Goal: Task Accomplishment & Management: Complete application form

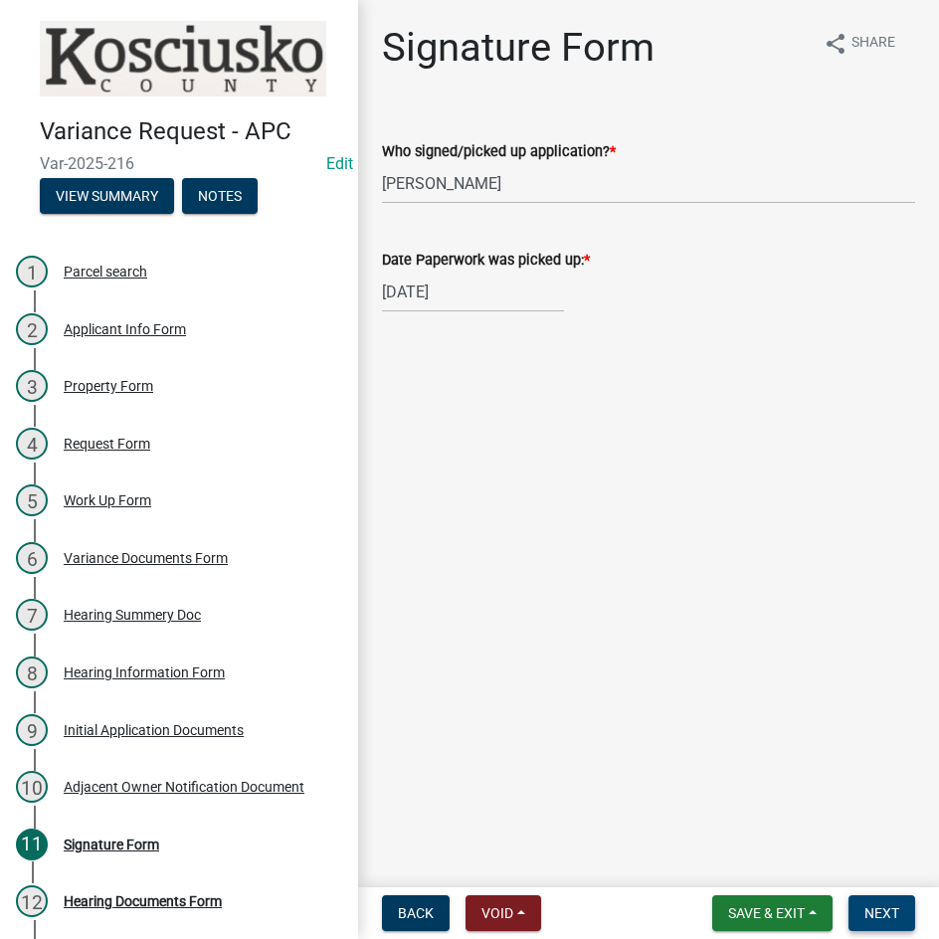
click at [878, 917] on span "Next" at bounding box center [881, 913] width 35 height 16
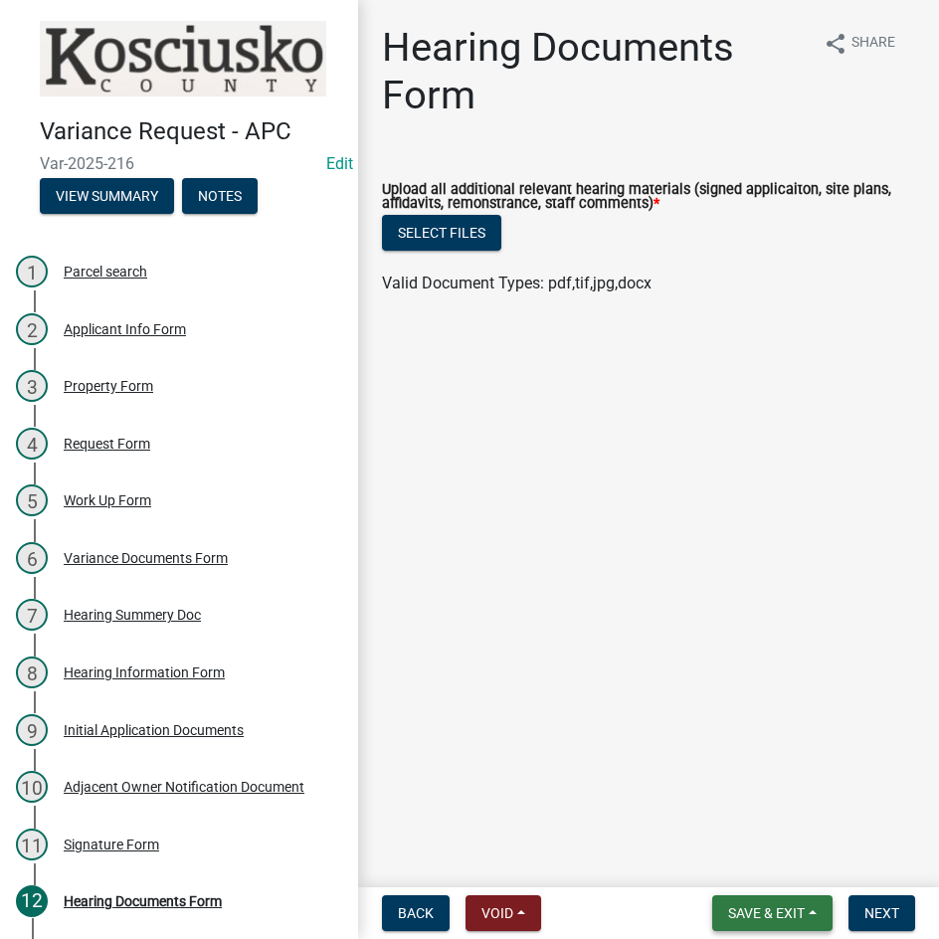
click at [750, 909] on span "Save & Exit" at bounding box center [766, 913] width 77 height 16
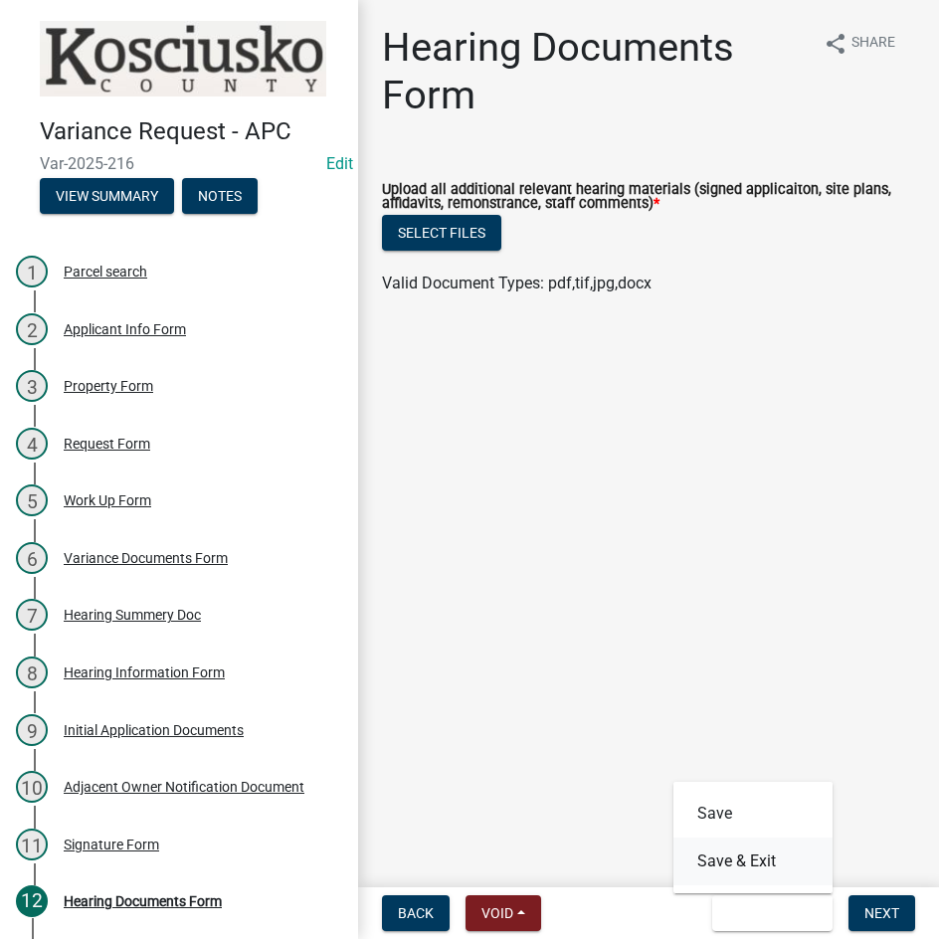
drag, startPoint x: 748, startPoint y: 863, endPoint x: 746, endPoint y: 835, distance: 27.9
click at [747, 862] on button "Save & Exit" at bounding box center [752, 861] width 159 height 48
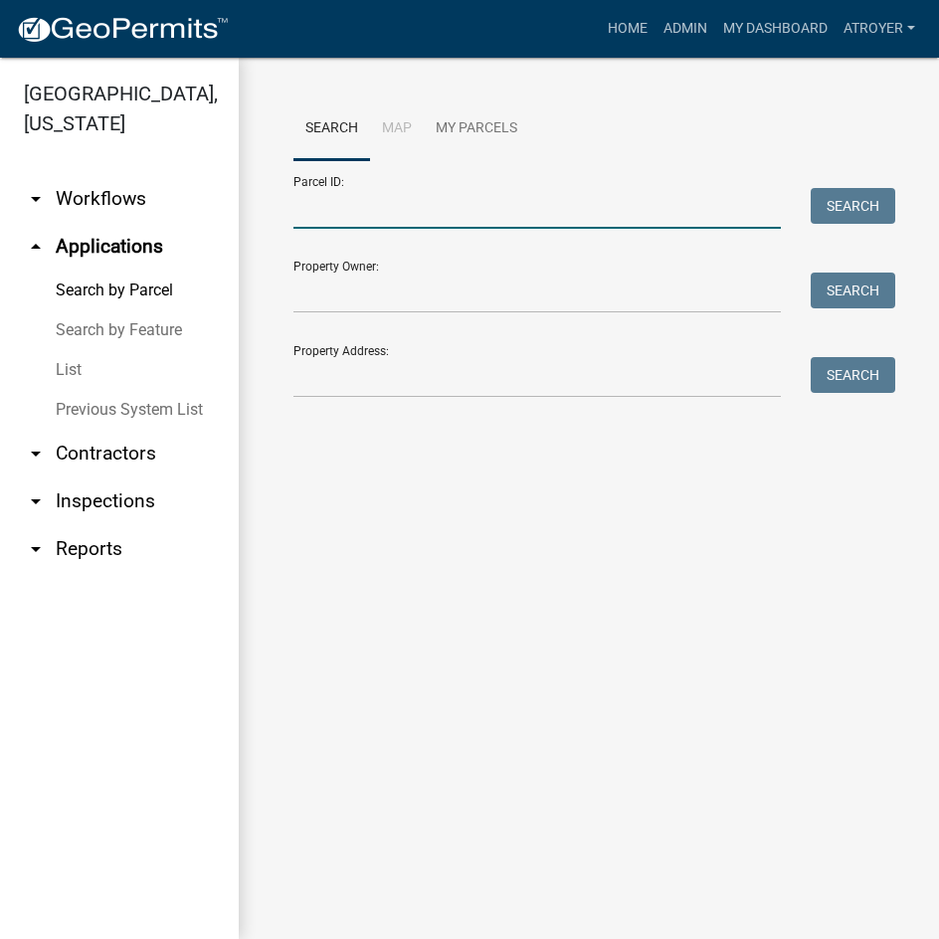
click at [420, 210] on input "Parcel ID:" at bounding box center [536, 208] width 487 height 41
type input "0"
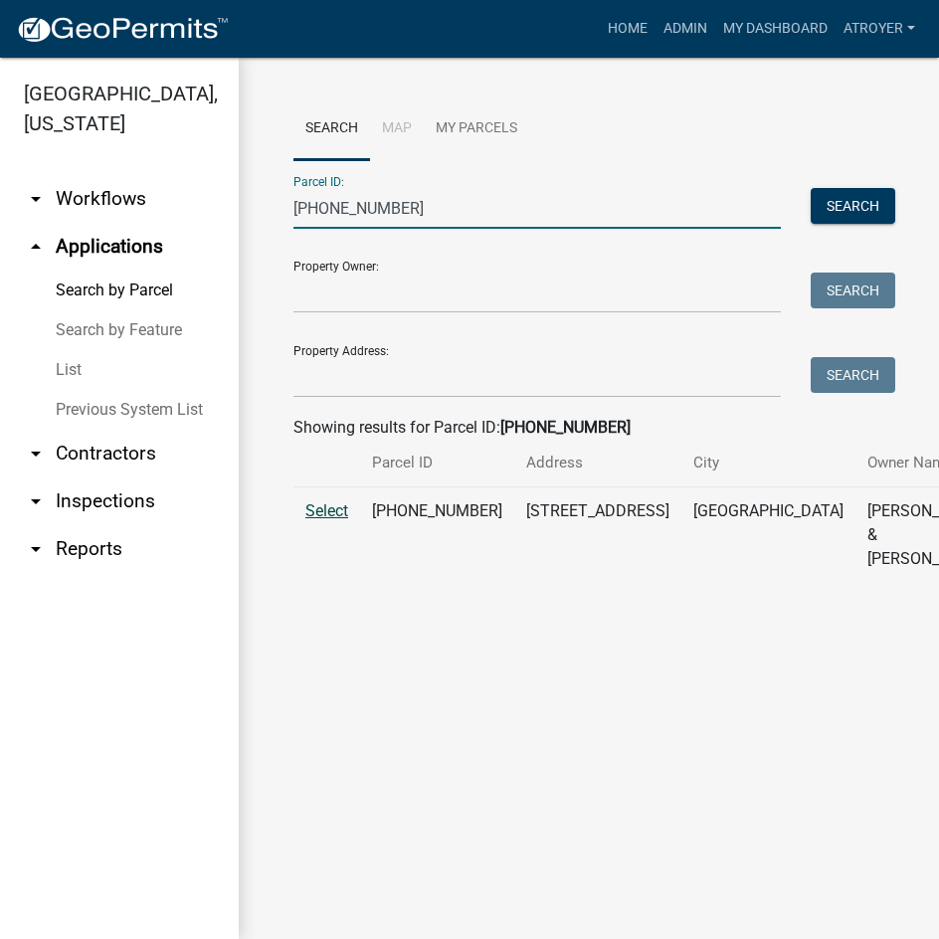
type input "007-055-077"
click at [328, 520] on span "Select" at bounding box center [326, 510] width 43 height 19
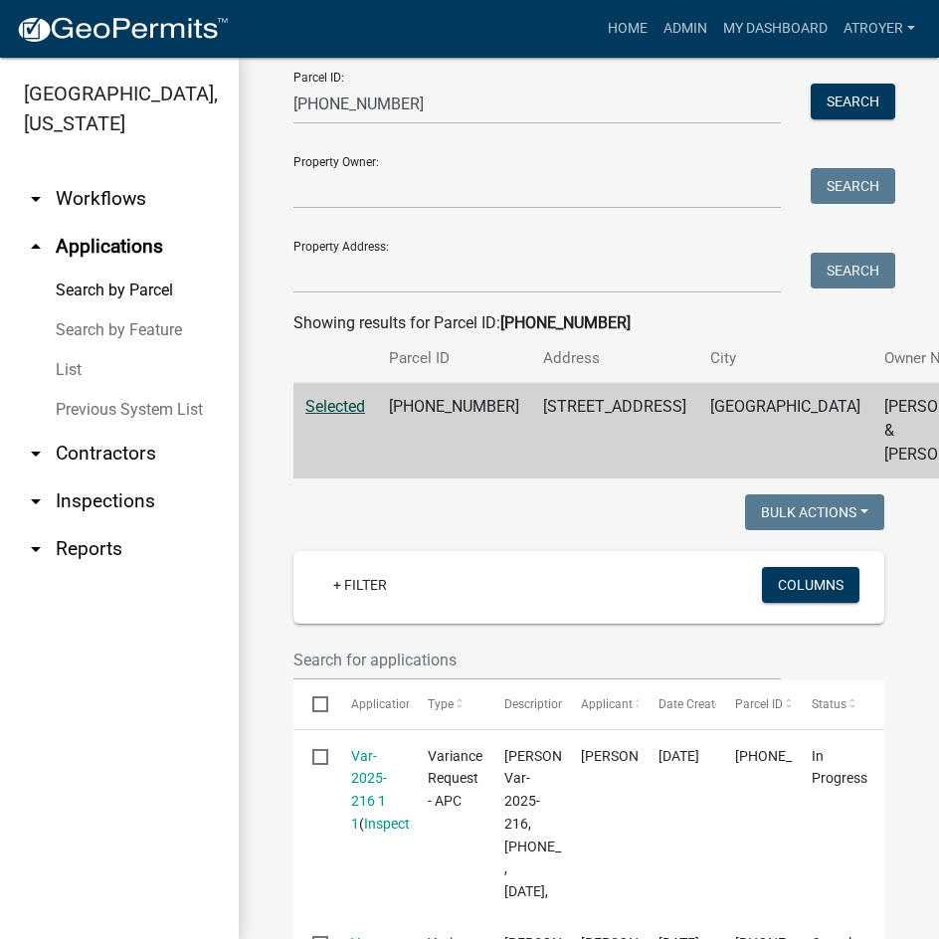
scroll to position [398, 0]
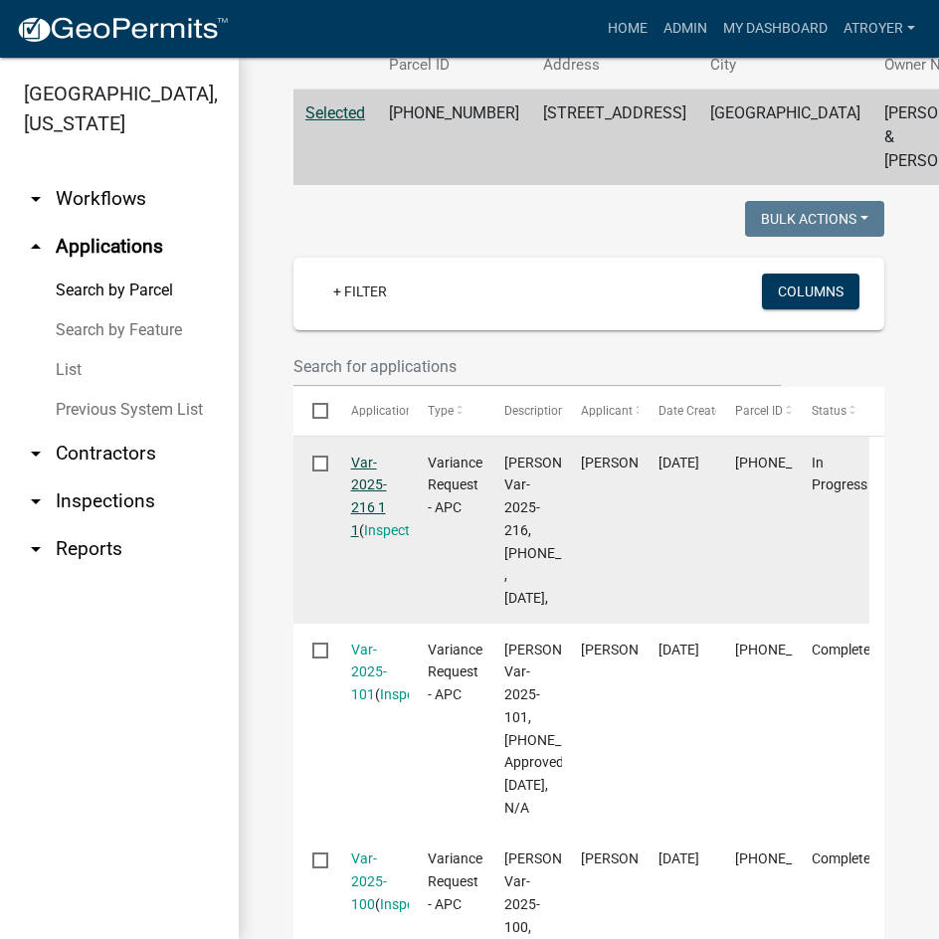
click at [368, 510] on link "Var-2025-216 1 1" at bounding box center [369, 496] width 36 height 84
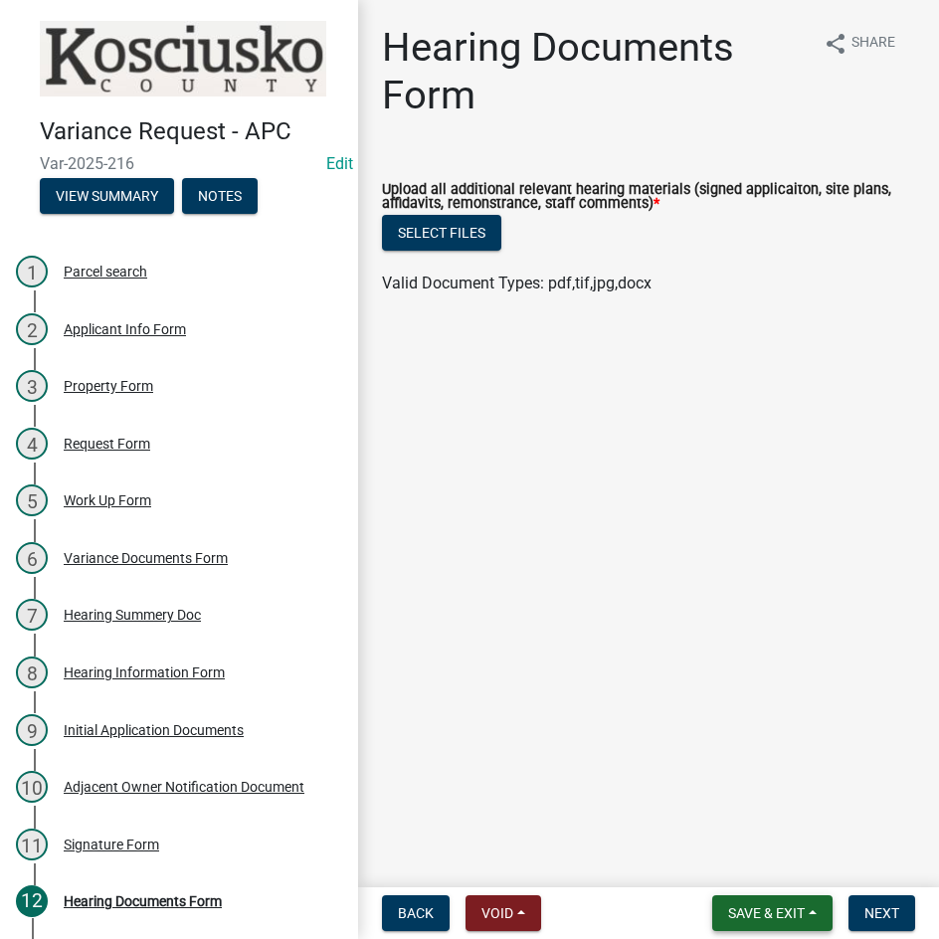
click at [778, 919] on span "Save & Exit" at bounding box center [766, 913] width 77 height 16
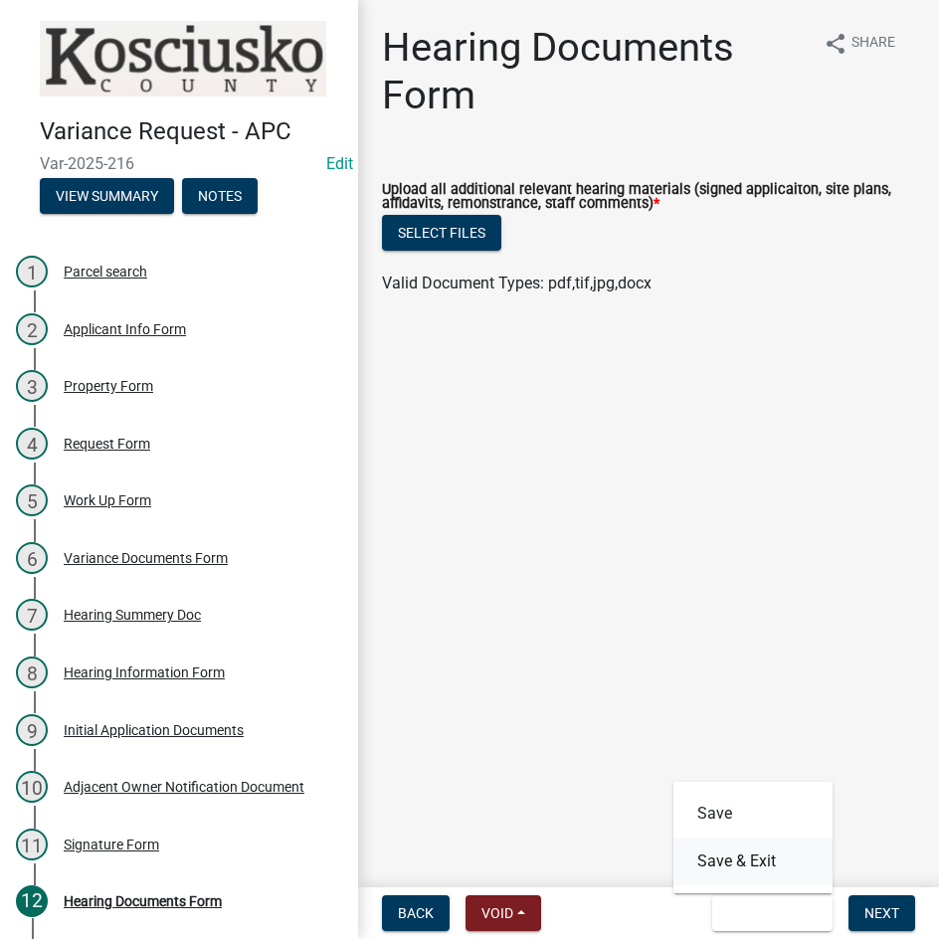
click at [764, 864] on button "Save & Exit" at bounding box center [752, 861] width 159 height 48
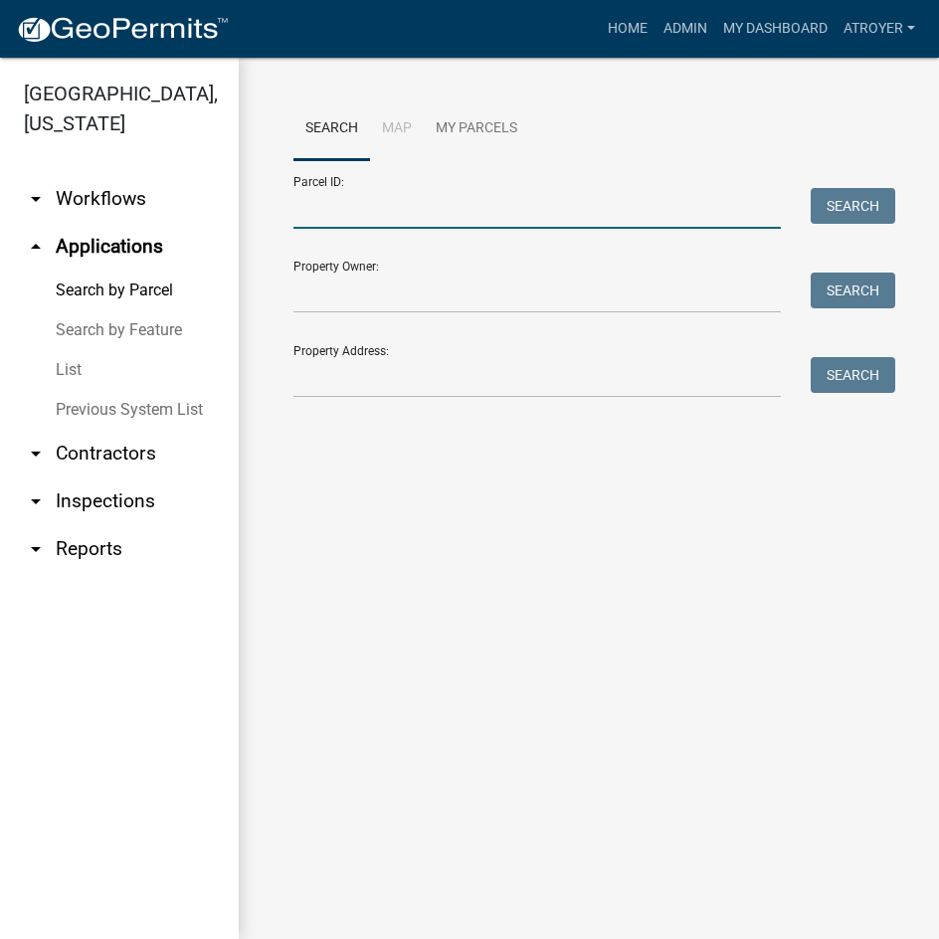
drag, startPoint x: 479, startPoint y: 209, endPoint x: 504, endPoint y: 225, distance: 29.5
click at [479, 209] on input "Parcel ID:" at bounding box center [536, 208] width 487 height 41
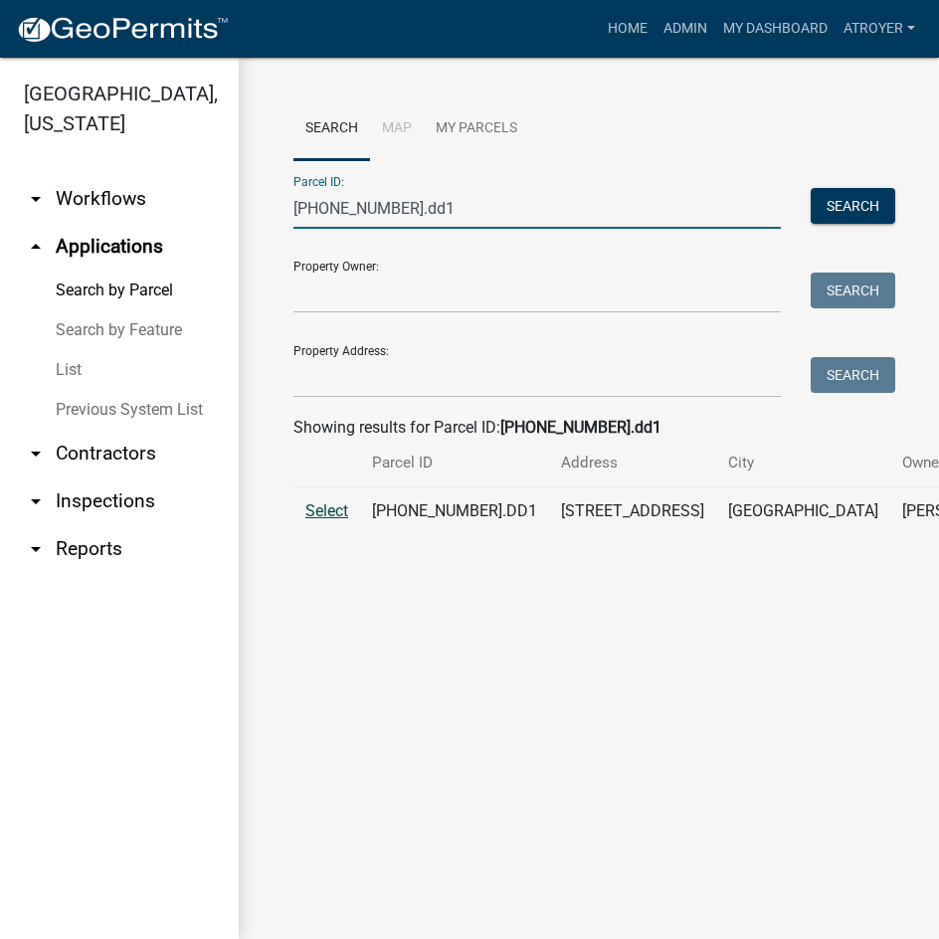
type input "007-094-001.dd1"
click at [338, 520] on span "Select" at bounding box center [326, 510] width 43 height 19
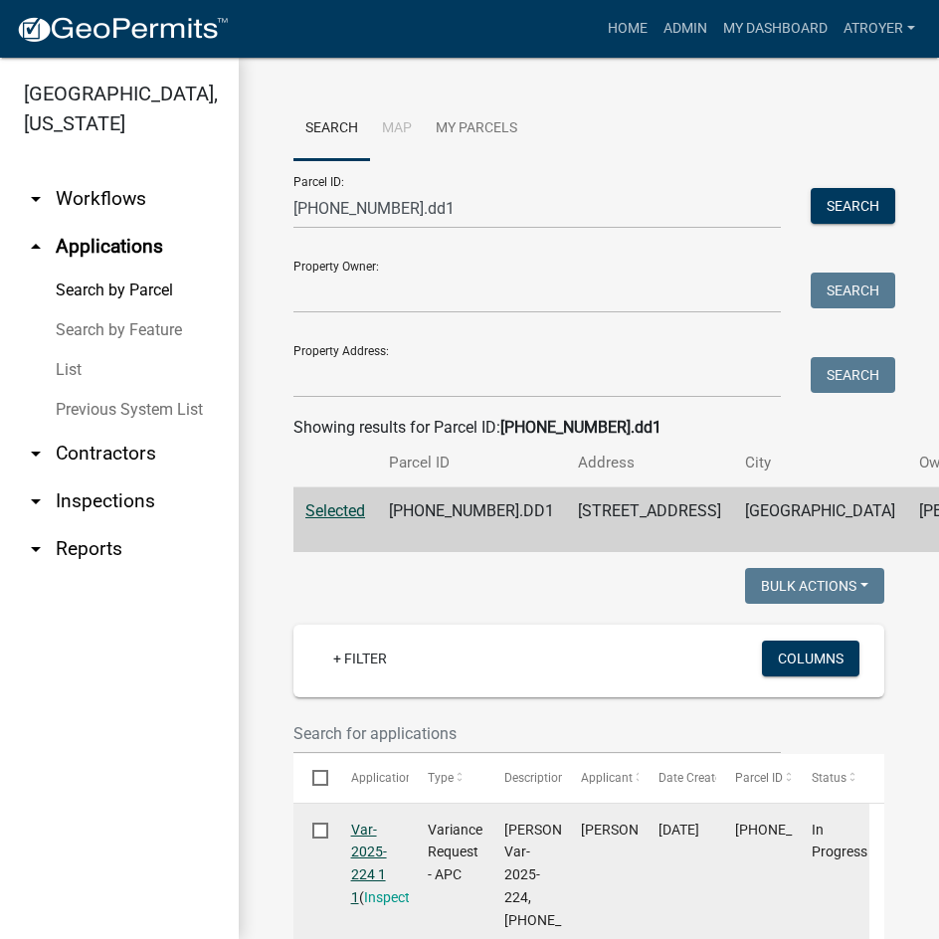
click at [366, 878] on link "Var-2025-224 1 1" at bounding box center [369, 863] width 36 height 84
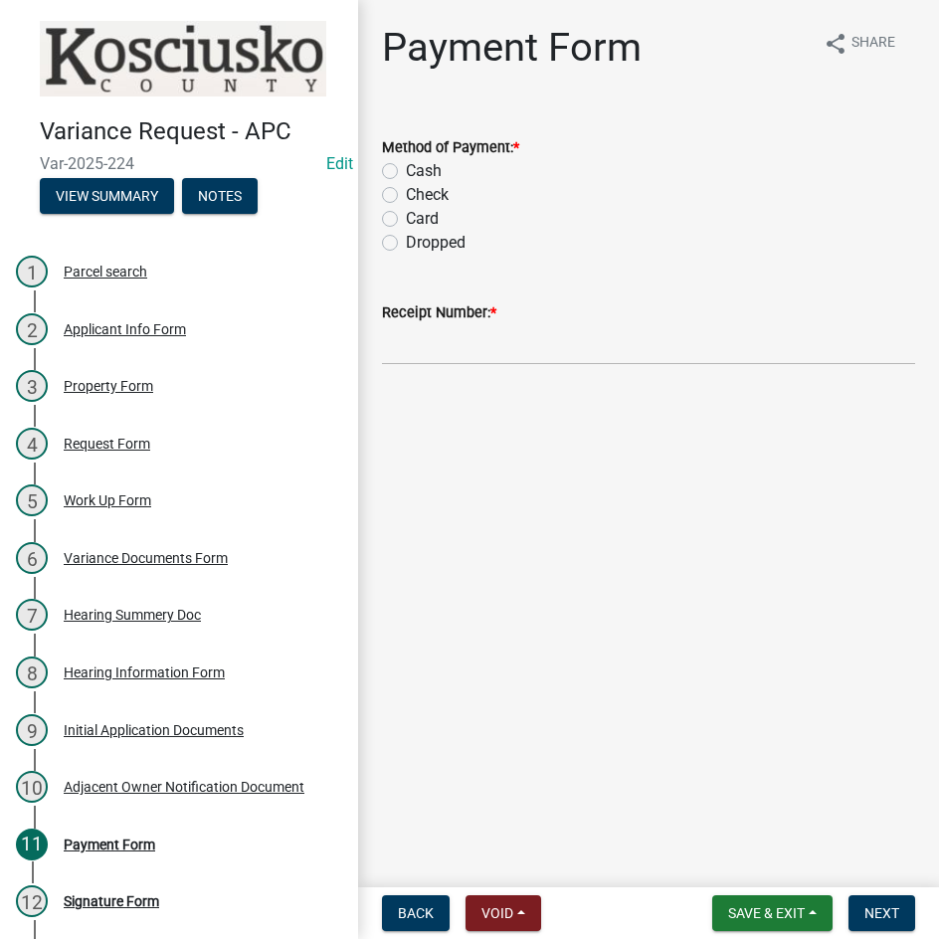
click at [406, 196] on label "Check" at bounding box center [427, 195] width 43 height 24
click at [406, 196] on input "Check" at bounding box center [412, 189] width 13 height 13
radio input "true"
click at [548, 335] on input "Receipt Number: *" at bounding box center [648, 344] width 533 height 41
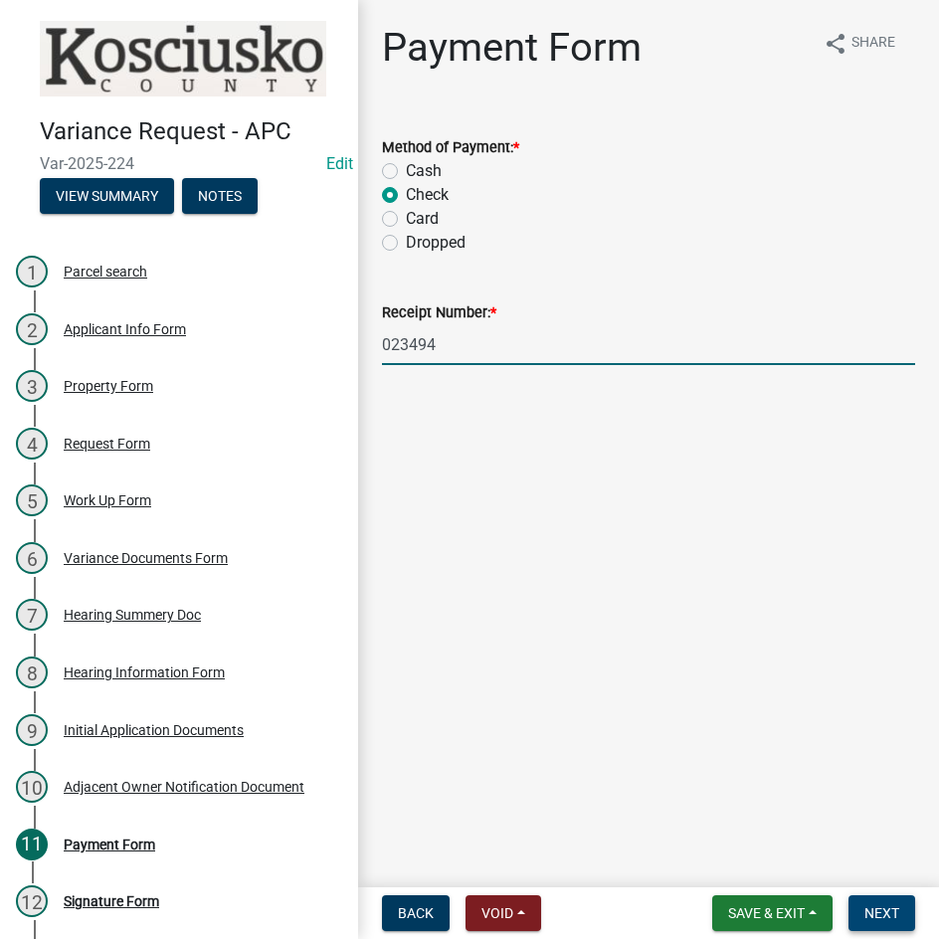
type input "023494"
click at [874, 920] on span "Next" at bounding box center [881, 913] width 35 height 16
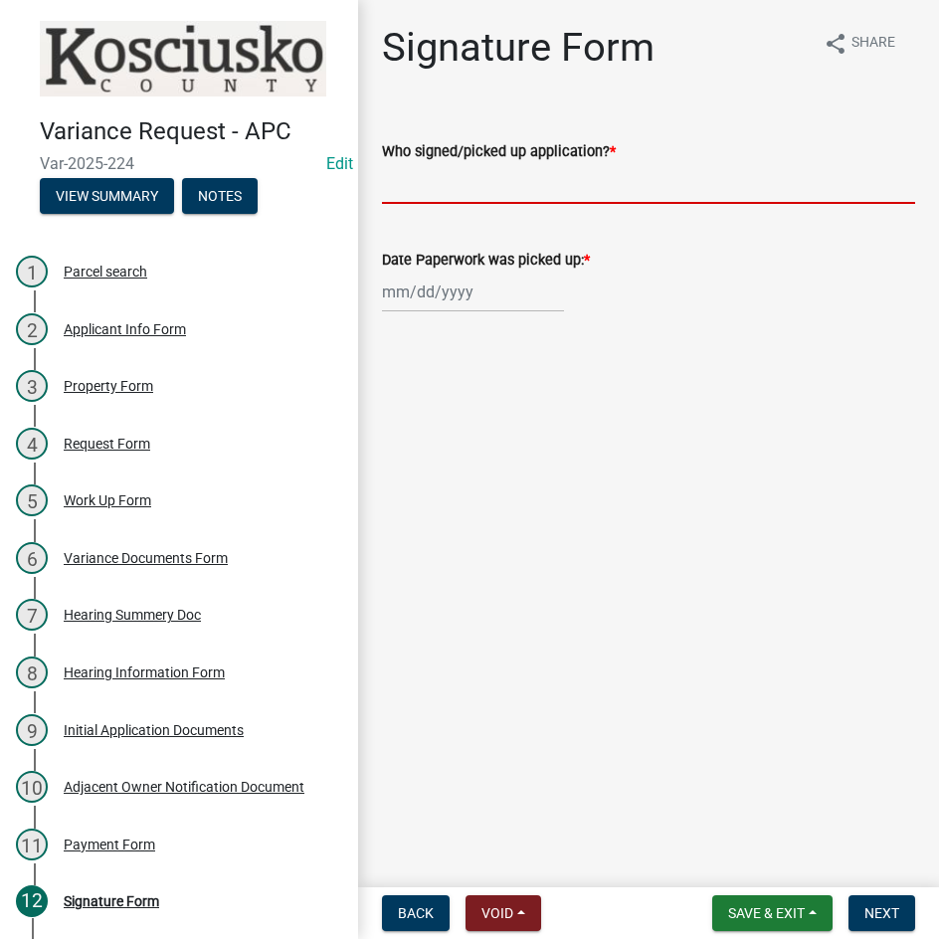
click at [530, 183] on input "Who signed/picked up application? *" at bounding box center [648, 183] width 533 height 41
type input "Mary Pat Odom"
click at [491, 300] on div at bounding box center [473, 291] width 182 height 41
select select "8"
select select "2025"
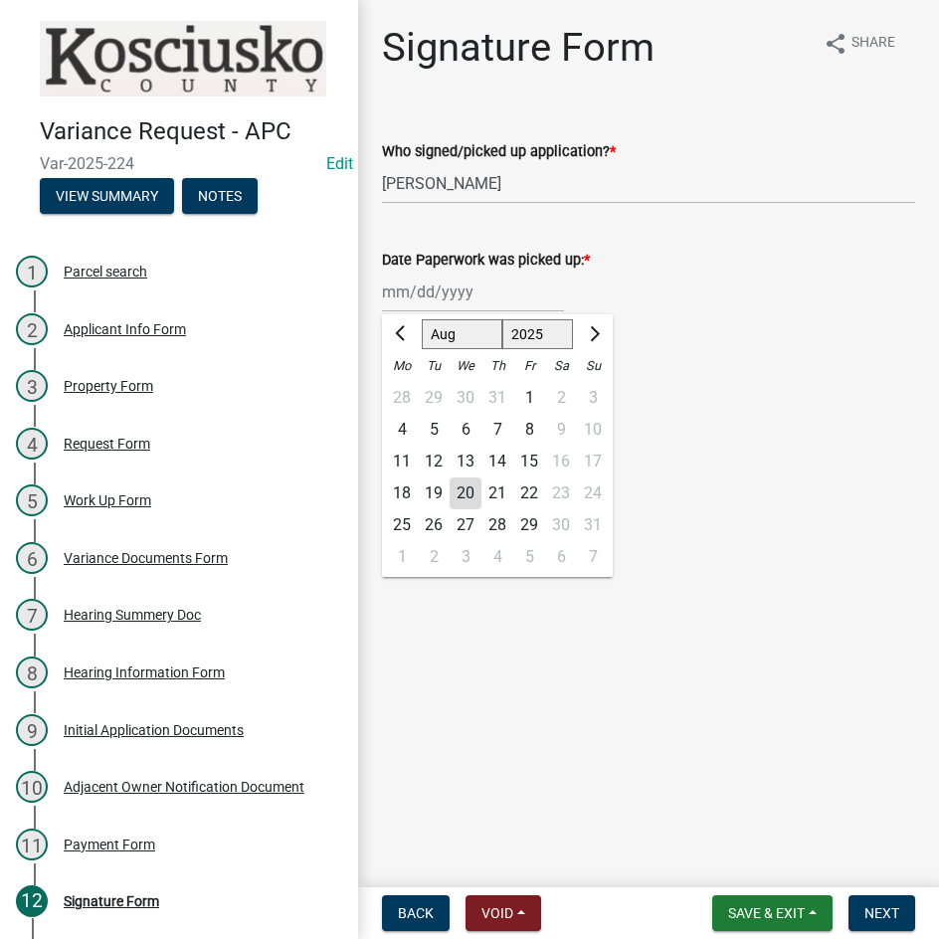
click at [396, 492] on div "18" at bounding box center [402, 493] width 32 height 32
type input "08/18/2025"
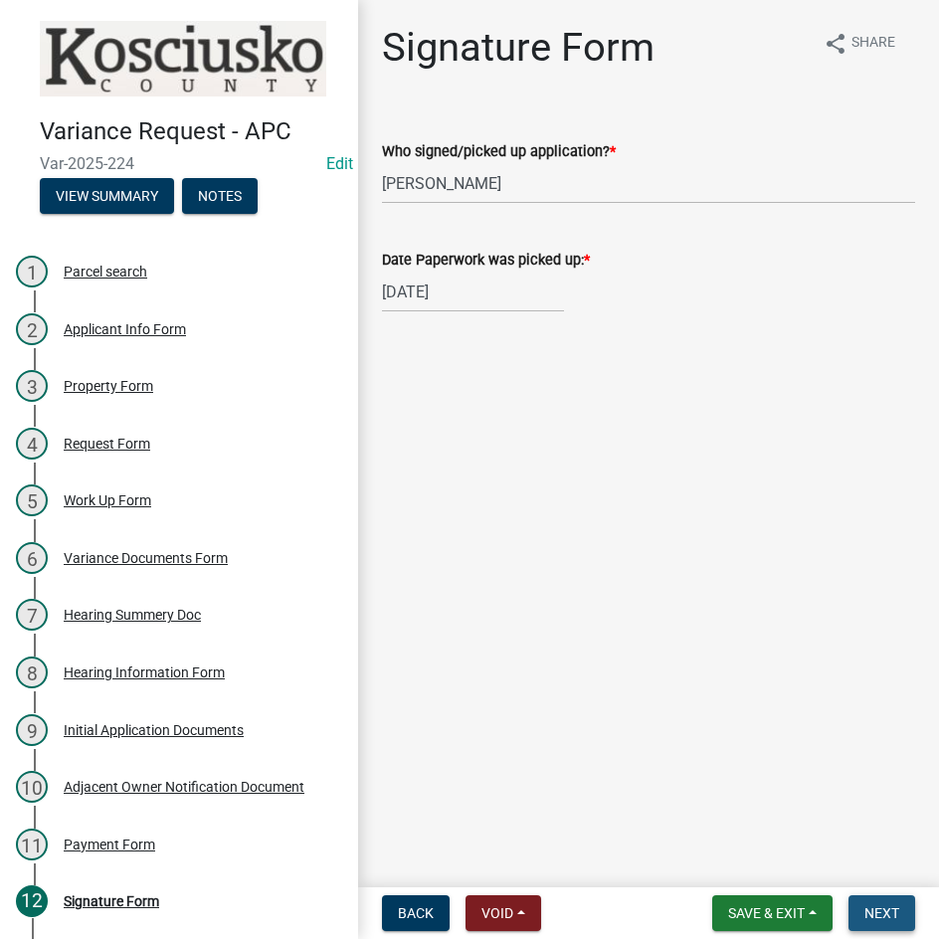
click at [884, 913] on span "Next" at bounding box center [881, 913] width 35 height 16
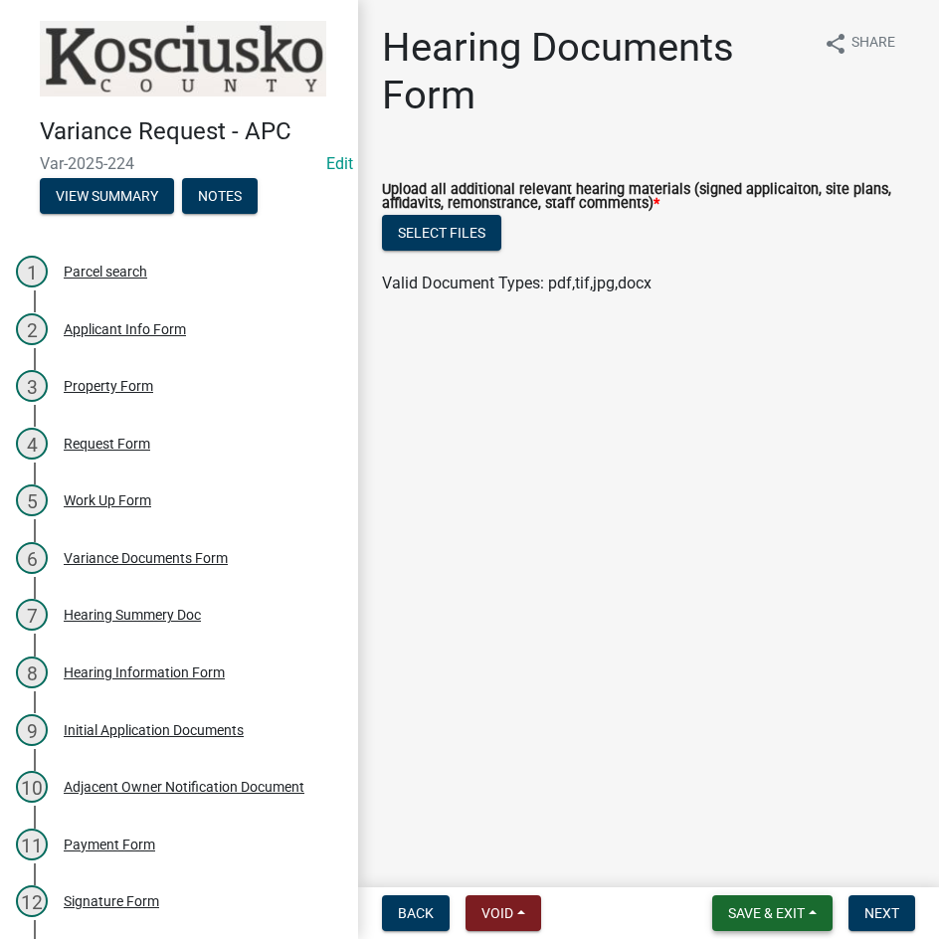
click at [765, 910] on span "Save & Exit" at bounding box center [766, 913] width 77 height 16
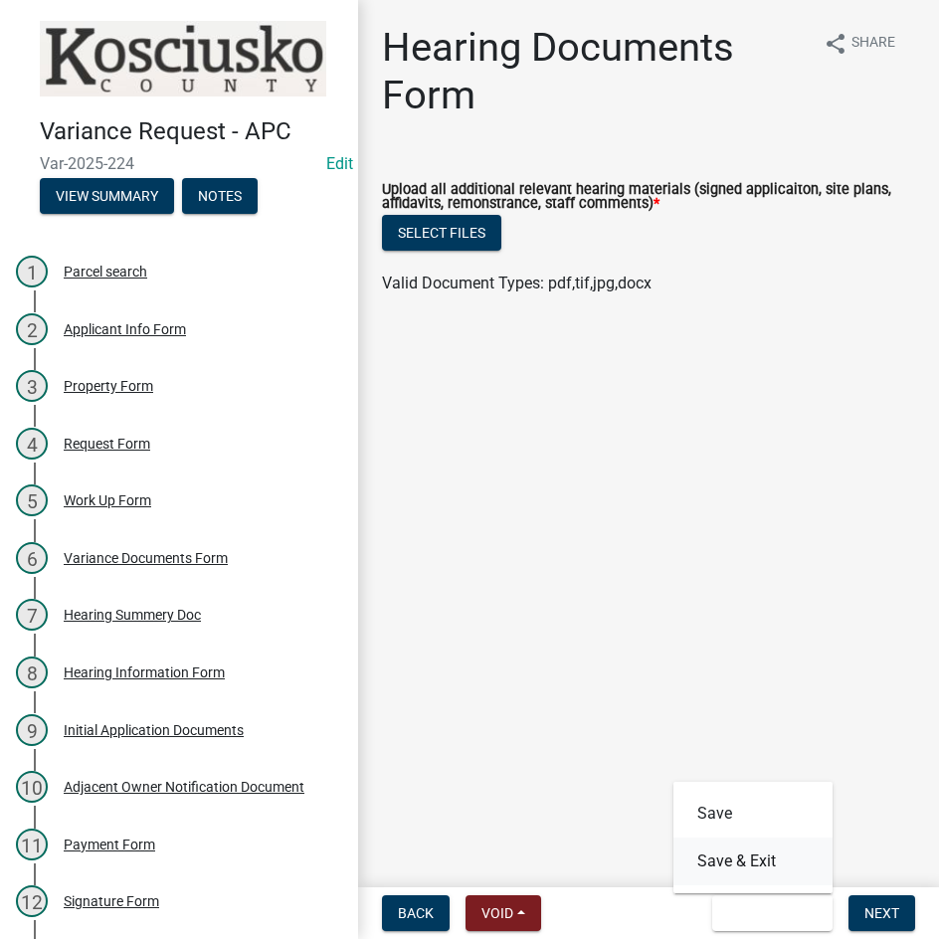
click at [756, 847] on button "Save & Exit" at bounding box center [752, 861] width 159 height 48
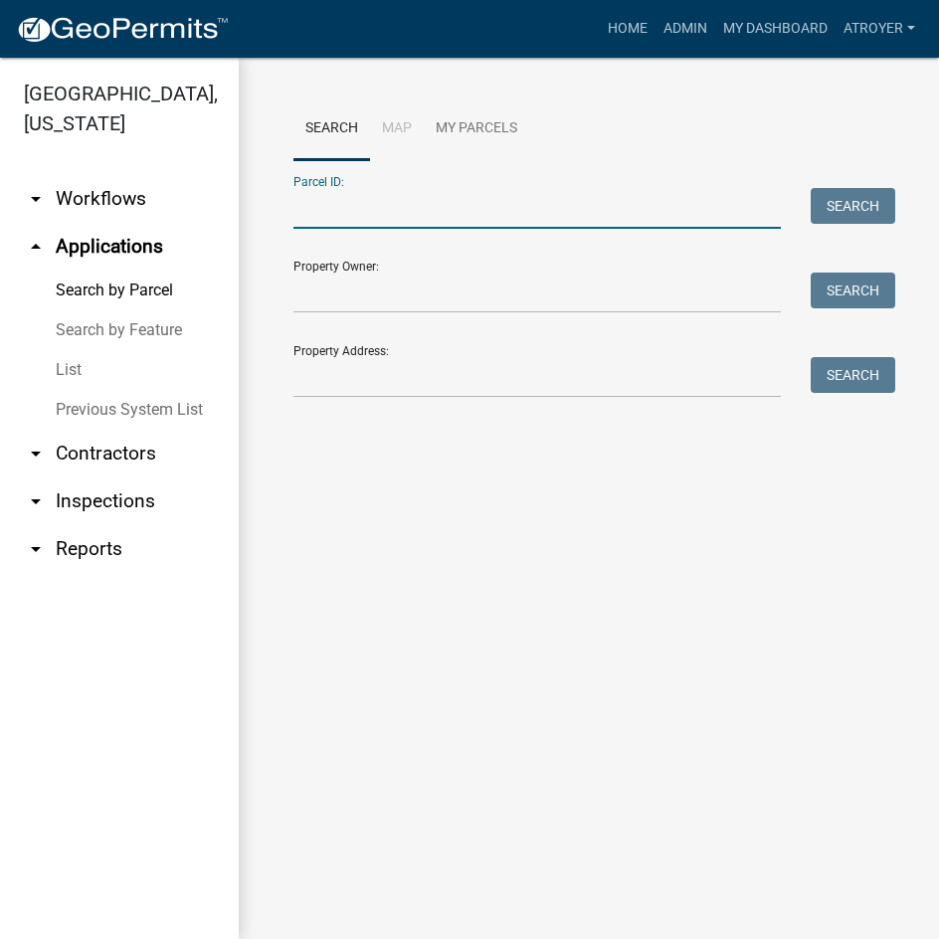
click at [387, 212] on input "Parcel ID:" at bounding box center [536, 208] width 487 height 41
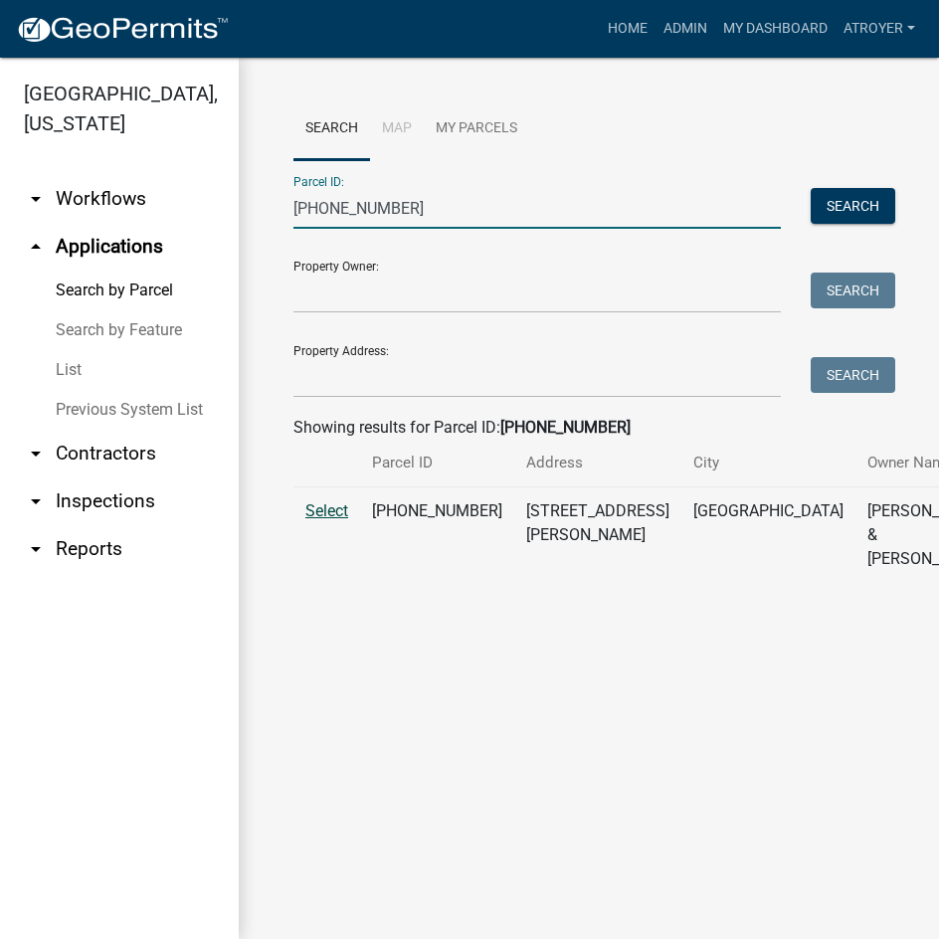
type input "007-033-063"
click at [323, 520] on span "Select" at bounding box center [326, 510] width 43 height 19
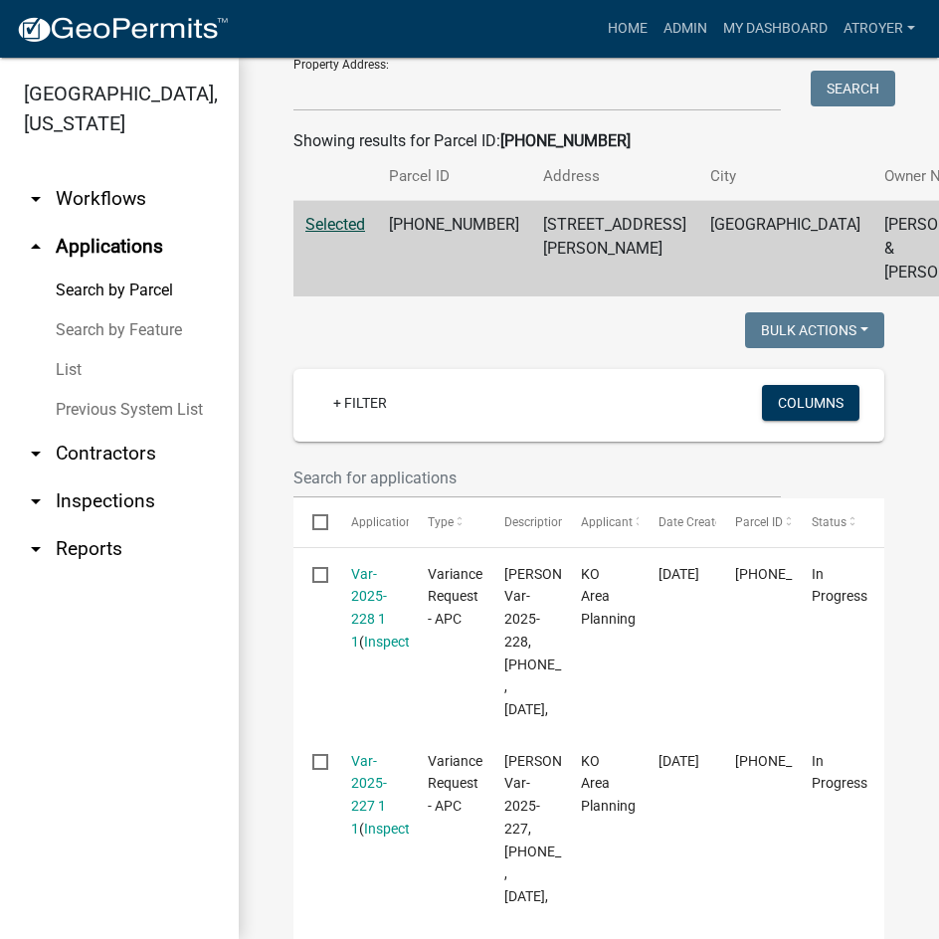
scroll to position [298, 0]
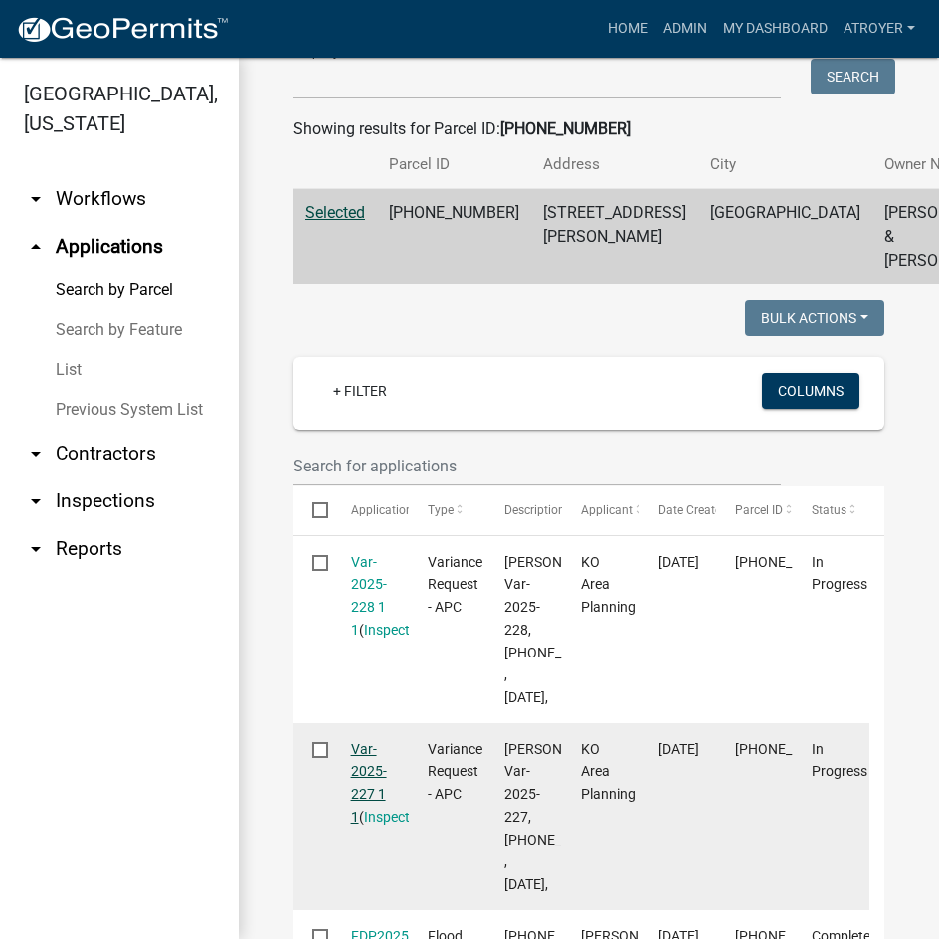
click at [367, 824] on link "Var-2025-227 1 1" at bounding box center [369, 783] width 36 height 84
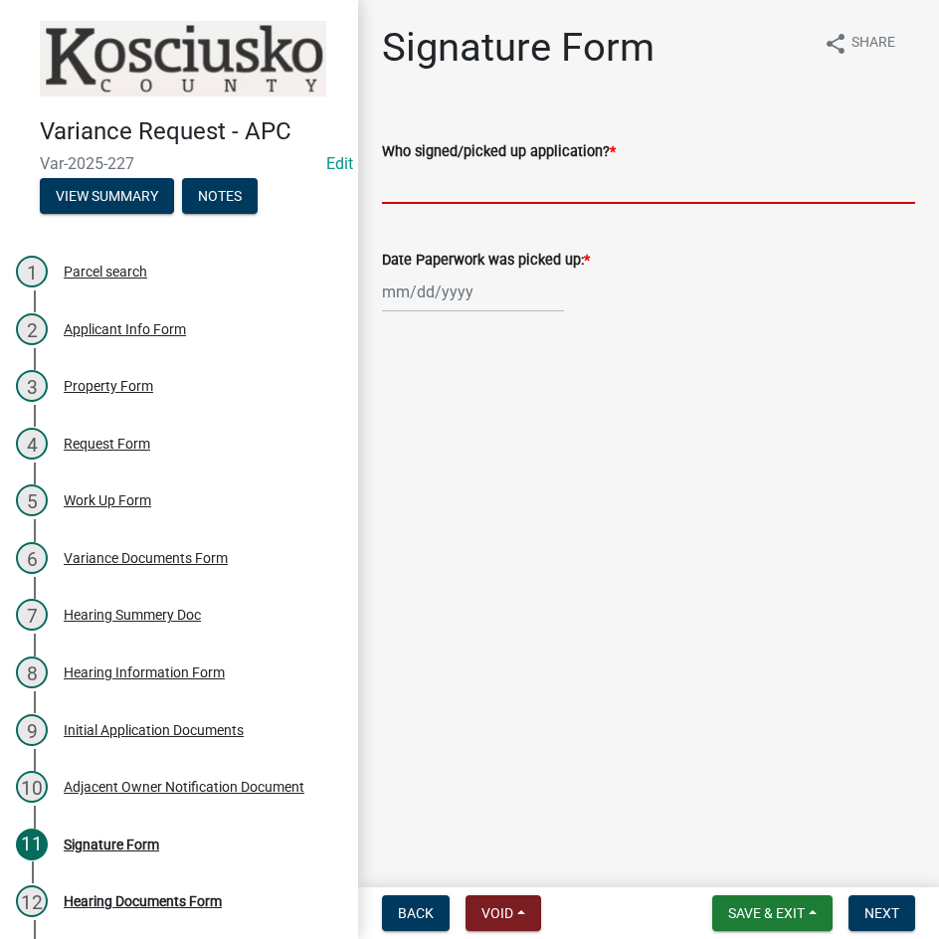
click at [555, 197] on input "Who signed/picked up application? *" at bounding box center [648, 183] width 533 height 41
type input "Michael Zimmerman"
select select "8"
select select "2025"
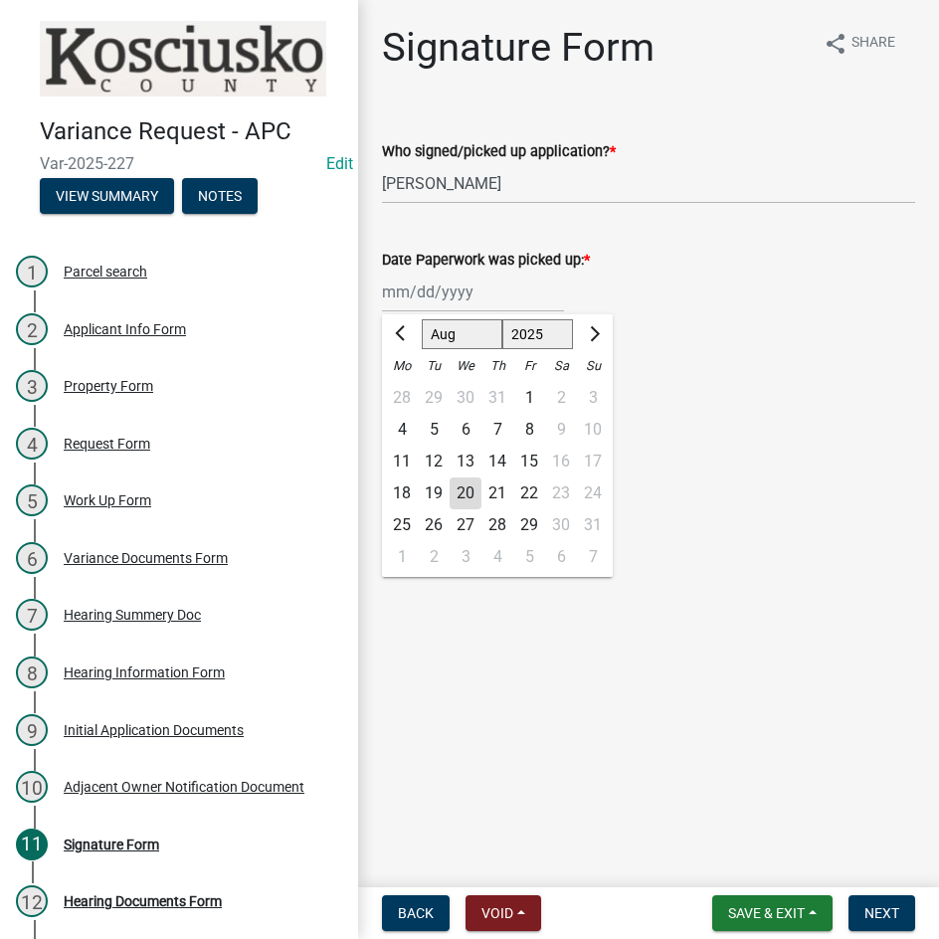
click at [395, 497] on div "18" at bounding box center [402, 493] width 32 height 32
type input "08/18/2025"
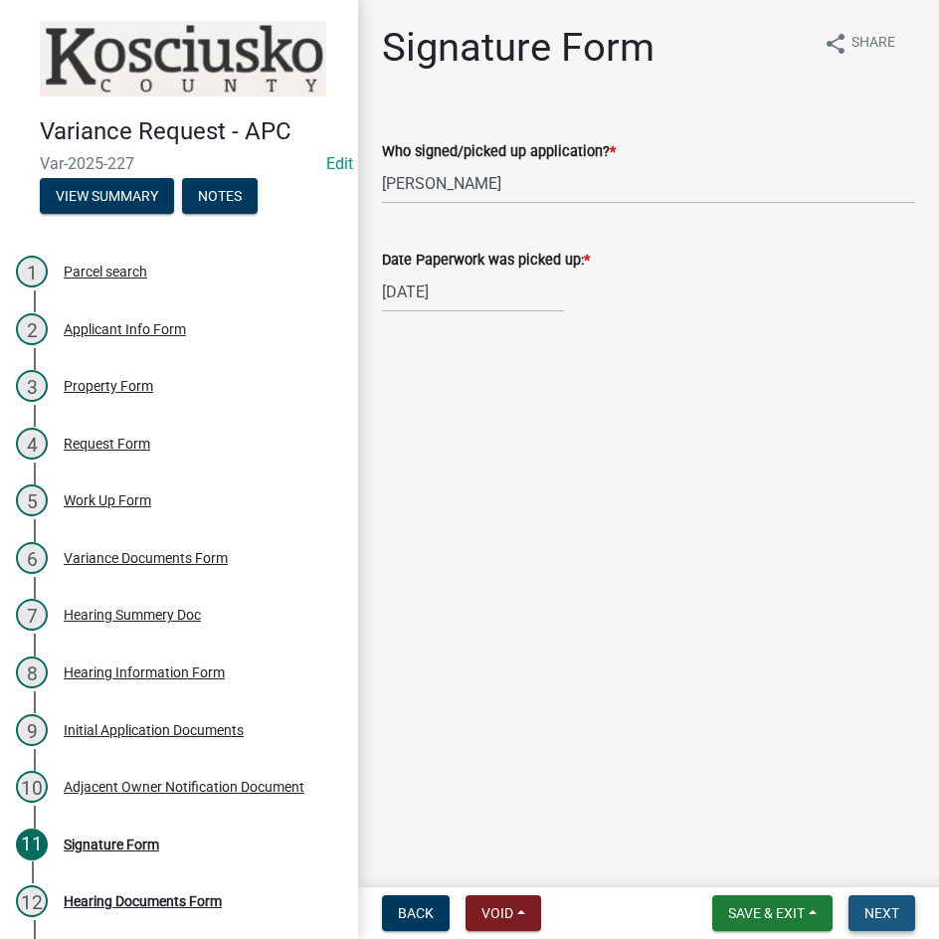
click at [873, 919] on span "Next" at bounding box center [881, 913] width 35 height 16
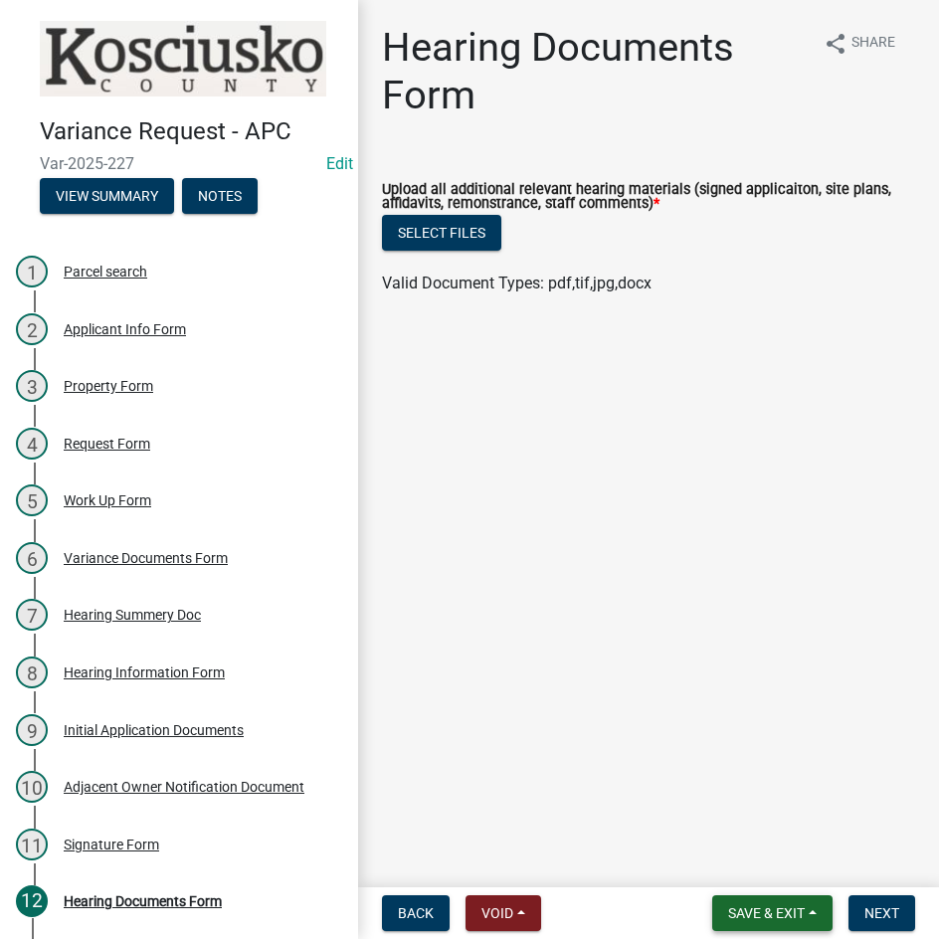
click at [773, 915] on span "Save & Exit" at bounding box center [766, 913] width 77 height 16
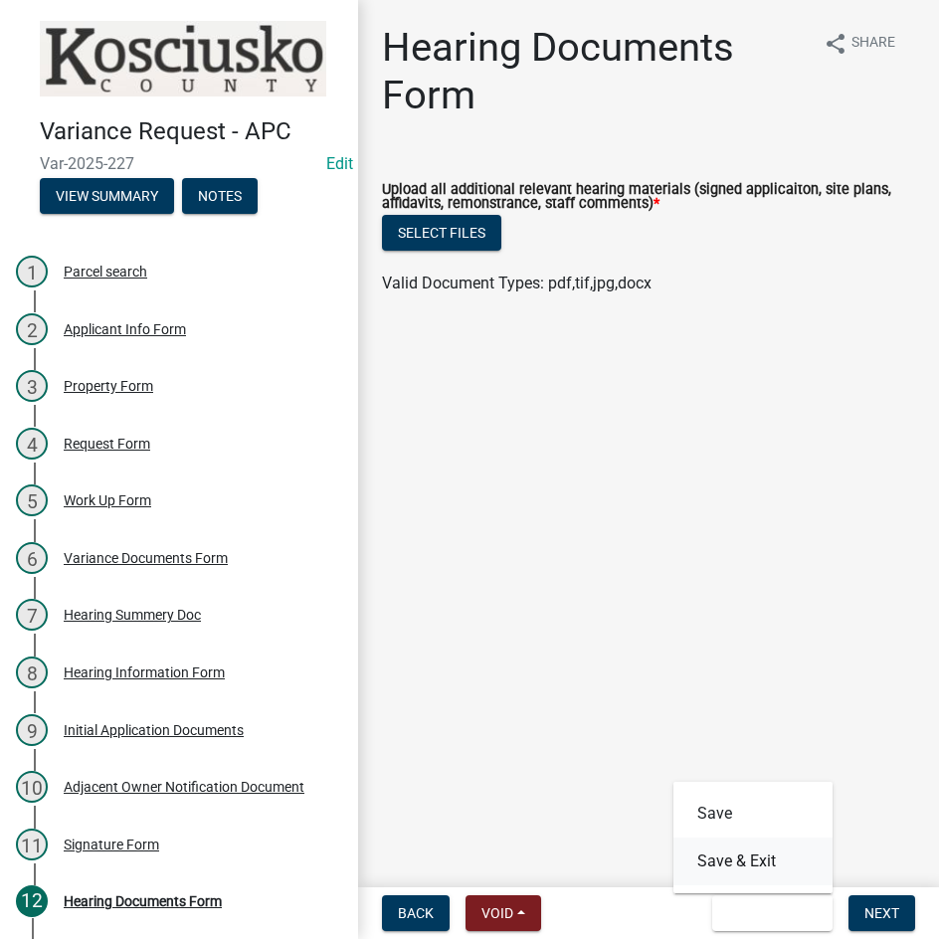
click at [768, 867] on button "Save & Exit" at bounding box center [752, 861] width 159 height 48
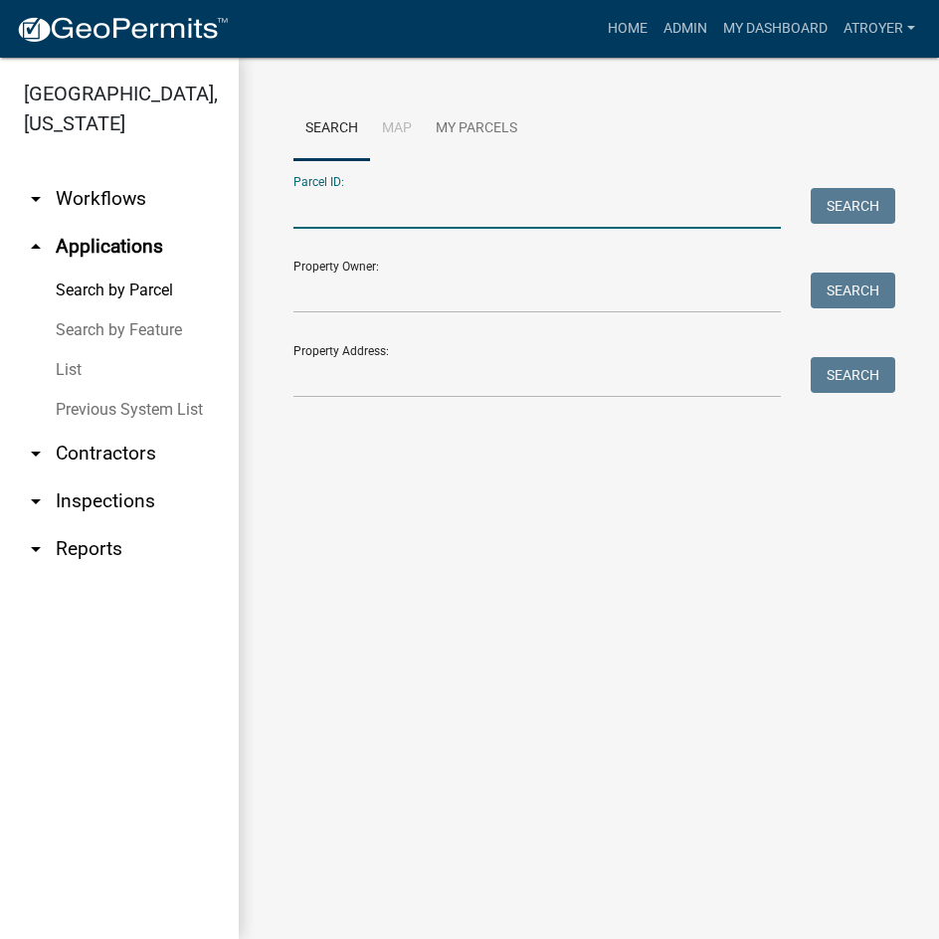
click at [365, 209] on input "Parcel ID:" at bounding box center [536, 208] width 487 height 41
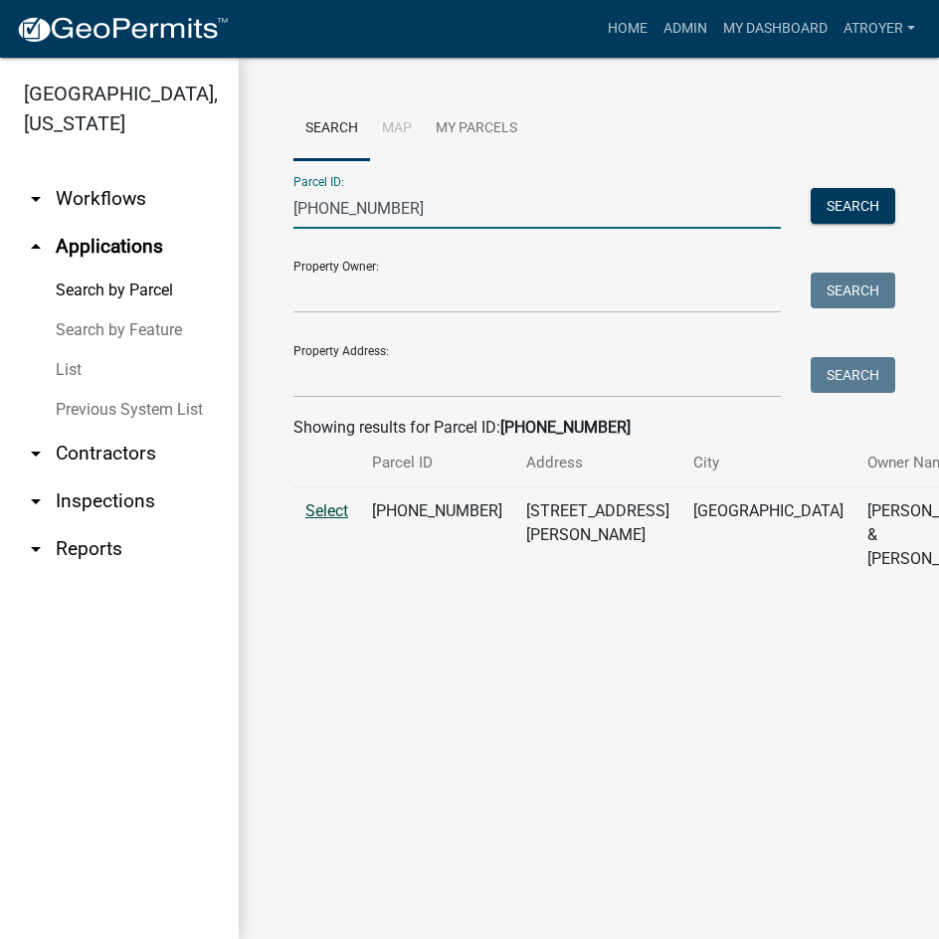
type input "007-033-063"
click at [343, 520] on span "Select" at bounding box center [326, 510] width 43 height 19
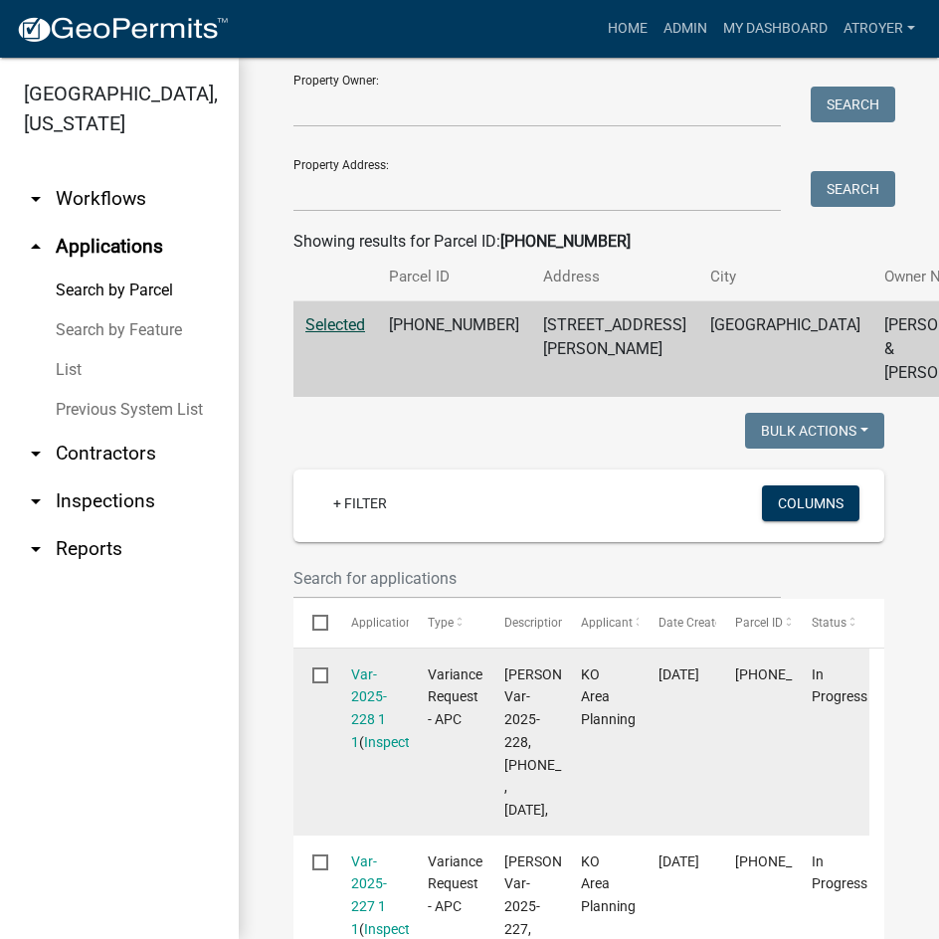
scroll to position [298, 0]
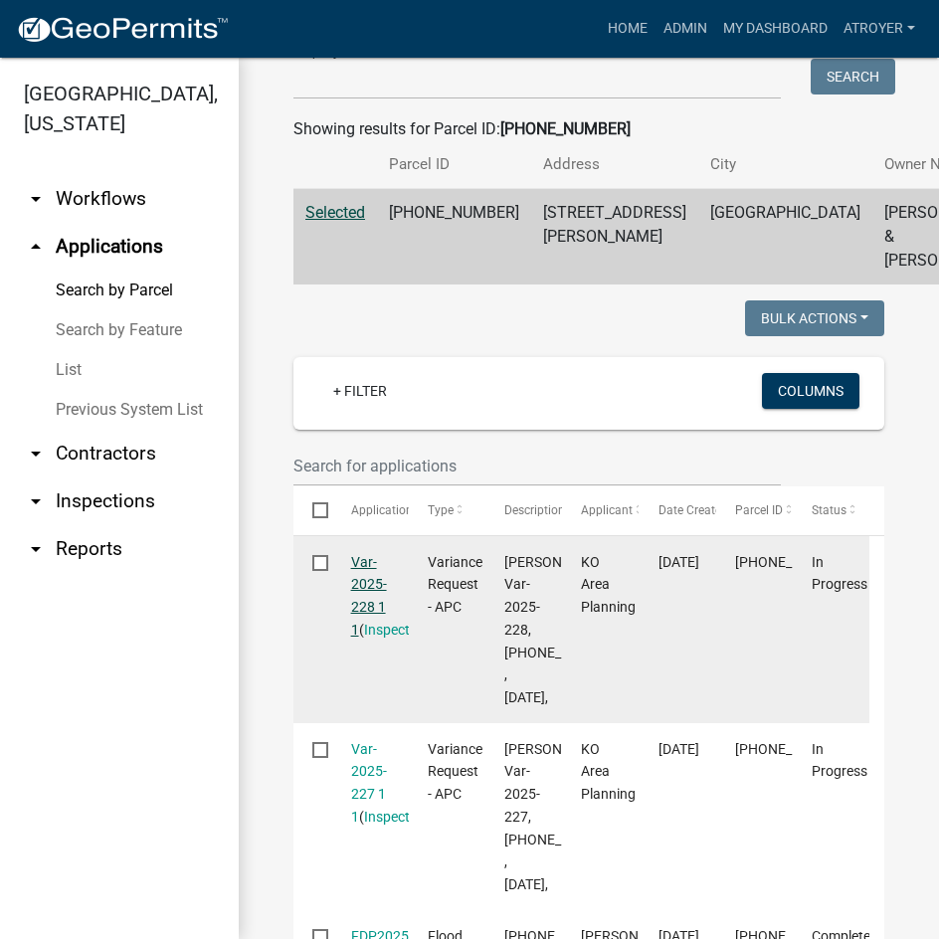
click at [354, 605] on link "Var-2025-228 1 1" at bounding box center [369, 596] width 36 height 84
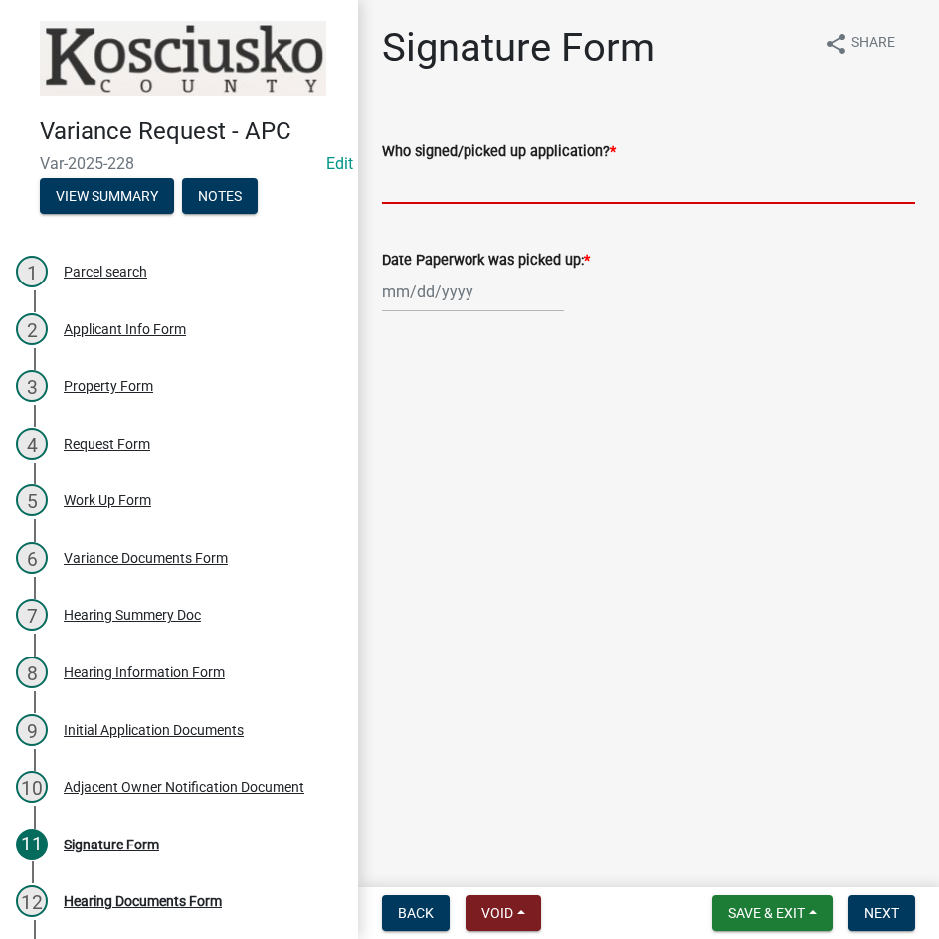
click at [444, 178] on input "Who signed/picked up application? *" at bounding box center [648, 183] width 533 height 41
type input "Michael Zimmerman"
select select "8"
select select "2025"
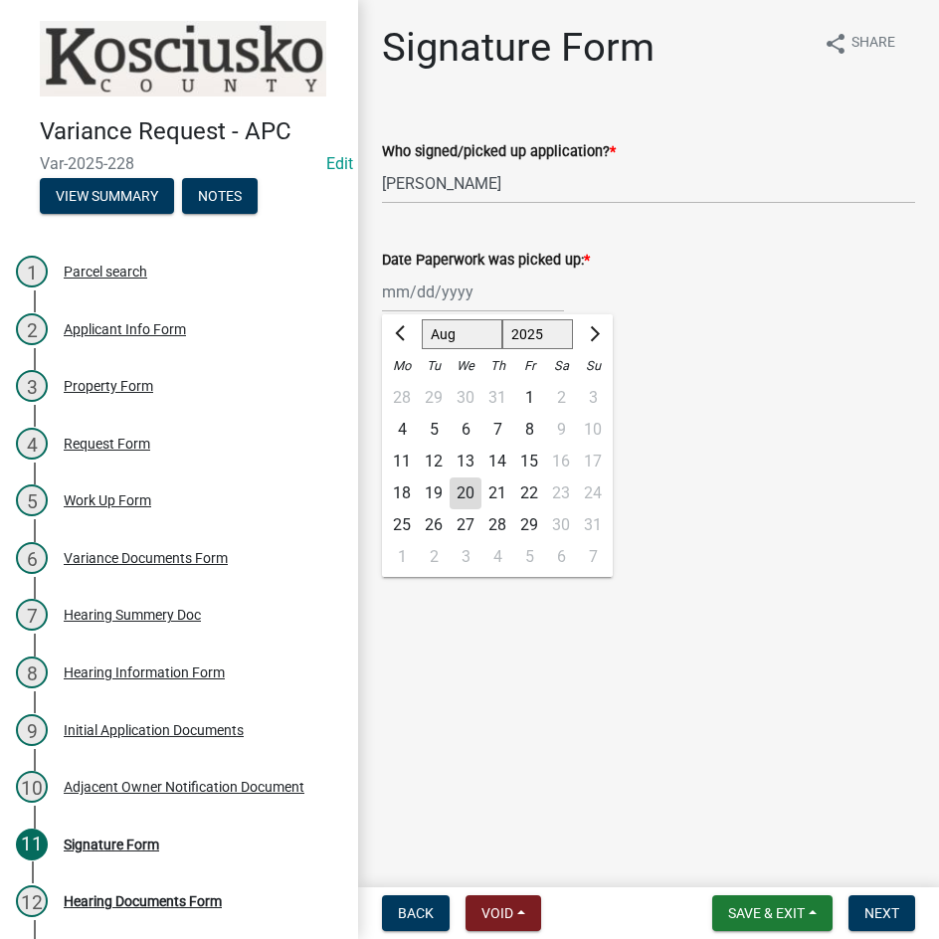
click at [403, 493] on div "18" at bounding box center [402, 493] width 32 height 32
type input "08/18/2025"
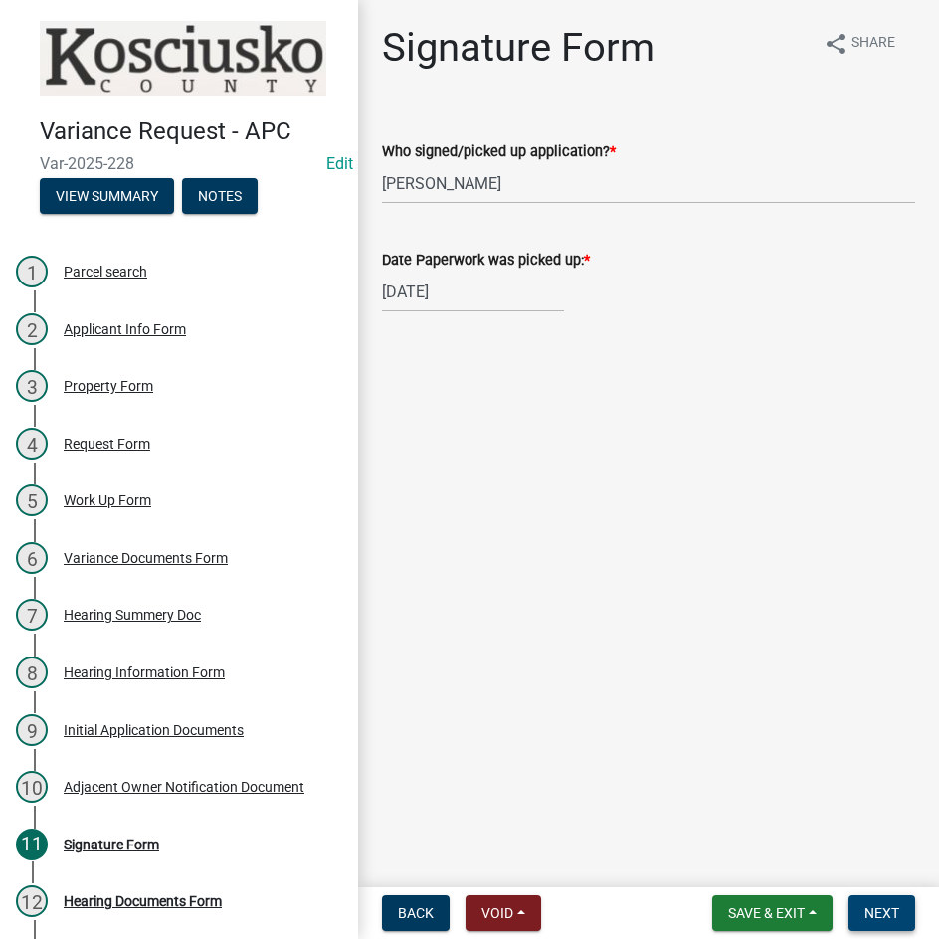
click at [870, 908] on span "Next" at bounding box center [881, 913] width 35 height 16
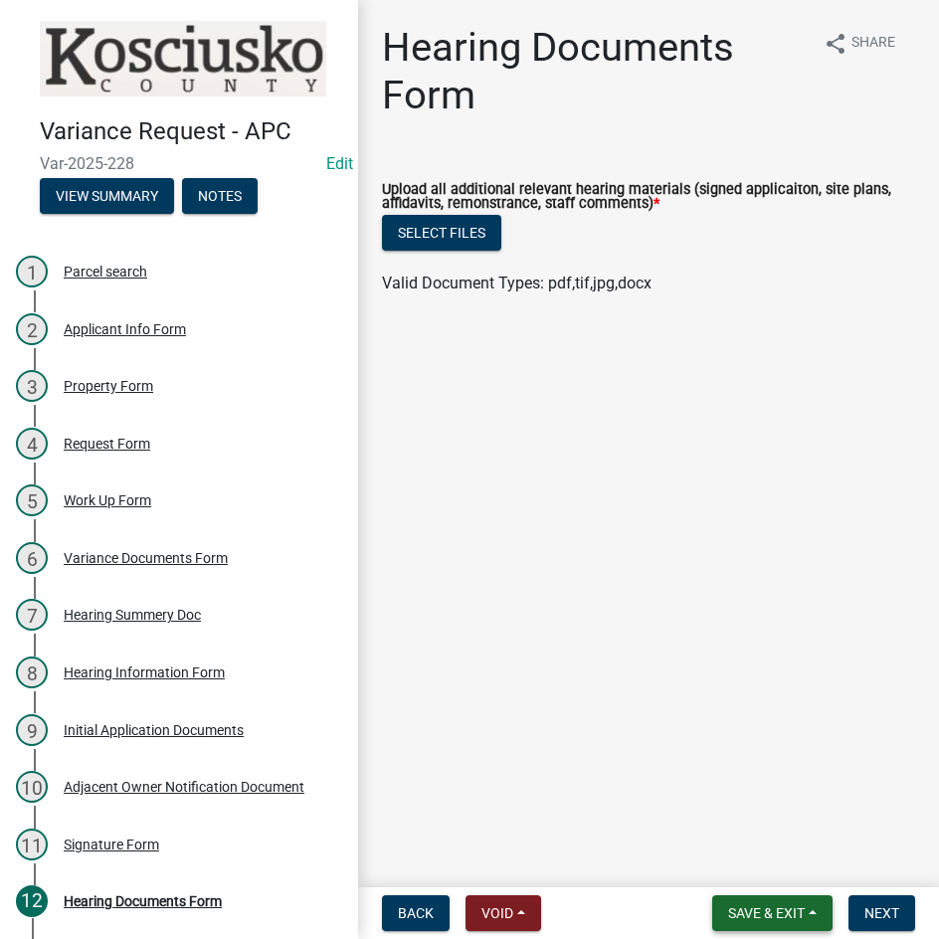
click at [751, 910] on span "Save & Exit" at bounding box center [766, 913] width 77 height 16
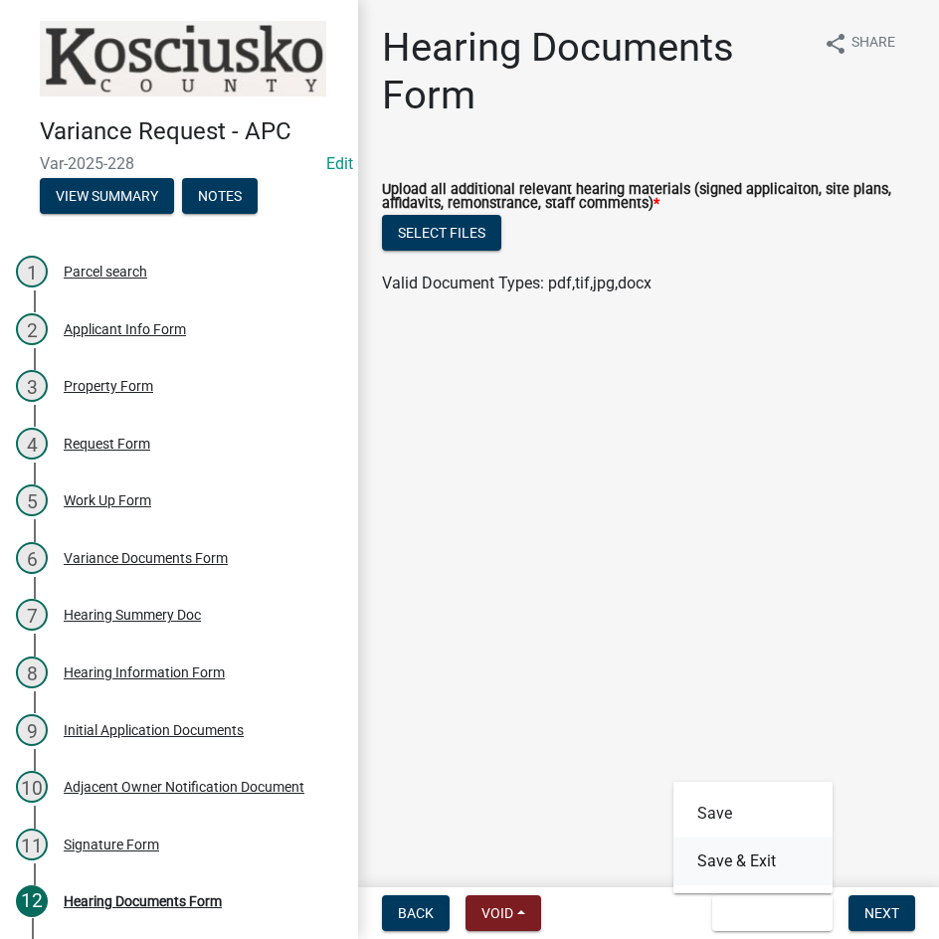
click at [734, 866] on button "Save & Exit" at bounding box center [752, 861] width 159 height 48
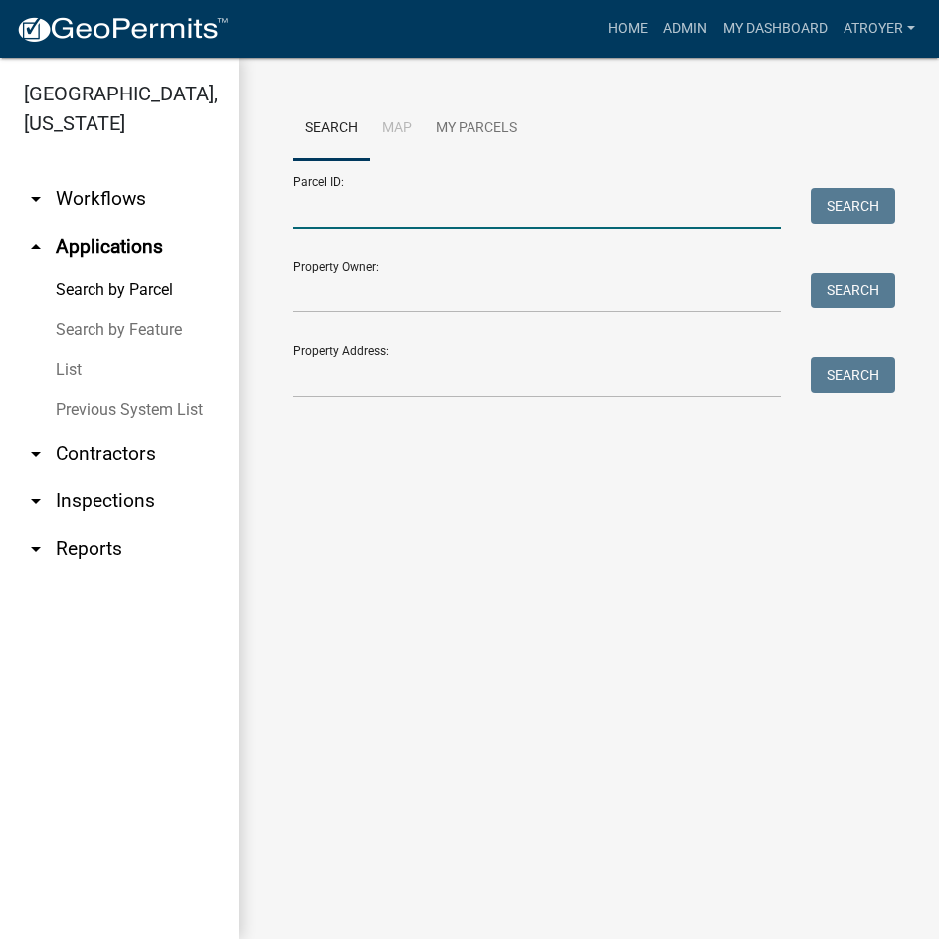
click at [392, 212] on input "Parcel ID:" at bounding box center [536, 208] width 487 height 41
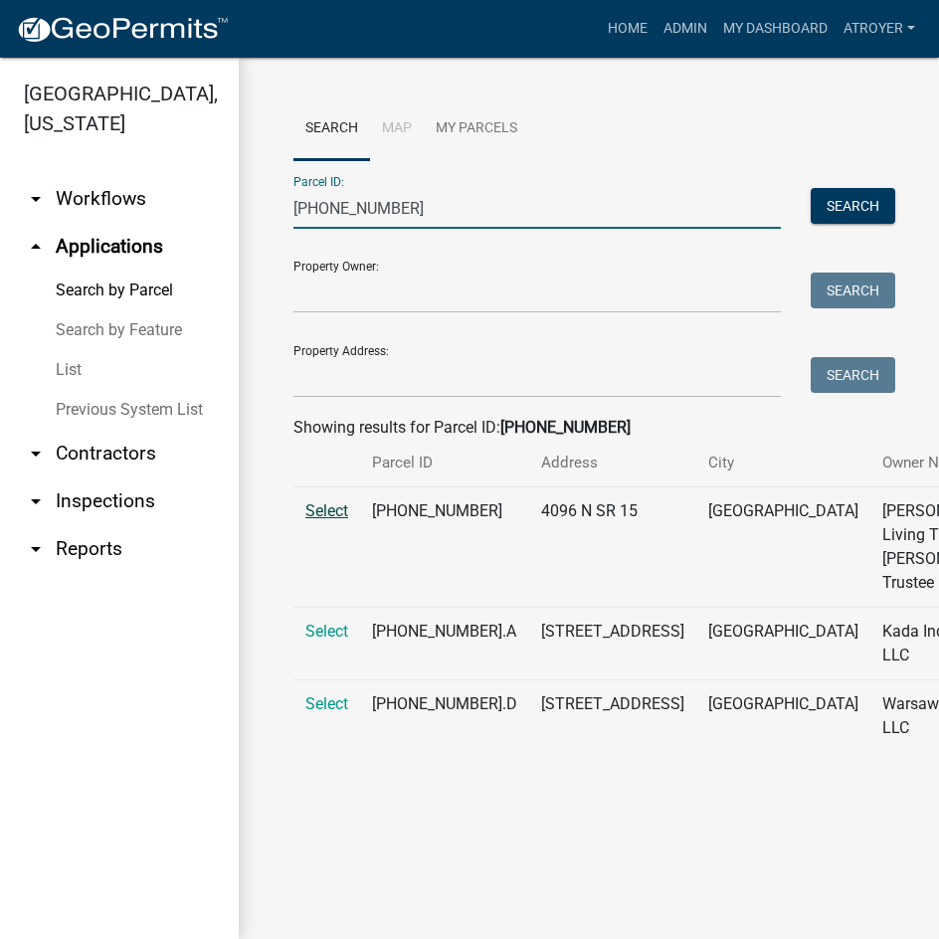
type input "029-079-001"
click at [333, 520] on span "Select" at bounding box center [326, 510] width 43 height 19
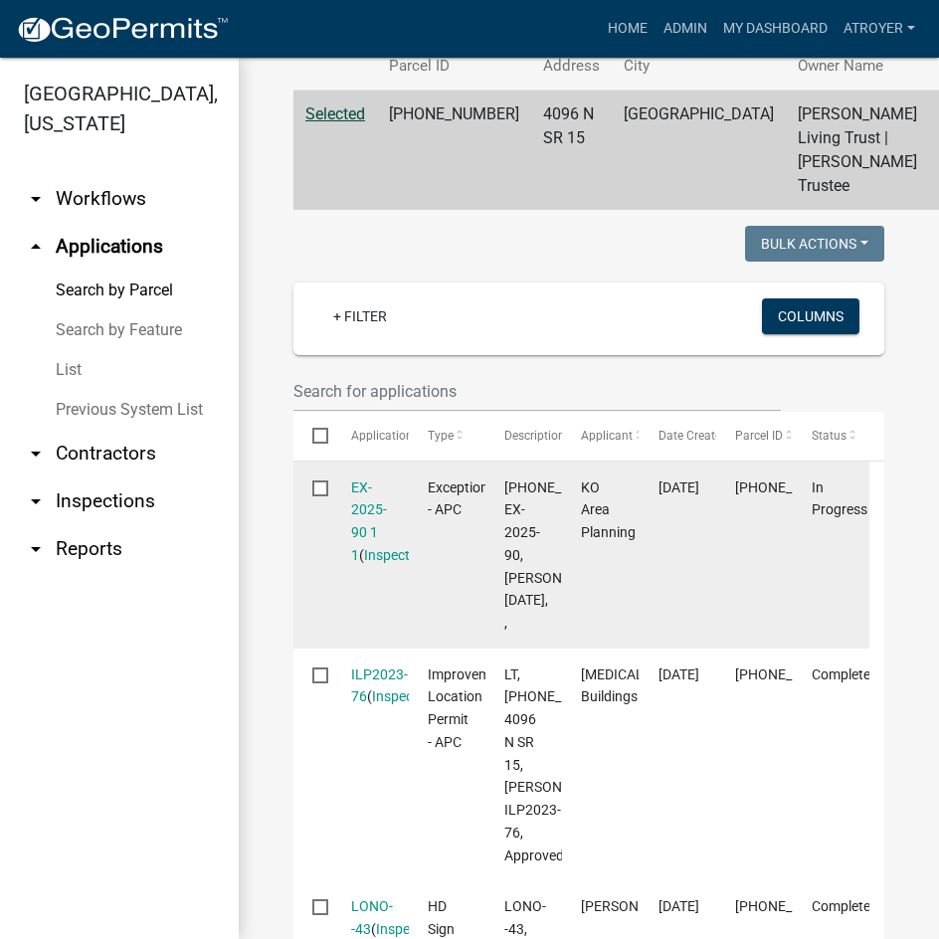
scroll to position [398, 0]
click at [359, 562] on link "EX-2025-90 1 1" at bounding box center [369, 520] width 36 height 84
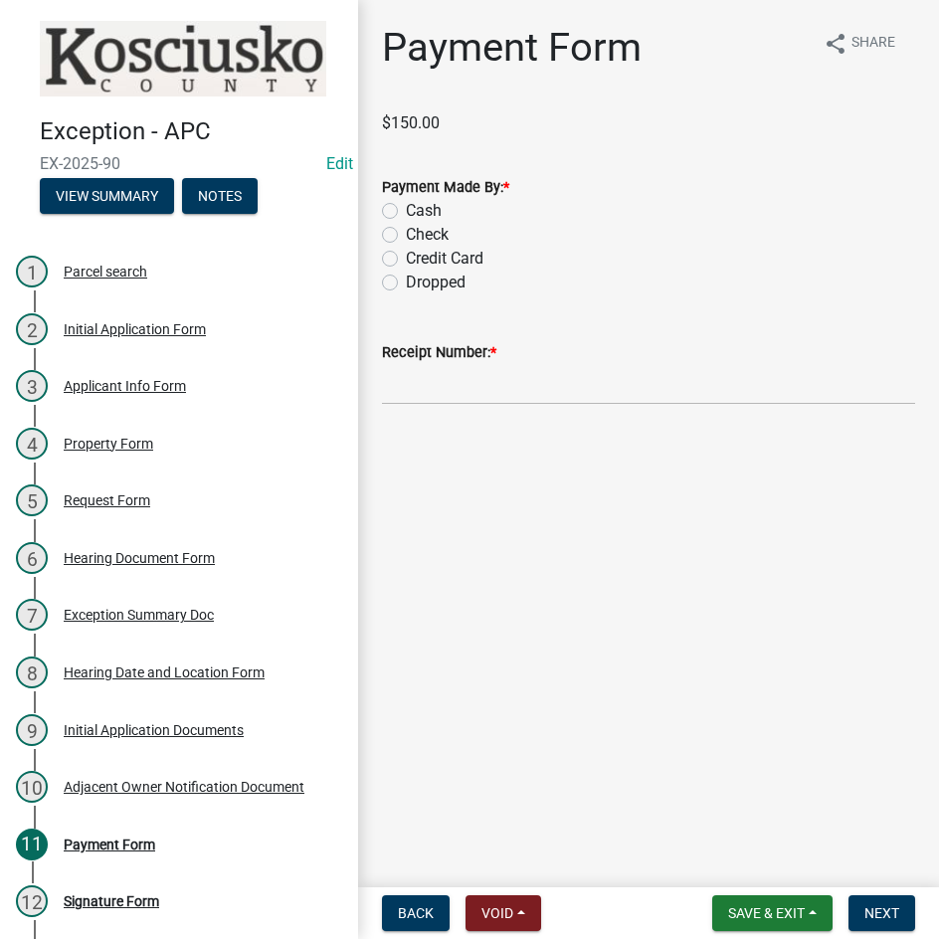
click at [406, 262] on label "Credit Card" at bounding box center [445, 259] width 78 height 24
click at [406, 260] on input "Credit Card" at bounding box center [412, 253] width 13 height 13
radio input "true"
click at [485, 396] on input "Receipt Number: *" at bounding box center [648, 384] width 533 height 41
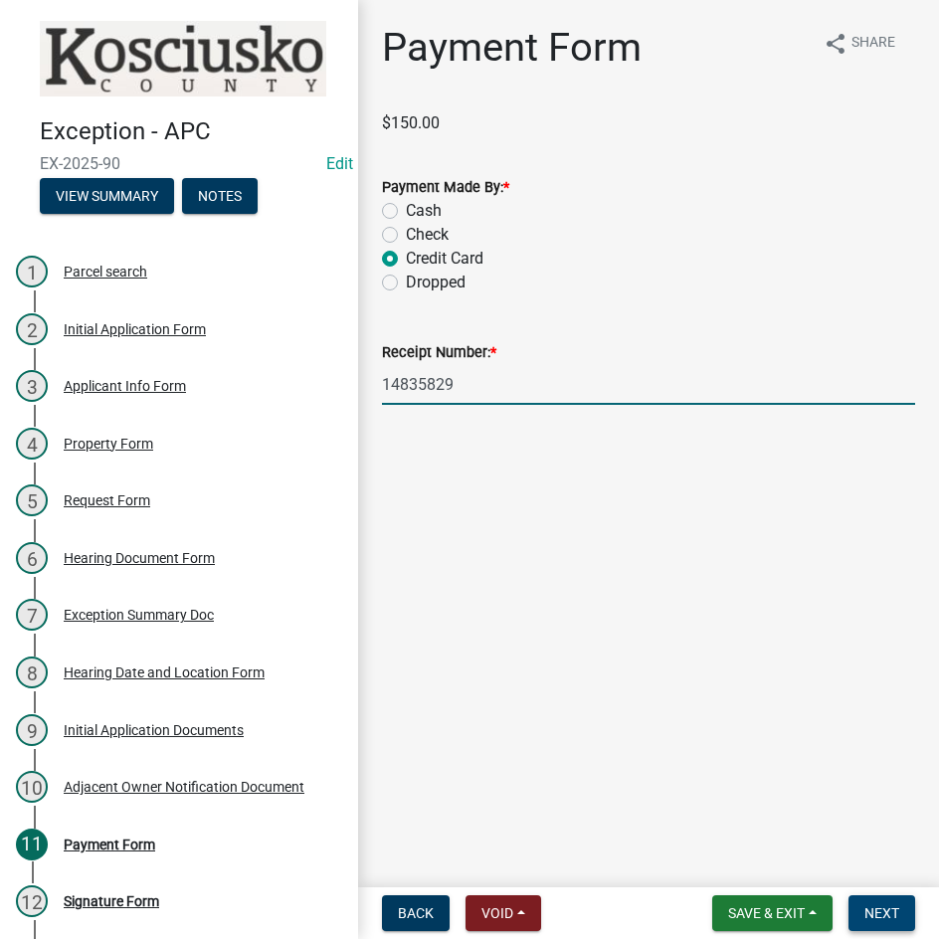
type input "14835829"
click at [892, 905] on span "Next" at bounding box center [881, 913] width 35 height 16
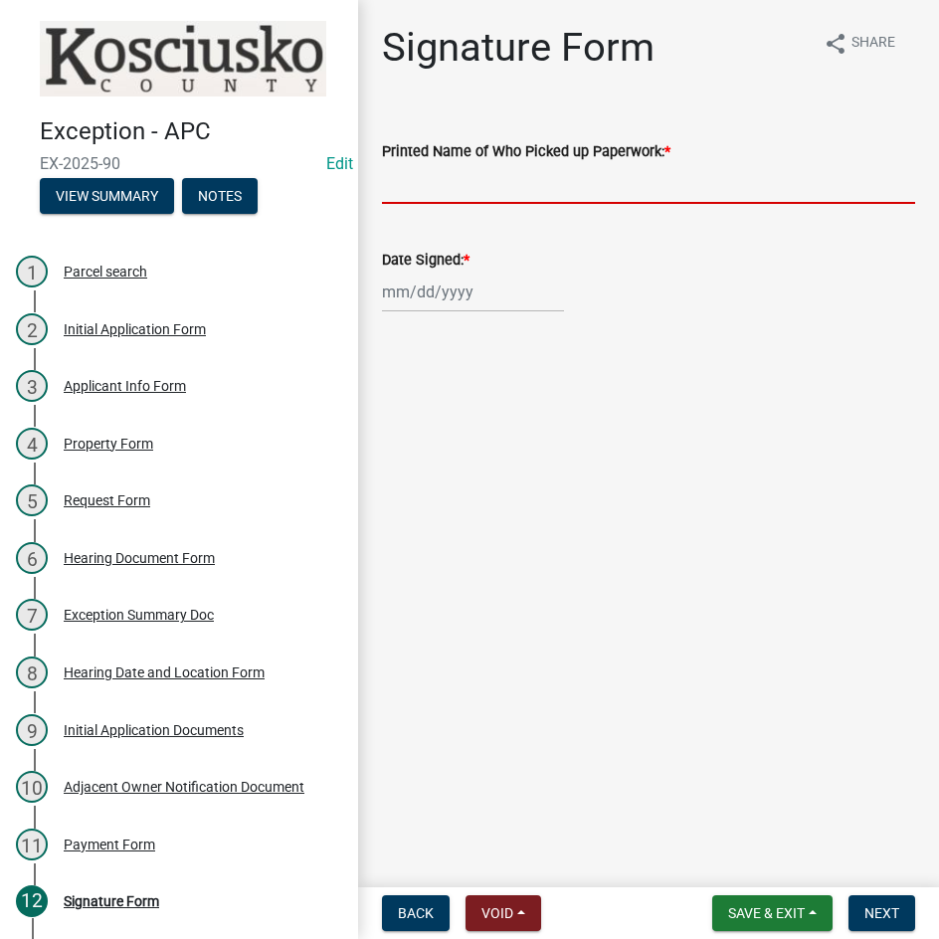
click at [516, 179] on input "Printed Name of Who Picked up Paperwork: *" at bounding box center [648, 183] width 533 height 41
type input "Karl Graber"
select select "8"
select select "2025"
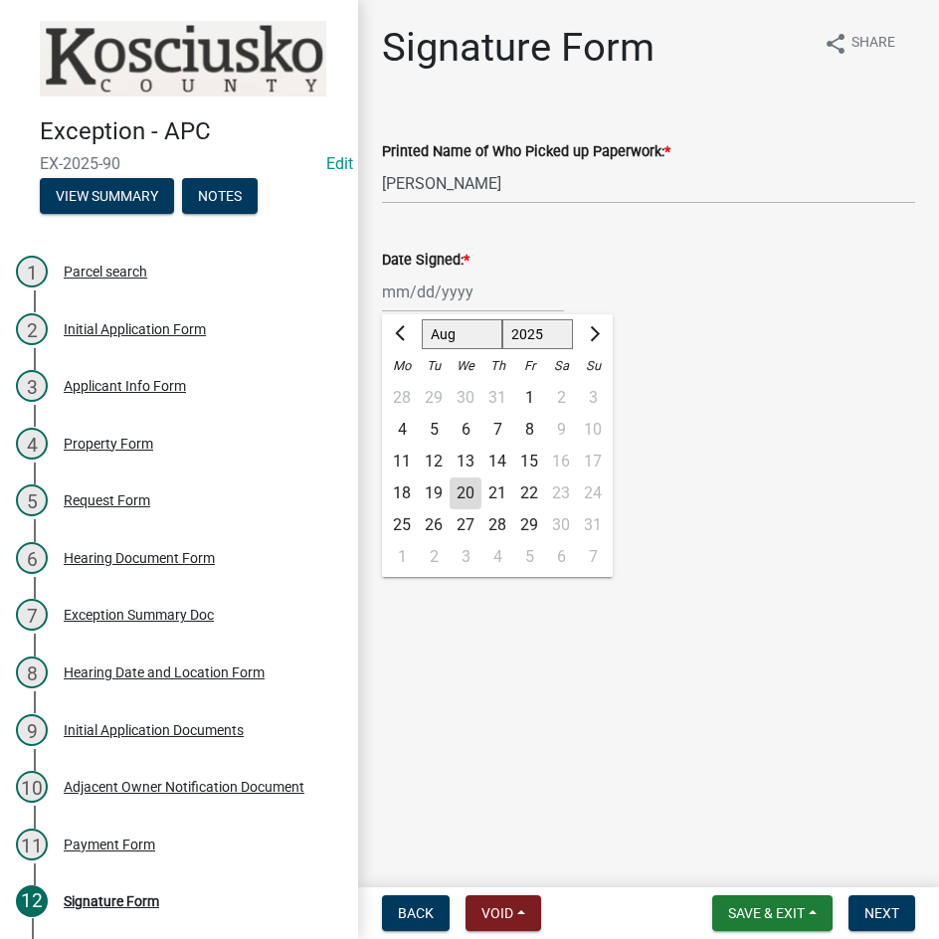
click at [394, 491] on div "18" at bounding box center [402, 493] width 32 height 32
type input "08/18/2025"
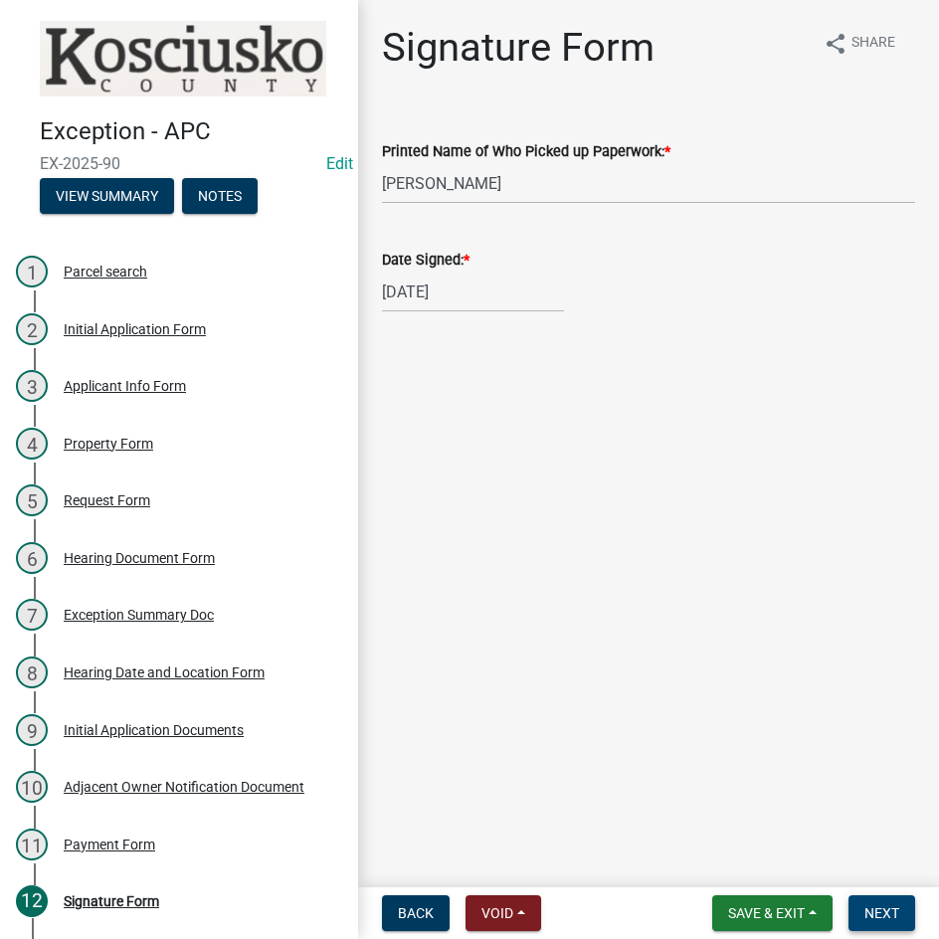
click at [873, 910] on span "Next" at bounding box center [881, 913] width 35 height 16
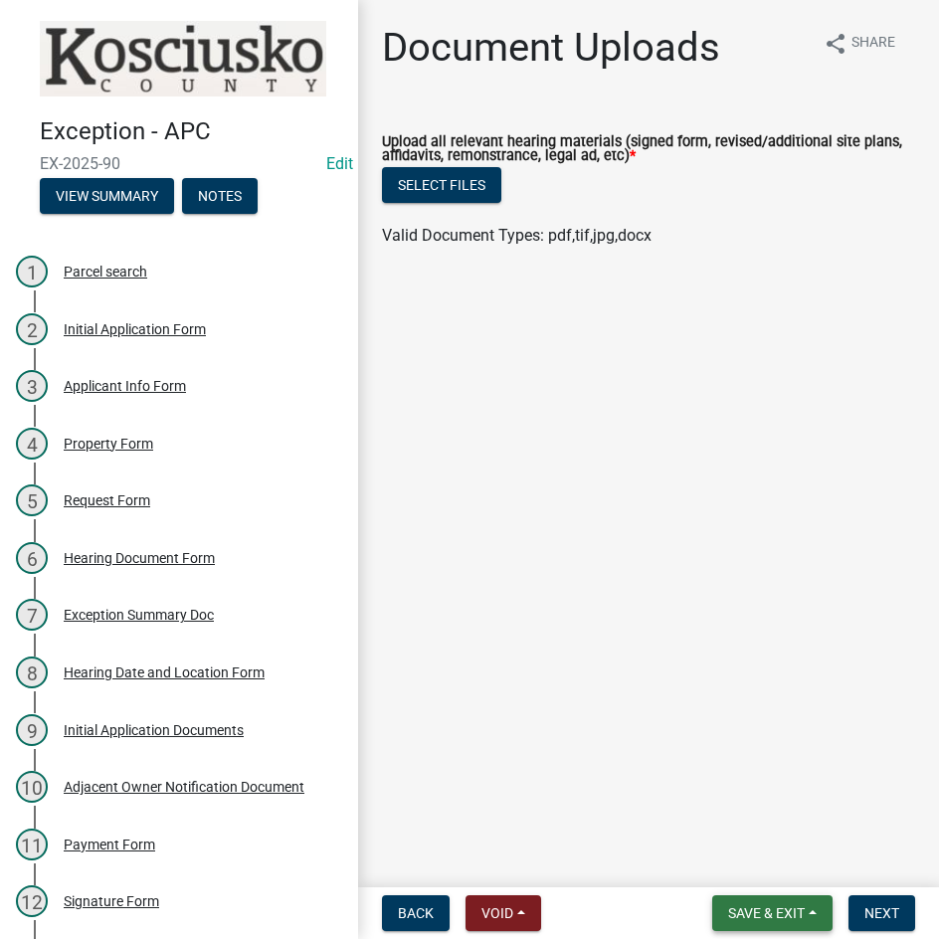
click at [734, 900] on button "Save & Exit" at bounding box center [772, 913] width 120 height 36
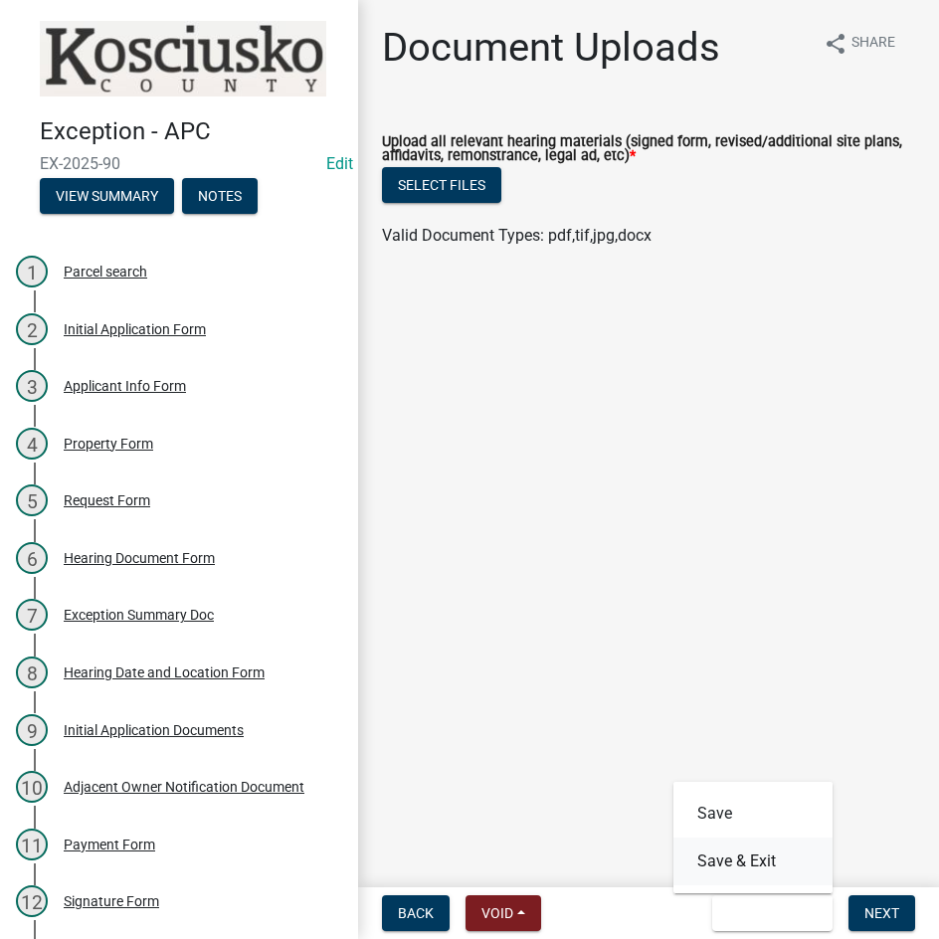
click at [734, 861] on button "Save & Exit" at bounding box center [752, 861] width 159 height 48
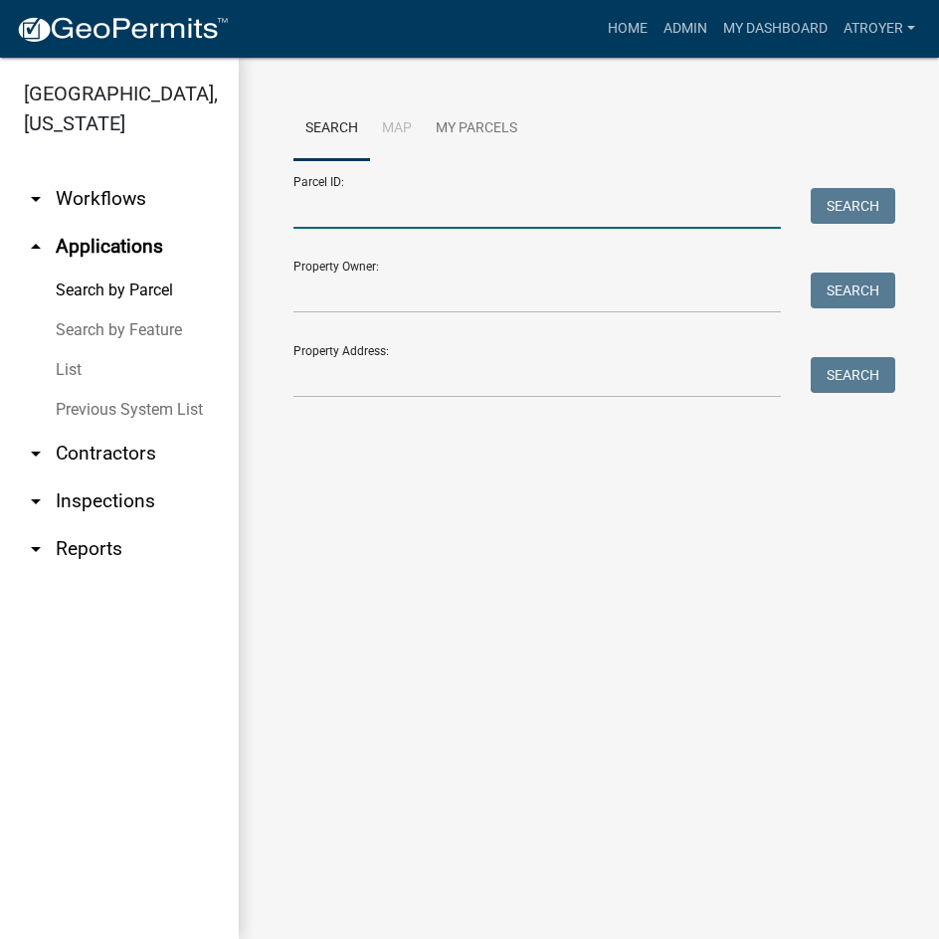
click at [390, 217] on input "Parcel ID:" at bounding box center [536, 208] width 487 height 41
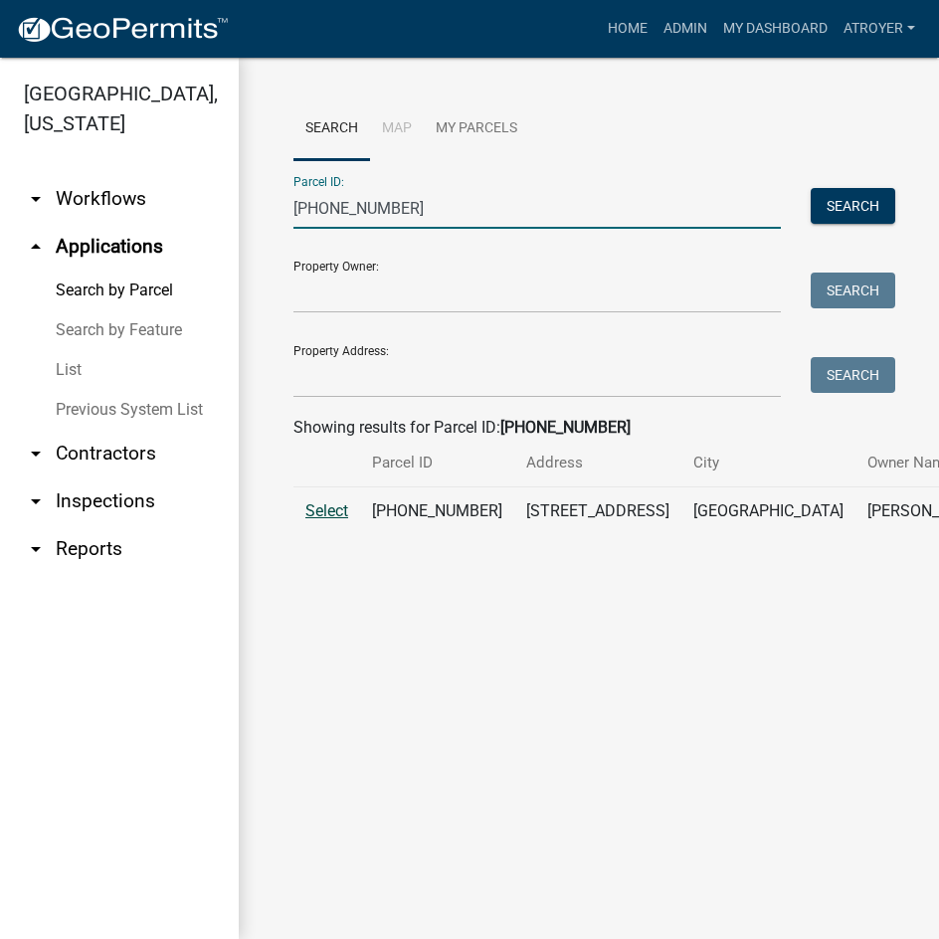
type input "027-100-057"
click at [331, 520] on span "Select" at bounding box center [326, 510] width 43 height 19
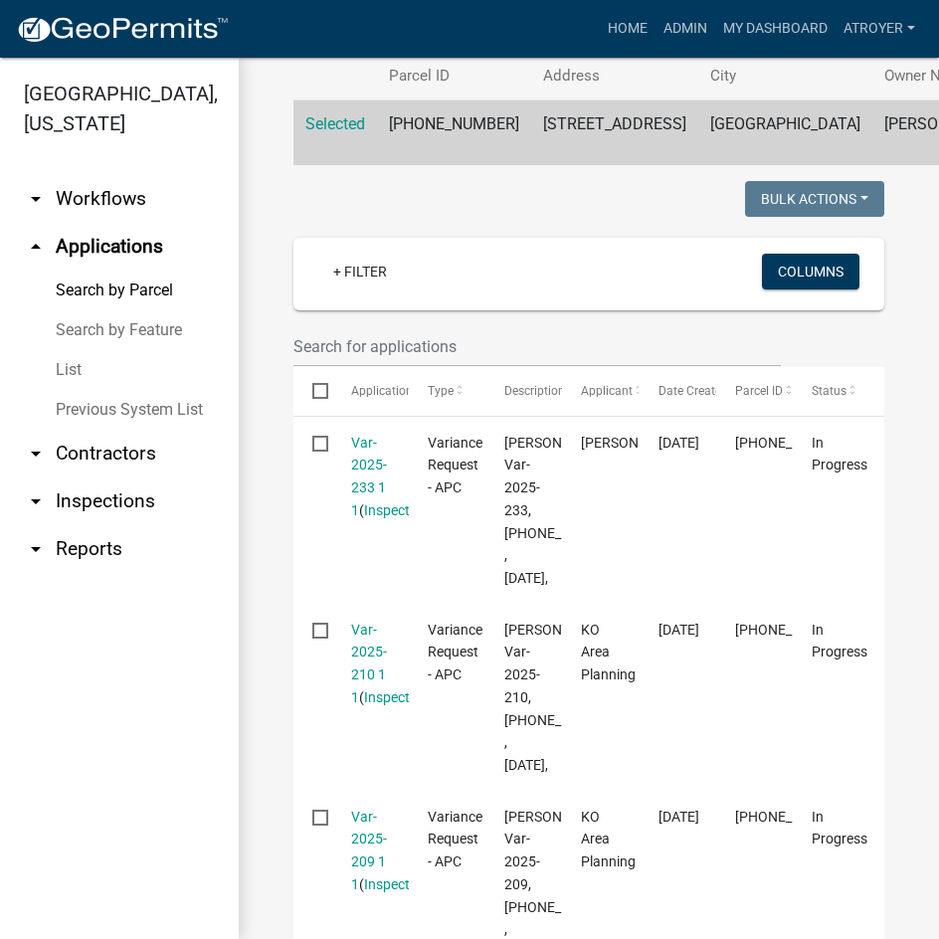
scroll to position [497, 0]
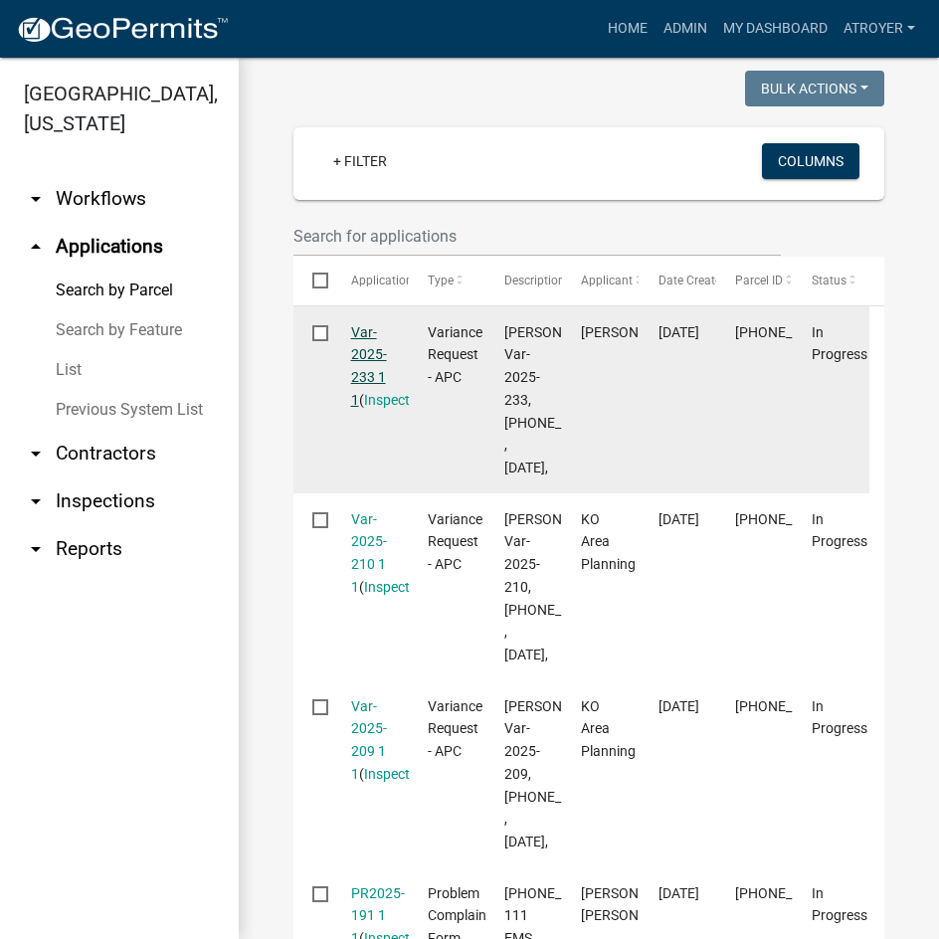
click at [359, 401] on link "Var-2025-233 1 1" at bounding box center [369, 366] width 36 height 84
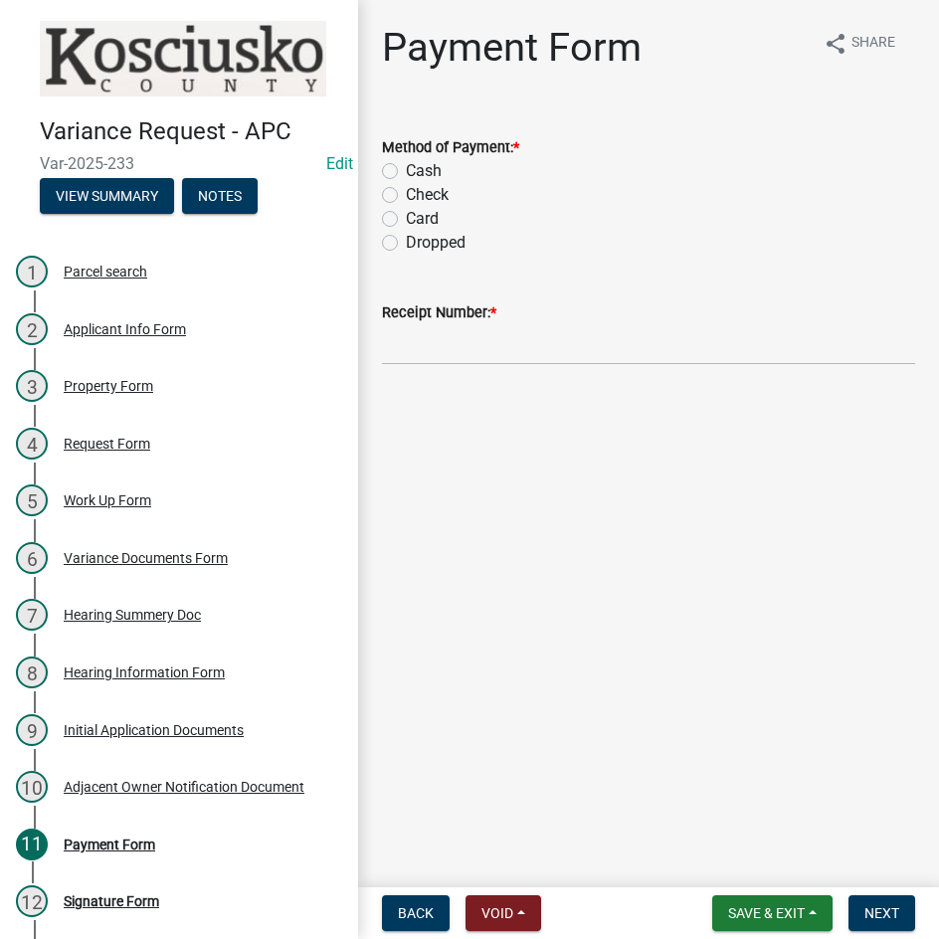
click at [406, 190] on label "Check" at bounding box center [427, 195] width 43 height 24
click at [406, 190] on input "Check" at bounding box center [412, 189] width 13 height 13
radio input "true"
click at [564, 362] on input "Receipt Number: *" at bounding box center [648, 344] width 533 height 41
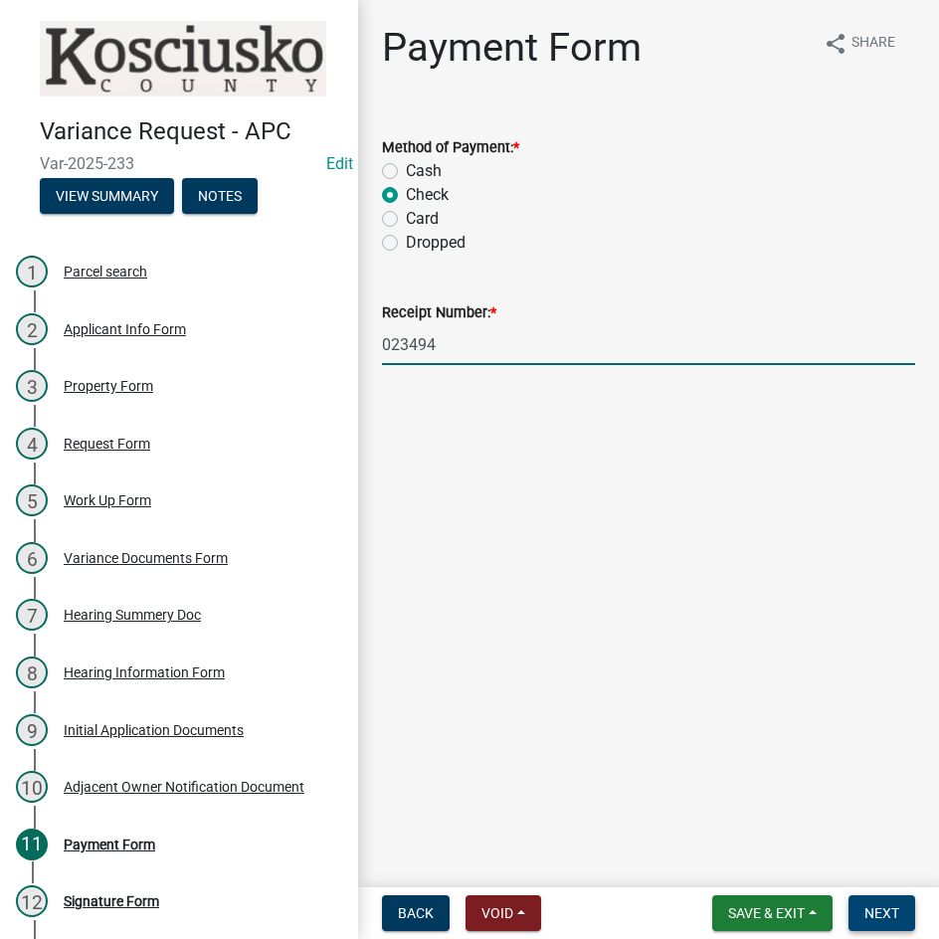
type input "023494"
click at [869, 905] on span "Next" at bounding box center [881, 913] width 35 height 16
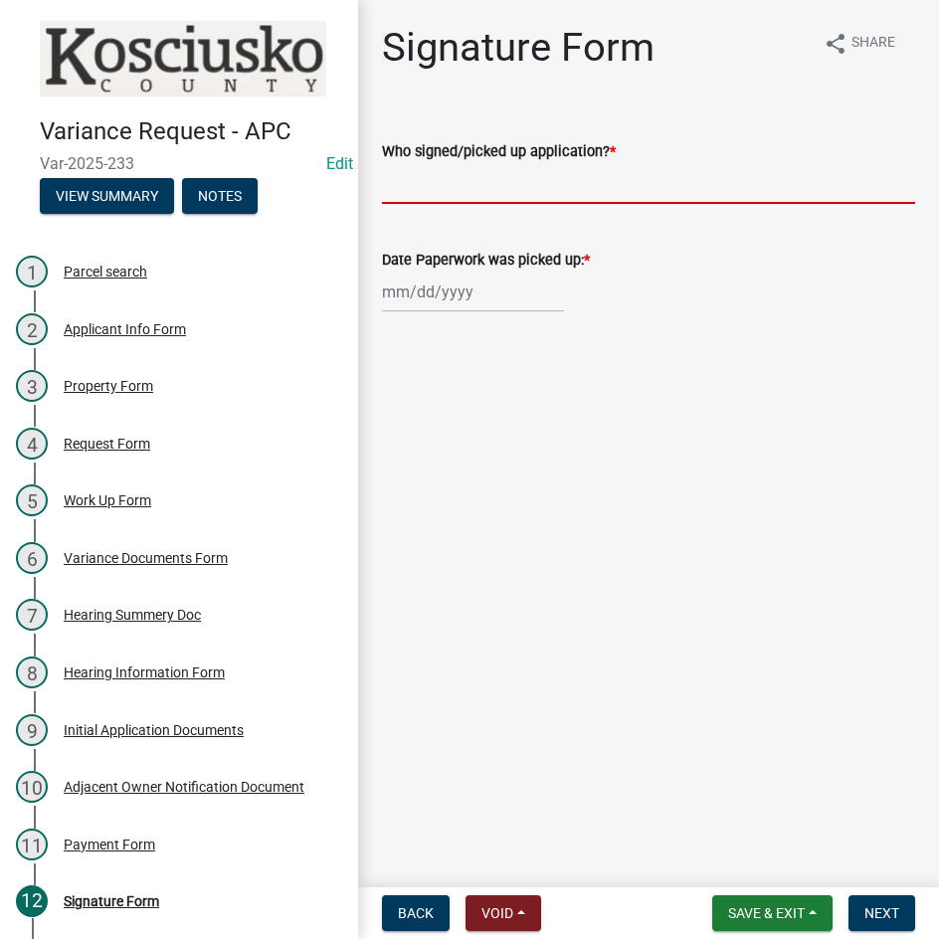
click at [544, 194] on input "Who signed/picked up application? *" at bounding box center [648, 183] width 533 height 41
type input "Mary Pat Odom"
click at [387, 301] on div at bounding box center [473, 291] width 182 height 41
select select "8"
select select "2025"
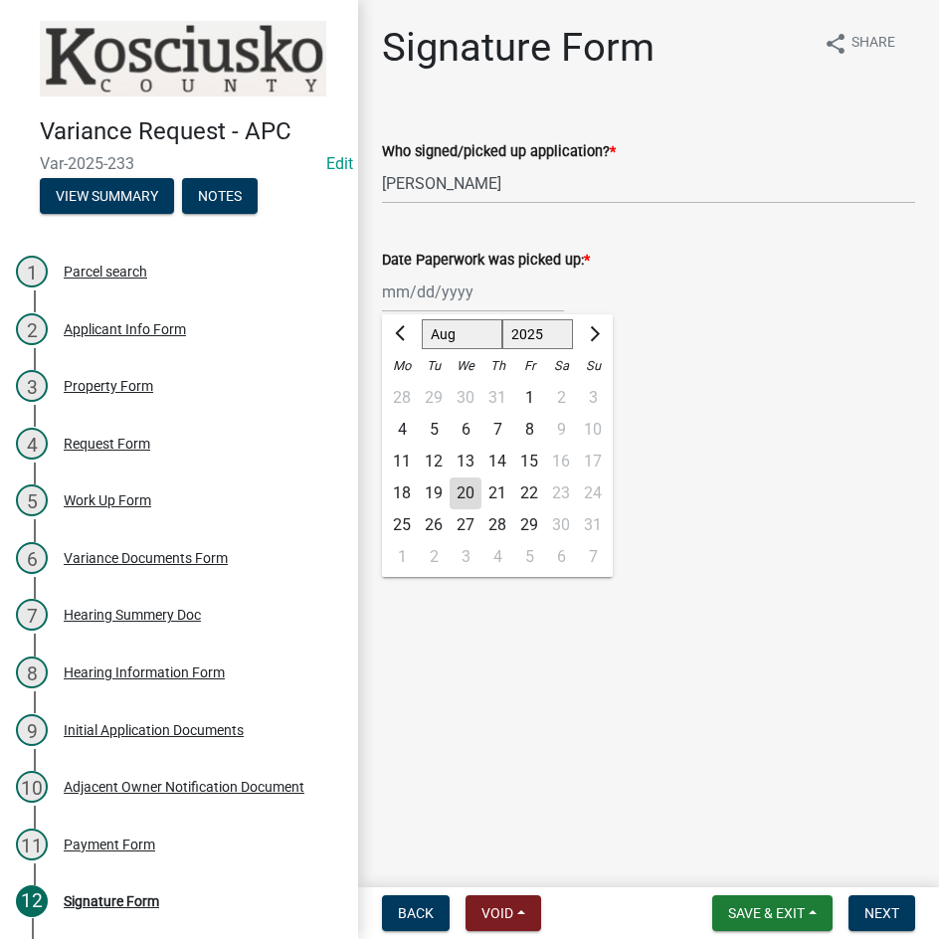
click at [393, 491] on div "18" at bounding box center [402, 493] width 32 height 32
type input "08/18/2025"
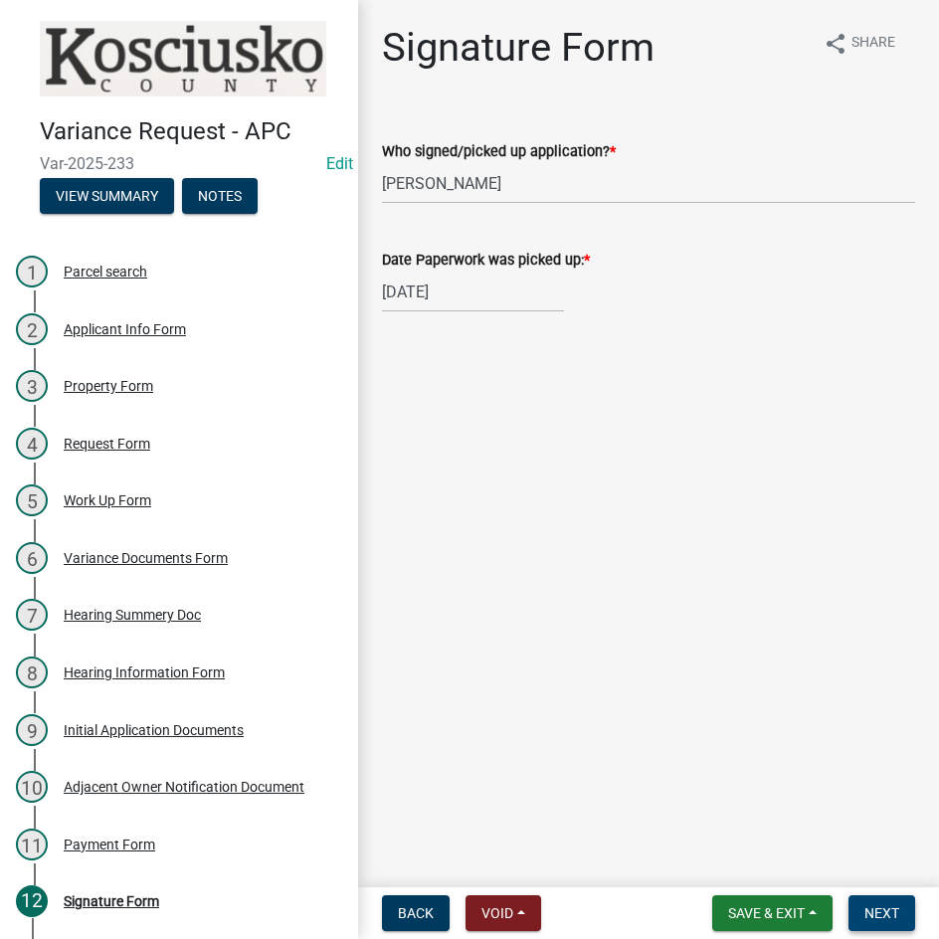
click at [900, 916] on button "Next" at bounding box center [881, 913] width 67 height 36
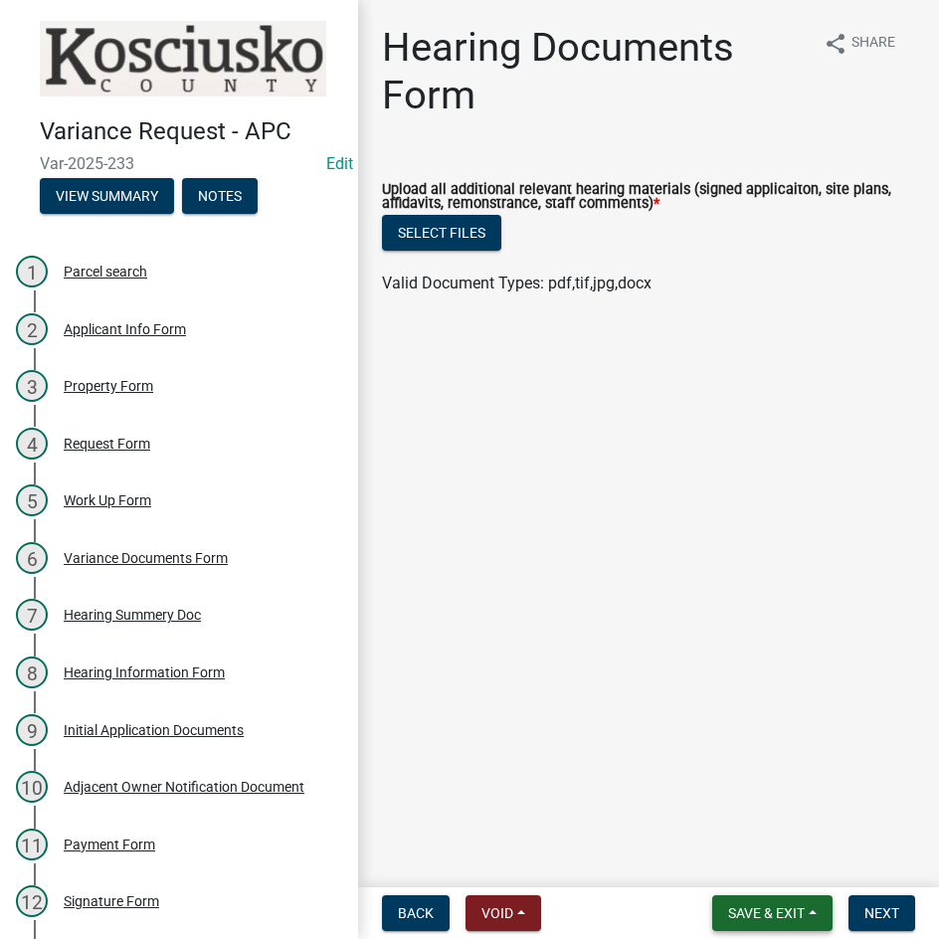
click at [773, 895] on button "Save & Exit" at bounding box center [772, 913] width 120 height 36
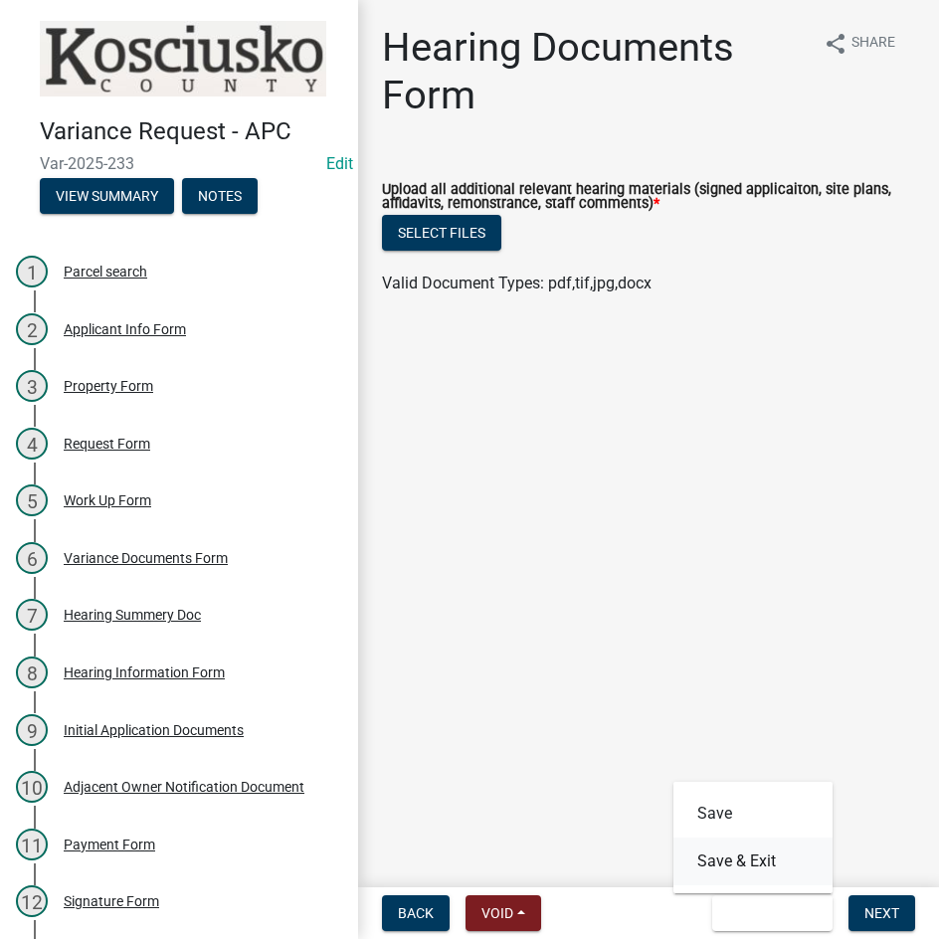
click at [774, 848] on button "Save & Exit" at bounding box center [752, 861] width 159 height 48
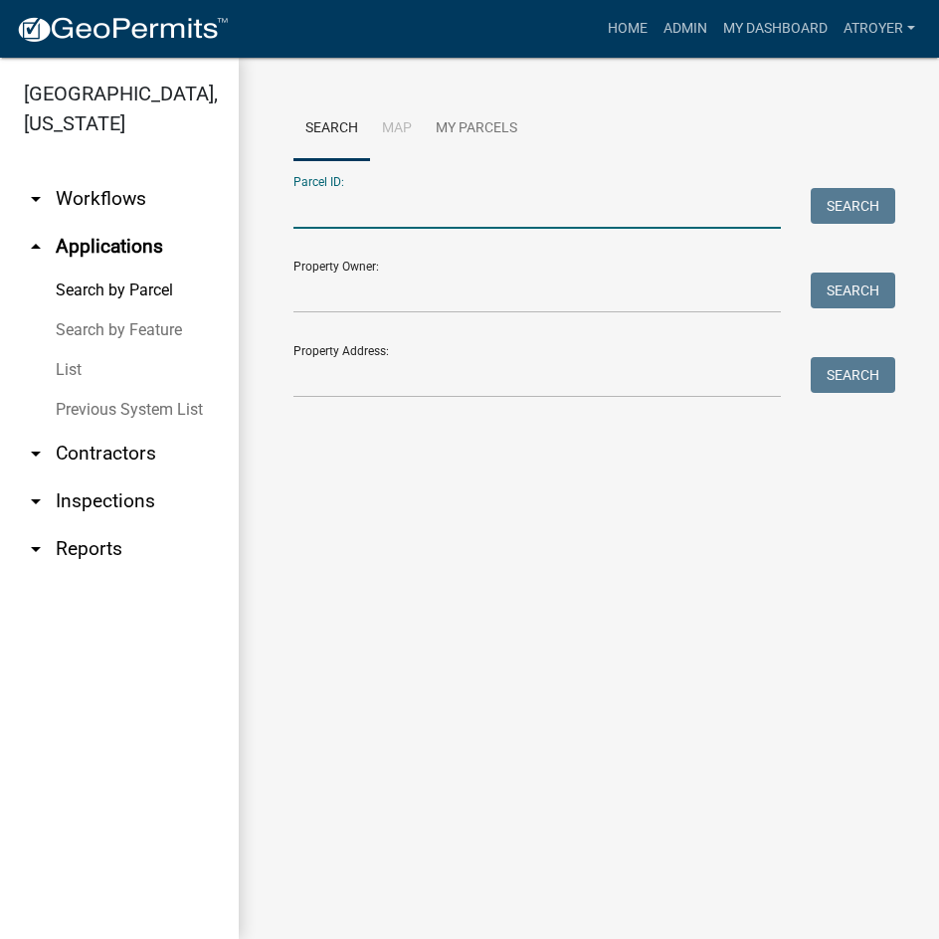
click at [377, 218] on input "Parcel ID:" at bounding box center [536, 208] width 487 height 41
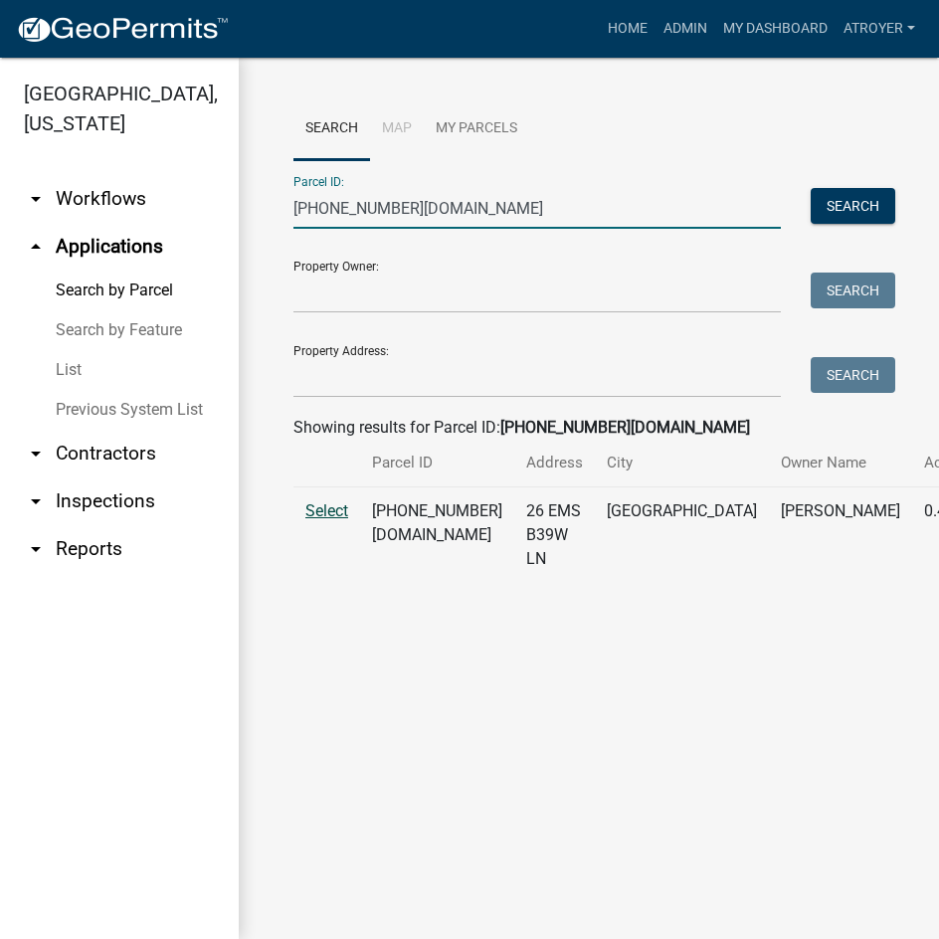
type input "005-078-010.ba"
click at [332, 520] on span "Select" at bounding box center [326, 510] width 43 height 19
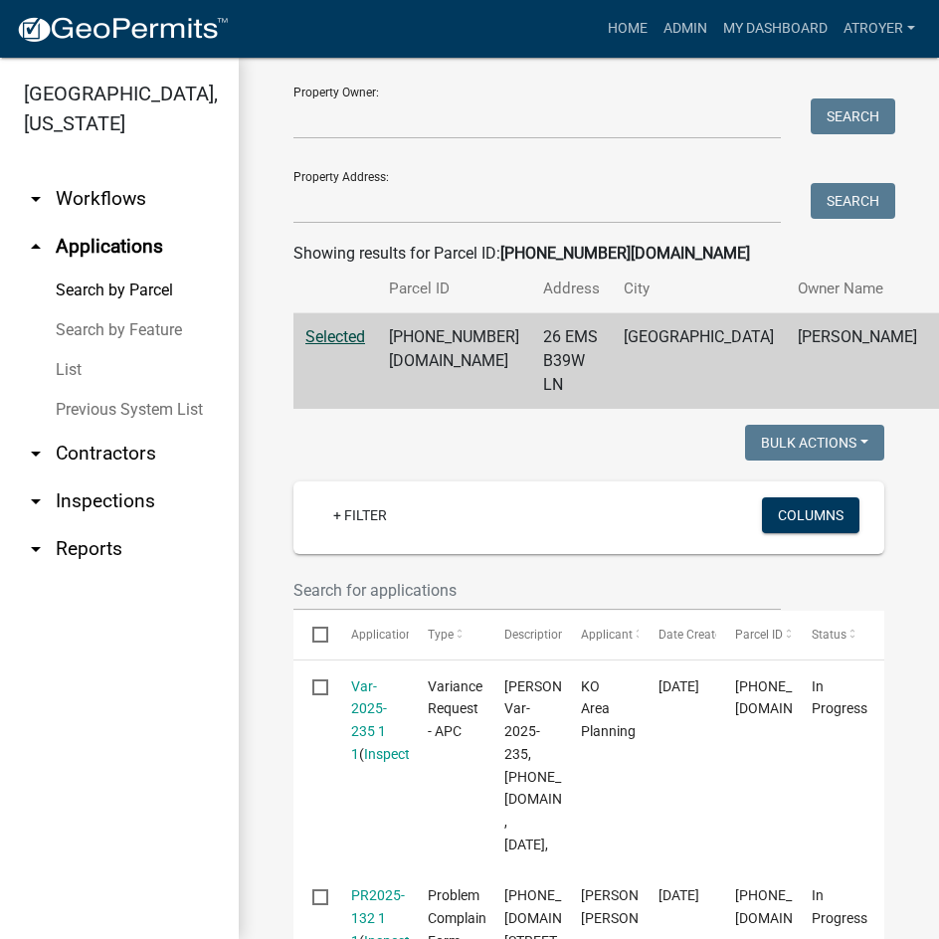
scroll to position [497, 0]
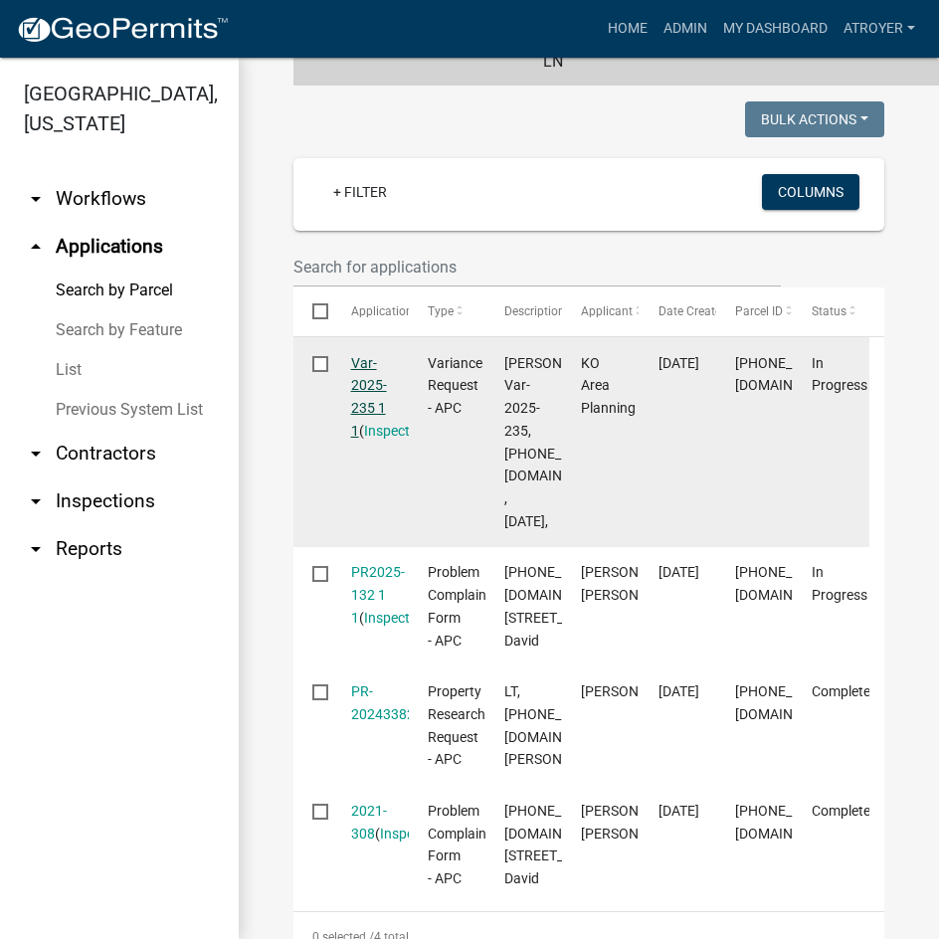
click at [367, 381] on link "Var-2025-235 1 1" at bounding box center [369, 397] width 36 height 84
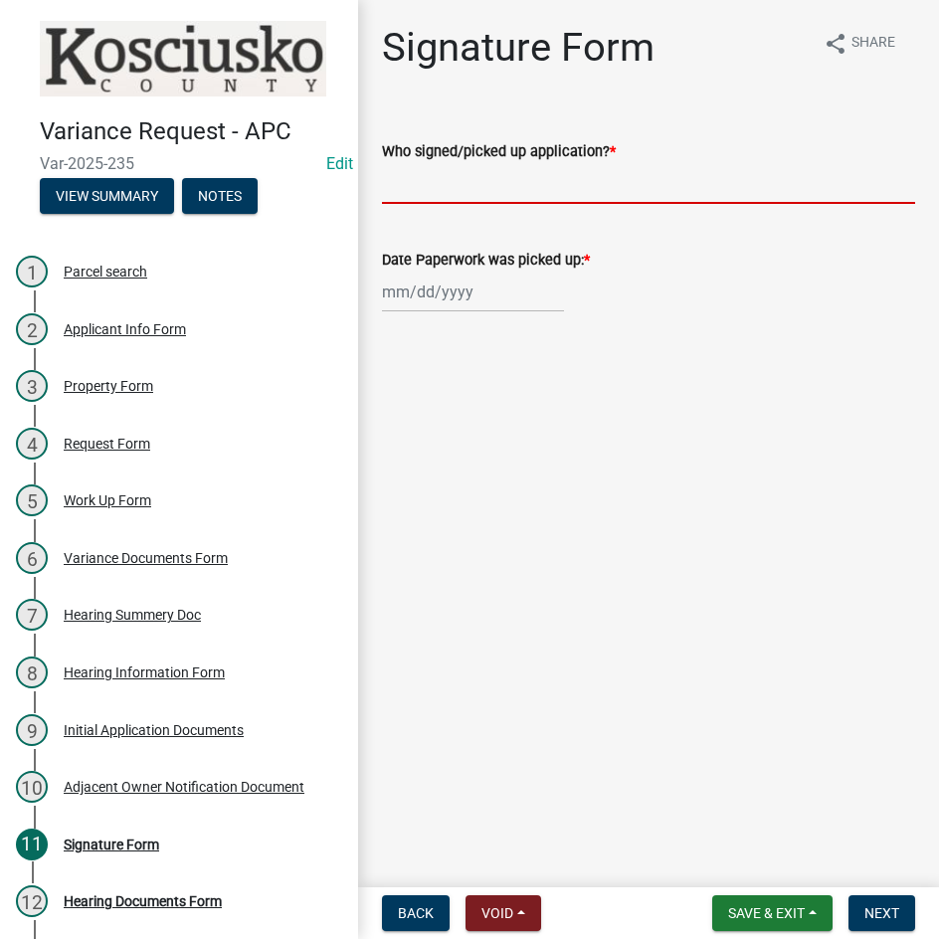
click at [560, 187] on input "Who signed/picked up application? *" at bounding box center [648, 183] width 533 height 41
type input "Brad Fowler"
select select "8"
select select "2025"
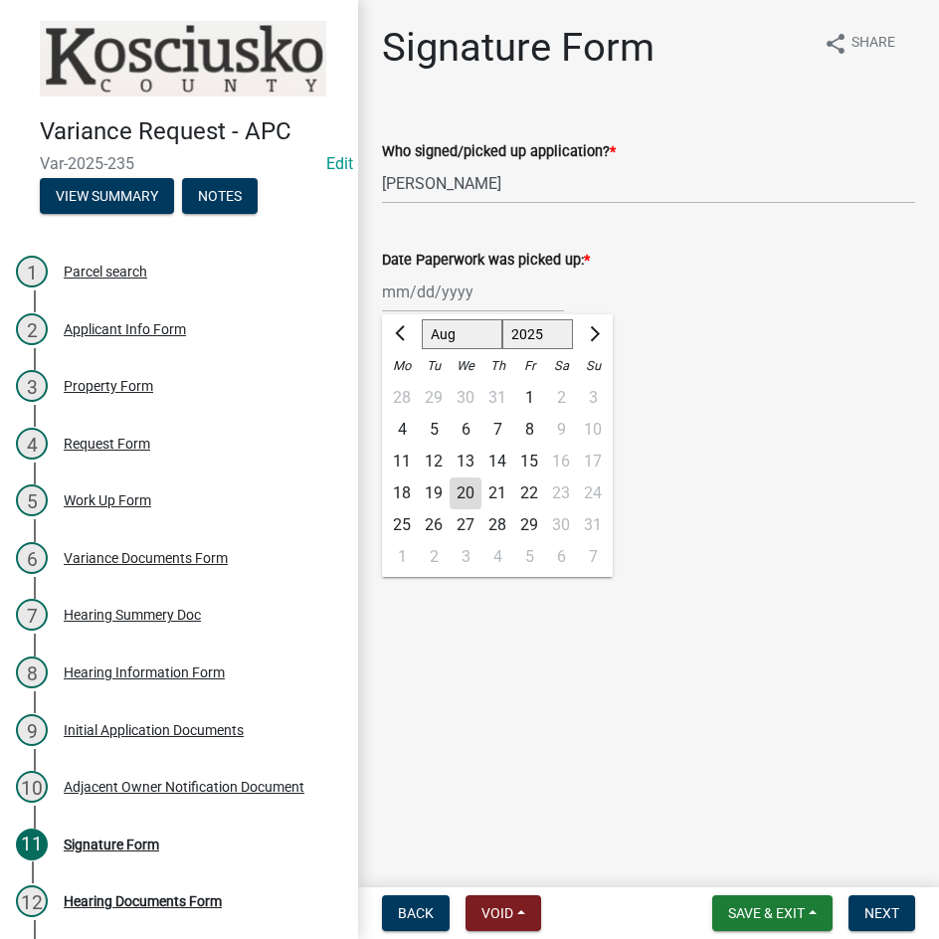
click at [440, 301] on div "[PERSON_NAME] Feb Mar Apr [PERSON_NAME][DATE] Oct Nov [DATE] 1526 1527 1528 152…" at bounding box center [473, 291] width 182 height 41
click at [403, 485] on div "18" at bounding box center [402, 493] width 32 height 32
type input "08/18/2025"
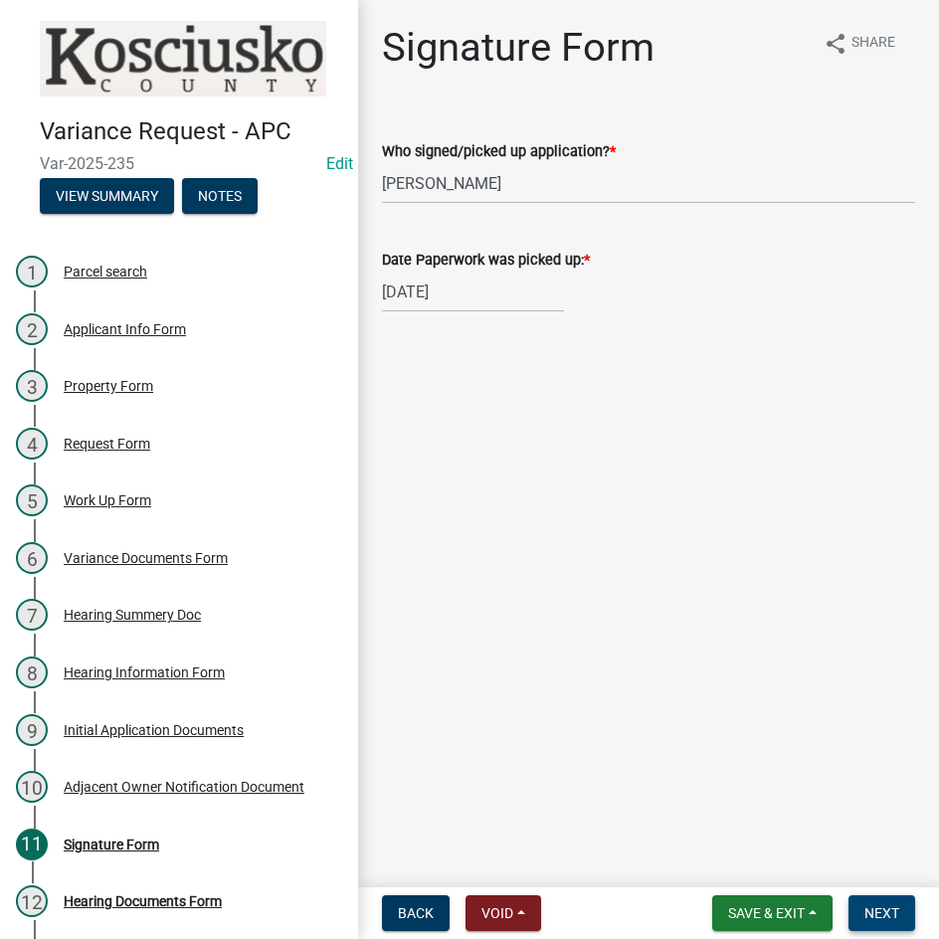
click at [884, 905] on span "Next" at bounding box center [881, 913] width 35 height 16
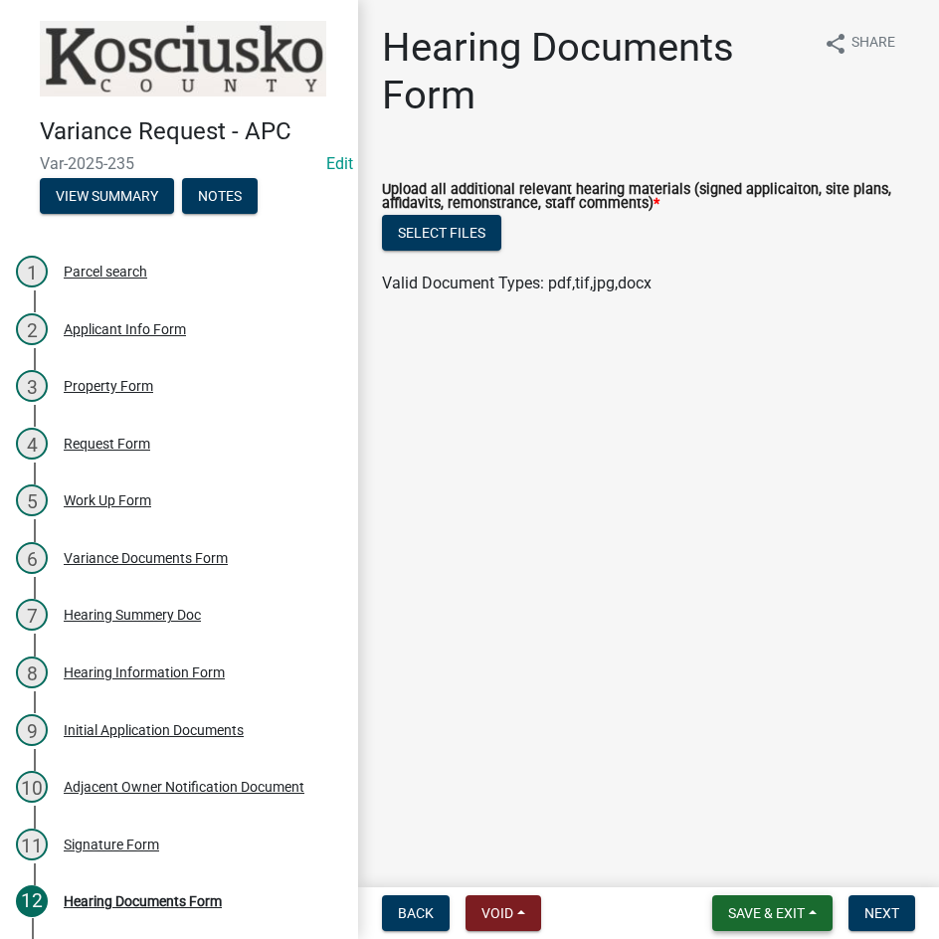
click at [752, 911] on span "Save & Exit" at bounding box center [766, 913] width 77 height 16
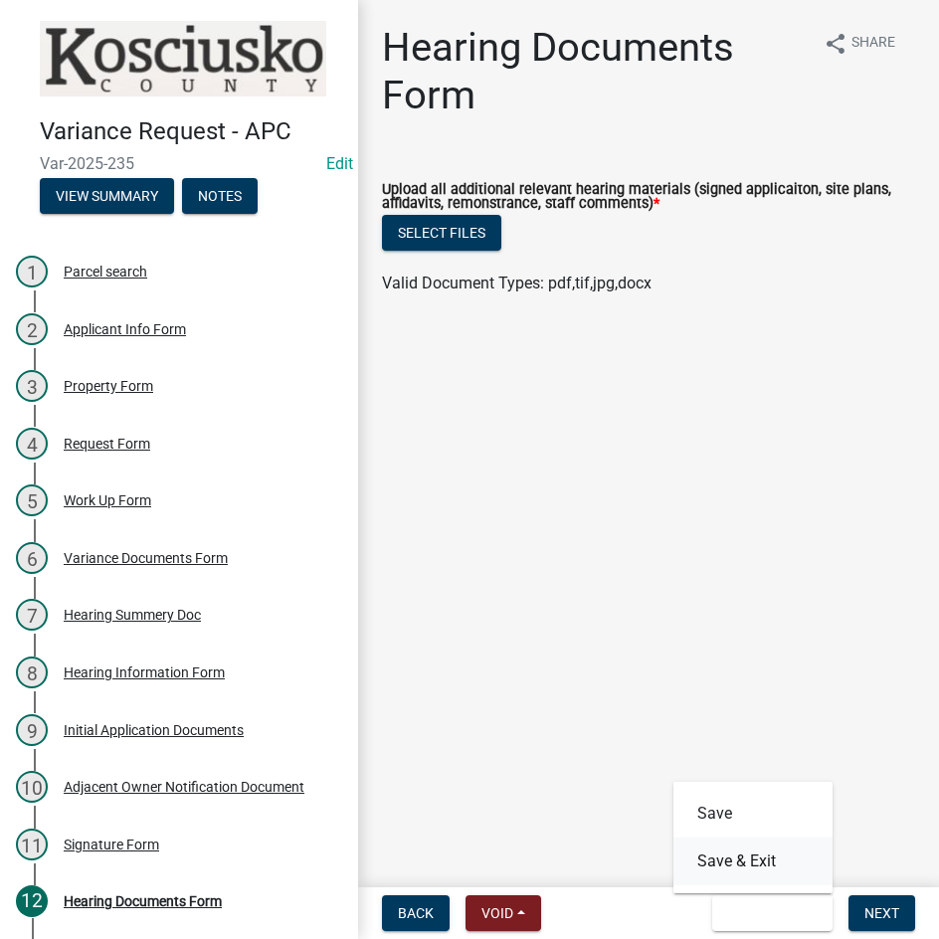
click at [745, 865] on button "Save & Exit" at bounding box center [752, 861] width 159 height 48
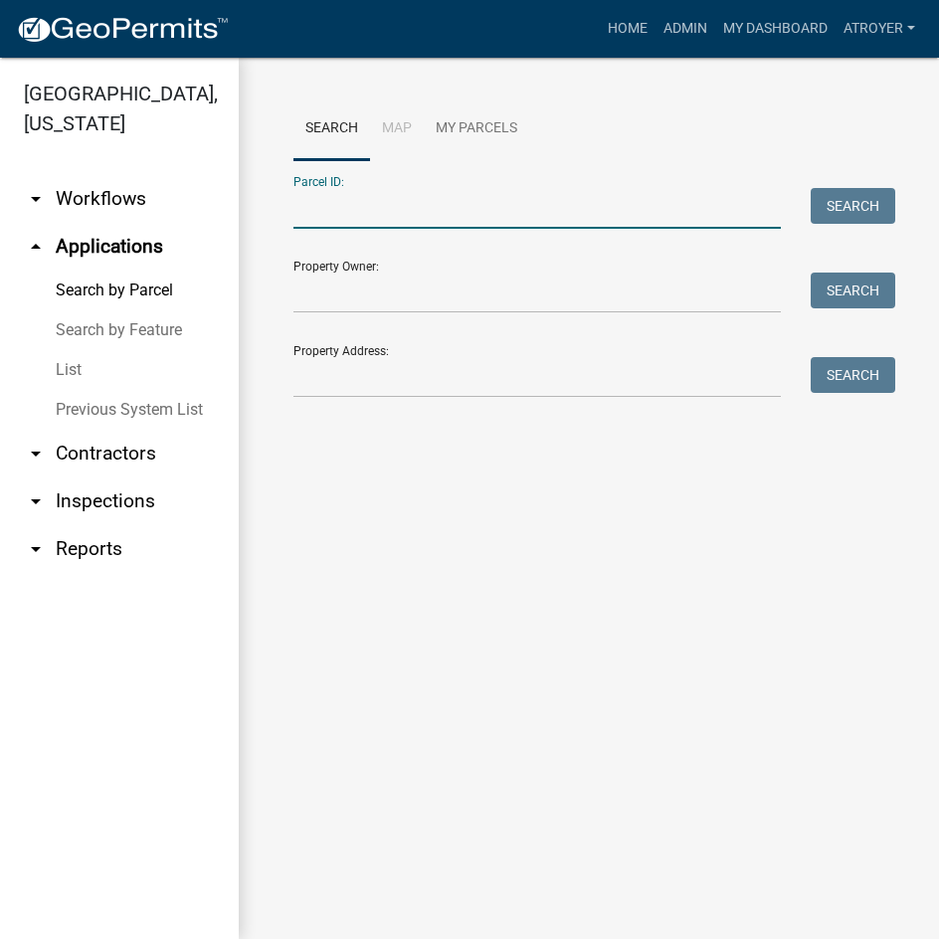
click at [493, 209] on input "Parcel ID:" at bounding box center [536, 208] width 487 height 41
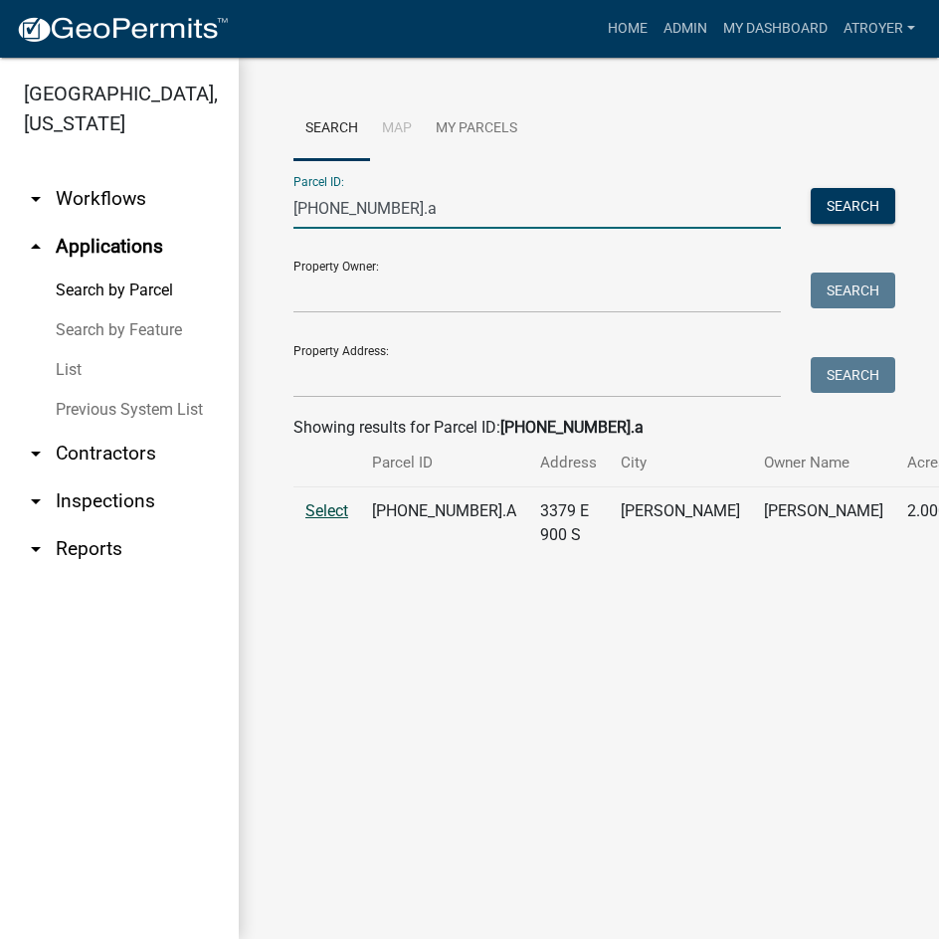
type input "019-030-004.a"
click at [332, 520] on span "Select" at bounding box center [326, 510] width 43 height 19
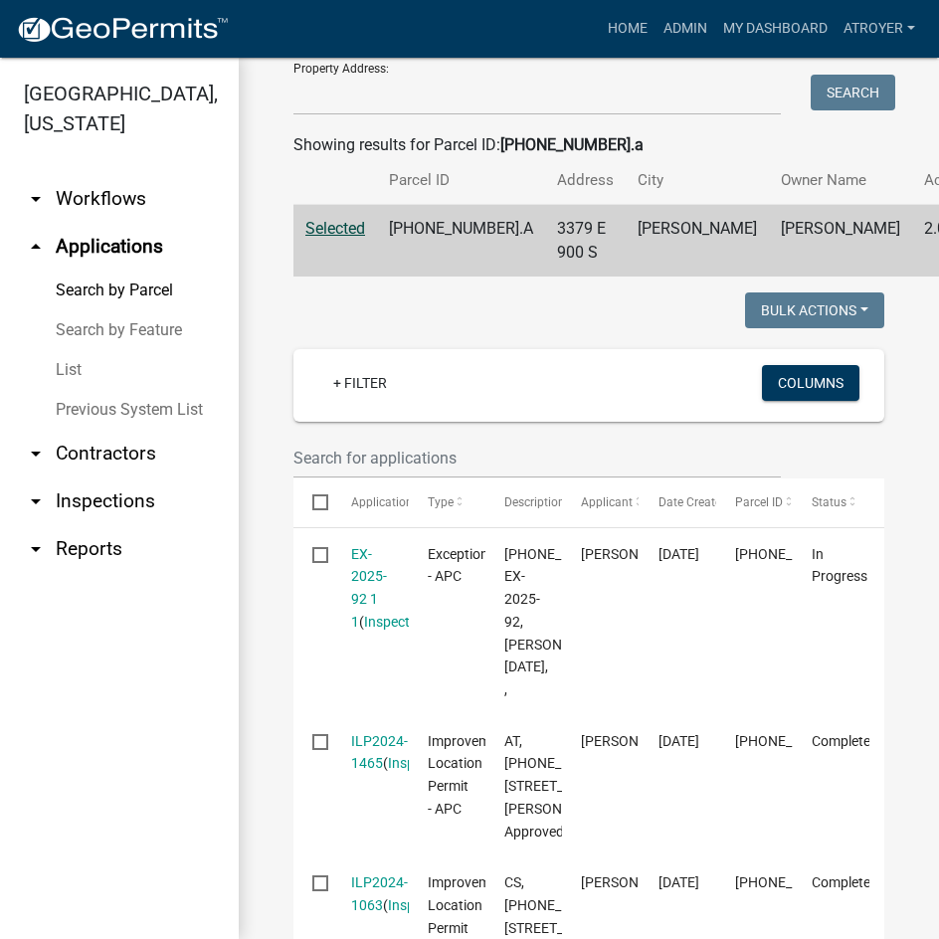
scroll to position [298, 0]
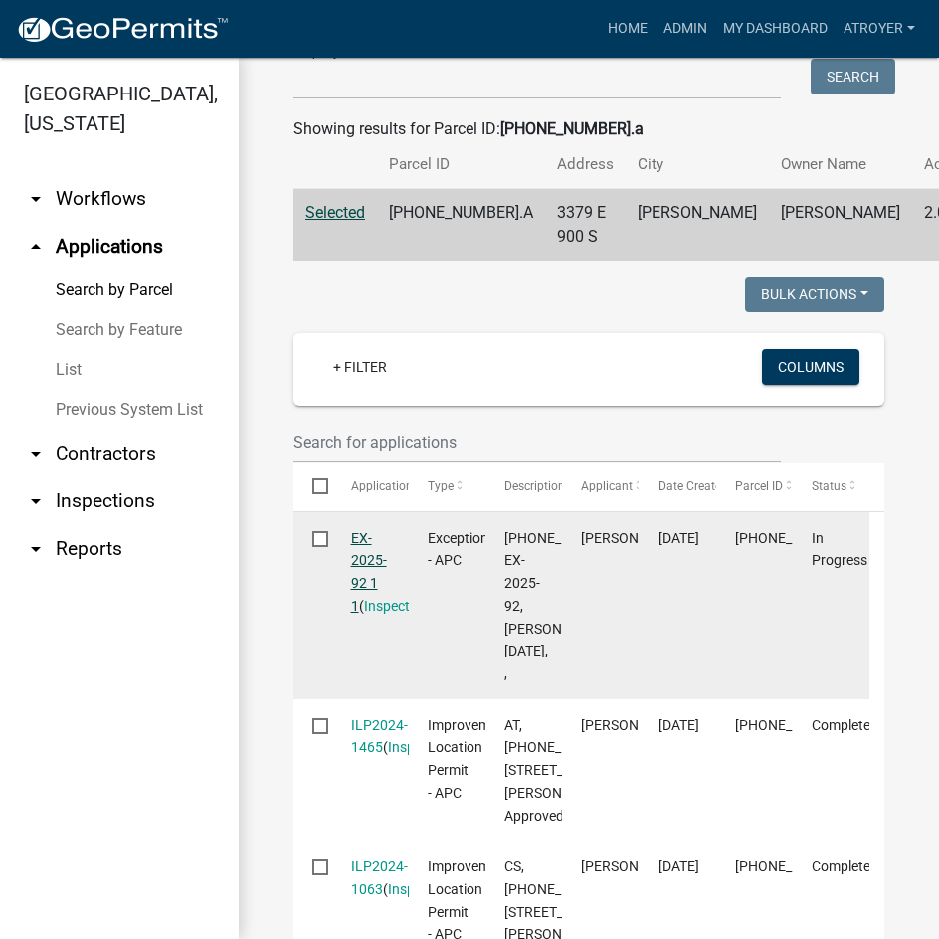
click at [360, 586] on link "EX-2025-92 1 1" at bounding box center [369, 572] width 36 height 84
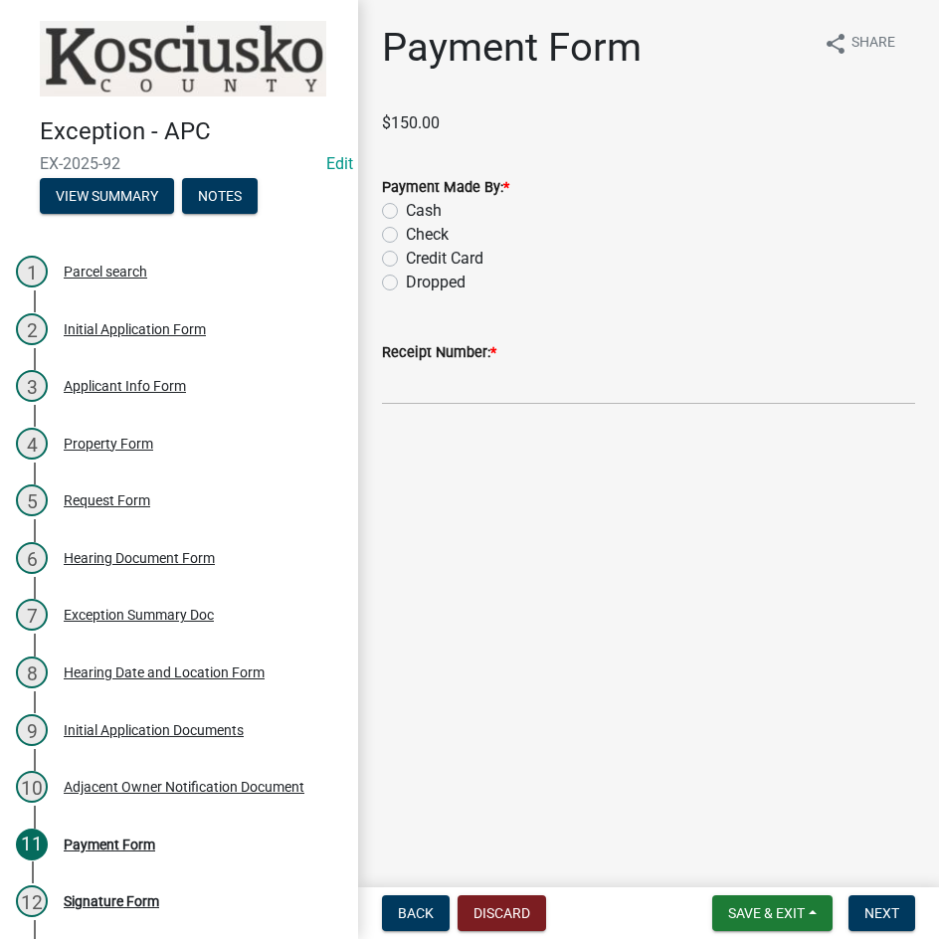
click at [406, 262] on label "Credit Card" at bounding box center [445, 259] width 78 height 24
click at [406, 260] on input "Credit Card" at bounding box center [412, 253] width 13 height 13
radio input "true"
click at [528, 383] on input "Receipt Number: *" at bounding box center [648, 384] width 533 height 41
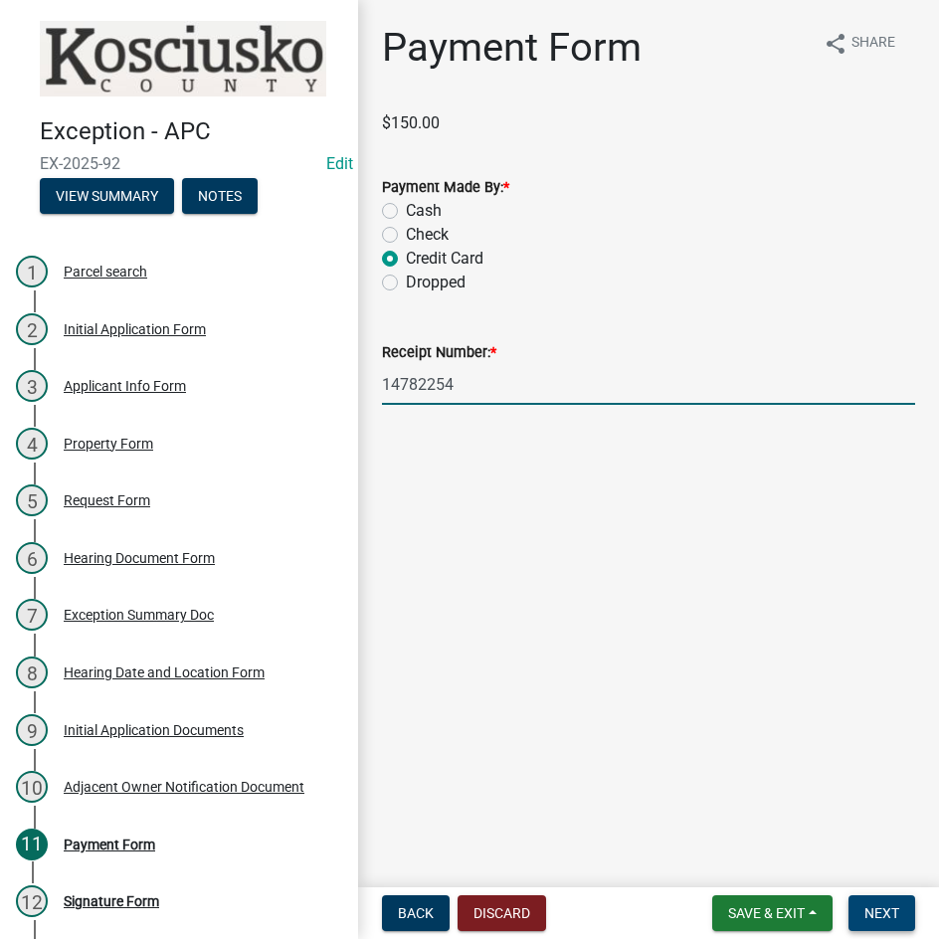
type input "14782254"
click at [860, 921] on button "Next" at bounding box center [881, 913] width 67 height 36
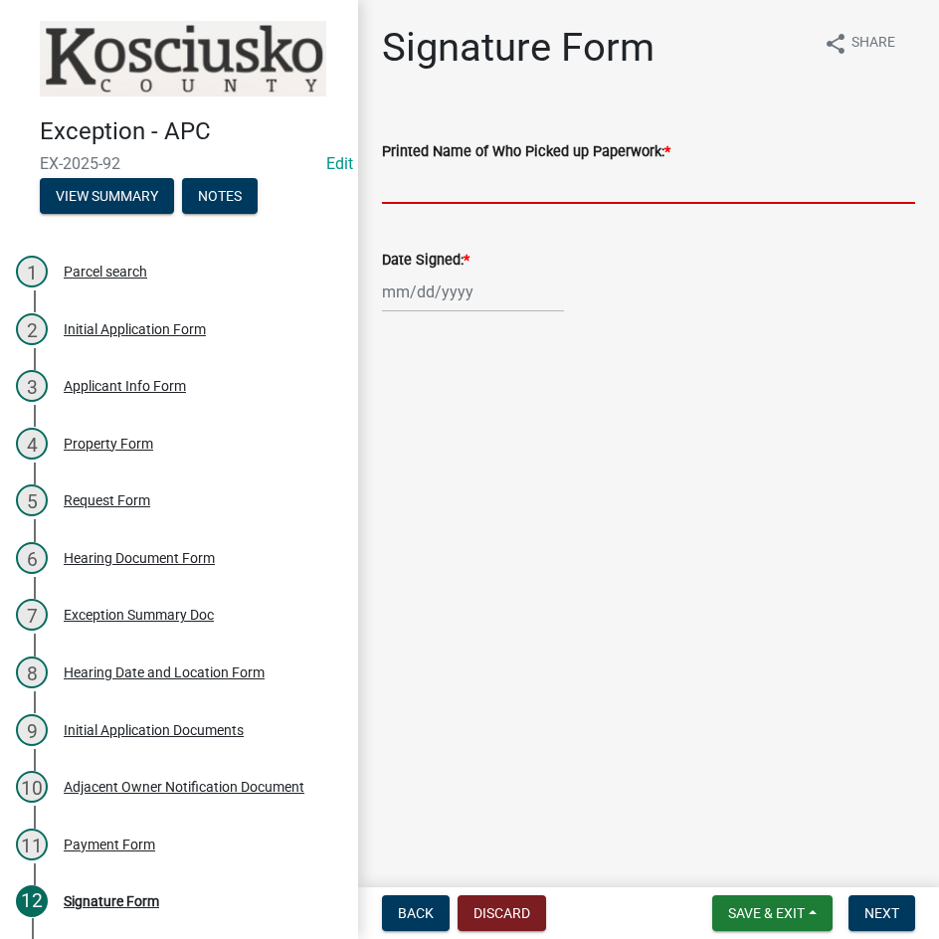
click at [482, 185] on input "Printed Name of Who Picked up Paperwork: *" at bounding box center [648, 183] width 533 height 41
type input "Katie Robinson"
select select "8"
select select "2025"
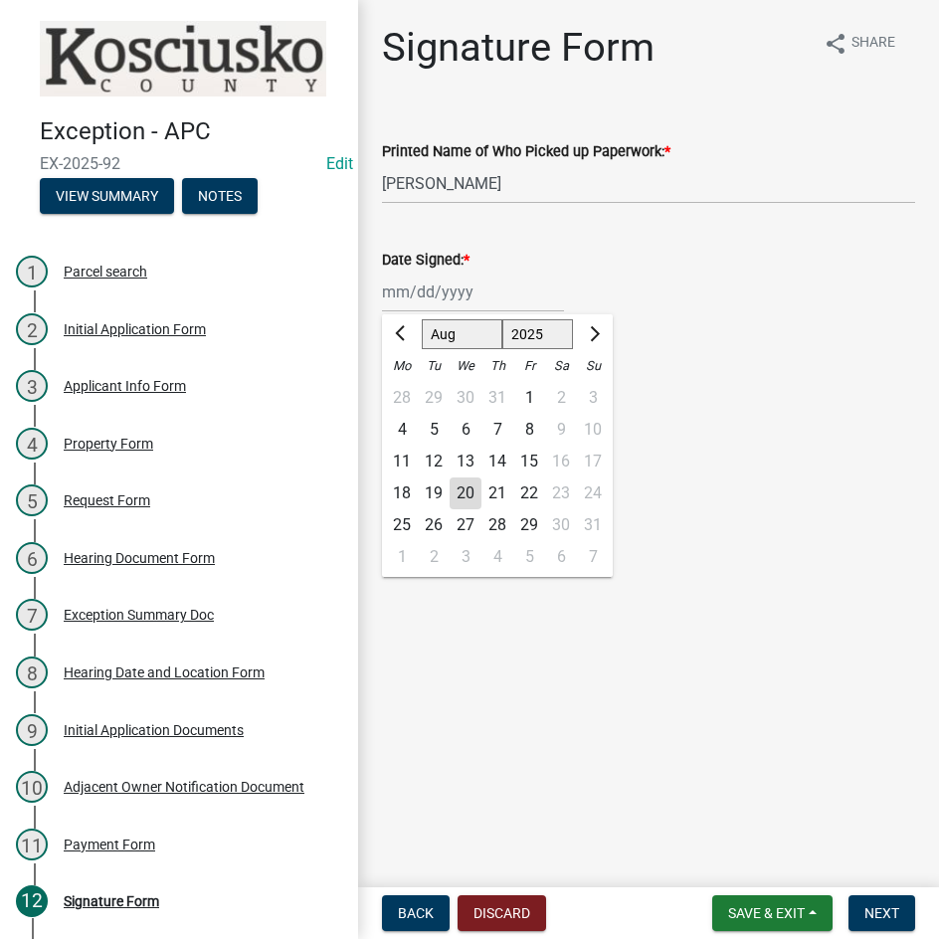
click at [387, 299] on div "[PERSON_NAME] Feb Mar Apr [PERSON_NAME][DATE] Oct Nov [DATE] 1526 1527 1528 152…" at bounding box center [473, 291] width 182 height 41
click at [391, 494] on div "18" at bounding box center [402, 493] width 32 height 32
type input "08/18/2025"
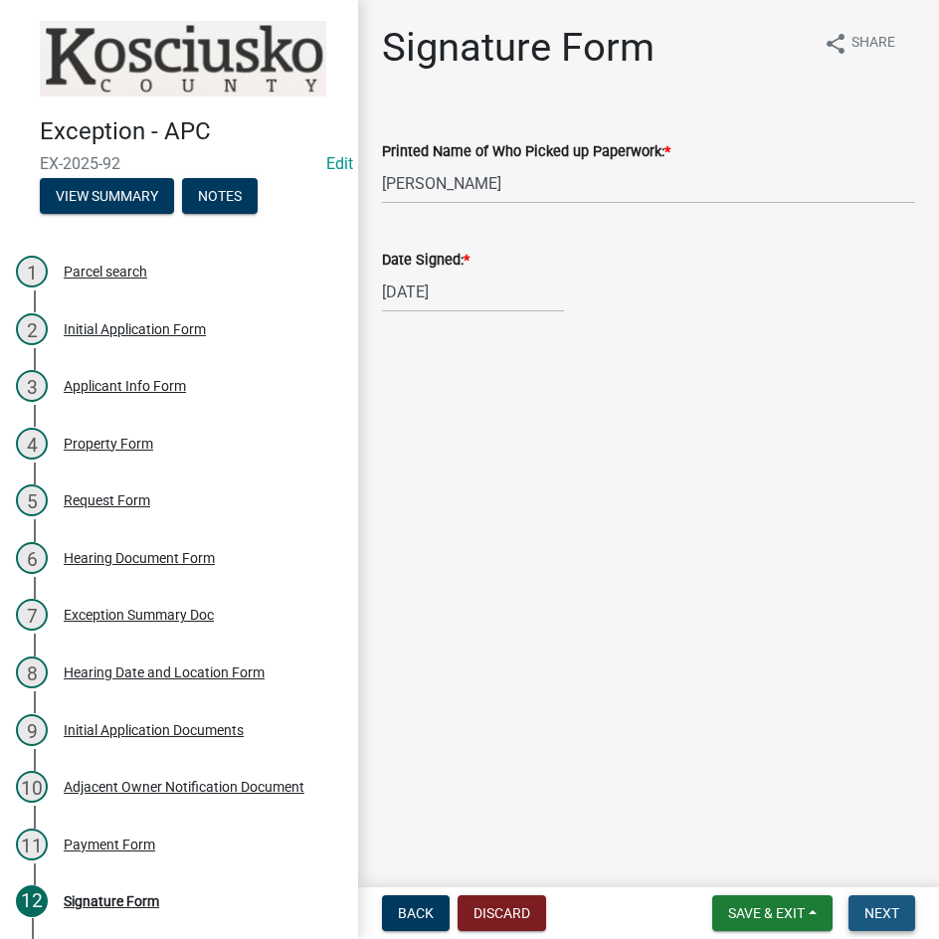
click at [871, 917] on span "Next" at bounding box center [881, 913] width 35 height 16
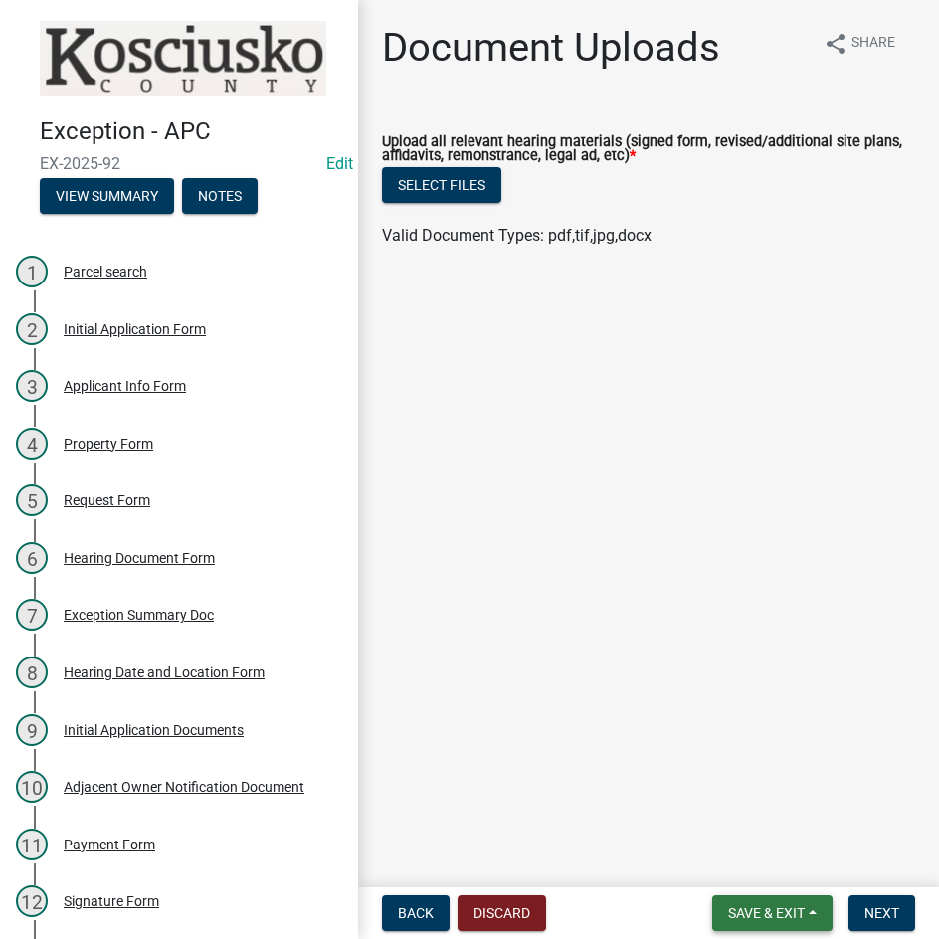
click at [752, 906] on span "Save & Exit" at bounding box center [766, 913] width 77 height 16
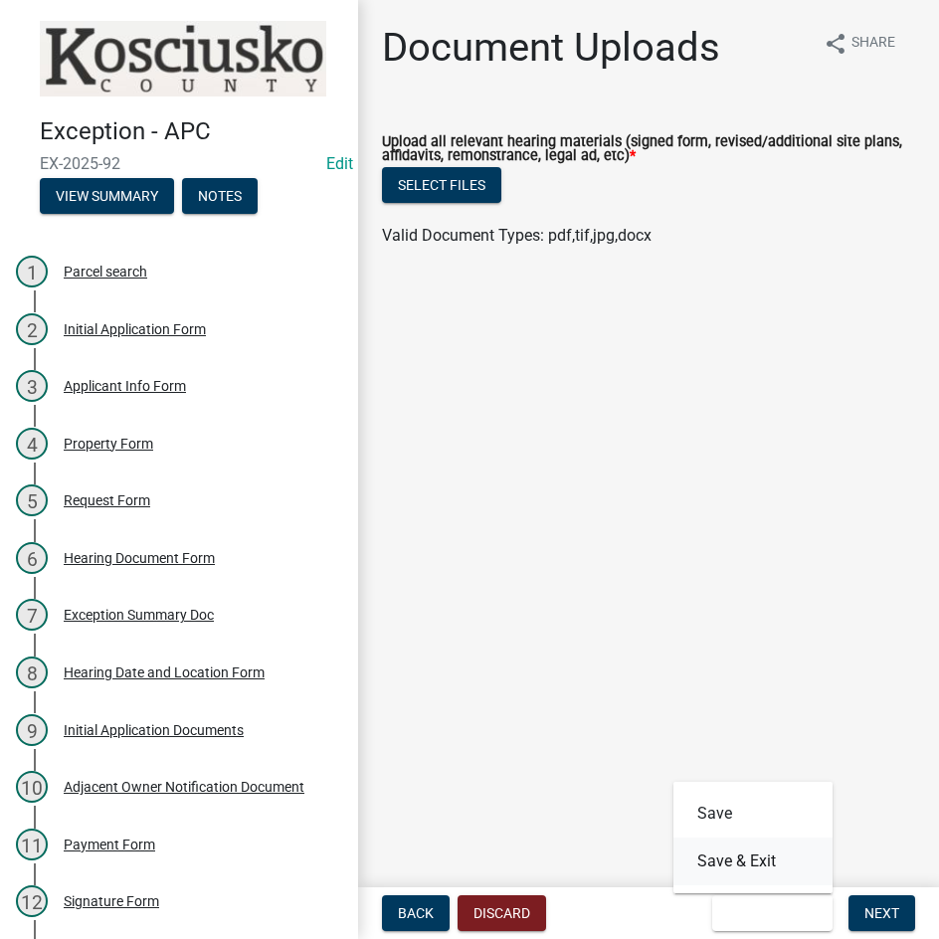
click at [747, 875] on button "Save & Exit" at bounding box center [752, 861] width 159 height 48
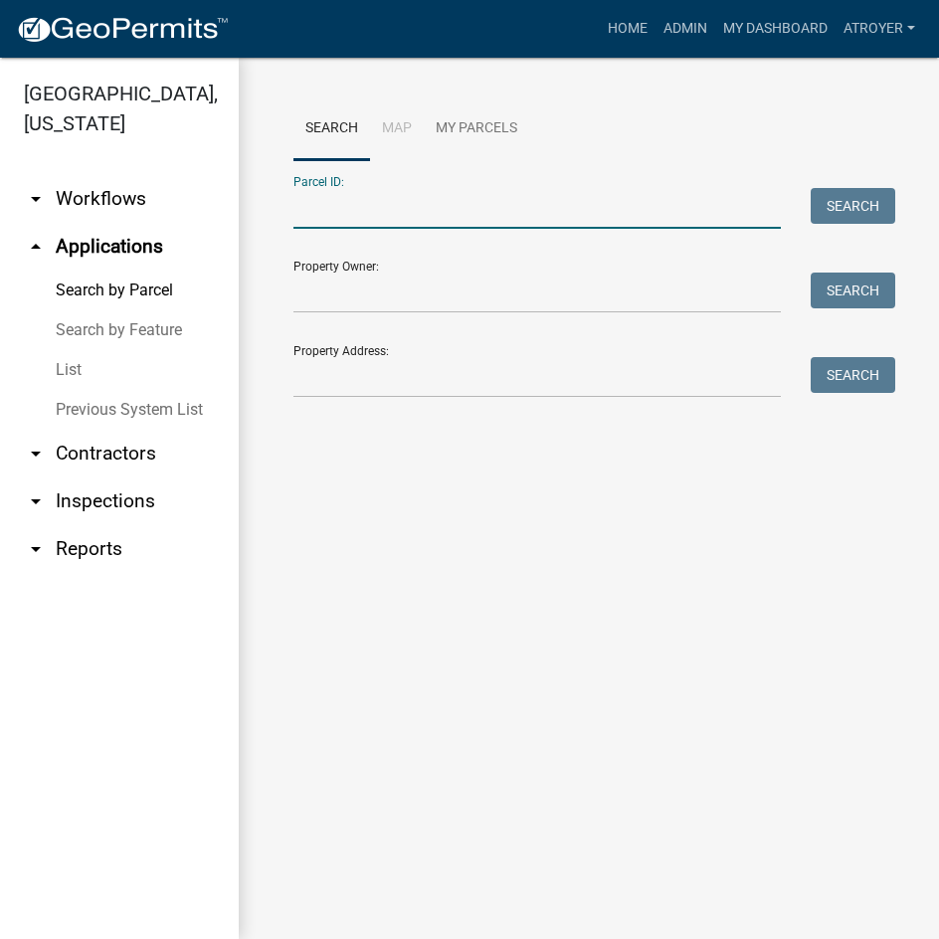
click at [416, 203] on input "Parcel ID:" at bounding box center [536, 208] width 487 height 41
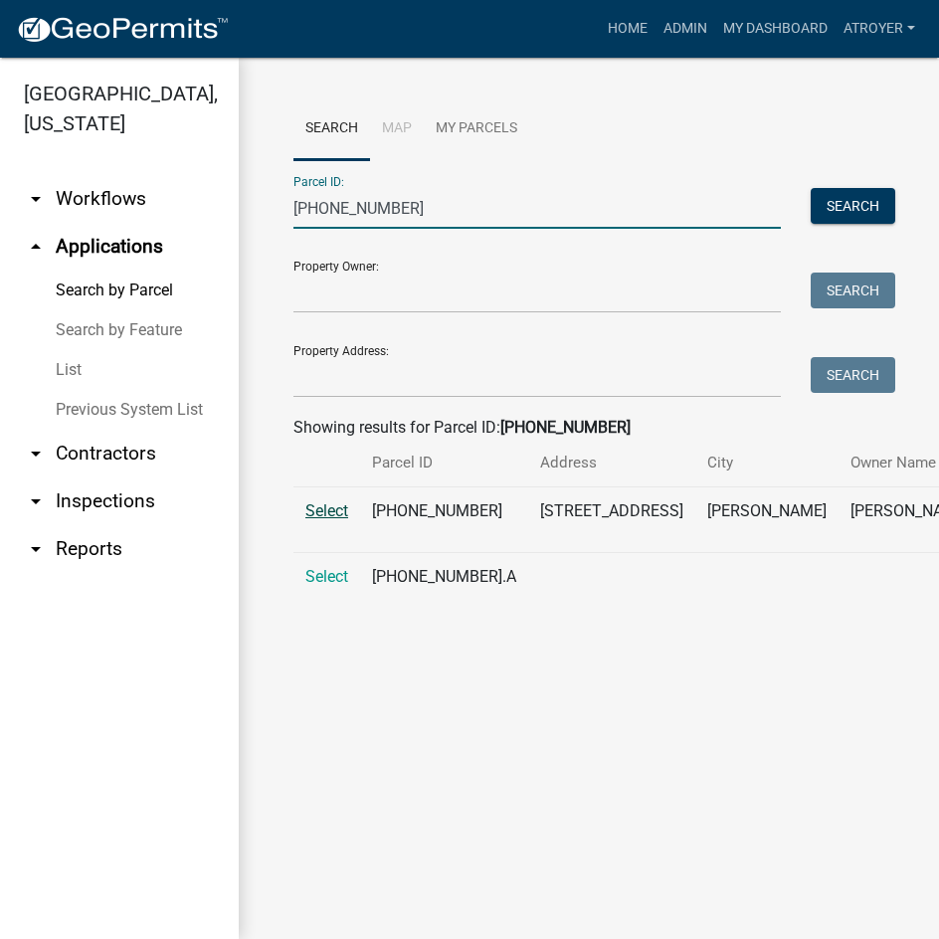
type input "001-117-004"
click at [322, 520] on span "Select" at bounding box center [326, 510] width 43 height 19
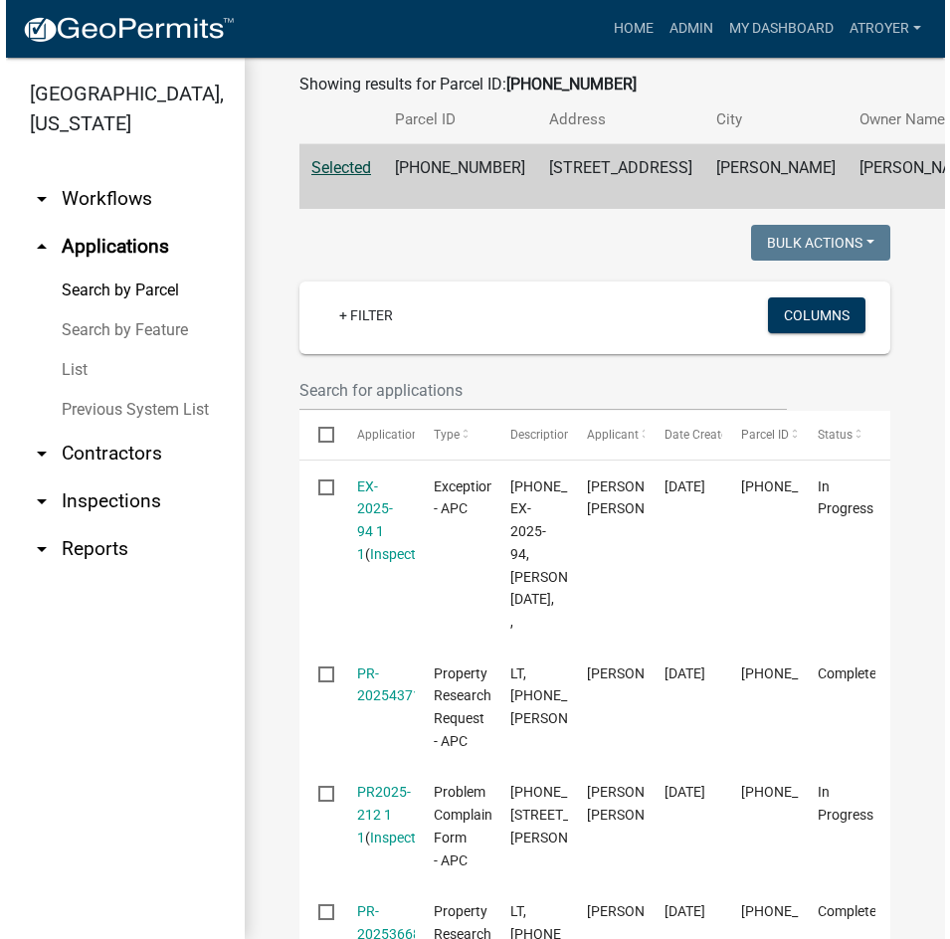
scroll to position [398, 0]
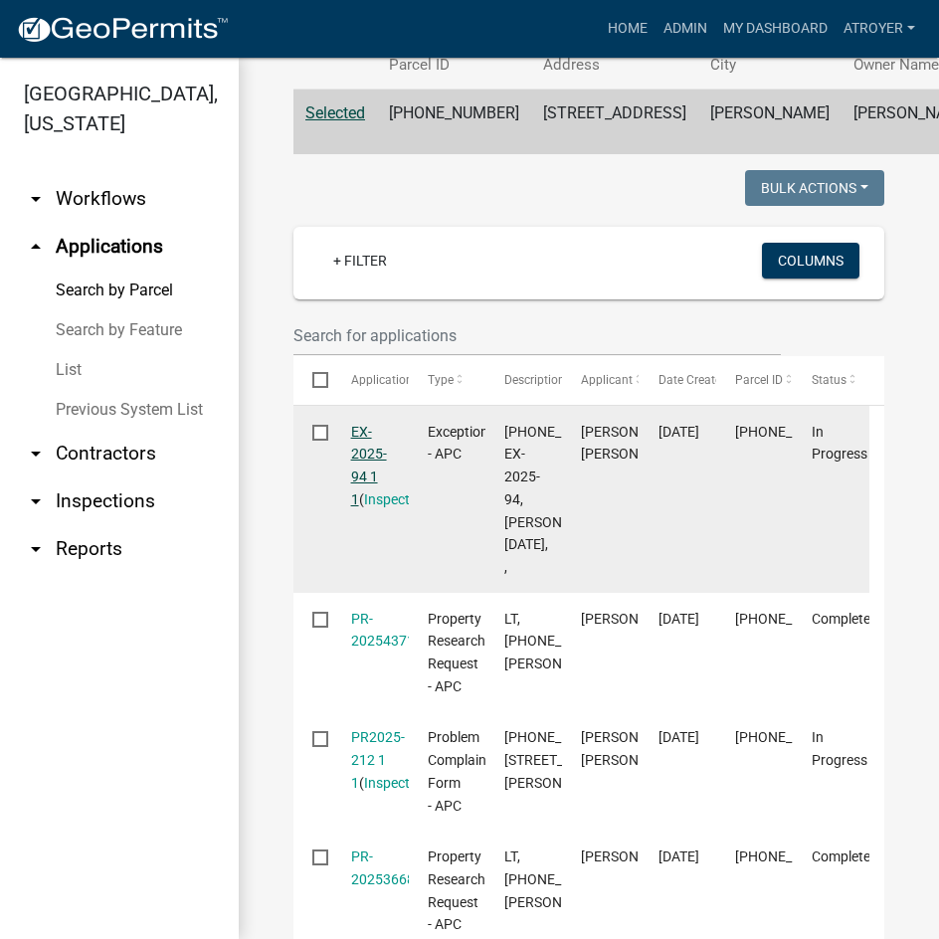
click at [360, 507] on link "EX-2025-94 1 1" at bounding box center [369, 466] width 36 height 84
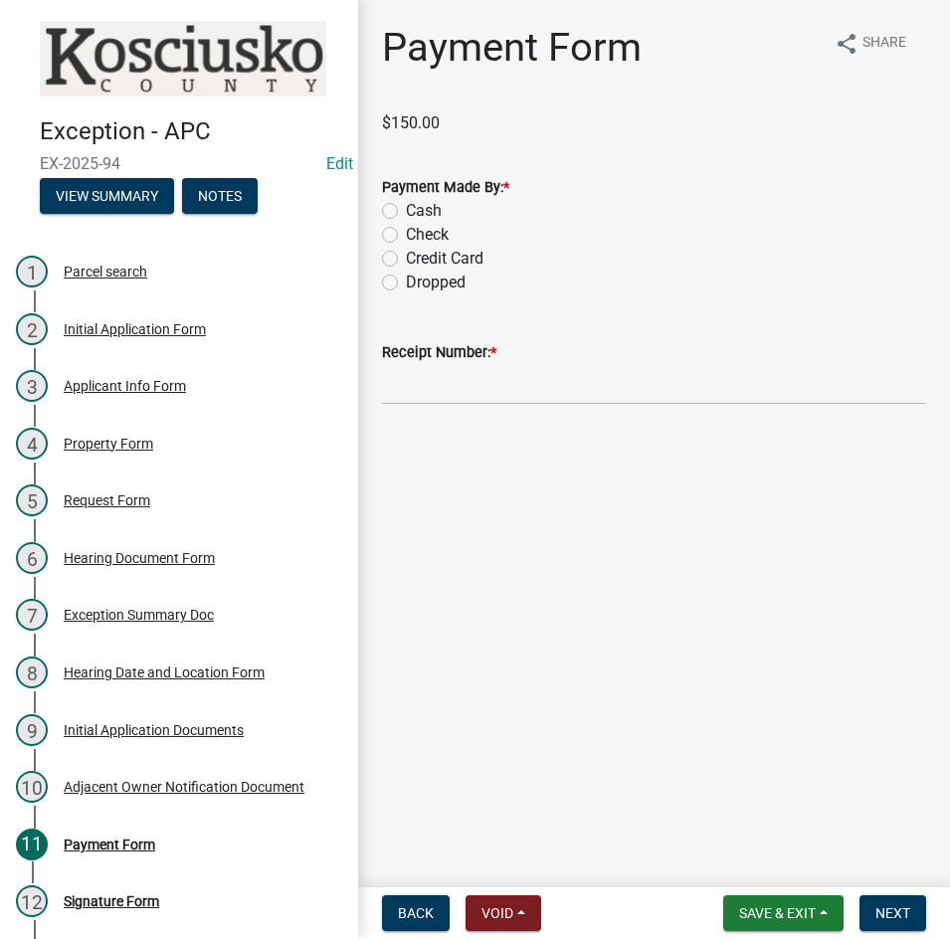
drag, startPoint x: 394, startPoint y: 255, endPoint x: 428, endPoint y: 278, distance: 41.4
click at [406, 256] on label "Credit Card" at bounding box center [445, 259] width 78 height 24
click at [406, 256] on input "Credit Card" at bounding box center [412, 253] width 13 height 13
radio input "true"
click at [623, 390] on input "Receipt Number: *" at bounding box center [654, 384] width 544 height 41
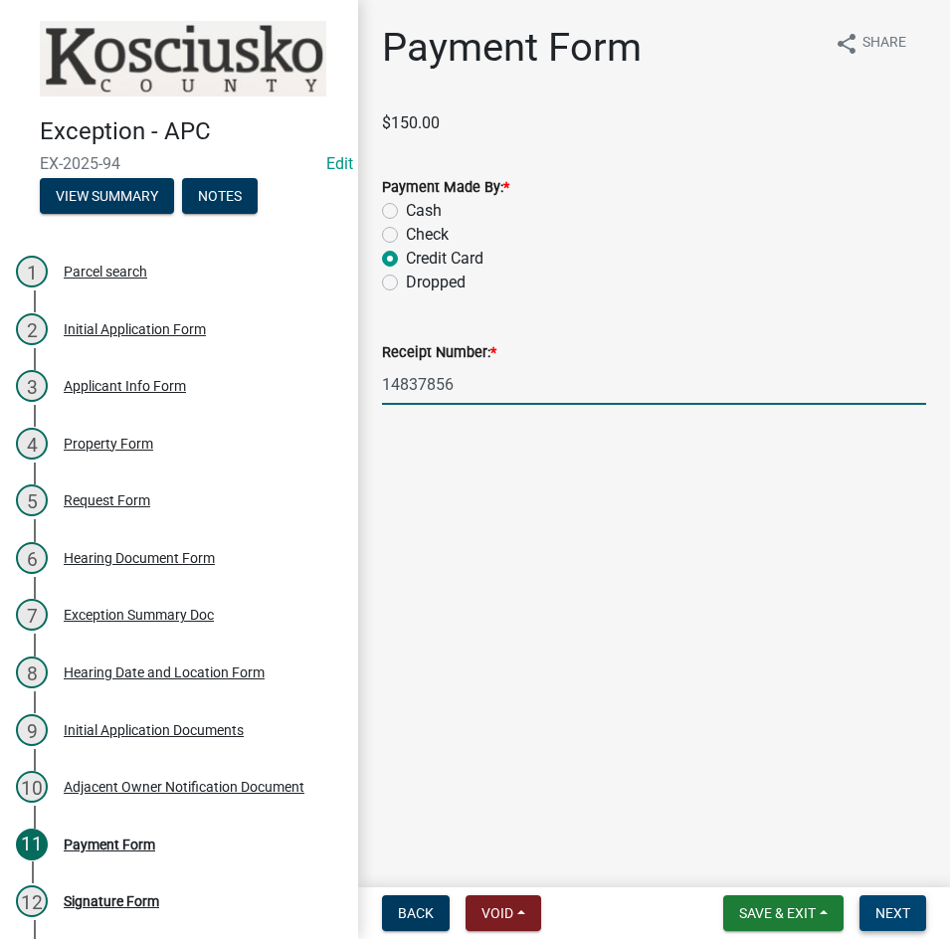
type input "14837856"
click at [895, 915] on span "Next" at bounding box center [892, 913] width 35 height 16
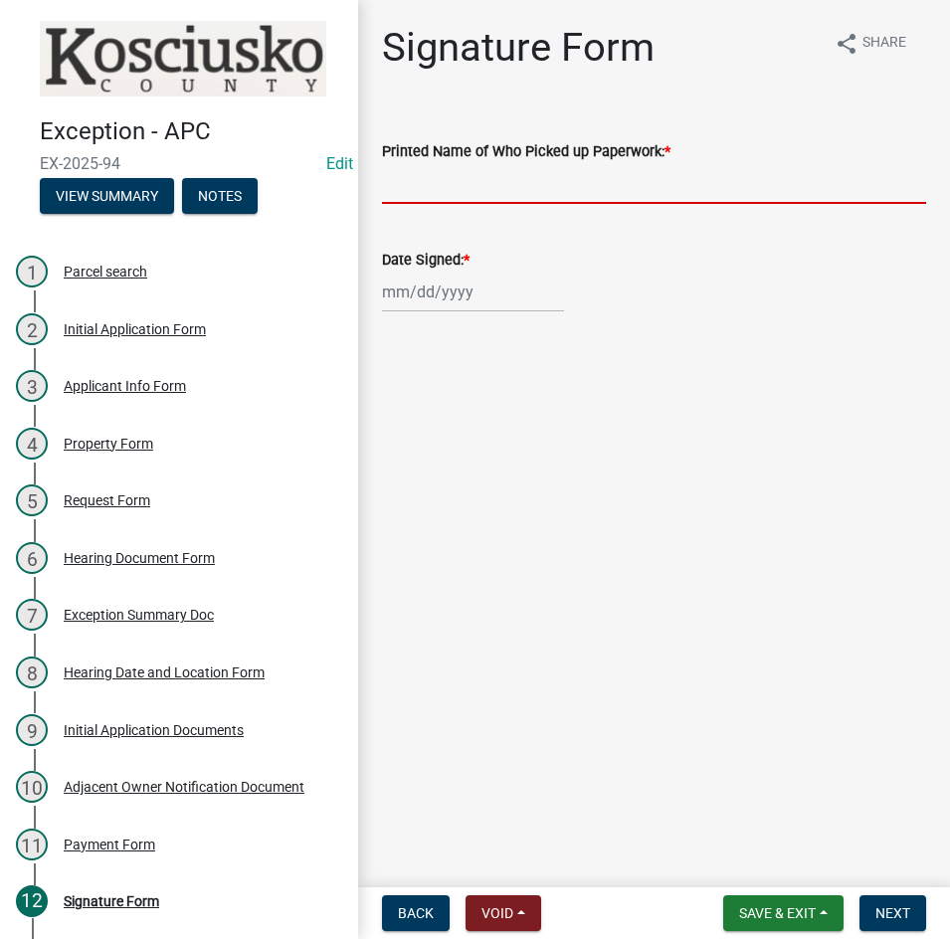
click at [476, 187] on input "Printed Name of Who Picked up Paperwork: *" at bounding box center [654, 183] width 544 height 41
type input "Zachary Wiesehan"
click at [469, 302] on div at bounding box center [473, 291] width 182 height 41
select select "8"
select select "2025"
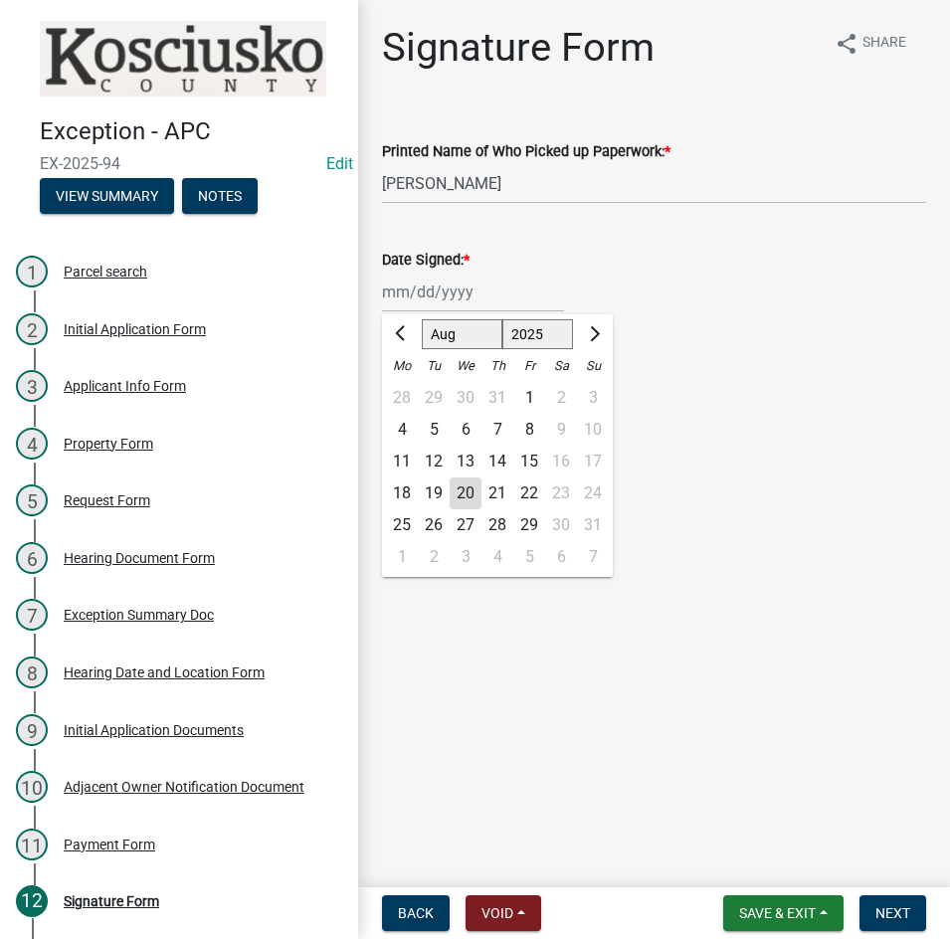
click at [392, 494] on div "18" at bounding box center [402, 493] width 32 height 32
type input "08/18/2025"
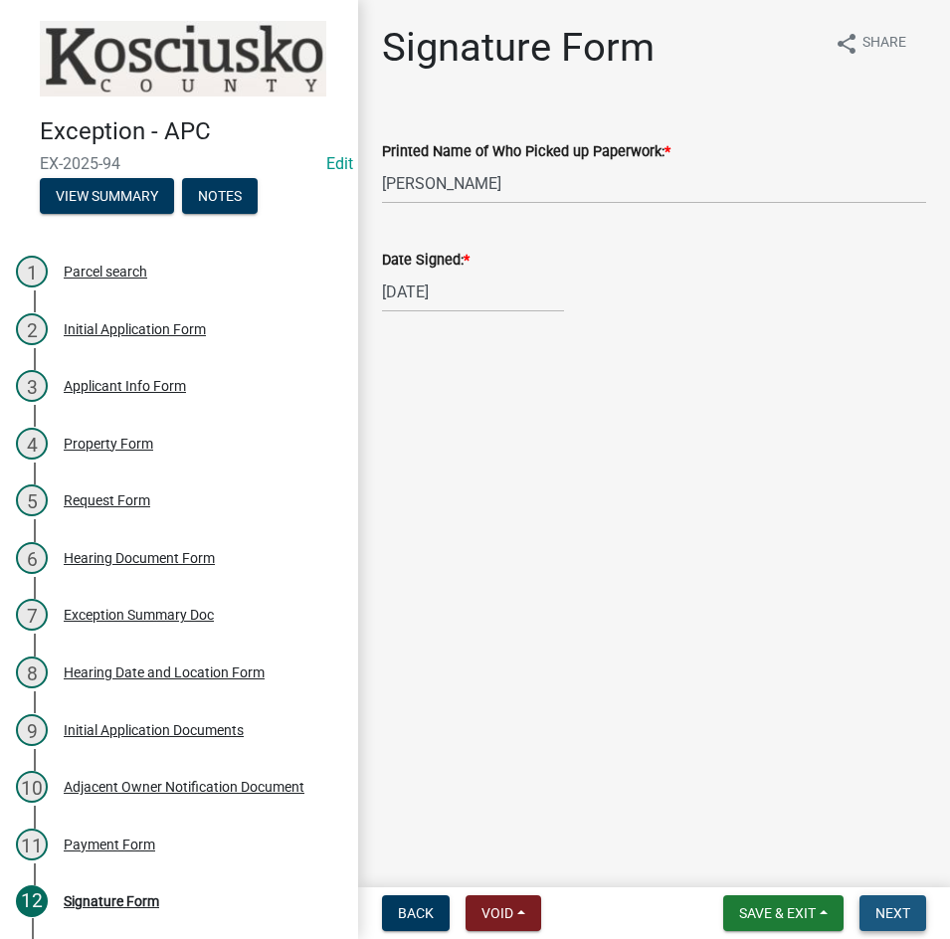
click at [876, 913] on span "Next" at bounding box center [892, 913] width 35 height 16
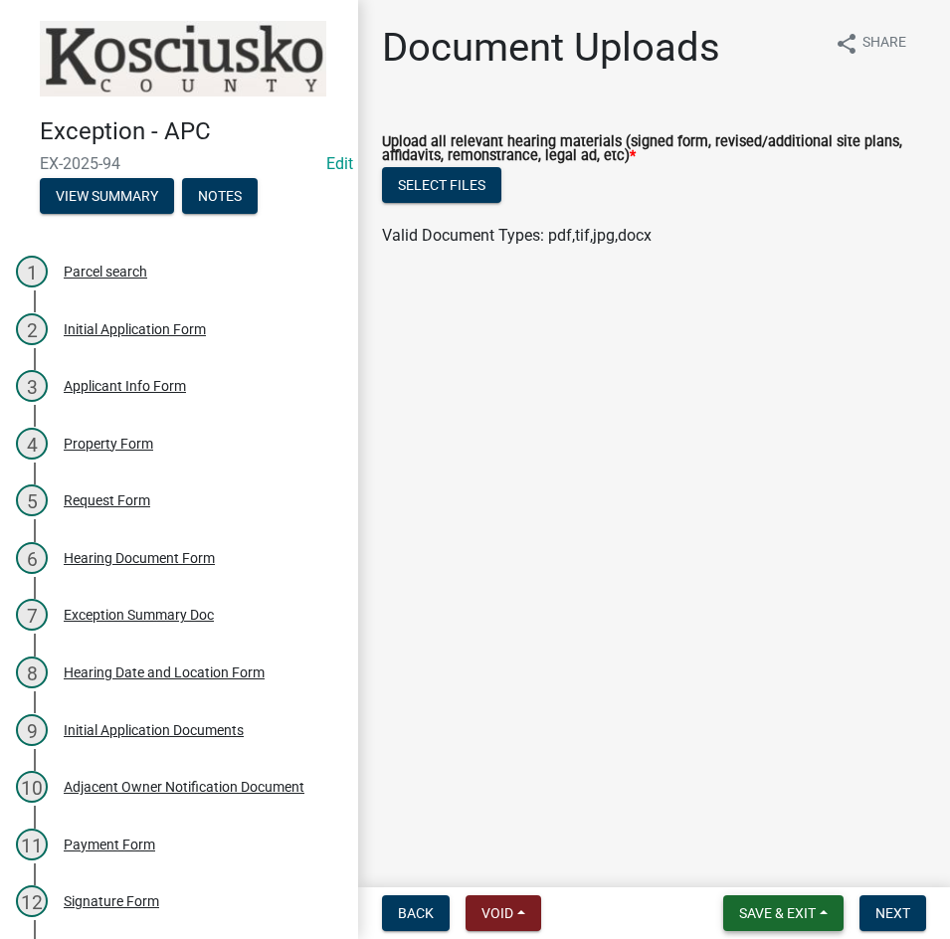
click at [767, 920] on span "Save & Exit" at bounding box center [777, 913] width 77 height 16
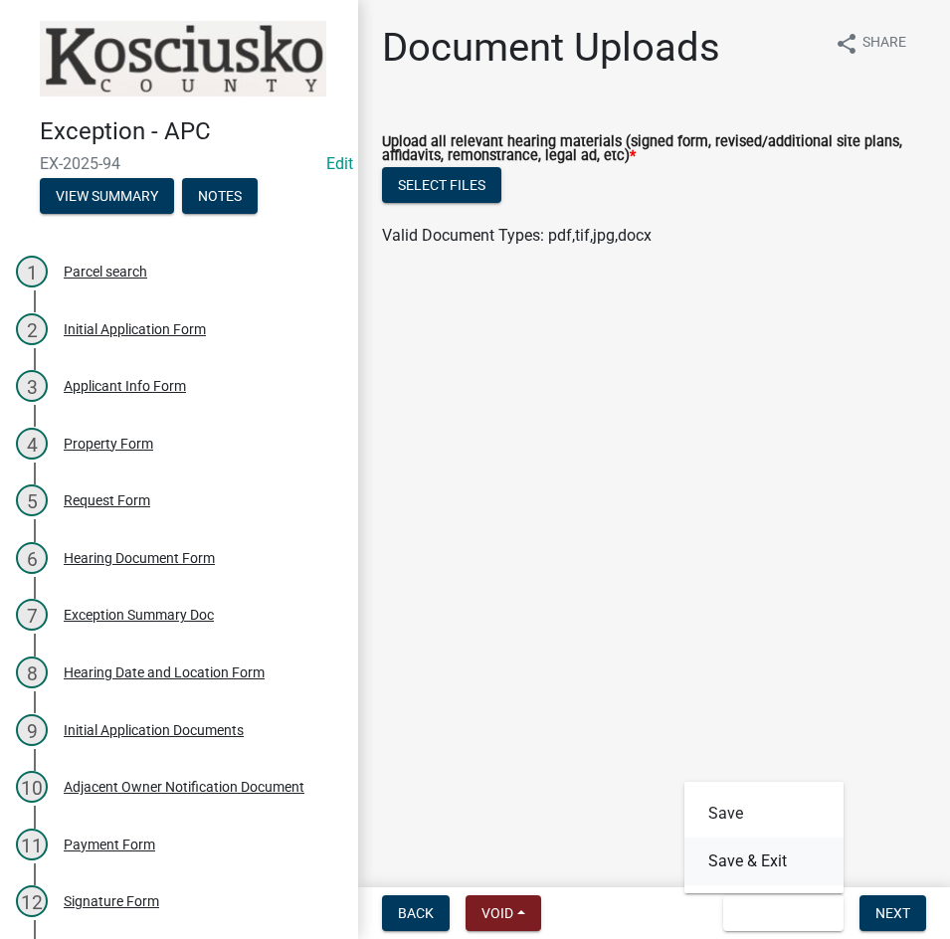
click at [757, 867] on button "Save & Exit" at bounding box center [763, 861] width 159 height 48
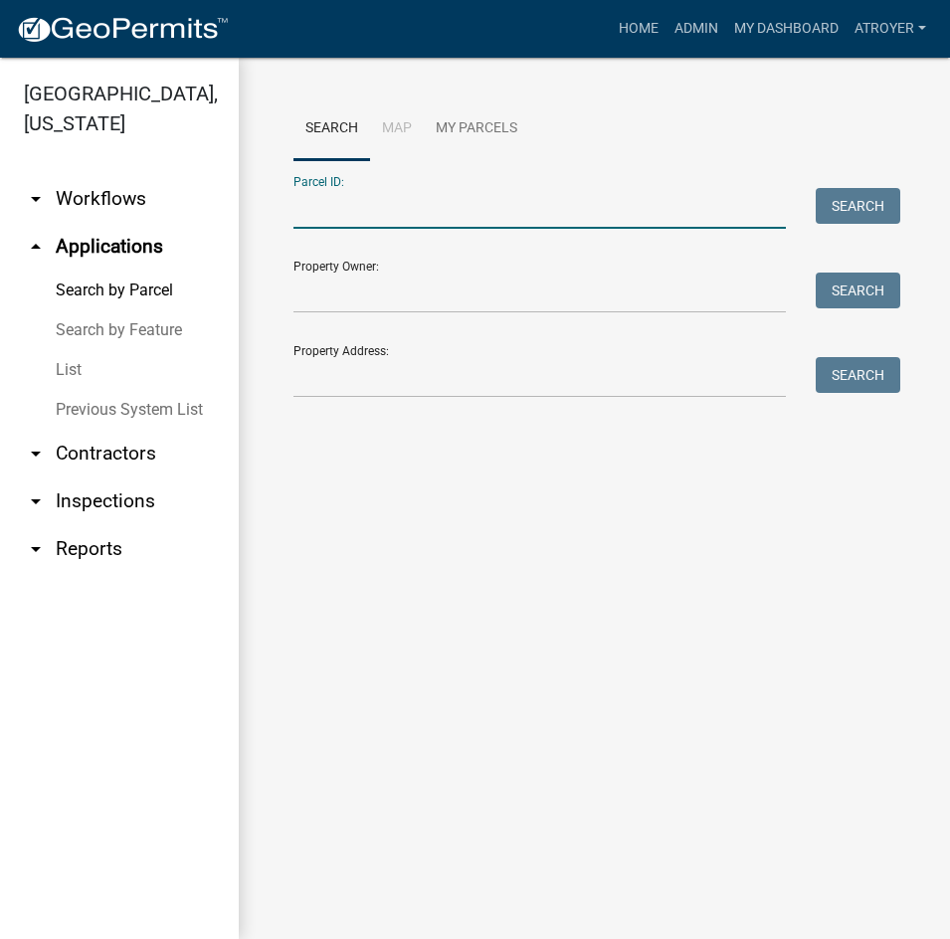
click at [460, 216] on input "Parcel ID:" at bounding box center [539, 208] width 492 height 41
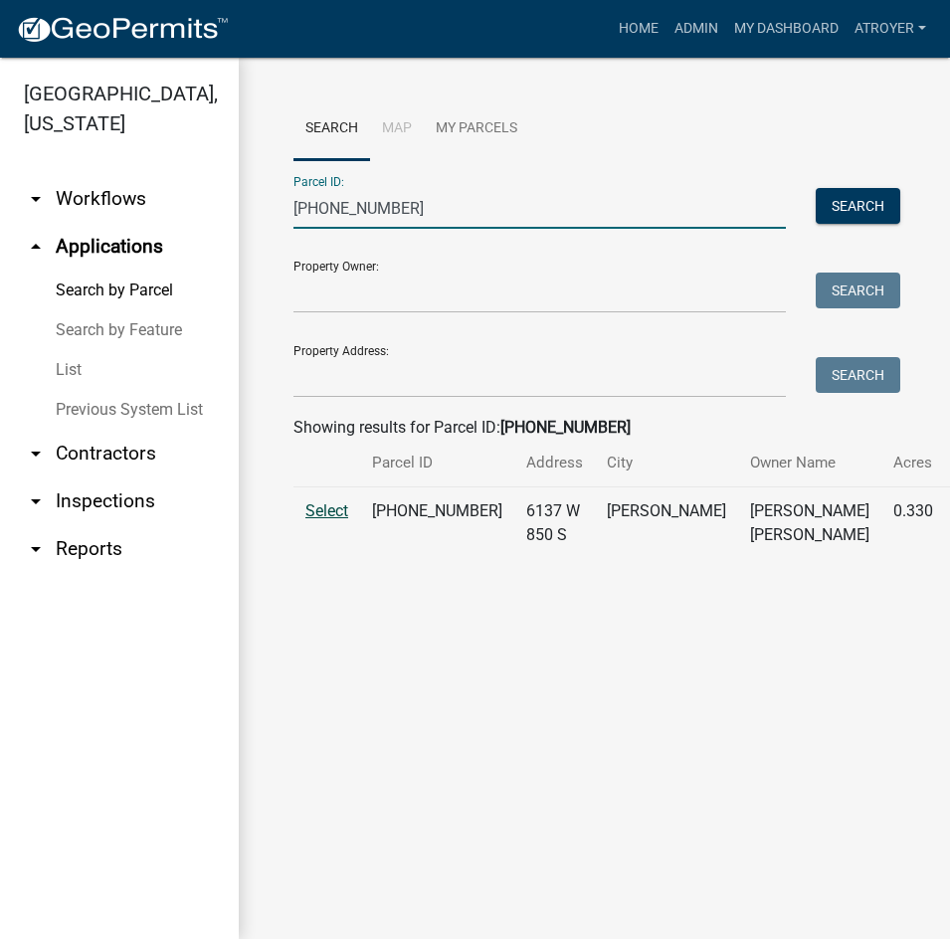
type input "025-076-016"
click at [312, 520] on span "Select" at bounding box center [326, 510] width 43 height 19
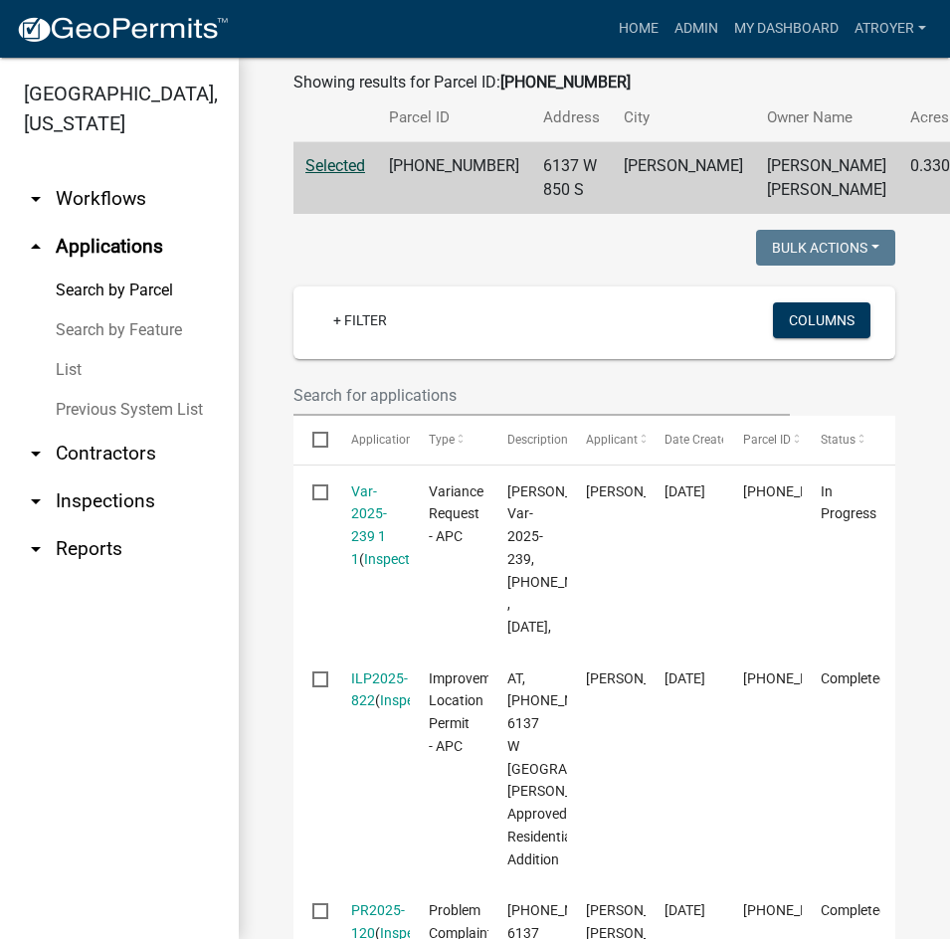
scroll to position [398, 0]
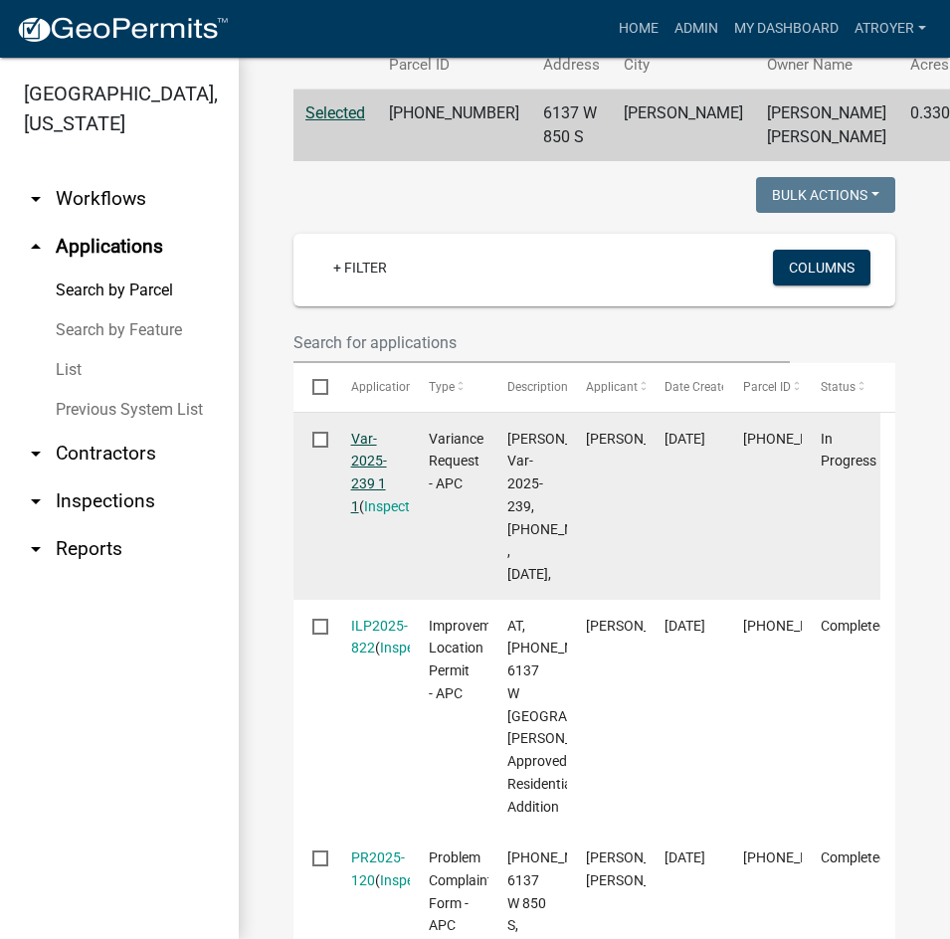
click at [357, 481] on link "Var-2025-239 1 1" at bounding box center [369, 473] width 36 height 84
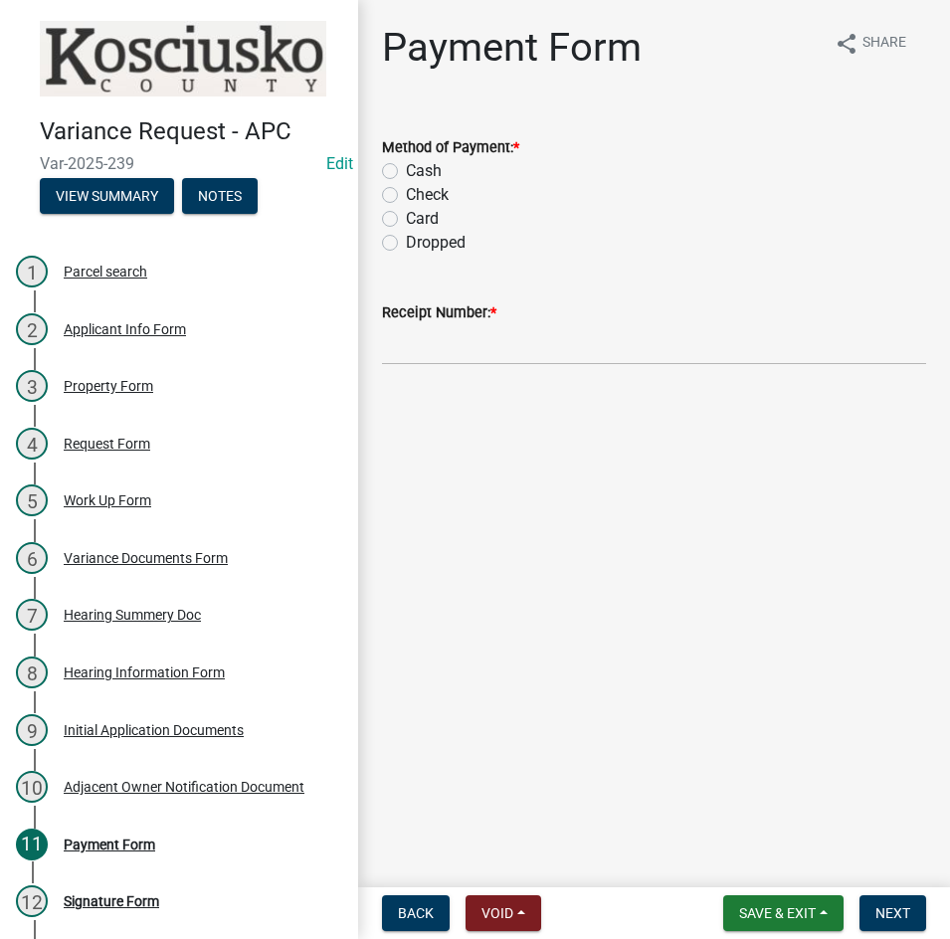
click at [406, 173] on label "Cash" at bounding box center [424, 171] width 36 height 24
click at [406, 172] on input "Cash" at bounding box center [412, 165] width 13 height 13
radio input "true"
click at [532, 342] on input "Receipt Number: *" at bounding box center [654, 344] width 544 height 41
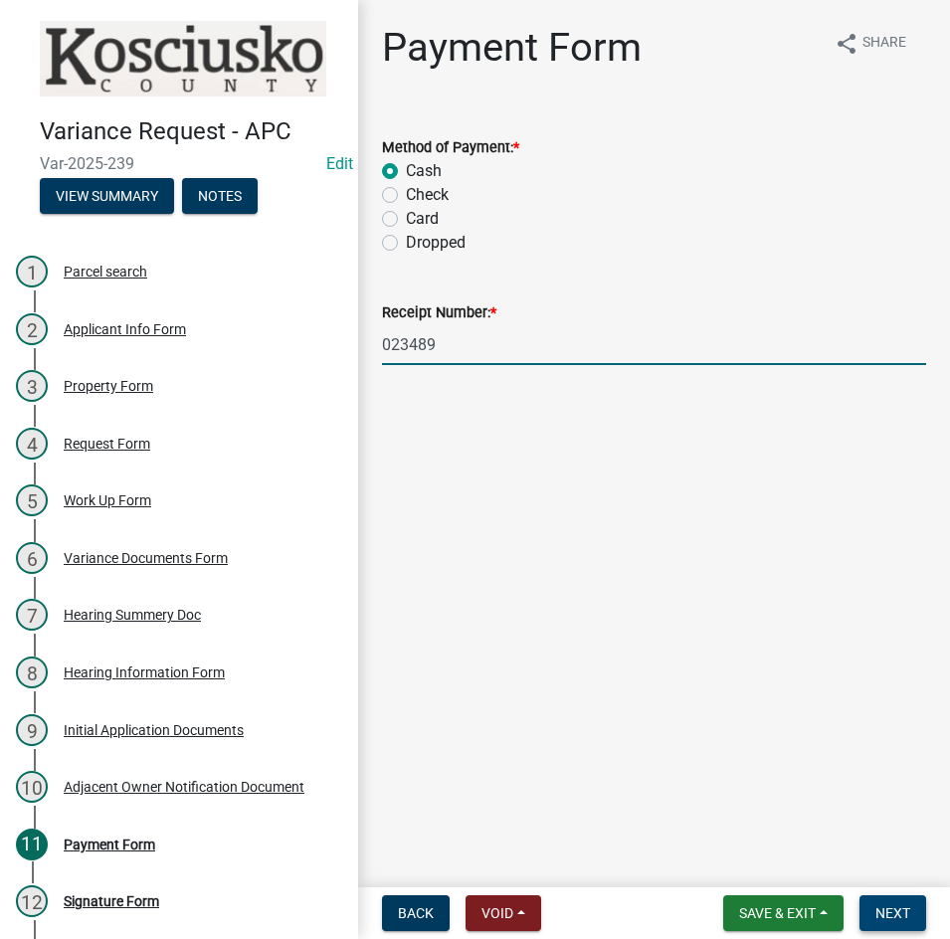
type input "023489"
click at [888, 910] on span "Next" at bounding box center [892, 913] width 35 height 16
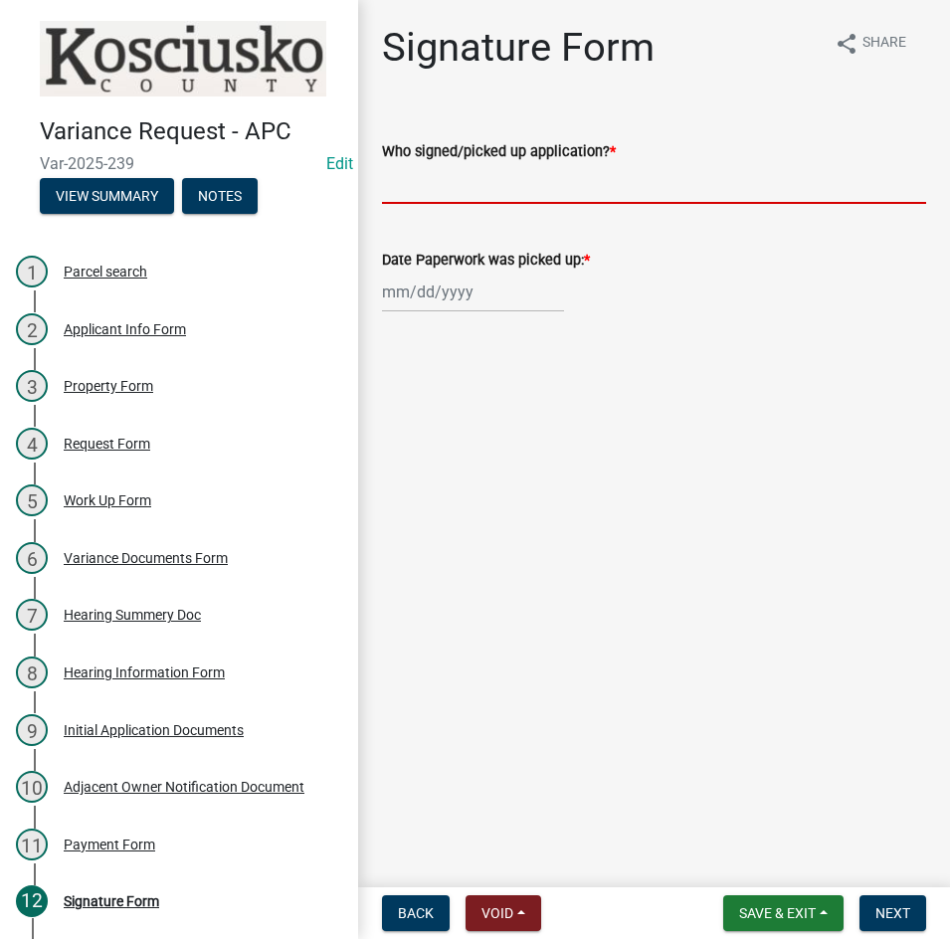
click at [653, 183] on input "Who signed/picked up application? *" at bounding box center [654, 183] width 544 height 41
type input "Lisa Mills"
select select "8"
select select "2025"
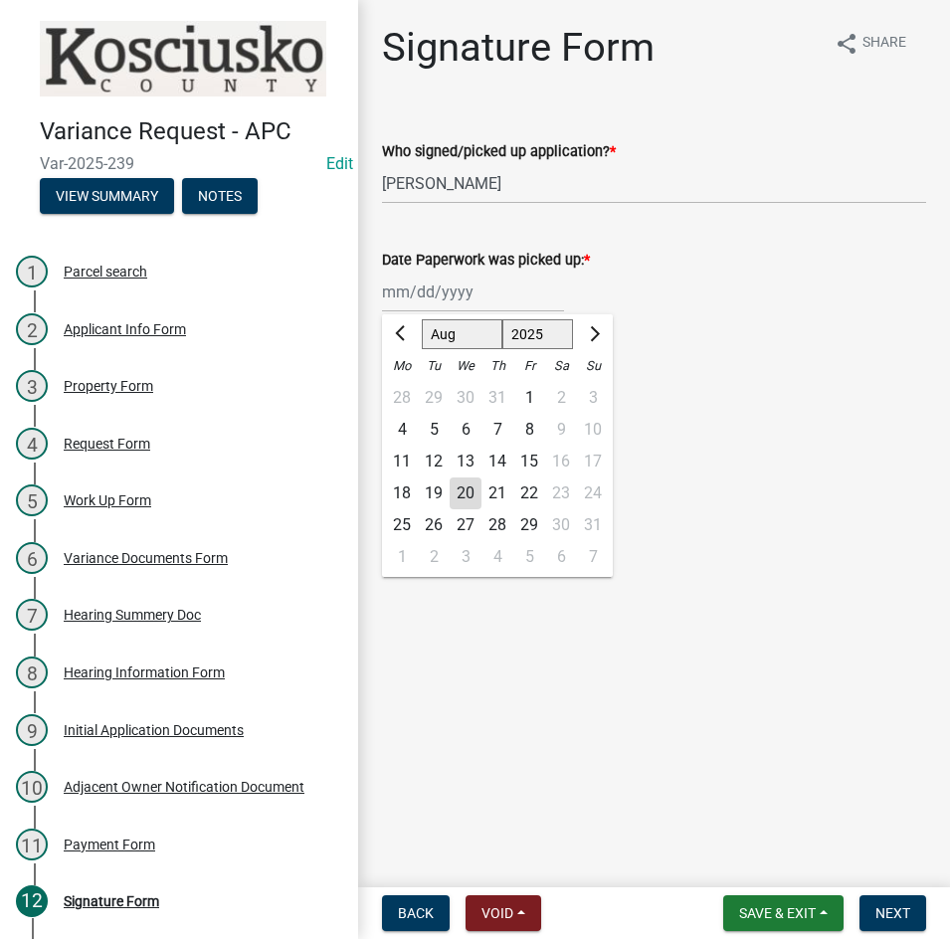
click at [493, 287] on div "[PERSON_NAME] Feb Mar Apr [PERSON_NAME][DATE] Oct Nov [DATE] 1526 1527 1528 152…" at bounding box center [473, 291] width 182 height 41
click at [409, 490] on div "18" at bounding box center [402, 493] width 32 height 32
type input "08/18/2025"
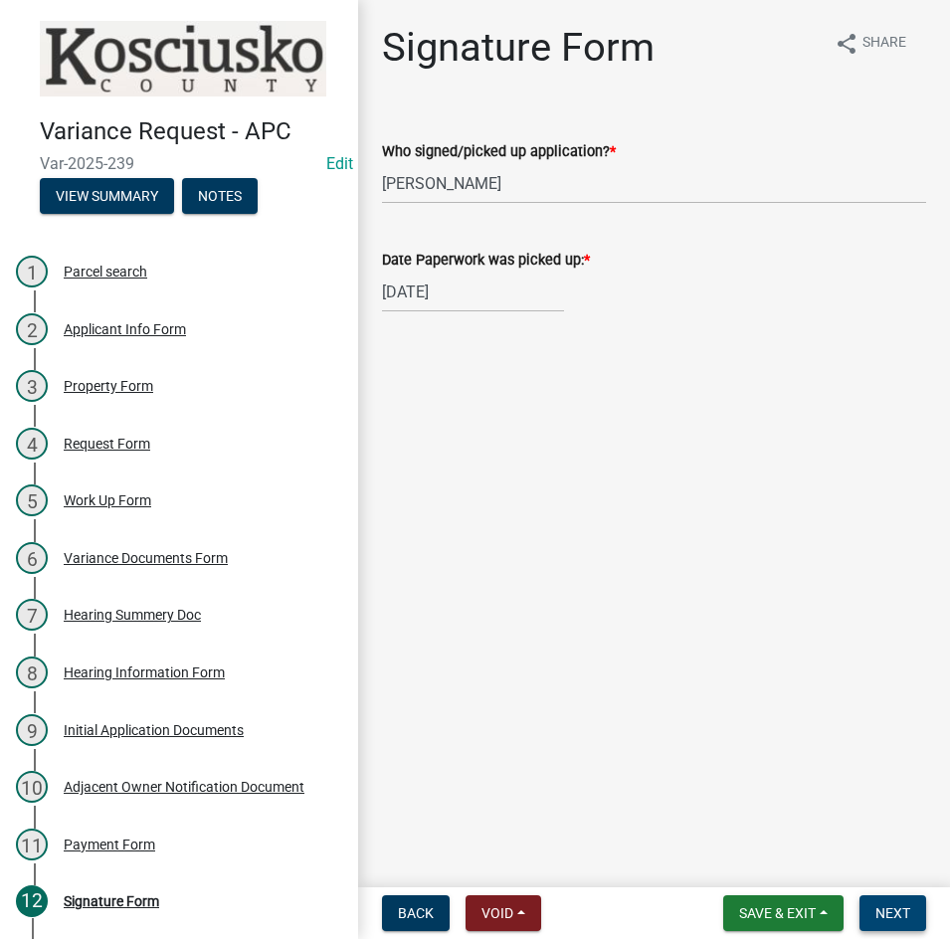
drag, startPoint x: 909, startPoint y: 915, endPoint x: 878, endPoint y: 887, distance: 41.5
click at [907, 915] on span "Next" at bounding box center [892, 913] width 35 height 16
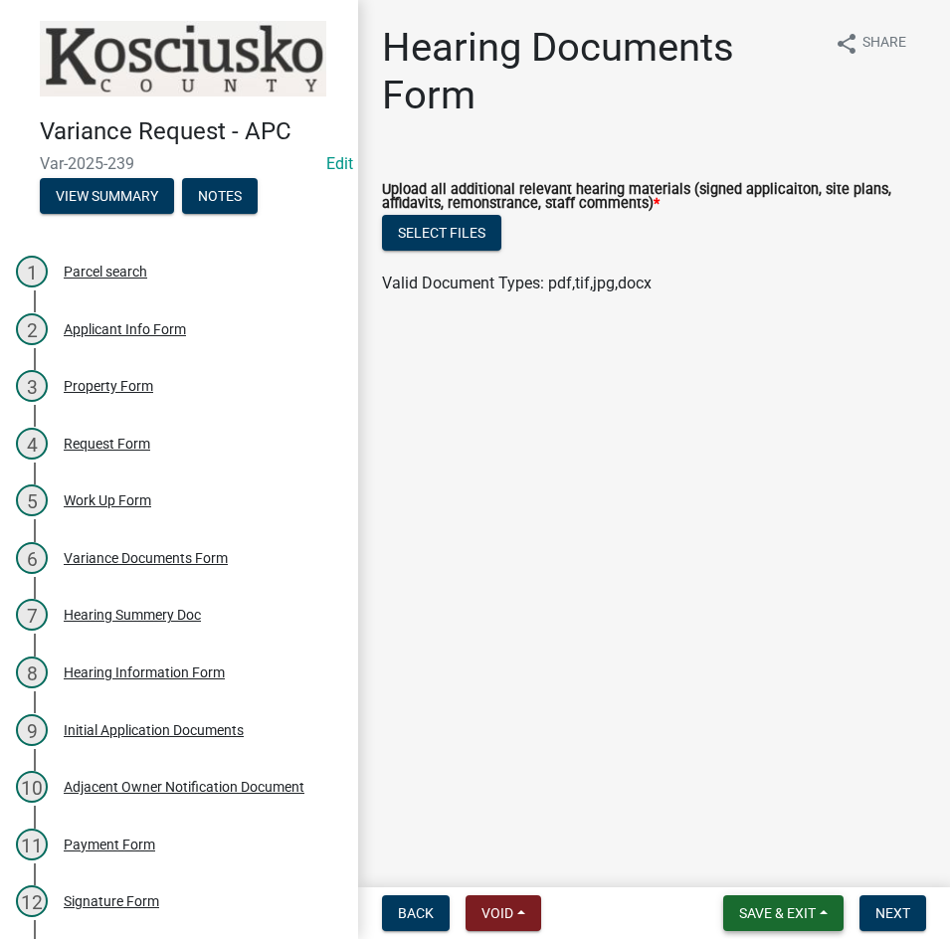
click at [750, 908] on span "Save & Exit" at bounding box center [777, 913] width 77 height 16
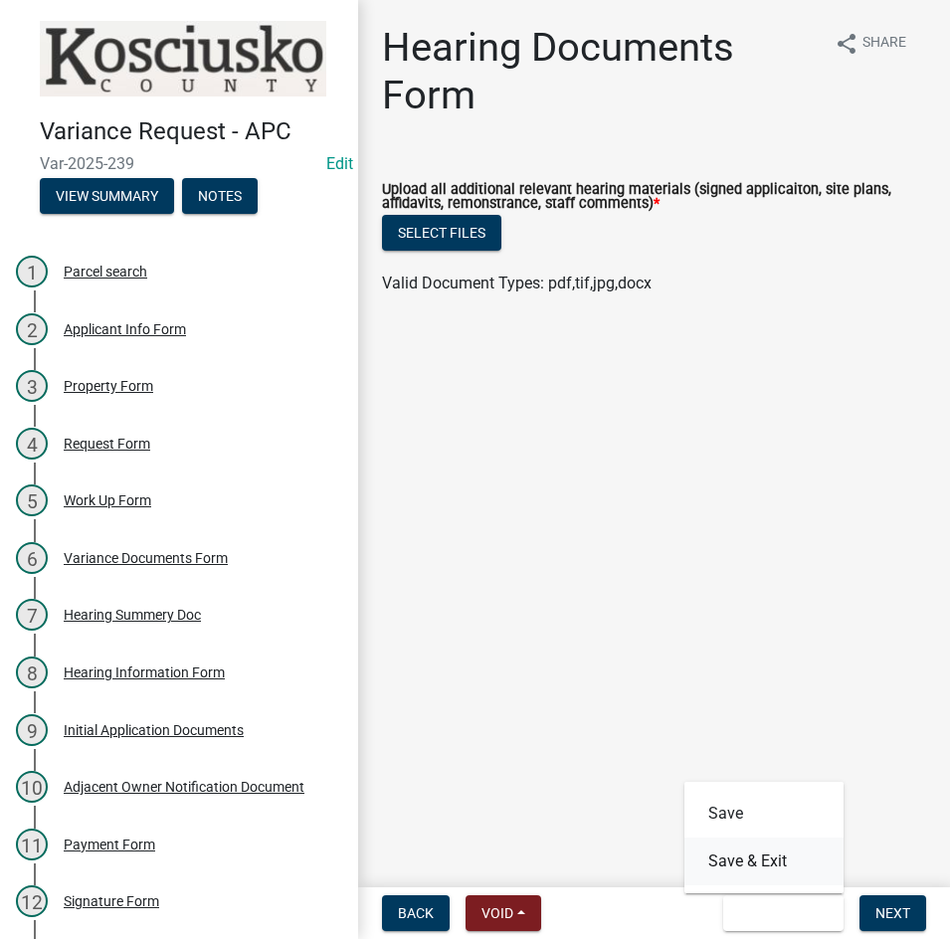
click at [723, 858] on button "Save & Exit" at bounding box center [763, 861] width 159 height 48
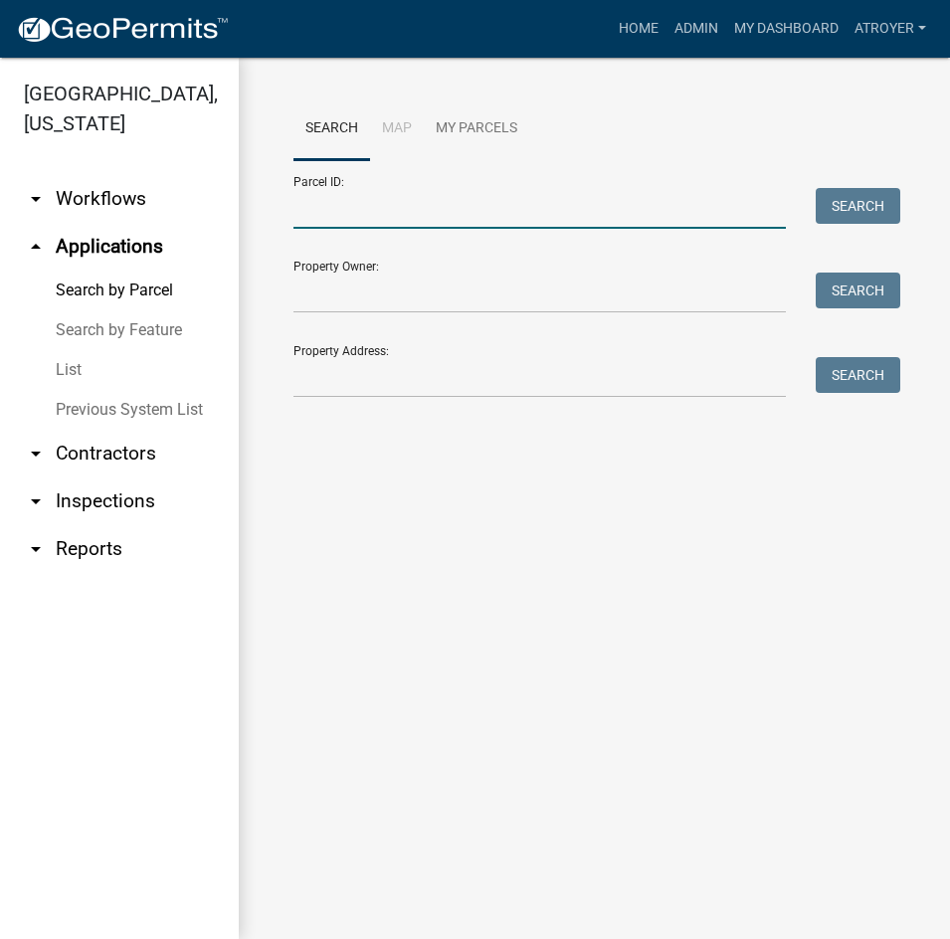
drag, startPoint x: 512, startPoint y: 220, endPoint x: 516, endPoint y: 204, distance: 16.4
click at [512, 219] on input "Parcel ID:" at bounding box center [539, 208] width 492 height 41
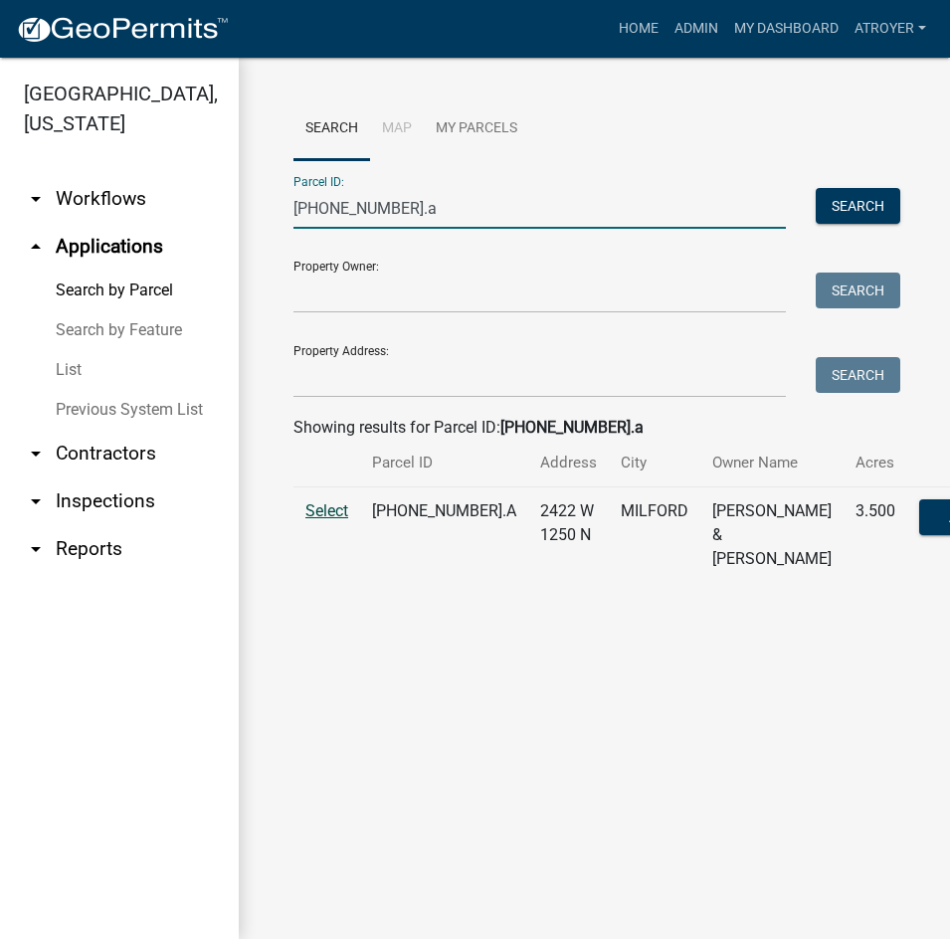
type input "031-016-006.a"
click at [336, 520] on span "Select" at bounding box center [326, 510] width 43 height 19
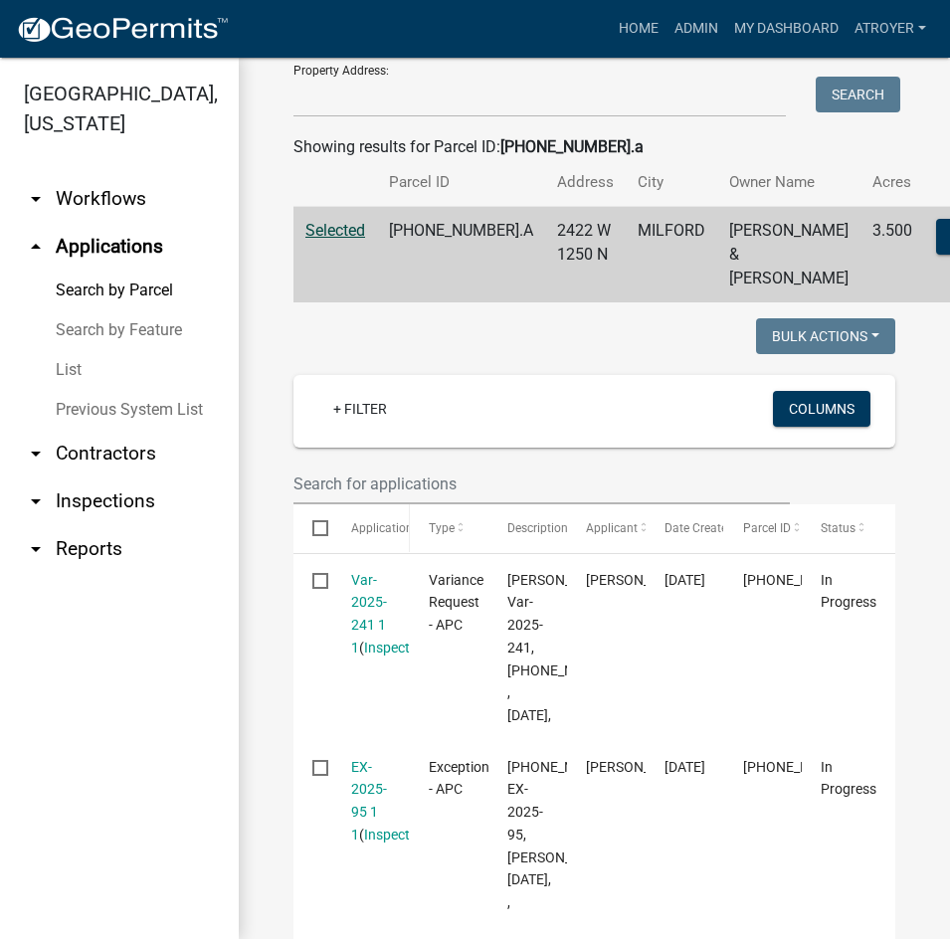
scroll to position [298, 0]
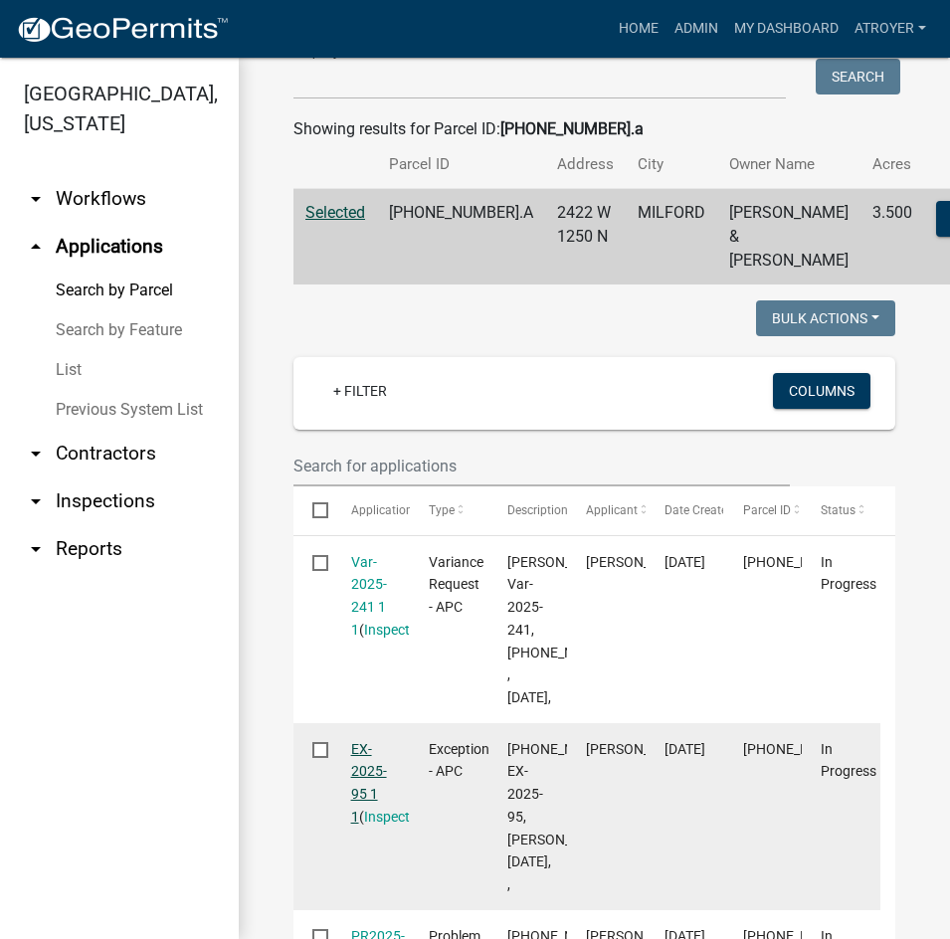
click at [358, 824] on link "EX-2025-95 1 1" at bounding box center [369, 783] width 36 height 84
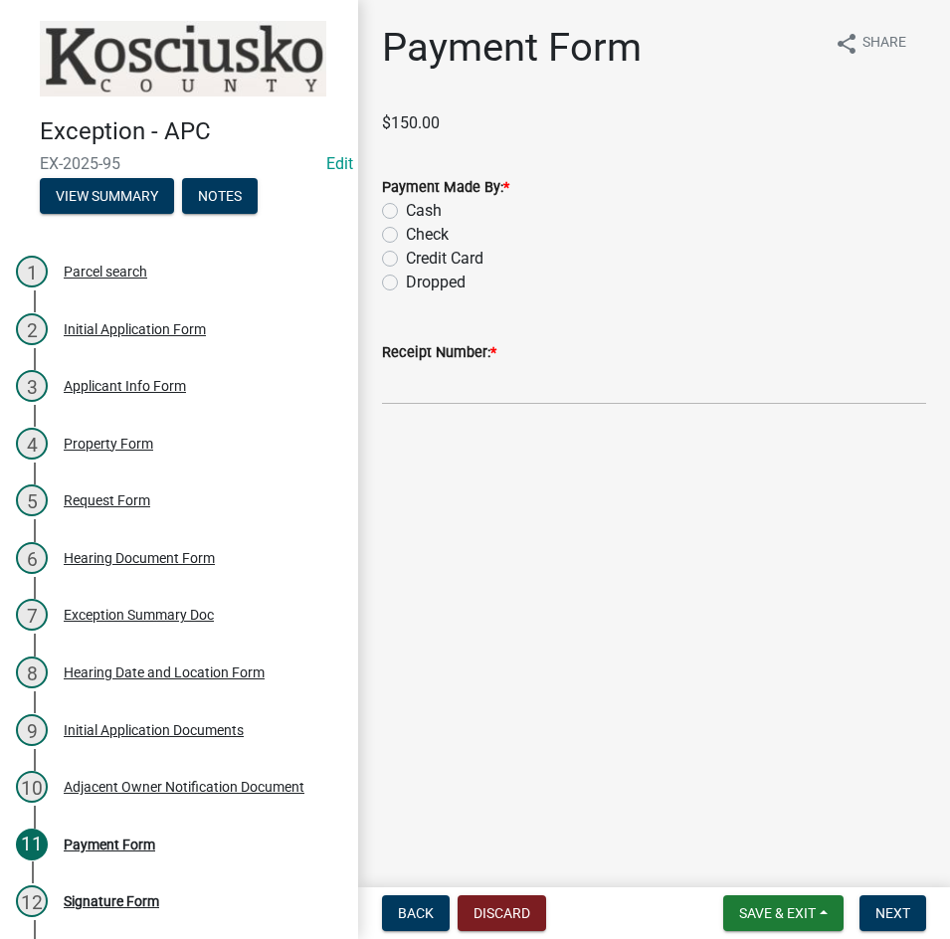
click at [406, 254] on label "Credit Card" at bounding box center [445, 259] width 78 height 24
click at [406, 254] on input "Credit Card" at bounding box center [412, 253] width 13 height 13
radio input "true"
click at [526, 390] on input "Receipt Number: *" at bounding box center [654, 384] width 544 height 41
type input "2"
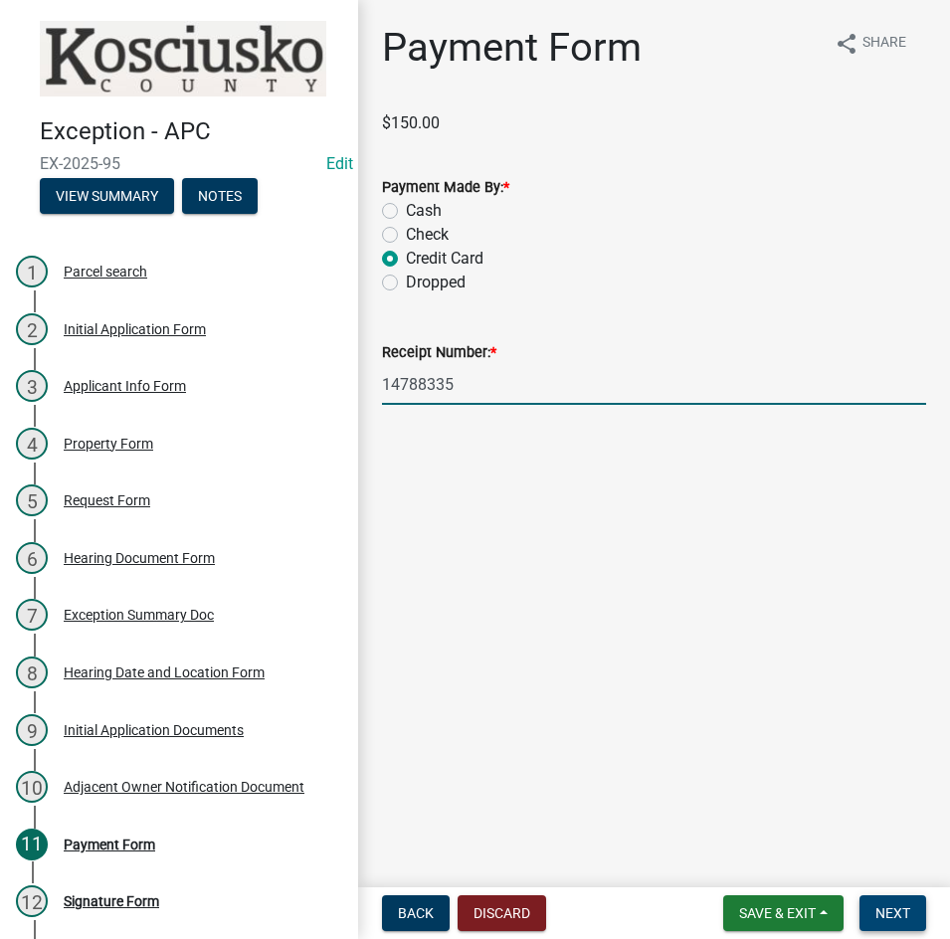
type input "14788335"
click at [882, 900] on button "Next" at bounding box center [892, 913] width 67 height 36
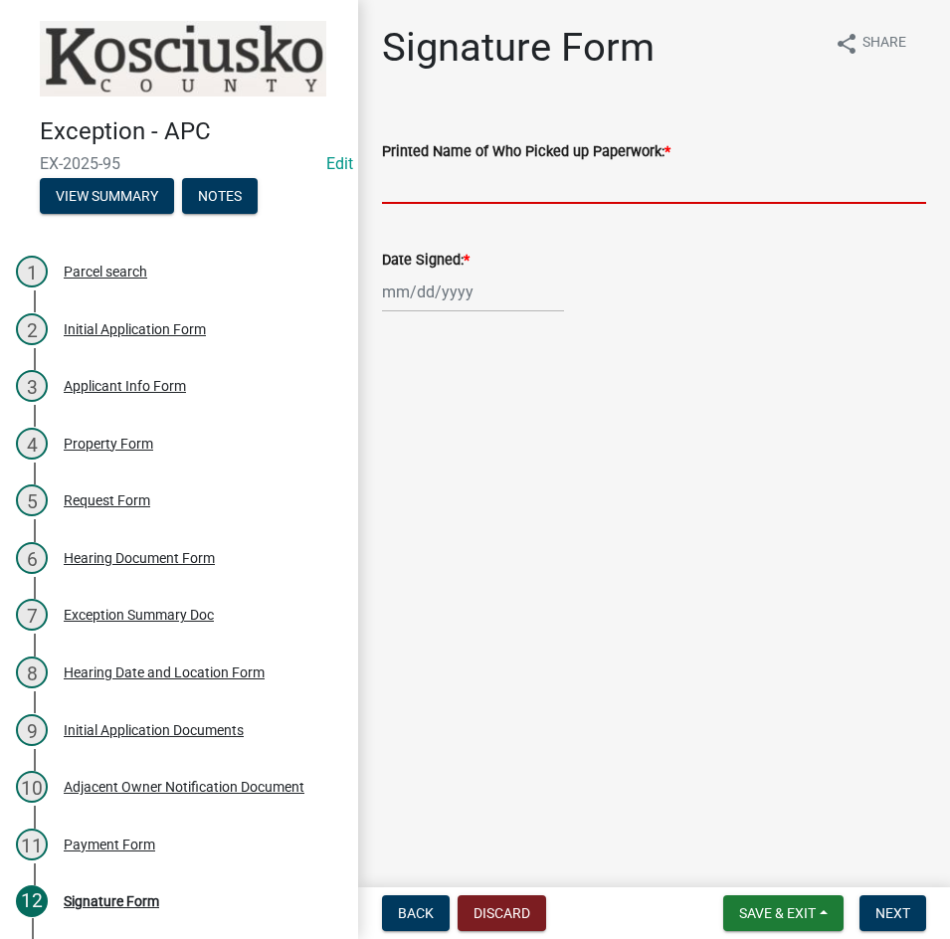
click at [502, 189] on input "Printed Name of Who Picked up Paperwork: *" at bounding box center [654, 183] width 544 height 41
type input "Alf Eherenman"
click at [516, 296] on div at bounding box center [473, 291] width 182 height 41
select select "8"
select select "2025"
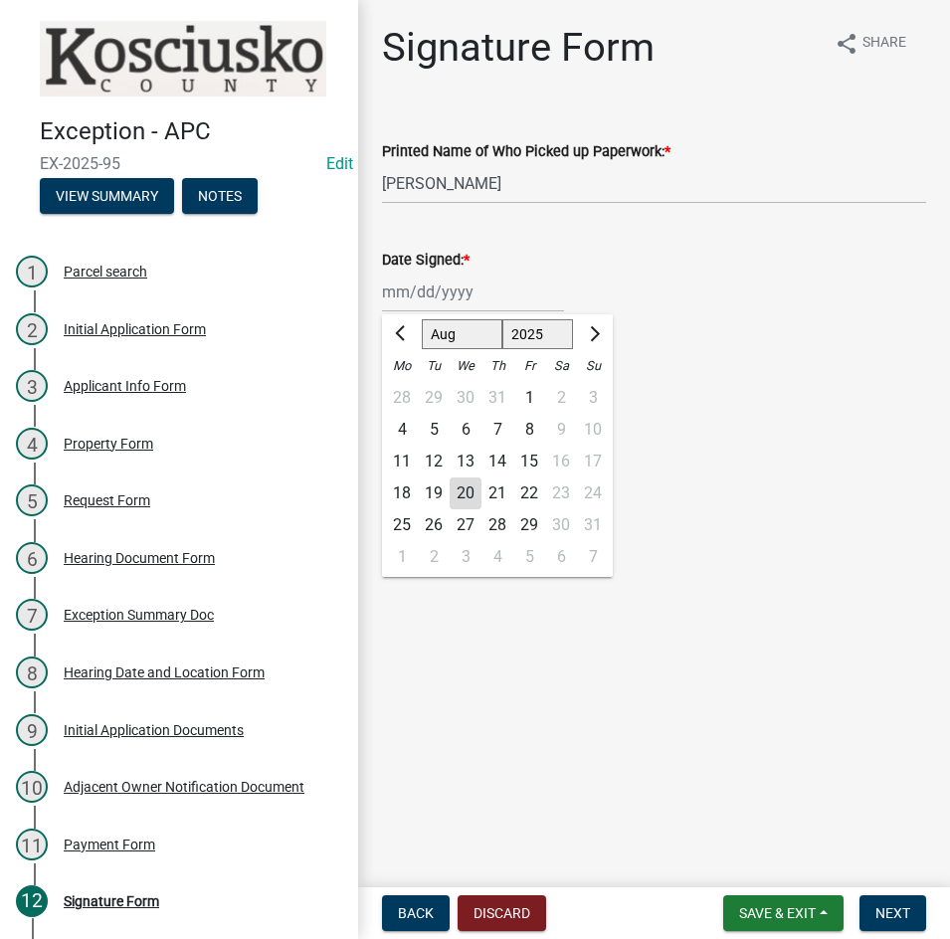
click at [395, 490] on div "18" at bounding box center [402, 493] width 32 height 32
type input "08/18/2025"
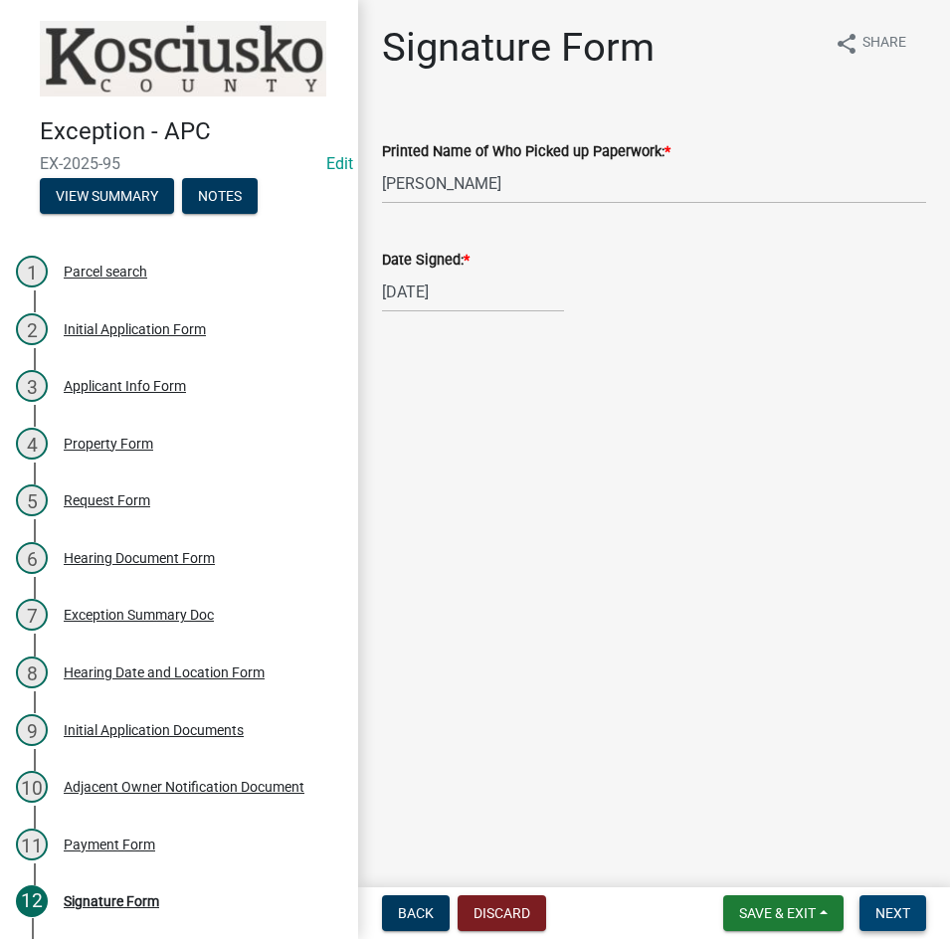
click at [894, 907] on span "Next" at bounding box center [892, 913] width 35 height 16
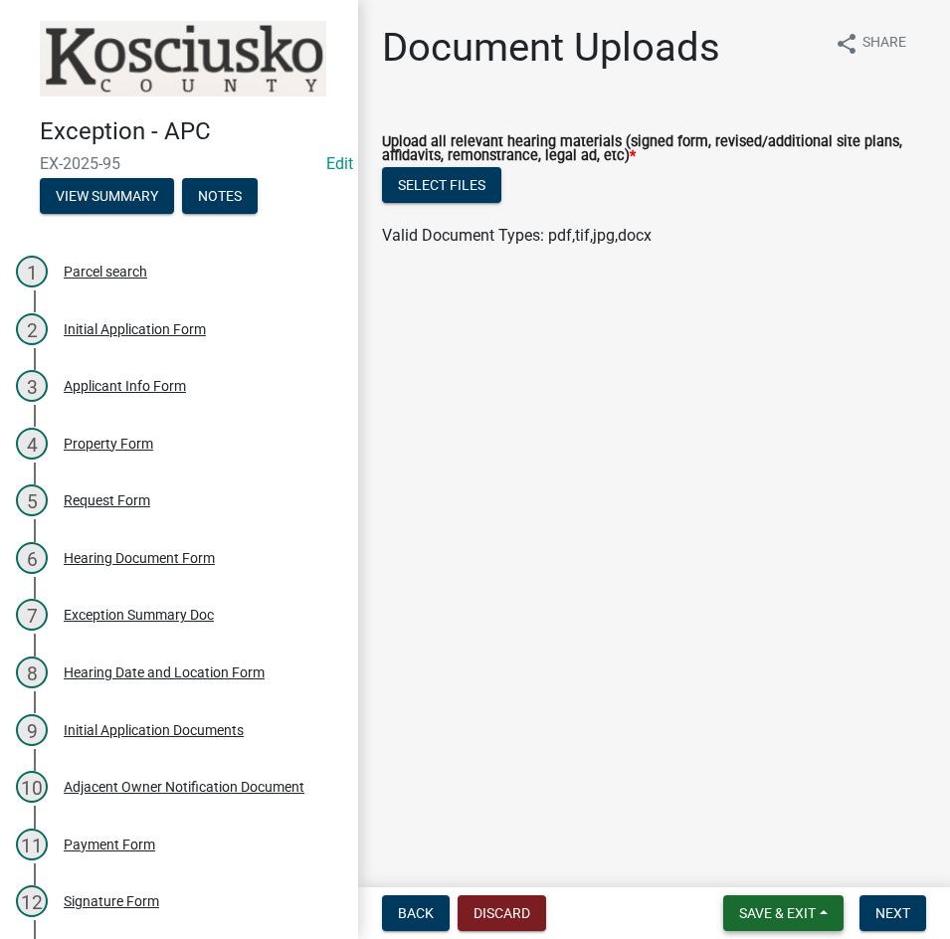
click at [762, 908] on span "Save & Exit" at bounding box center [777, 913] width 77 height 16
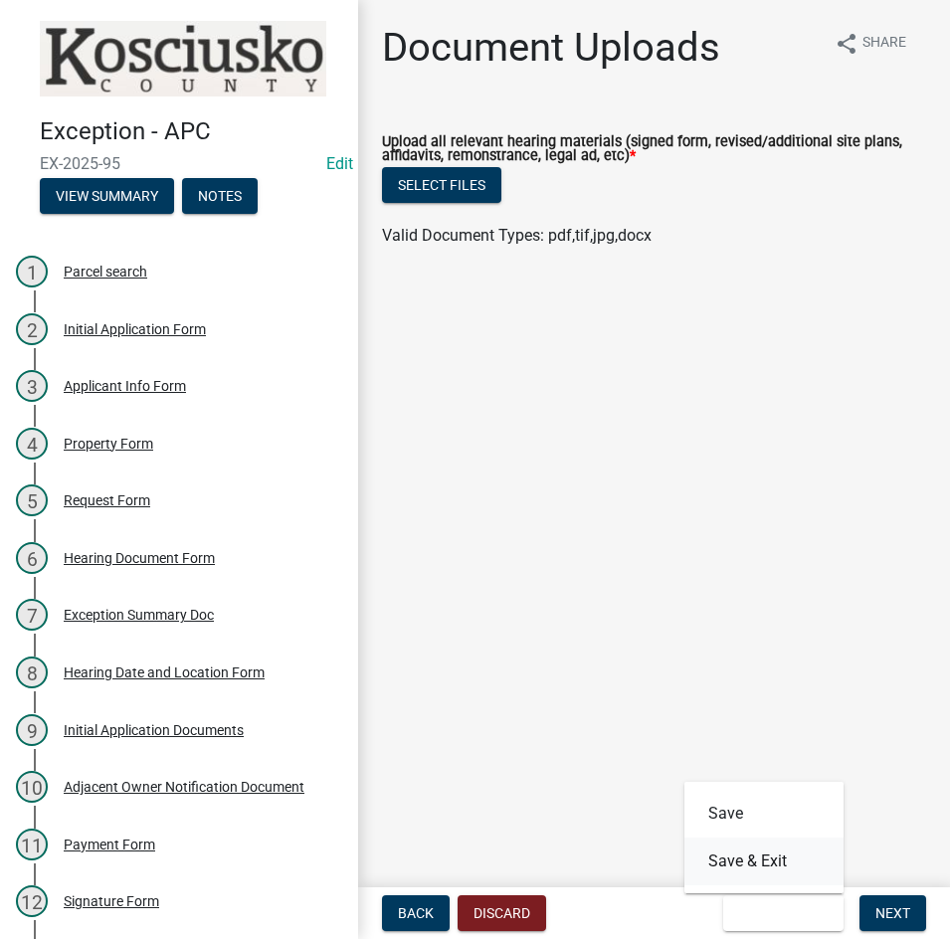
click at [753, 869] on button "Save & Exit" at bounding box center [763, 861] width 159 height 48
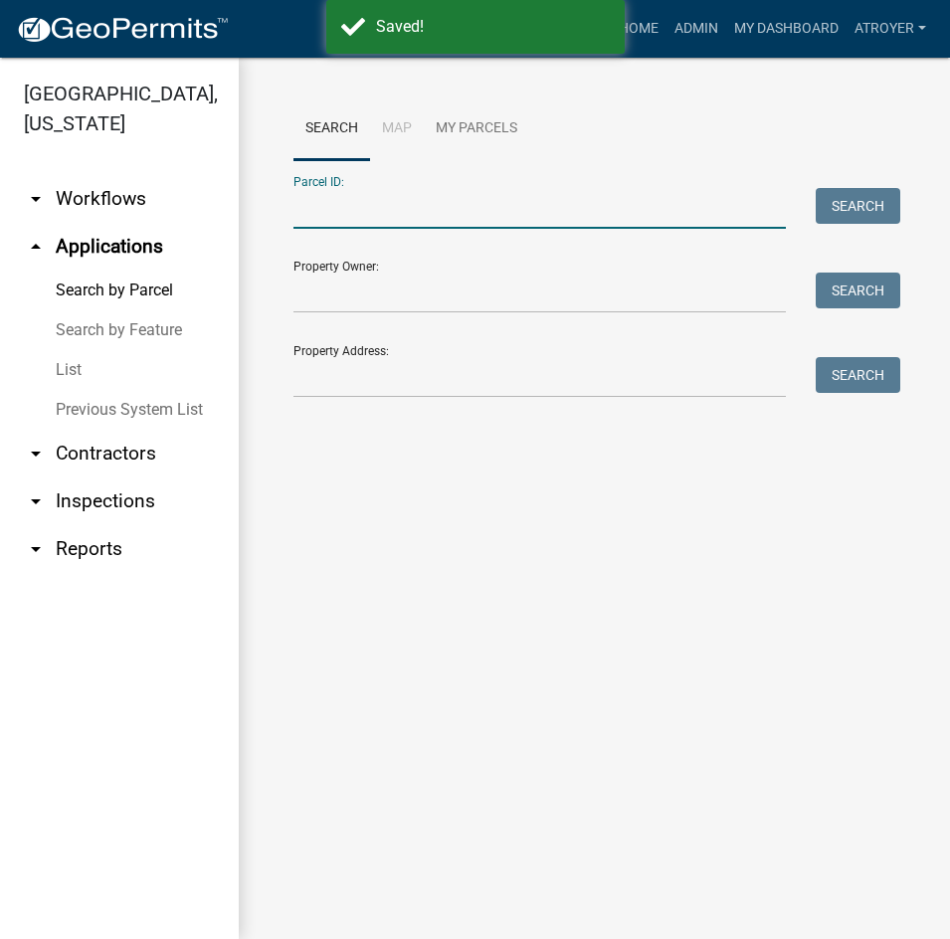
click at [389, 214] on input "Parcel ID:" at bounding box center [539, 208] width 492 height 41
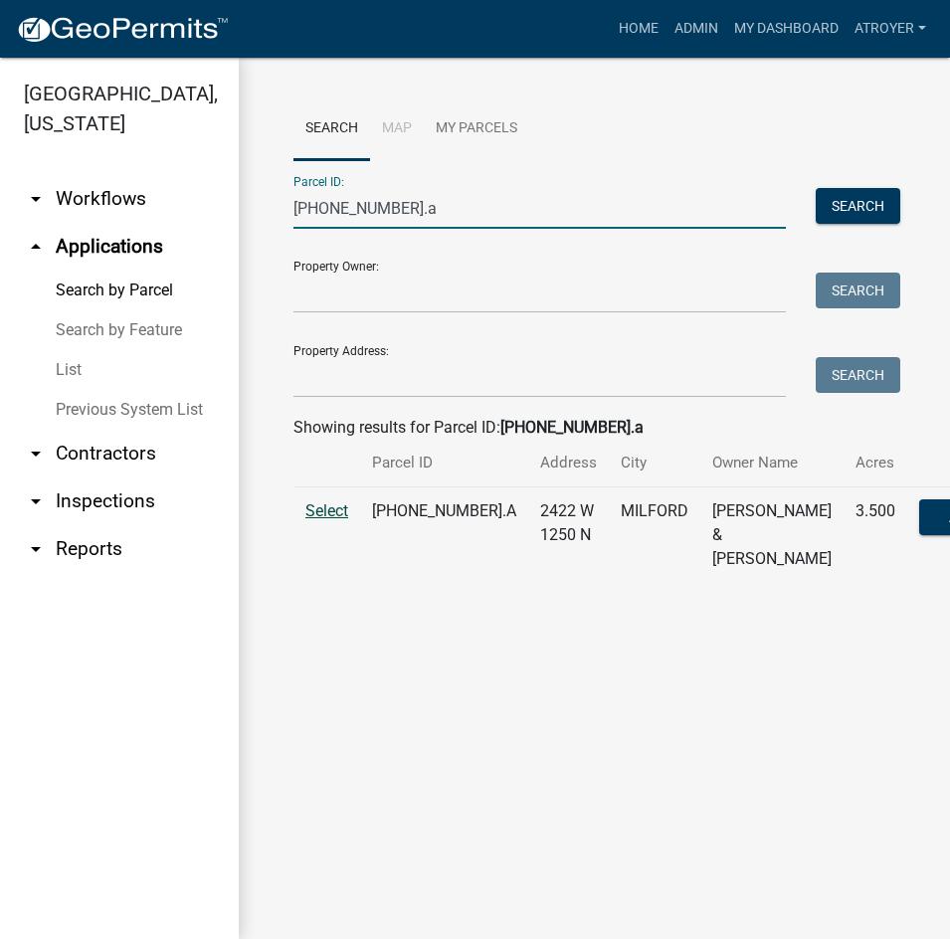
type input "031-016-006.a"
click at [323, 520] on span "Select" at bounding box center [326, 510] width 43 height 19
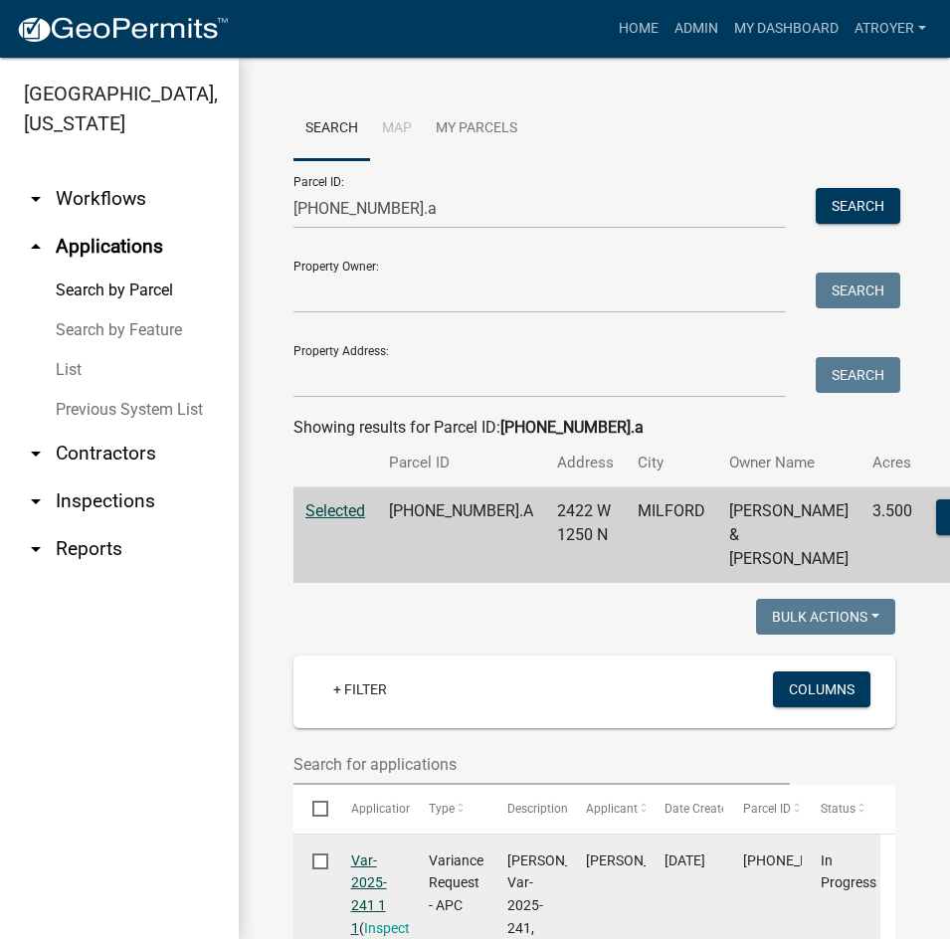
click at [363, 875] on link "Var-2025-241 1 1" at bounding box center [369, 894] width 36 height 84
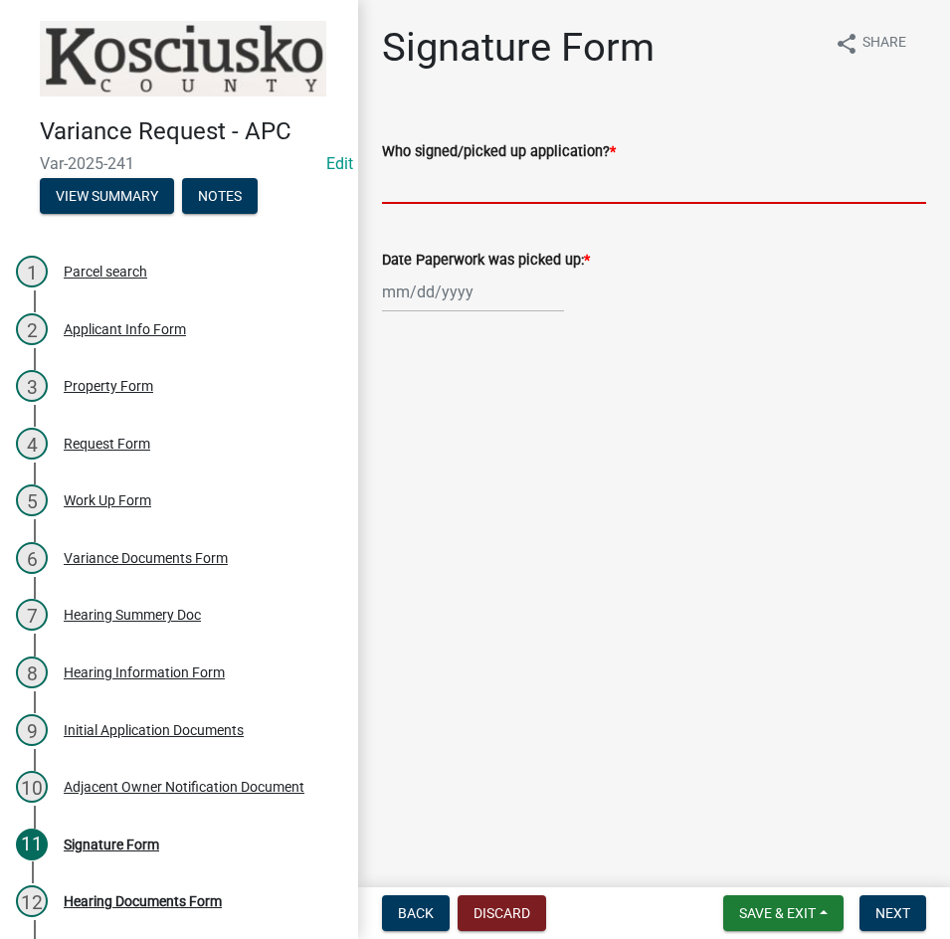
drag, startPoint x: 665, startPoint y: 188, endPoint x: 676, endPoint y: 197, distance: 14.1
click at [665, 188] on input "Who signed/picked up application? *" at bounding box center [654, 183] width 544 height 41
type input "Alf Eherenman"
select select "8"
select select "2025"
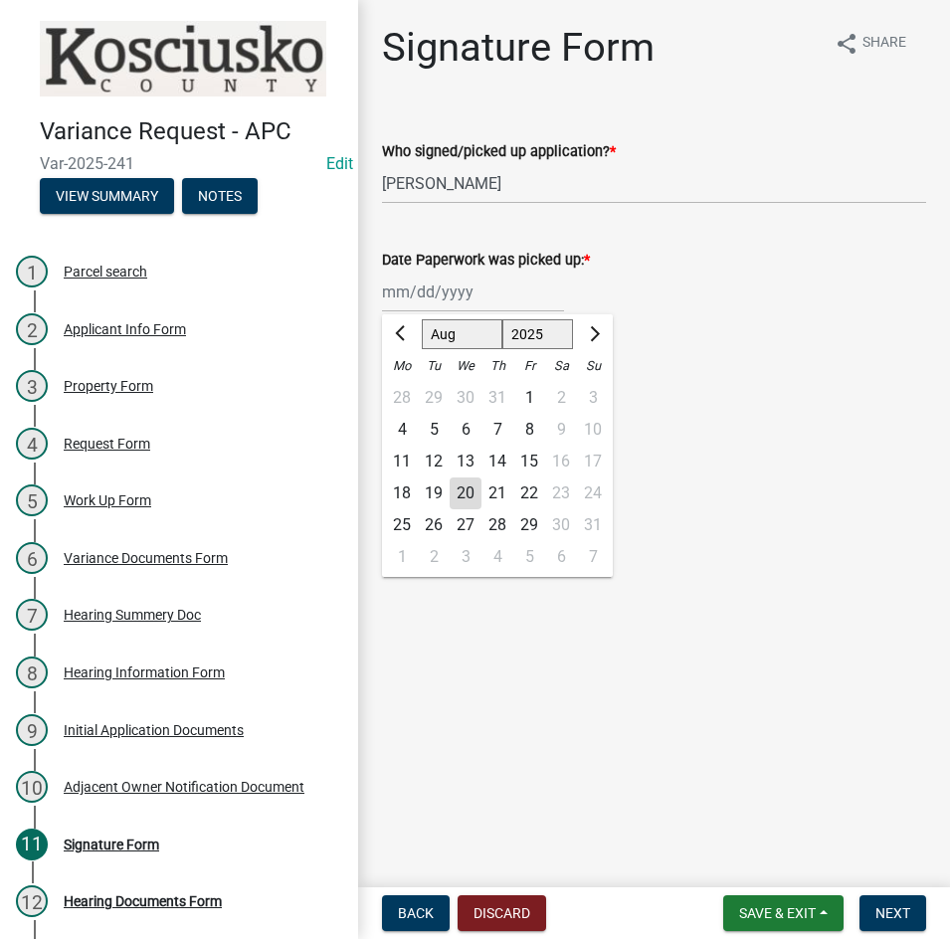
click at [497, 309] on div "[PERSON_NAME] Feb Mar Apr [PERSON_NAME][DATE] Oct Nov [DATE] 1526 1527 1528 152…" at bounding box center [473, 291] width 182 height 41
click at [392, 489] on div "18" at bounding box center [402, 493] width 32 height 32
type input "08/18/2025"
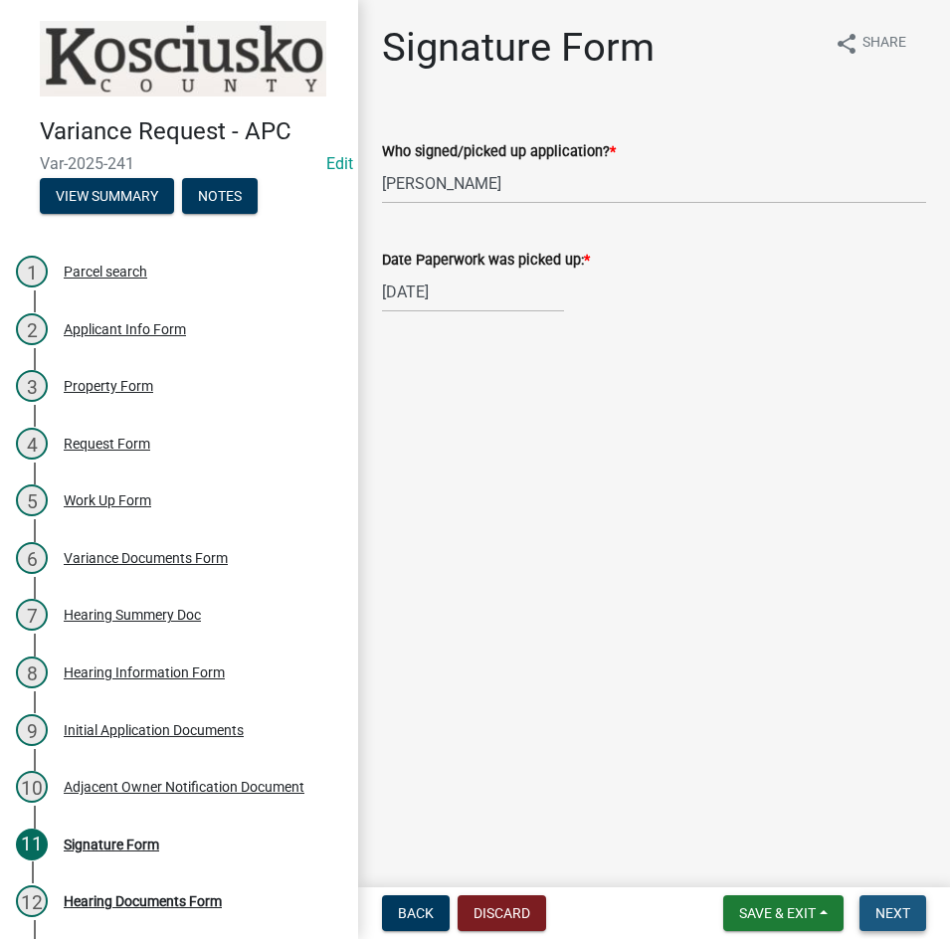
drag, startPoint x: 899, startPoint y: 921, endPoint x: 890, endPoint y: 890, distance: 32.1
click at [899, 920] on span "Next" at bounding box center [892, 913] width 35 height 16
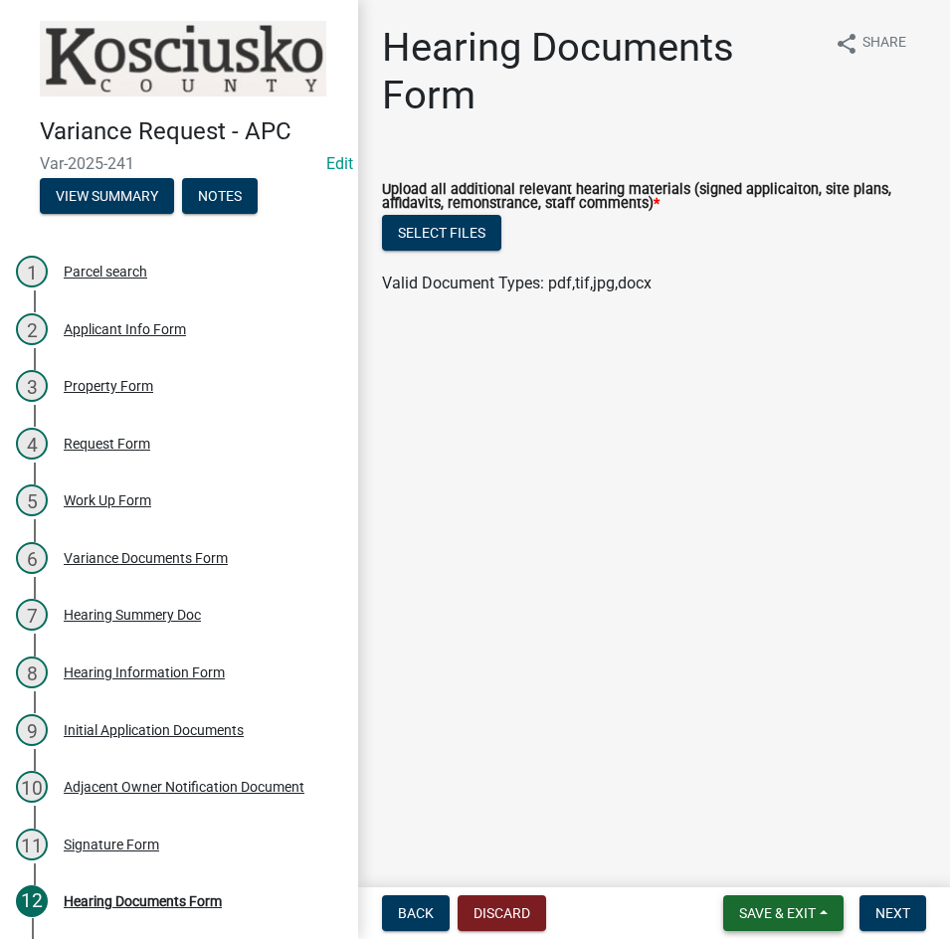
click at [773, 914] on span "Save & Exit" at bounding box center [777, 913] width 77 height 16
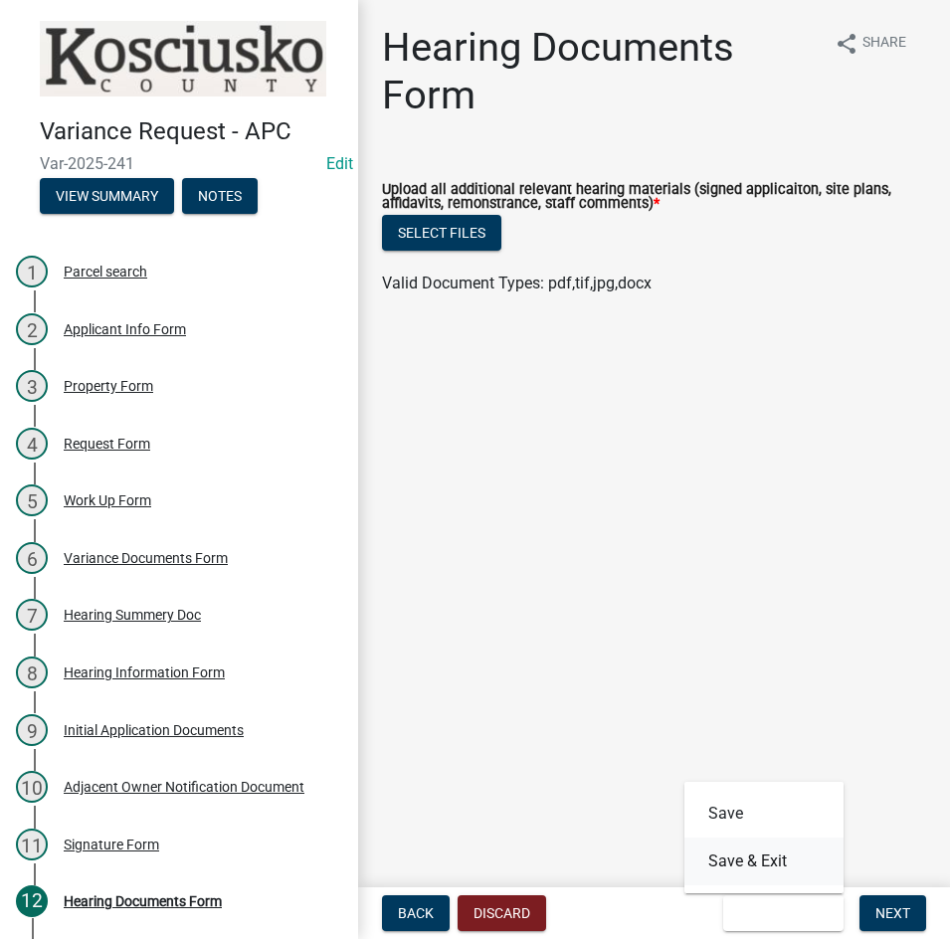
click at [773, 863] on button "Save & Exit" at bounding box center [763, 861] width 159 height 48
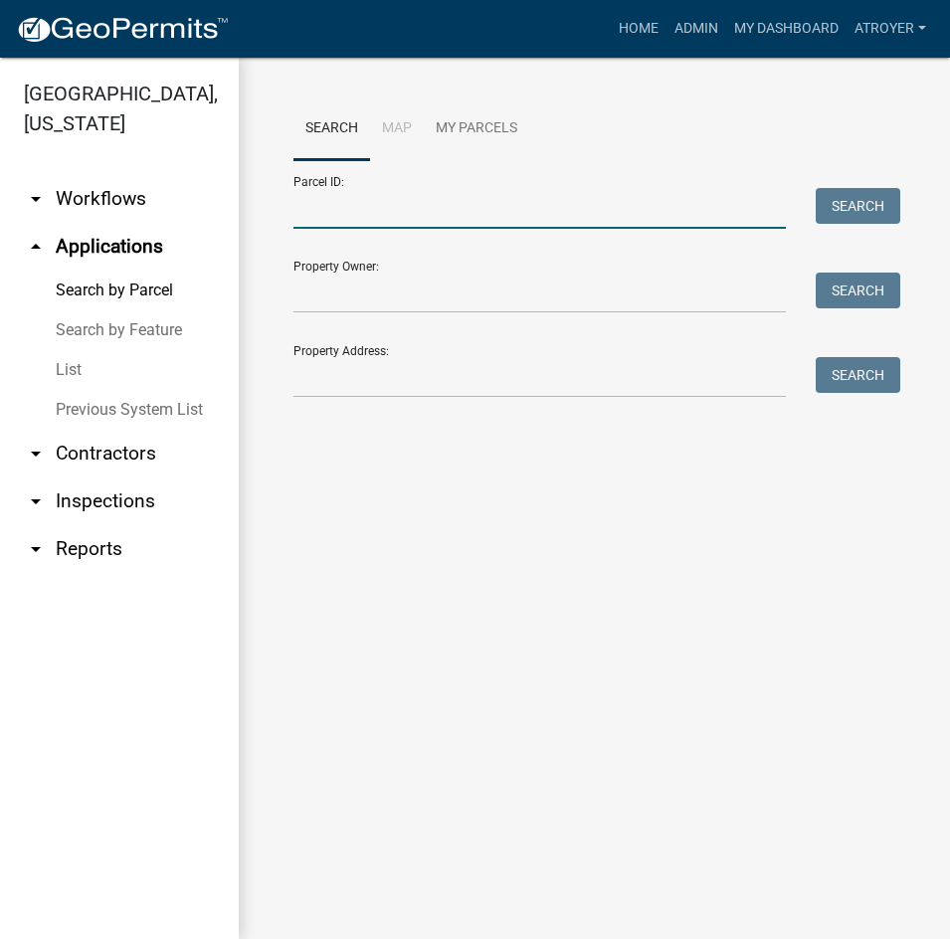
drag, startPoint x: 413, startPoint y: 208, endPoint x: 431, endPoint y: 216, distance: 19.6
click at [413, 208] on input "Parcel ID:" at bounding box center [539, 208] width 492 height 41
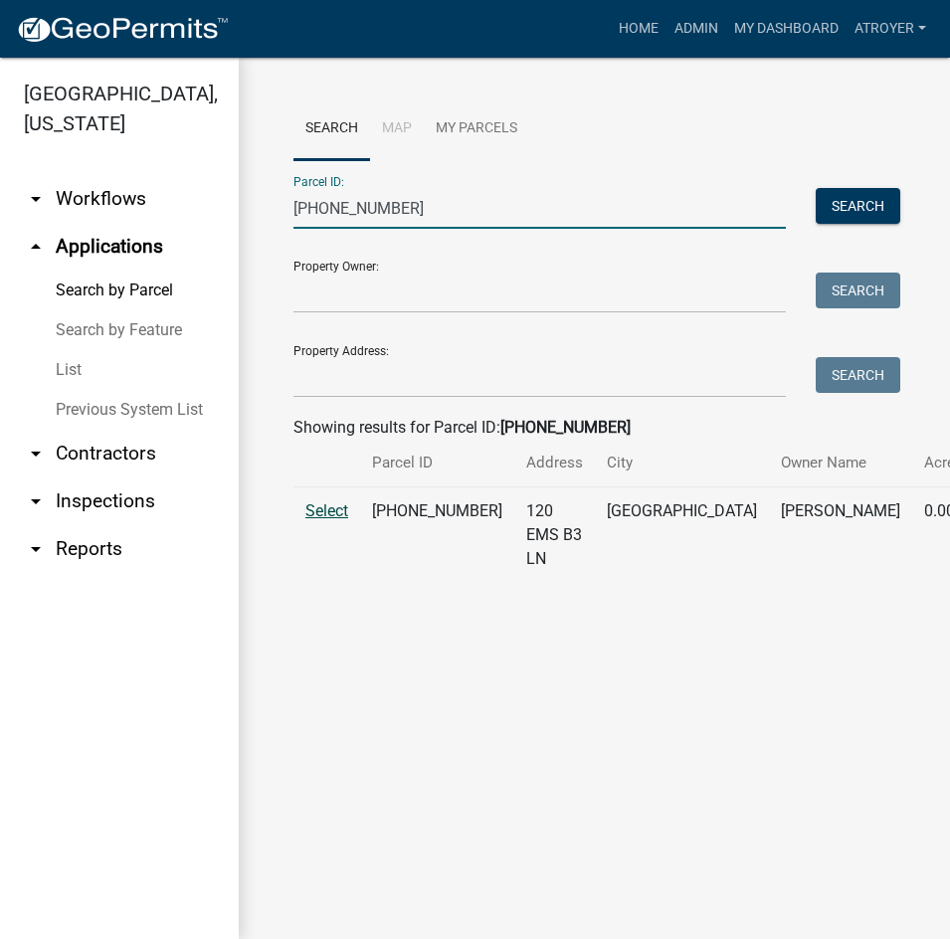
type input "005-105-106"
click at [344, 520] on span "Select" at bounding box center [326, 510] width 43 height 19
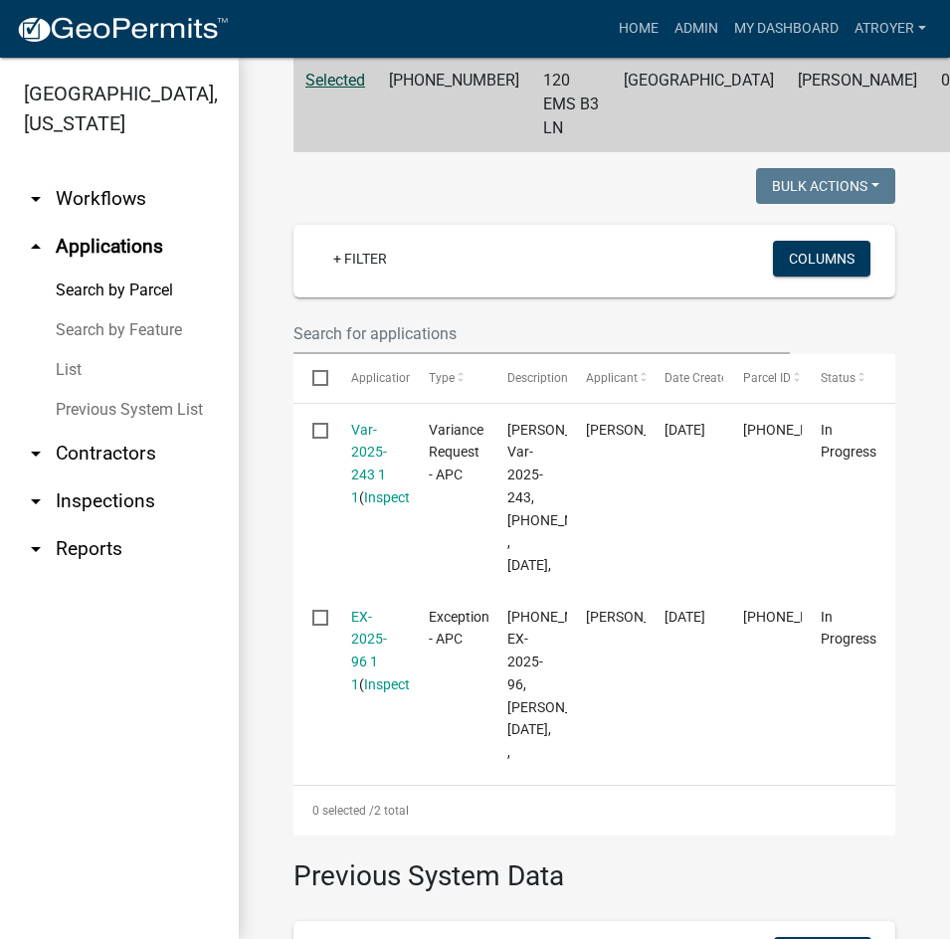
scroll to position [497, 0]
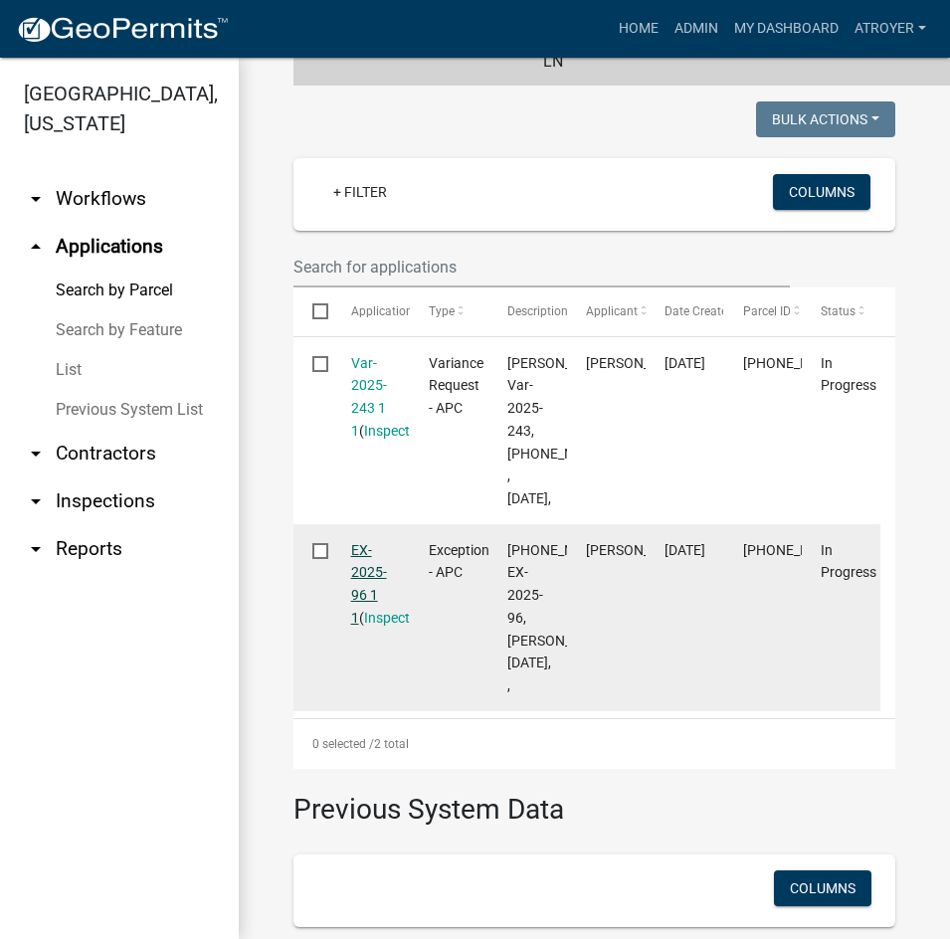
click at [358, 616] on link "EX-2025-96 1 1" at bounding box center [369, 584] width 36 height 84
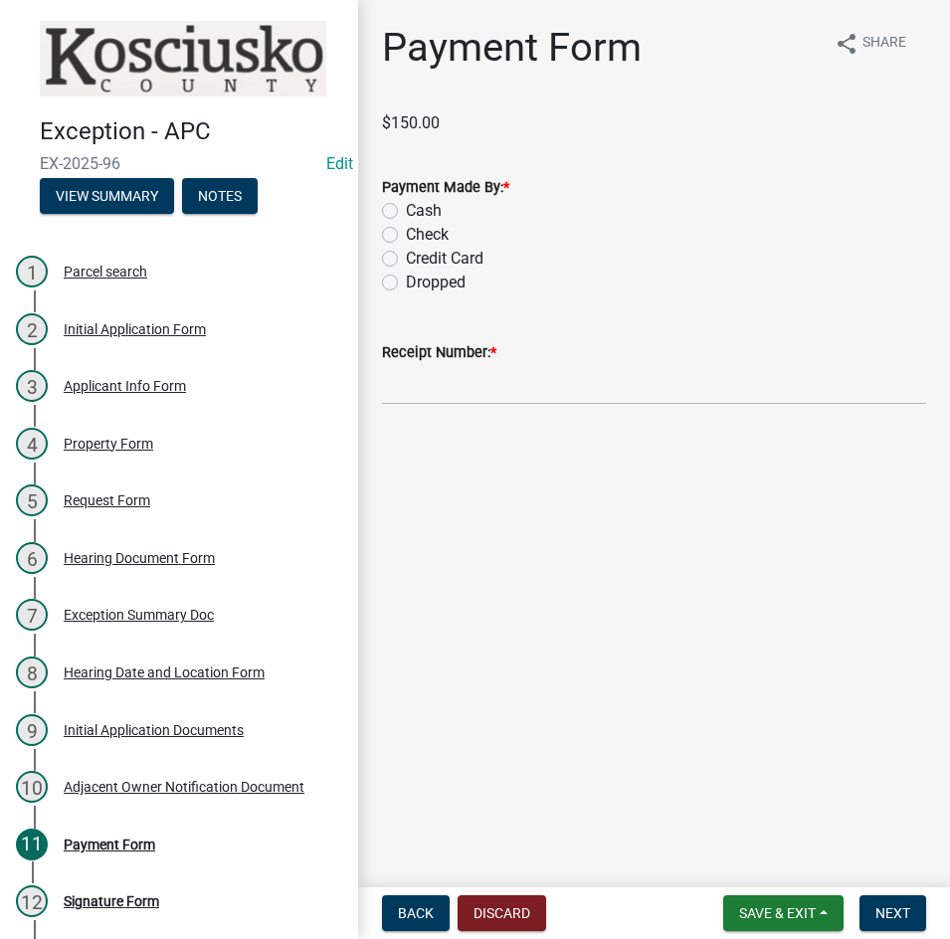
click at [406, 262] on label "Credit Card" at bounding box center [445, 259] width 78 height 24
click at [406, 260] on input "Credit Card" at bounding box center [412, 253] width 13 height 13
radio input "true"
click at [420, 391] on input "Receipt Number: *" at bounding box center [654, 384] width 544 height 41
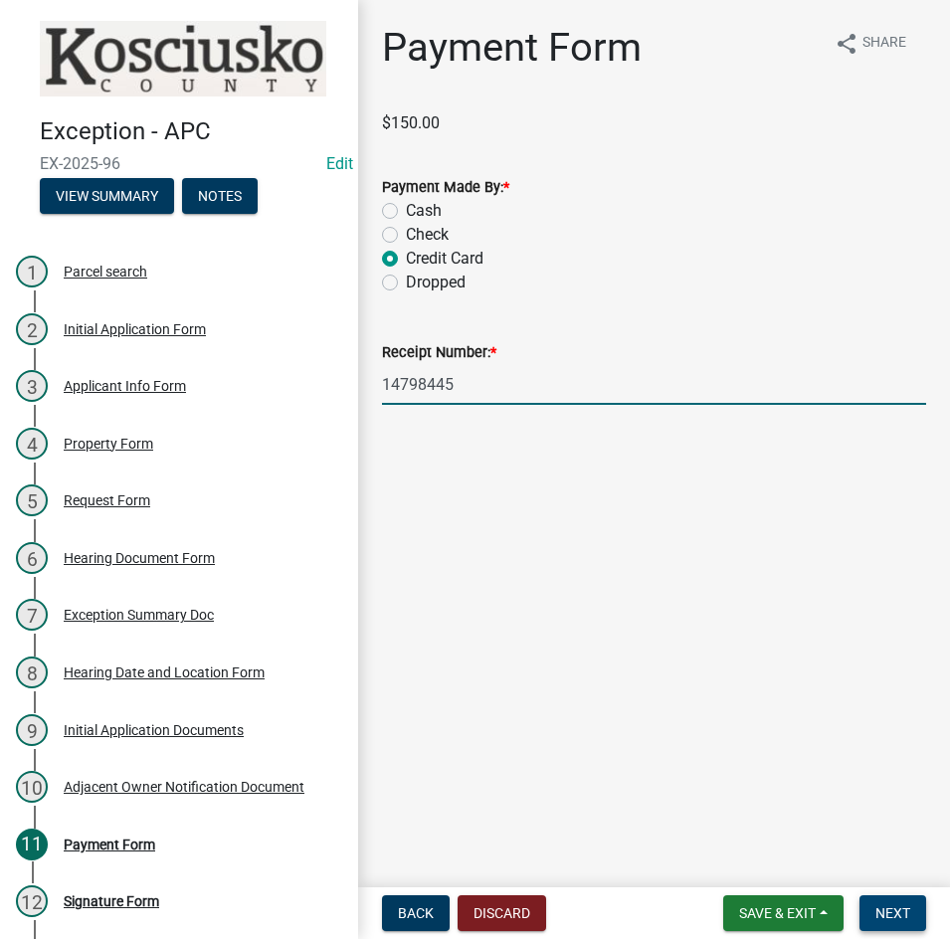
type input "14798445"
click at [868, 908] on button "Next" at bounding box center [892, 913] width 67 height 36
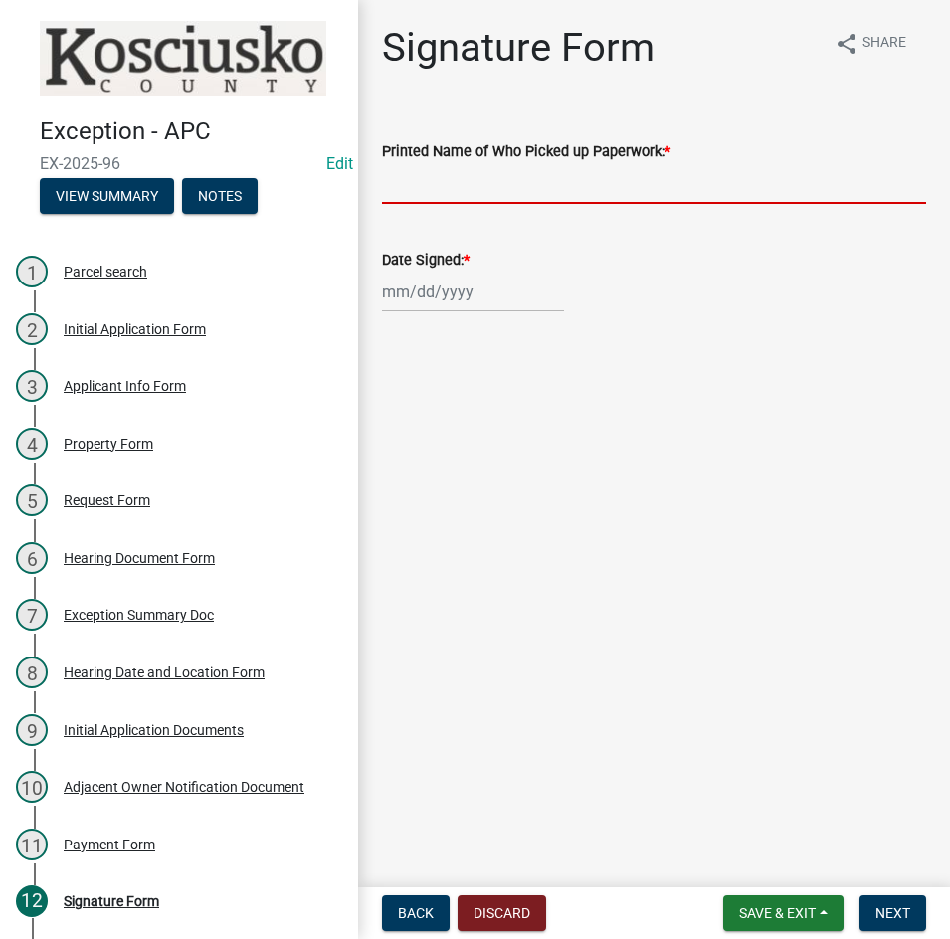
drag, startPoint x: 469, startPoint y: 195, endPoint x: 484, endPoint y: 203, distance: 16.9
click at [469, 196] on input "Printed Name of Who Picked up Paperwork: *" at bounding box center [654, 183] width 544 height 41
click at [553, 450] on main "Signature Form share Share Printed Name of Who Picked up Paperwork: * Required …" at bounding box center [654, 439] width 592 height 879
click at [489, 178] on input "Printed Name of Who Picked up Paperwork: *" at bounding box center [654, 183] width 544 height 41
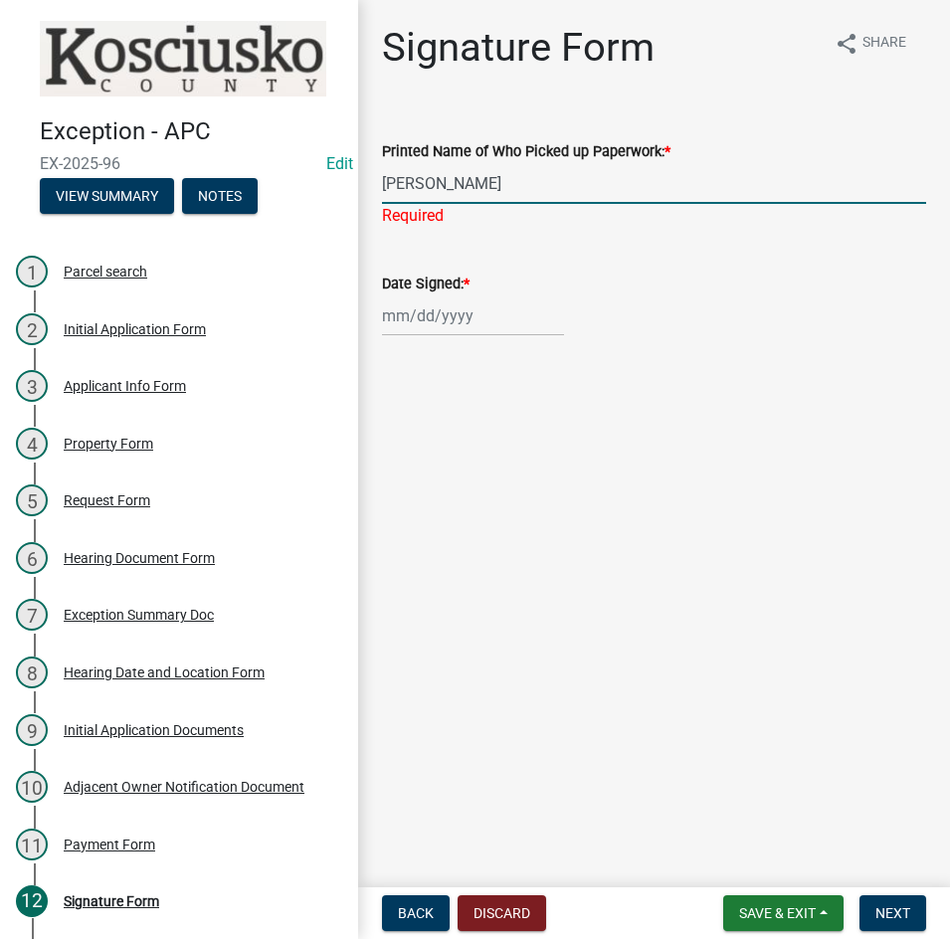
type input "John Jacks"
click at [440, 318] on div at bounding box center [473, 315] width 182 height 41
select select "8"
select select "2025"
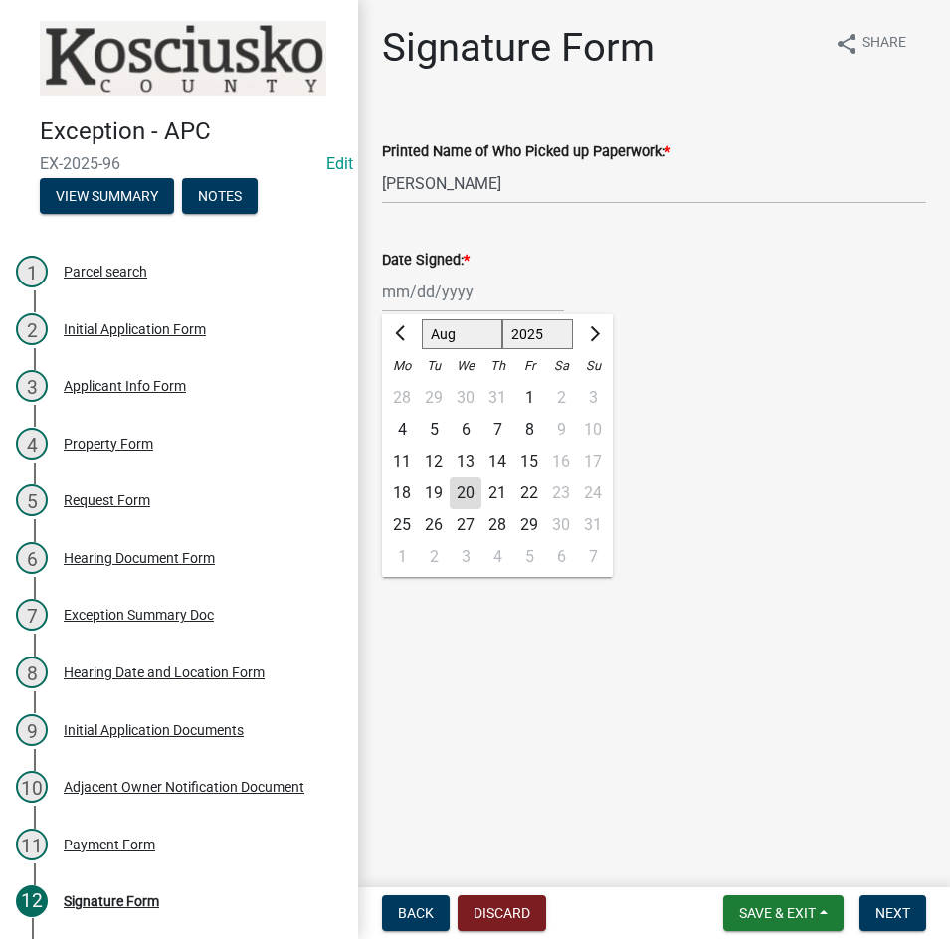
click at [390, 493] on div "18" at bounding box center [402, 493] width 32 height 32
type input "08/18/2025"
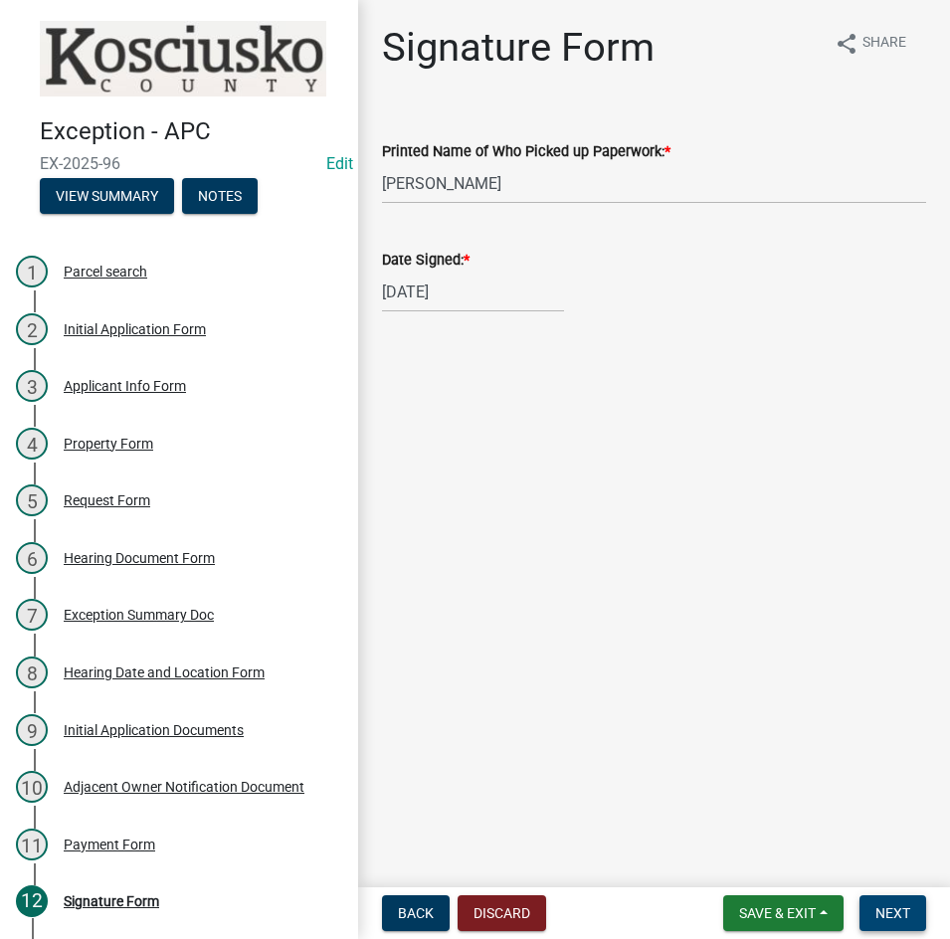
click at [885, 911] on span "Next" at bounding box center [892, 913] width 35 height 16
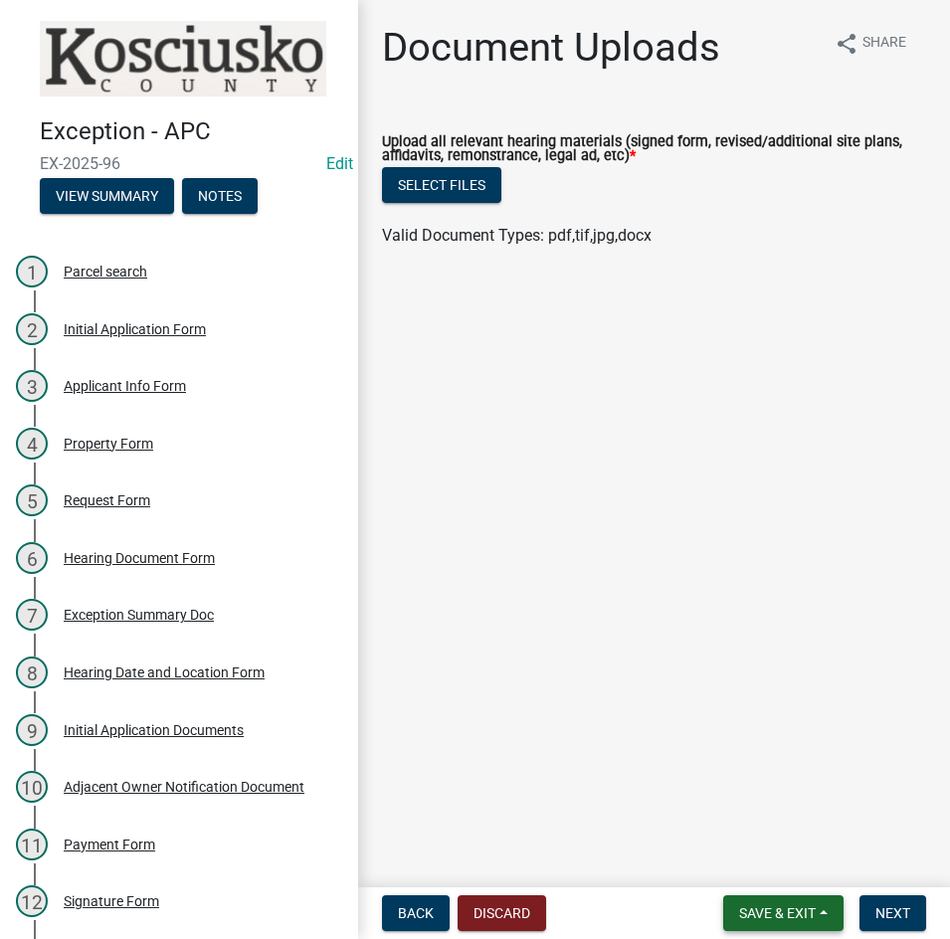
click at [792, 911] on span "Save & Exit" at bounding box center [777, 913] width 77 height 16
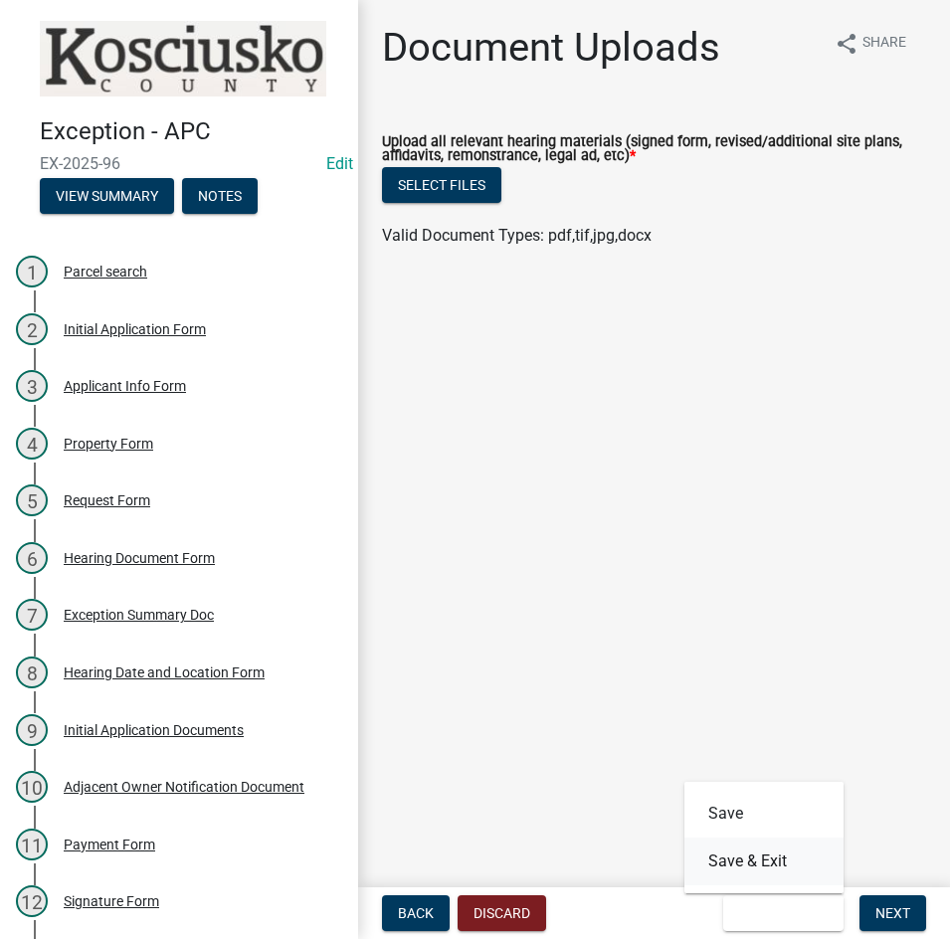
click at [785, 858] on button "Save & Exit" at bounding box center [763, 861] width 159 height 48
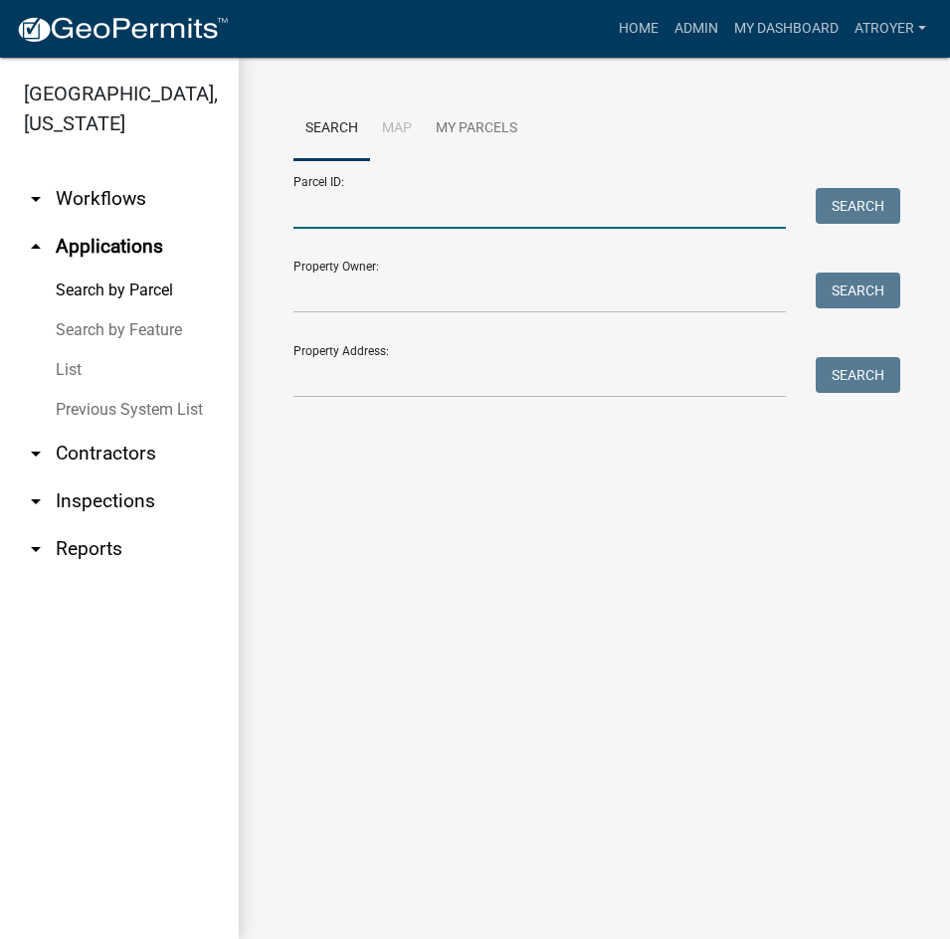
click at [378, 216] on input "Parcel ID:" at bounding box center [539, 208] width 492 height 41
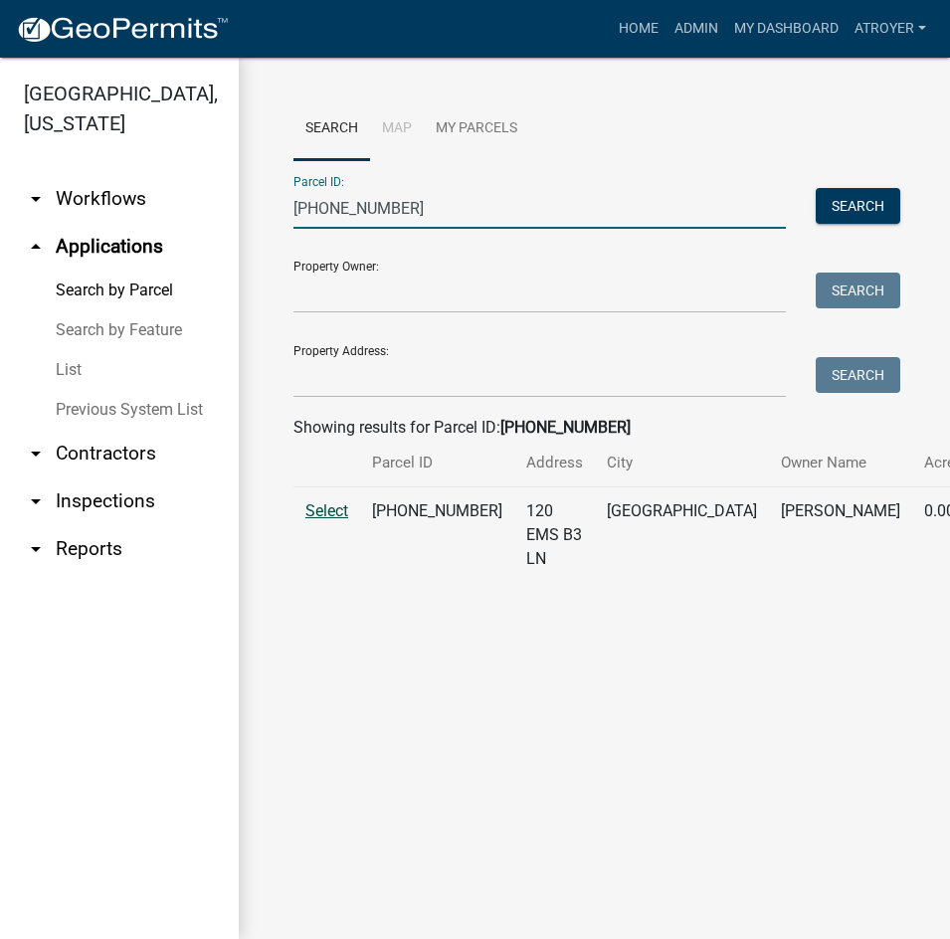
type input "005-105-106"
click at [333, 520] on span "Select" at bounding box center [326, 510] width 43 height 19
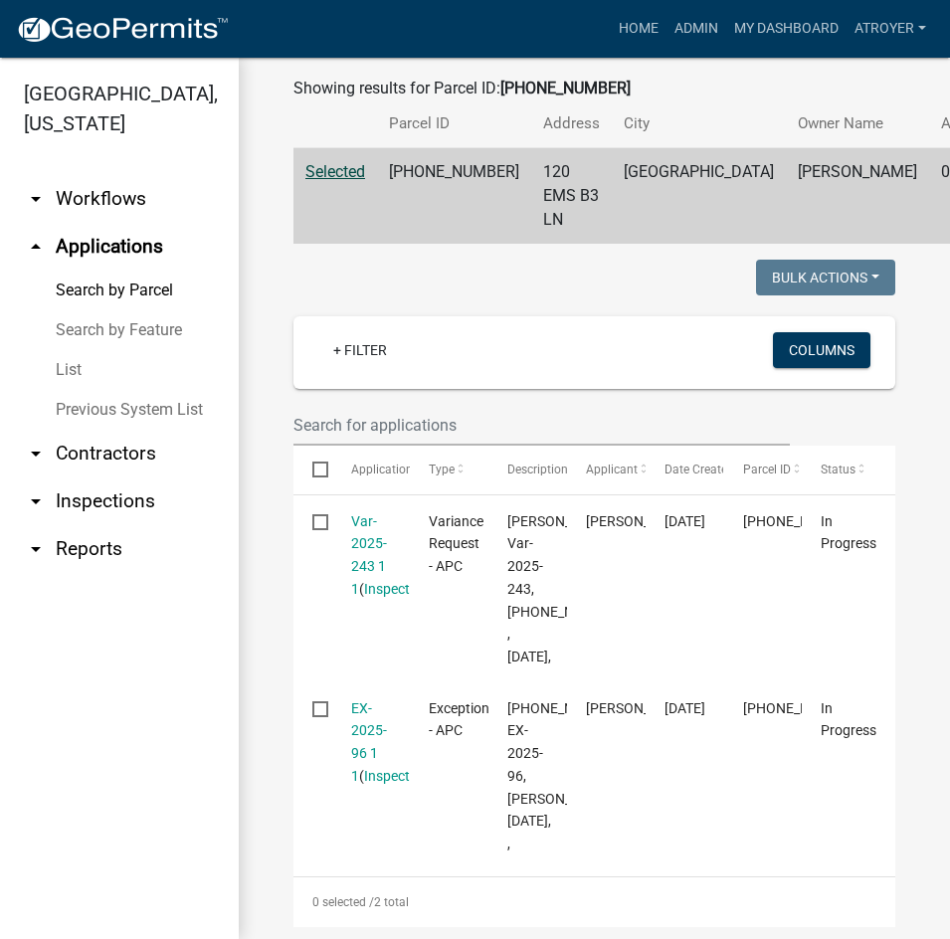
scroll to position [398, 0]
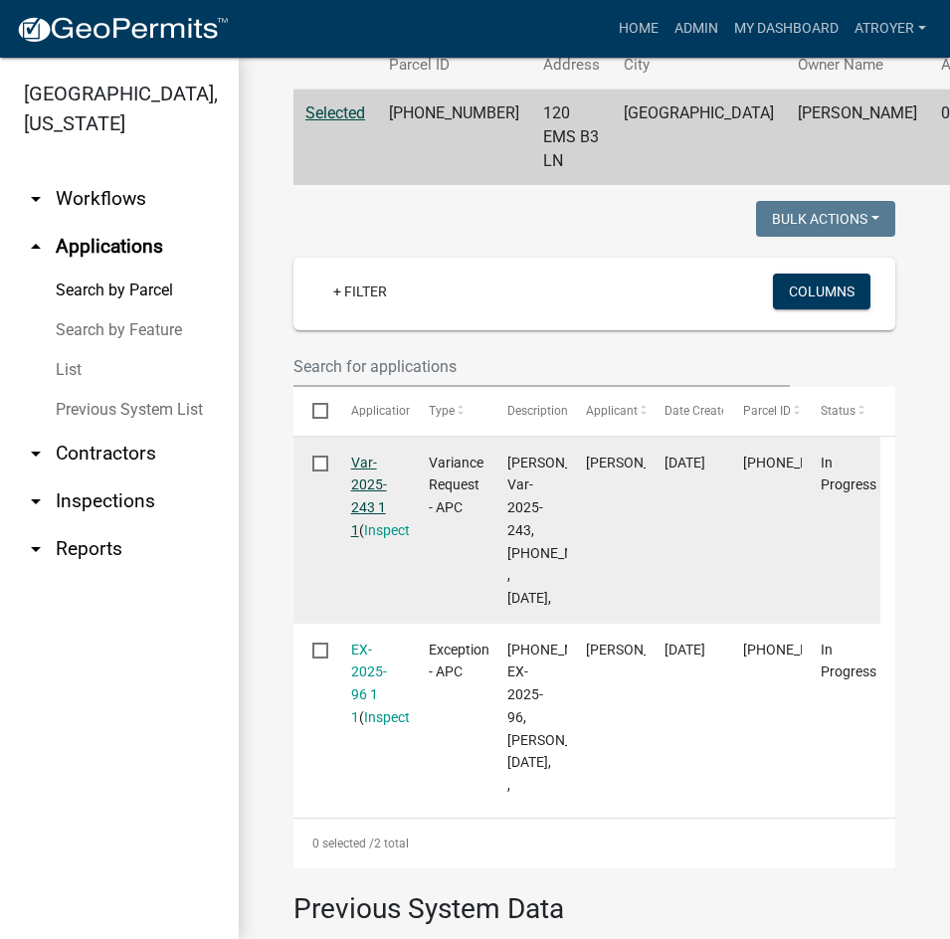
click at [356, 477] on link "Var-2025-243 1 1" at bounding box center [369, 496] width 36 height 84
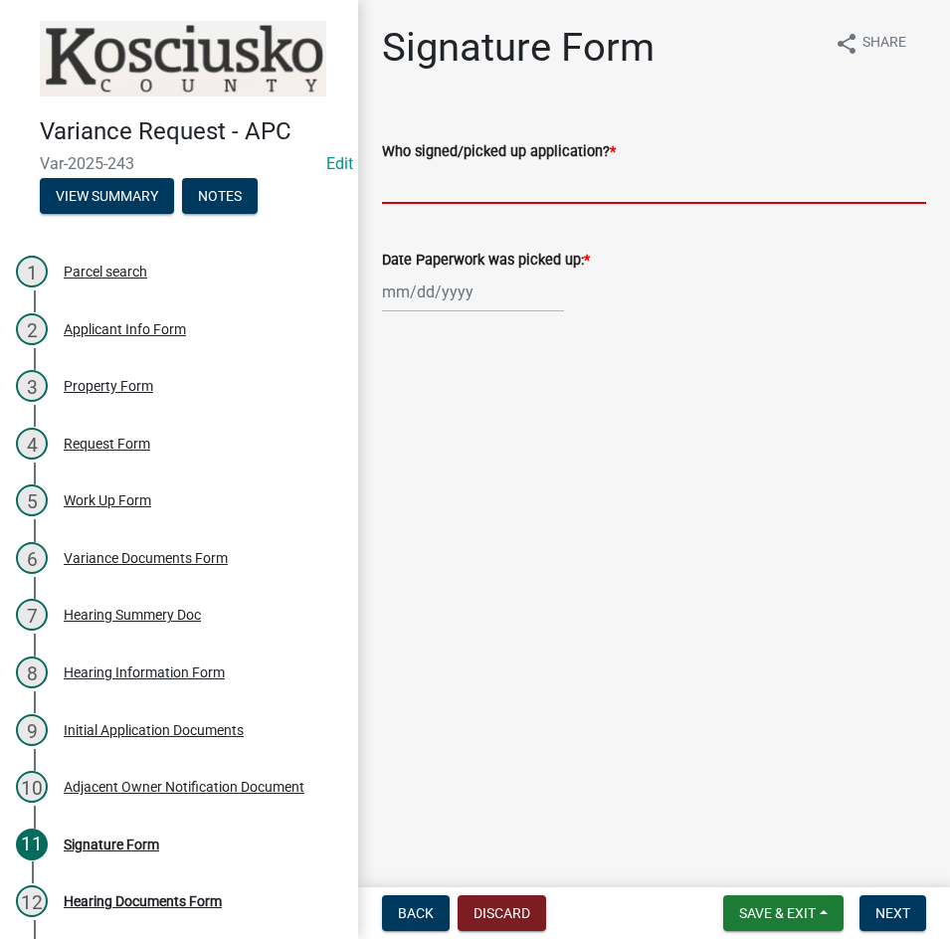
click at [517, 197] on input "Who signed/picked up application? *" at bounding box center [654, 183] width 544 height 41
type input "John Jacks"
click at [463, 295] on div at bounding box center [473, 291] width 182 height 41
select select "8"
select select "2025"
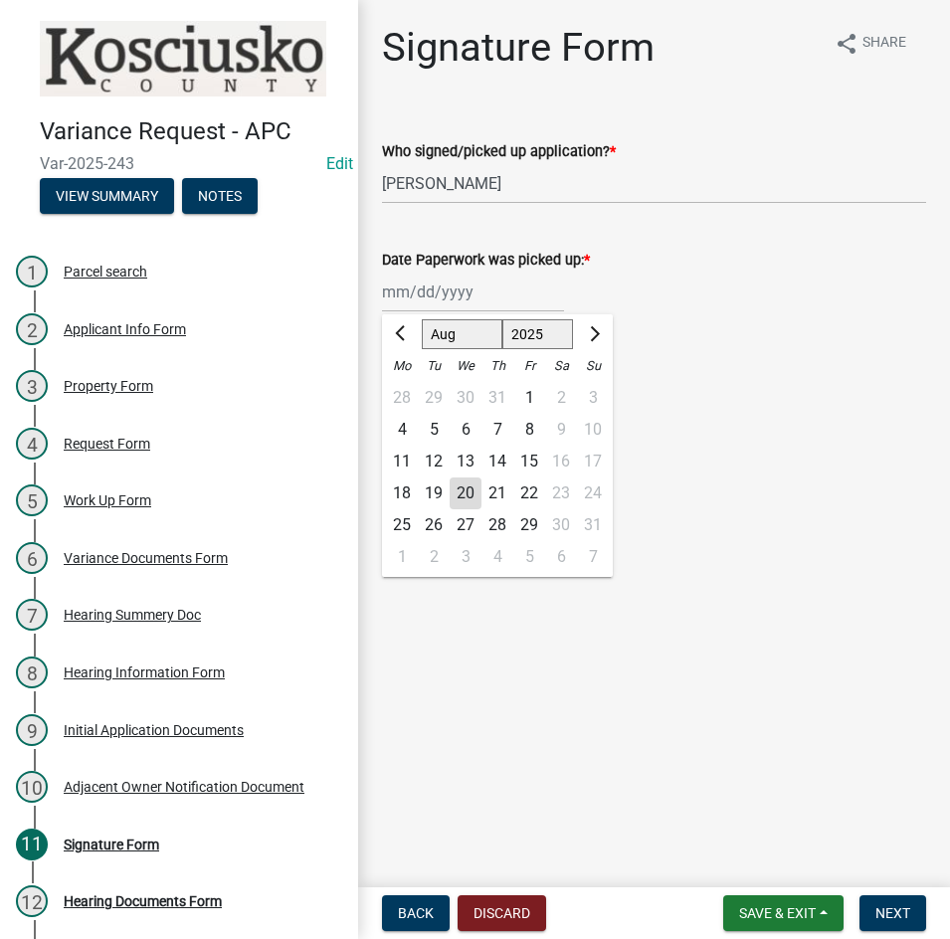
click at [394, 493] on div "18" at bounding box center [402, 493] width 32 height 32
type input "08/18/2025"
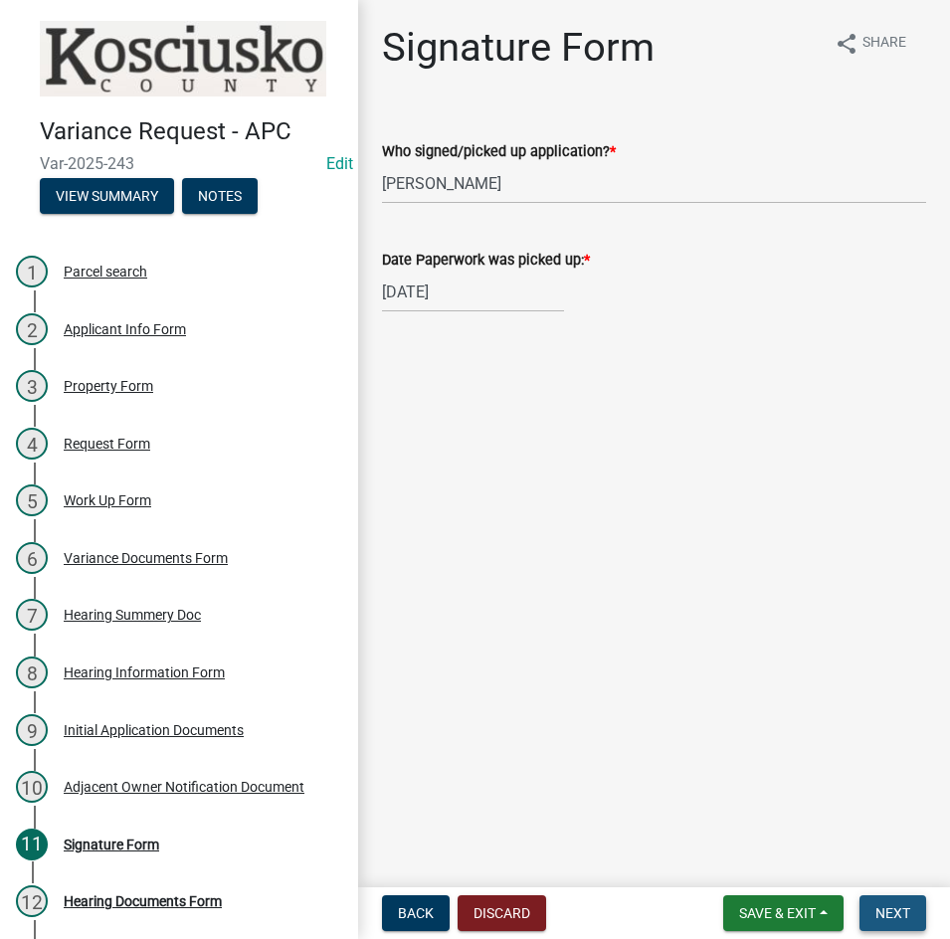
click at [886, 914] on span "Next" at bounding box center [892, 913] width 35 height 16
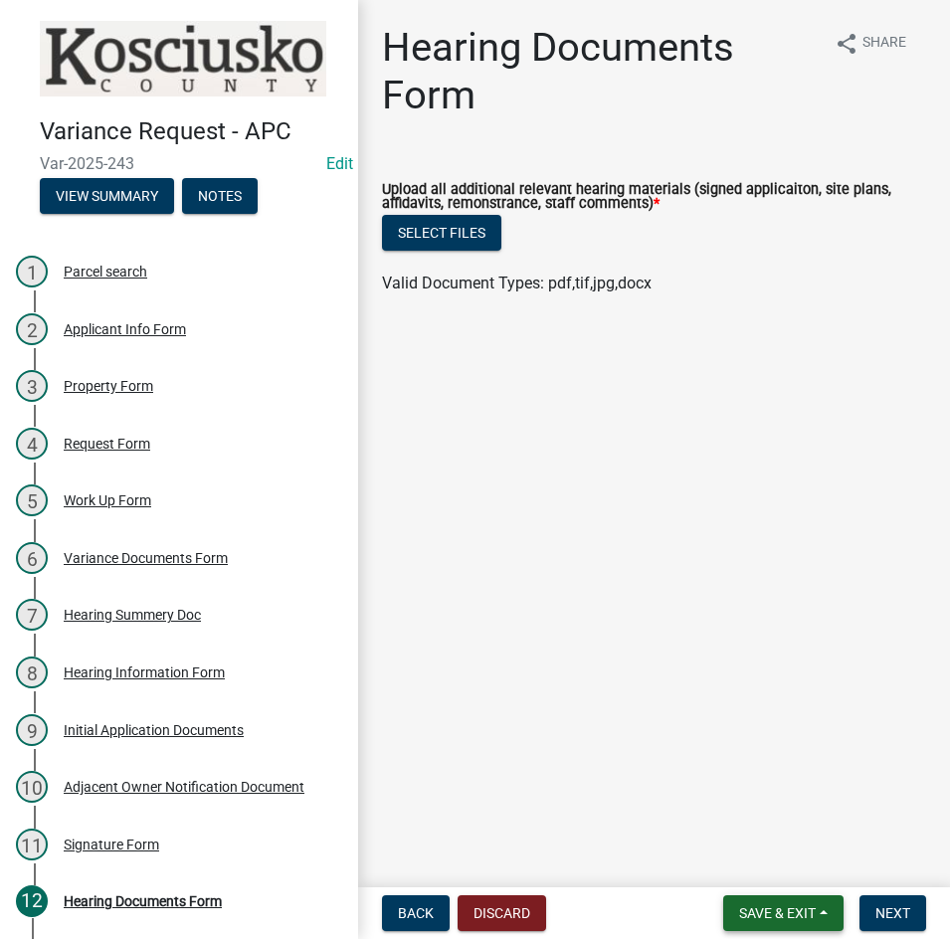
click at [787, 912] on span "Save & Exit" at bounding box center [777, 913] width 77 height 16
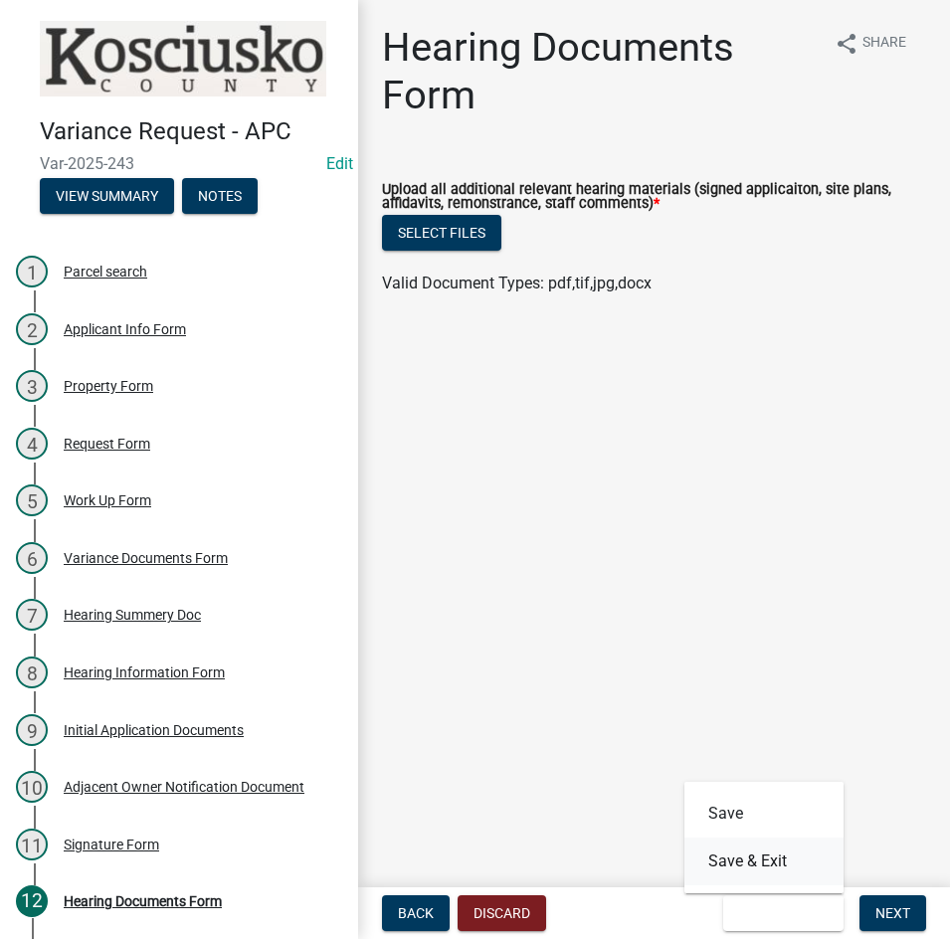
click at [778, 853] on button "Save & Exit" at bounding box center [763, 861] width 159 height 48
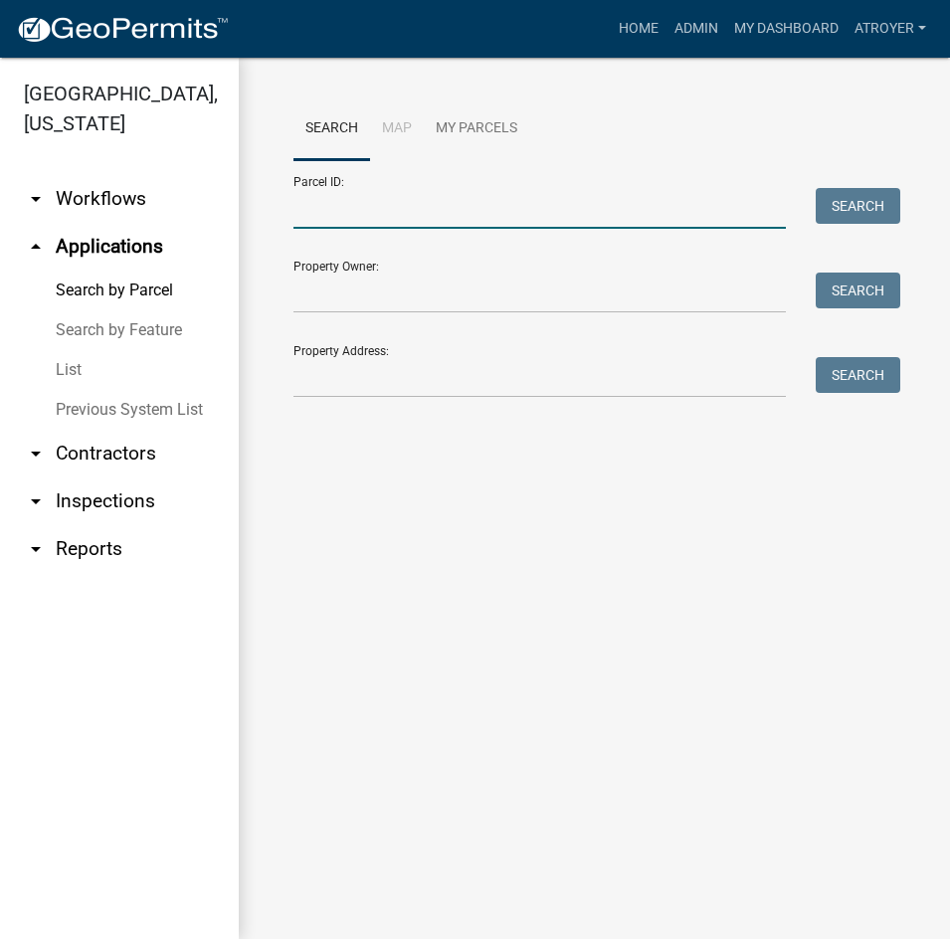
click at [386, 205] on input "Parcel ID:" at bounding box center [539, 208] width 492 height 41
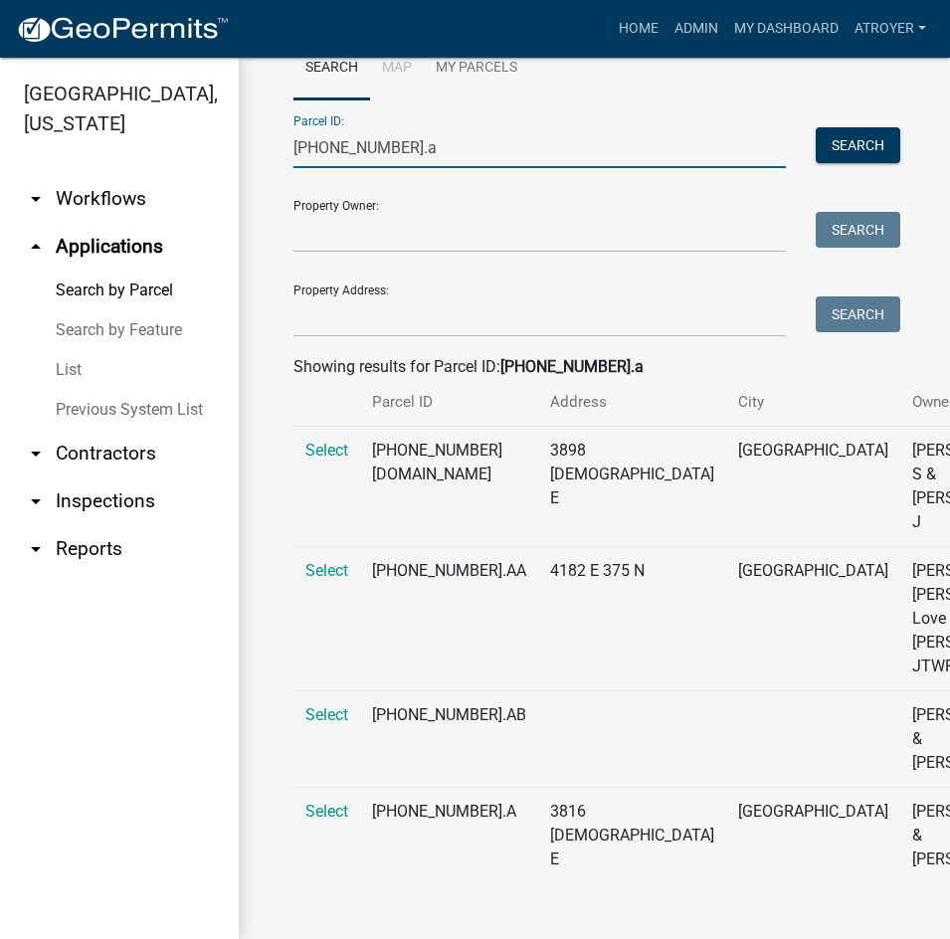
scroll to position [131, 0]
type input "005-118-002.a"
click at [328, 813] on span "Select" at bounding box center [326, 810] width 43 height 19
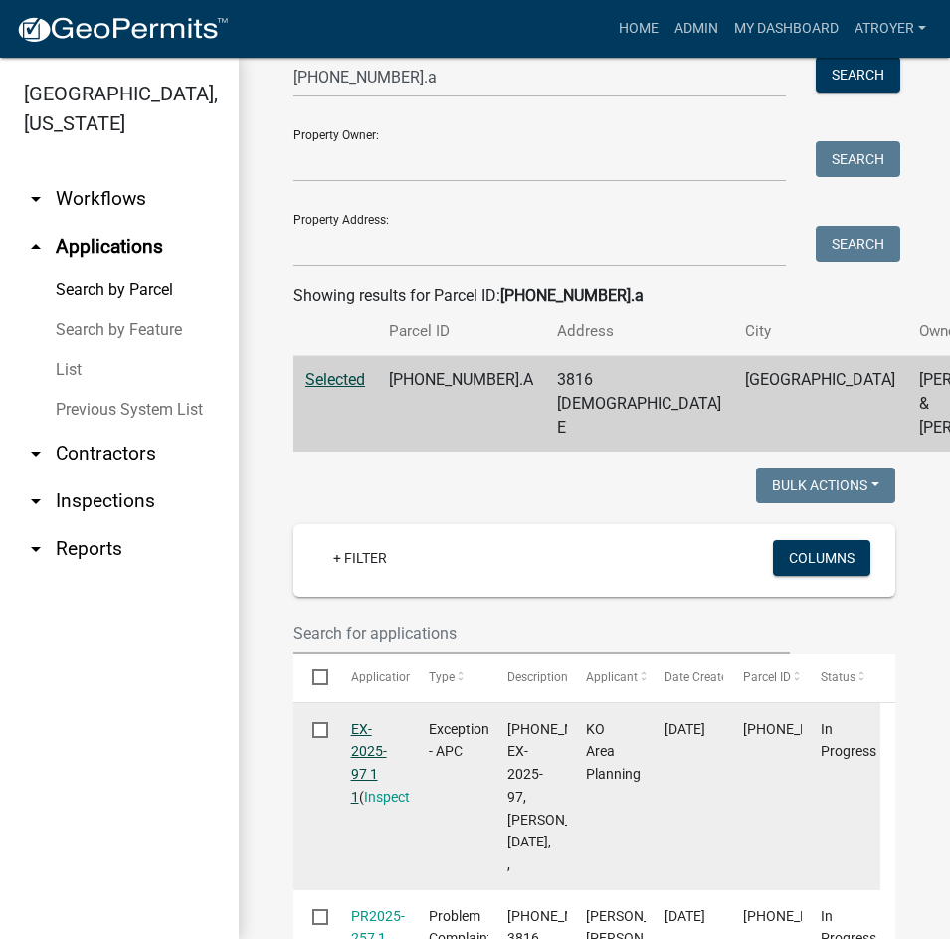
click at [358, 778] on link "EX-2025-97 1 1" at bounding box center [369, 763] width 36 height 84
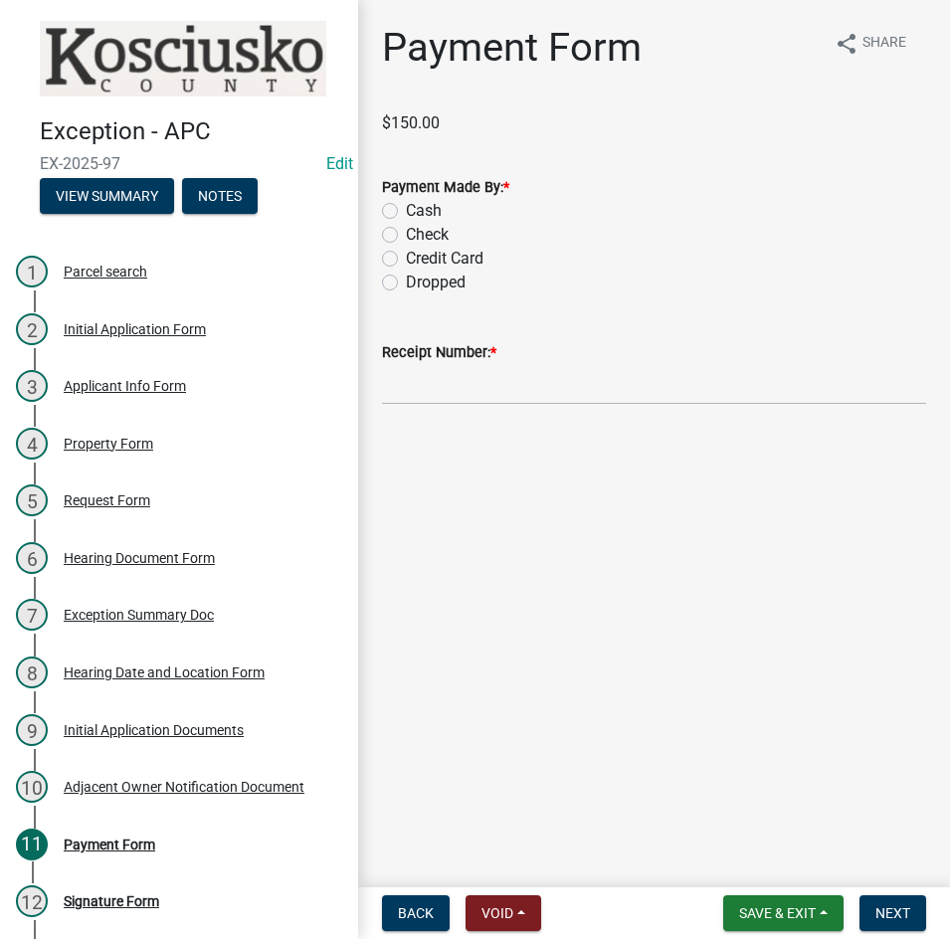
click at [406, 233] on label "Check" at bounding box center [427, 235] width 43 height 24
click at [406, 233] on input "Check" at bounding box center [412, 229] width 13 height 13
radio input "true"
click at [459, 401] on input "Receipt Number: *" at bounding box center [654, 384] width 544 height 41
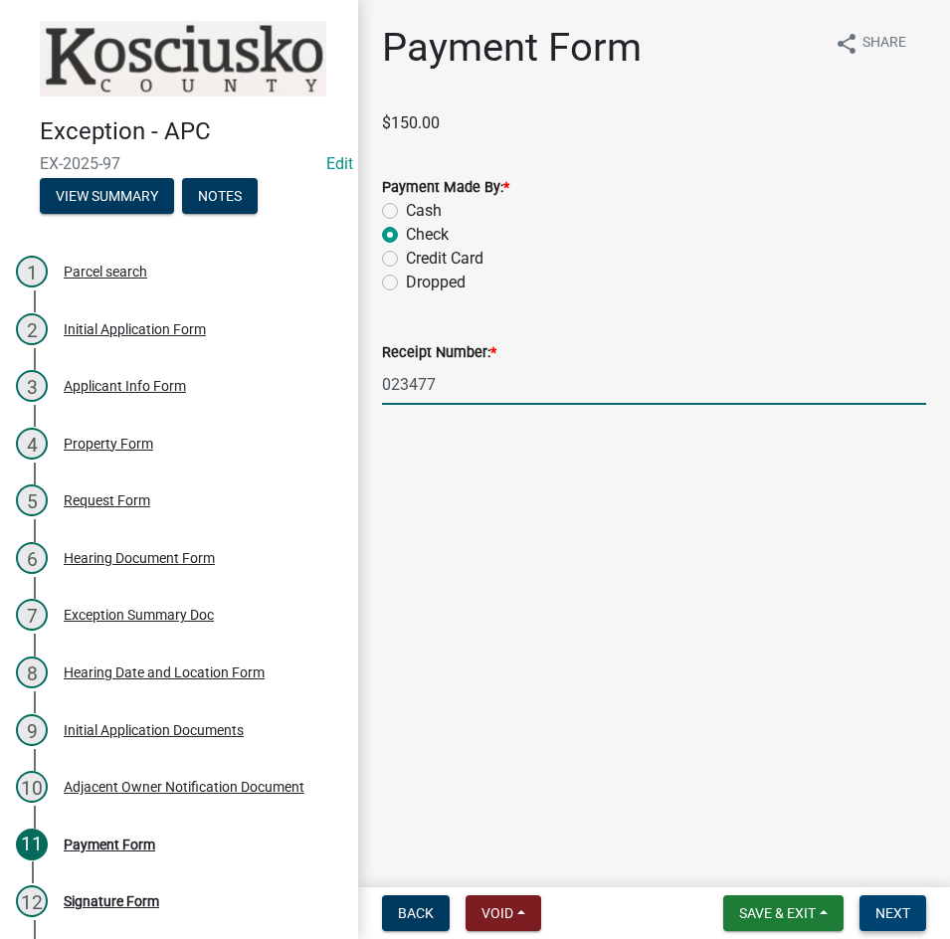
type input "023477"
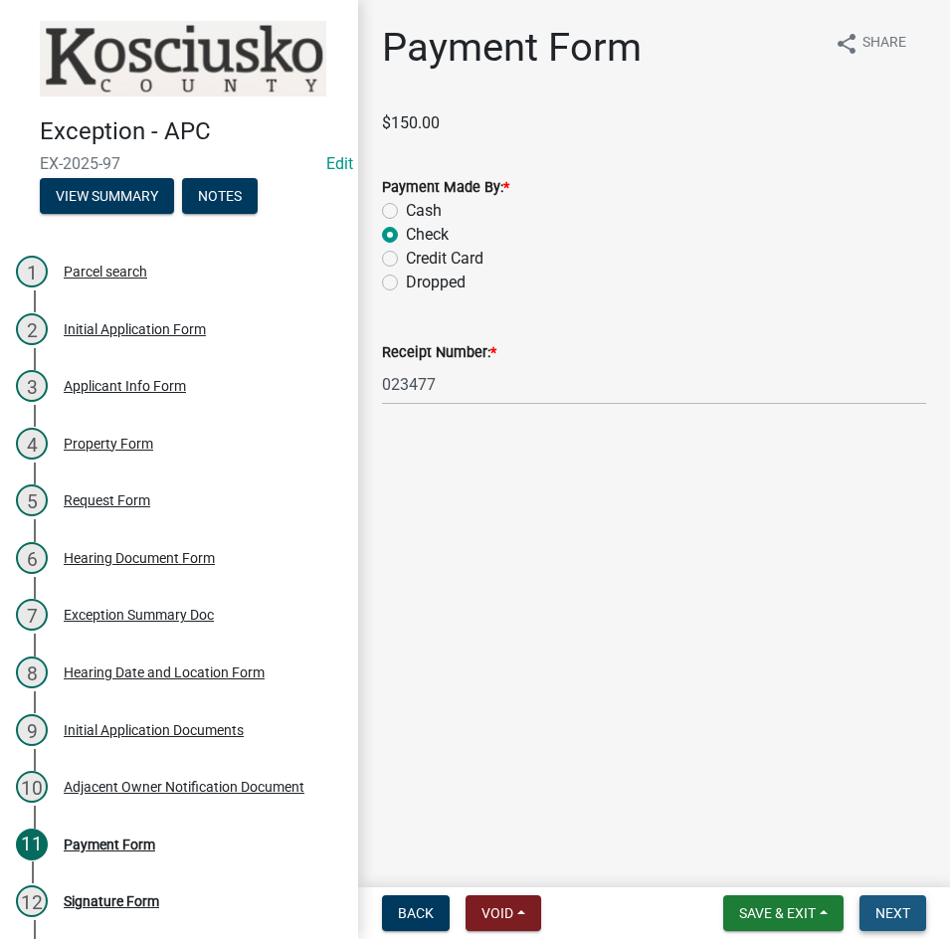
click at [874, 899] on button "Next" at bounding box center [892, 913] width 67 height 36
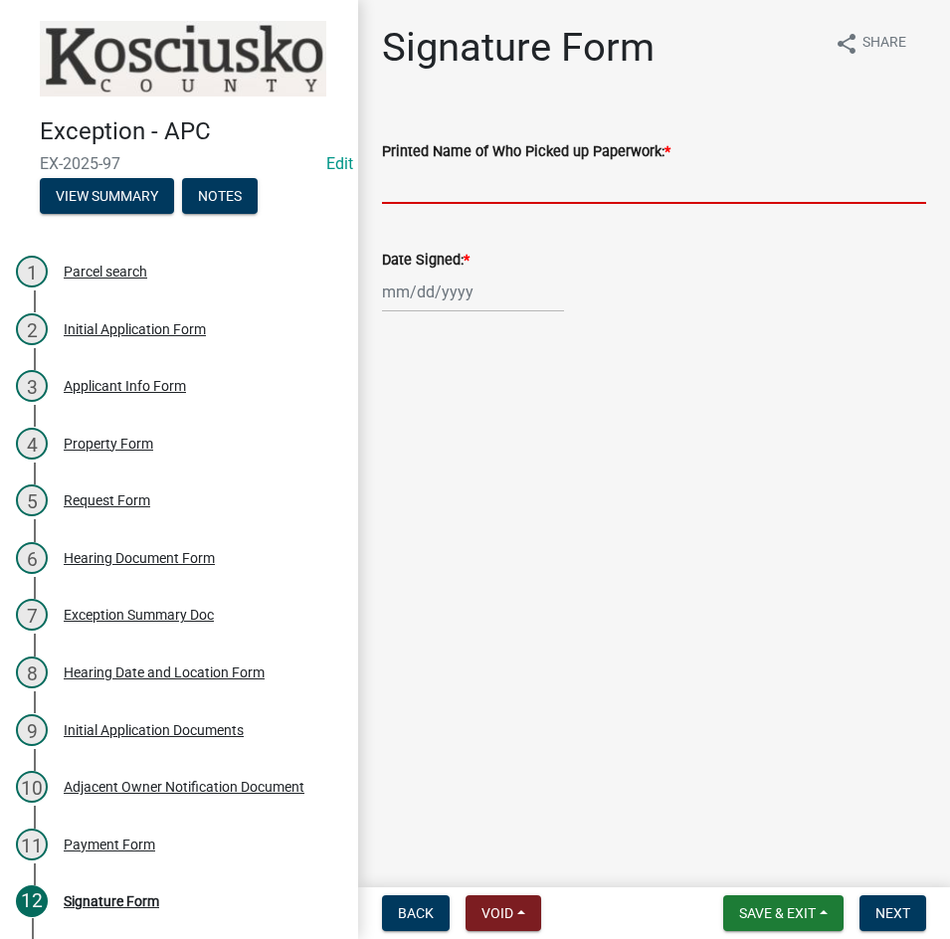
click at [621, 188] on input "Printed Name of Who Picked up Paperwork: *" at bounding box center [654, 183] width 544 height 41
type input "Gregory Harden"
click at [510, 305] on div at bounding box center [473, 291] width 182 height 41
select select "8"
select select "2025"
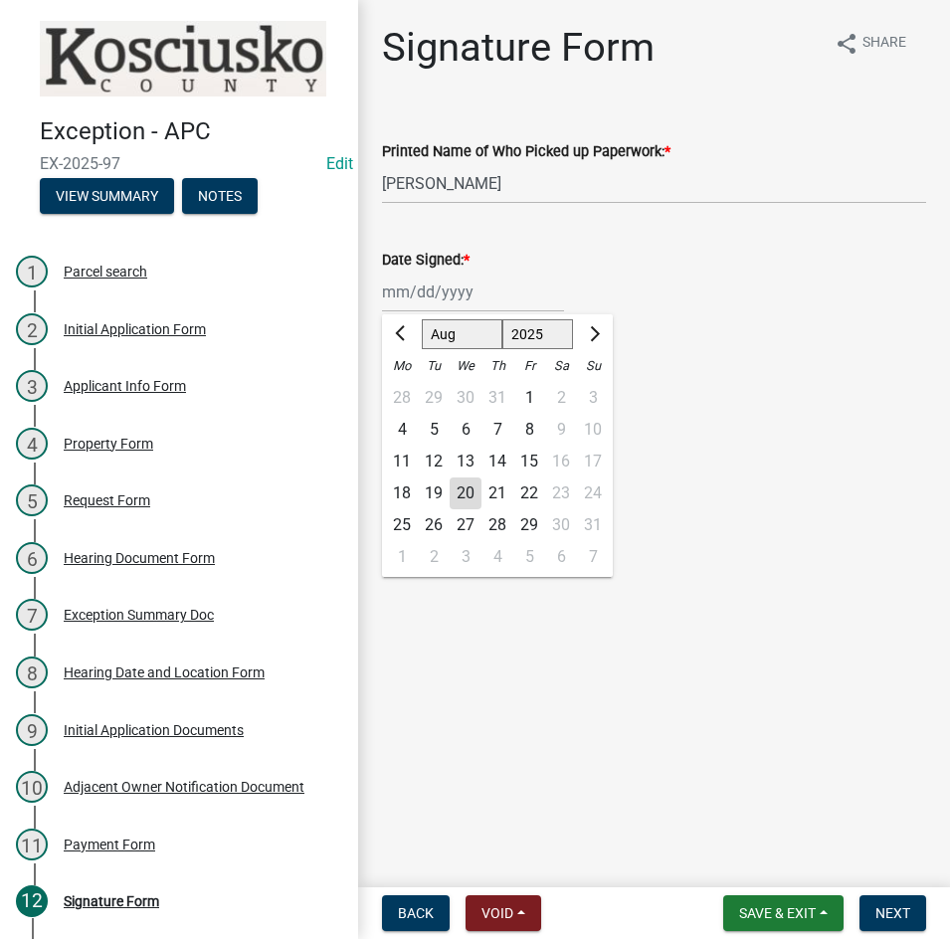
click at [394, 492] on div "18" at bounding box center [402, 493] width 32 height 32
type input "08/18/2025"
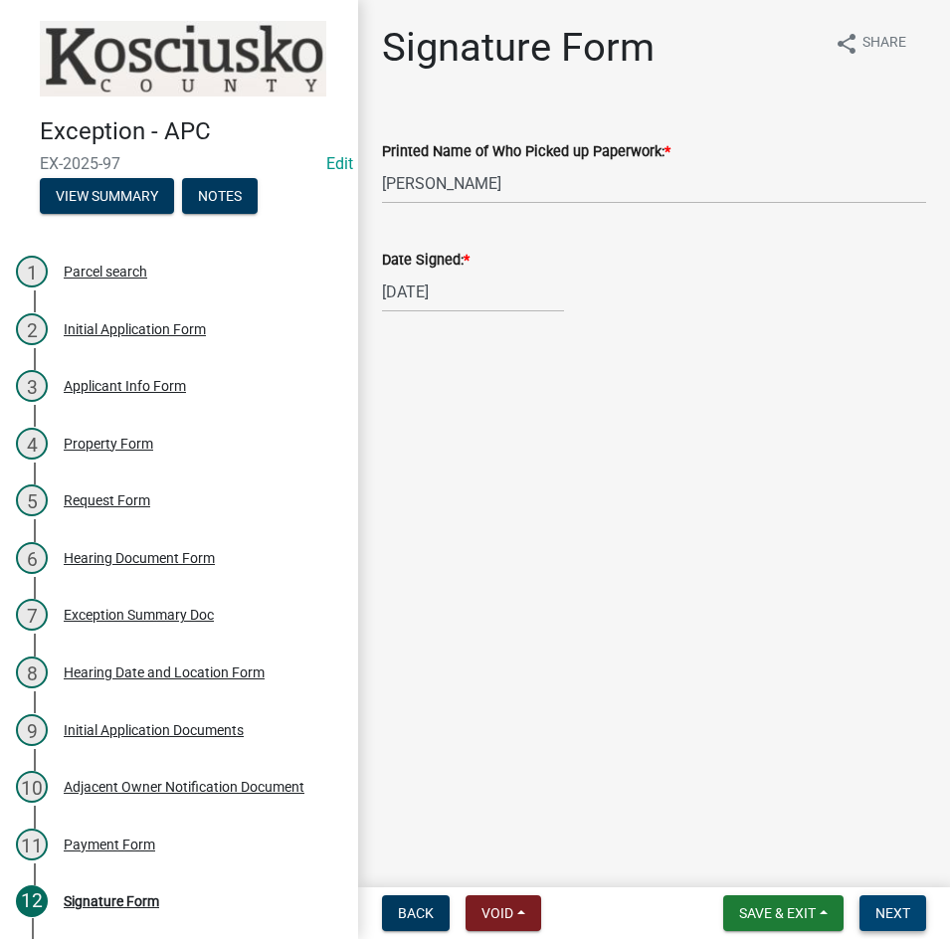
click at [889, 910] on span "Next" at bounding box center [892, 913] width 35 height 16
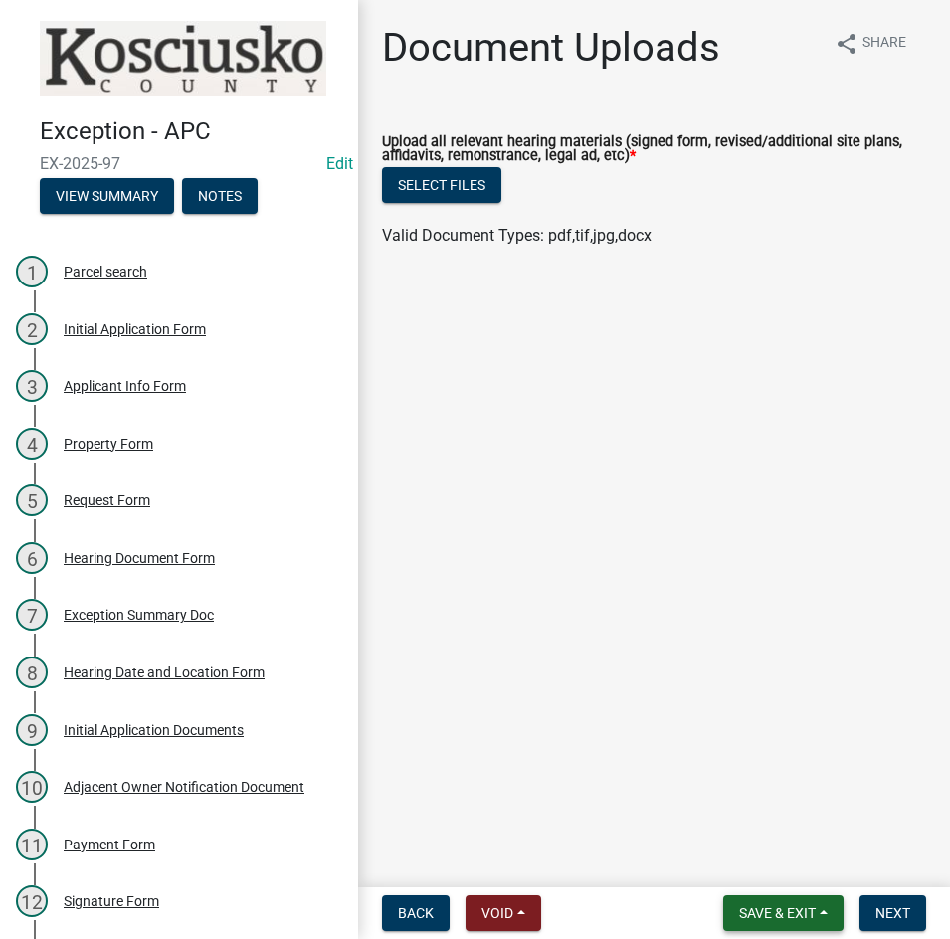
click at [763, 910] on span "Save & Exit" at bounding box center [777, 913] width 77 height 16
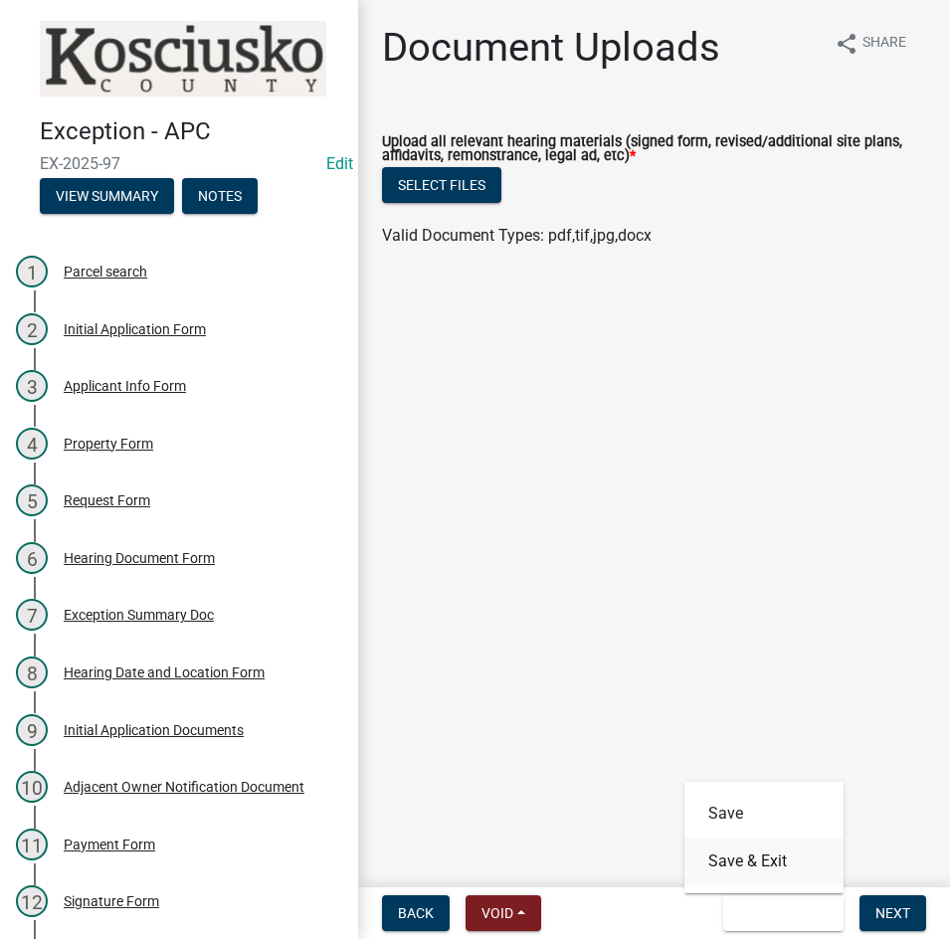
click at [762, 869] on button "Save & Exit" at bounding box center [763, 861] width 159 height 48
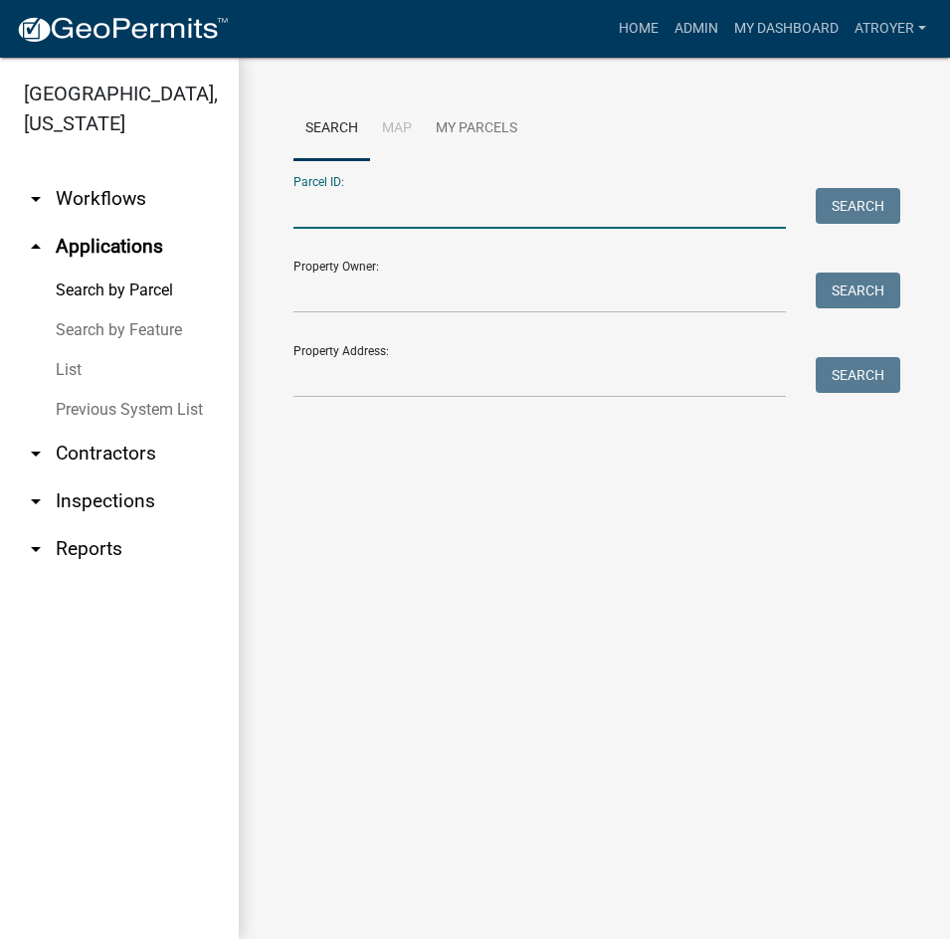
click at [427, 210] on input "Parcel ID:" at bounding box center [539, 208] width 492 height 41
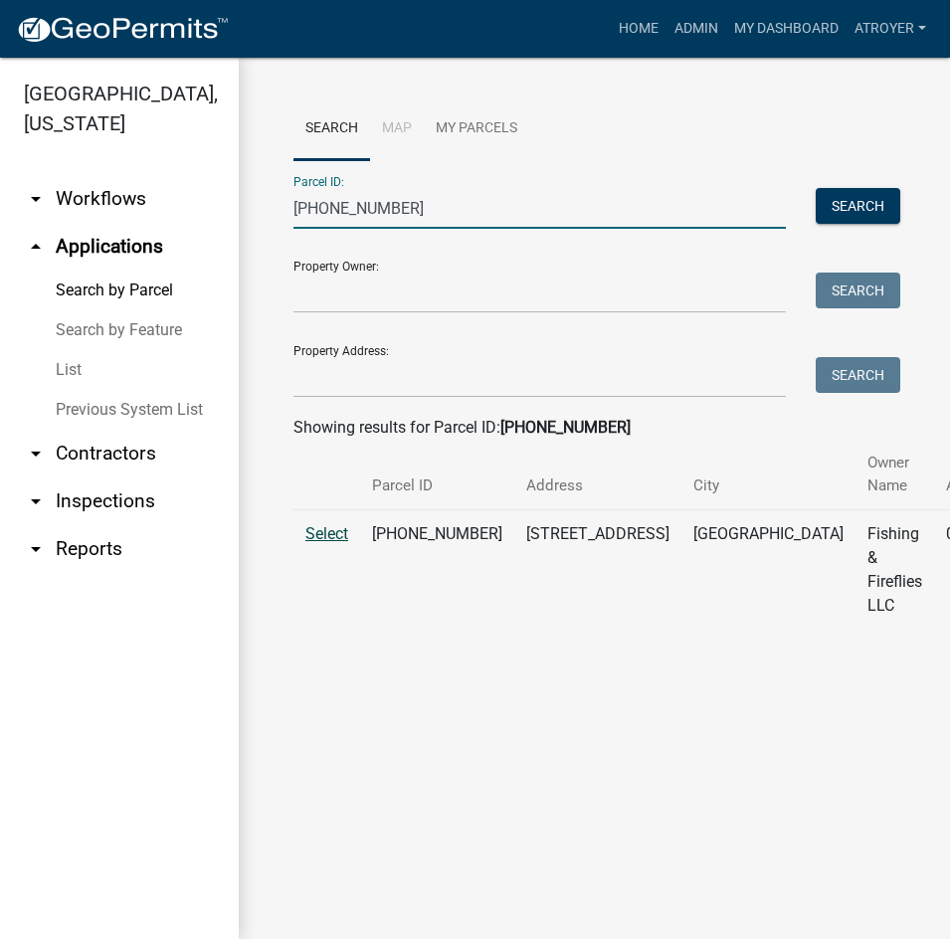
type input "005-109-064"
click at [320, 533] on span "Select" at bounding box center [326, 533] width 43 height 19
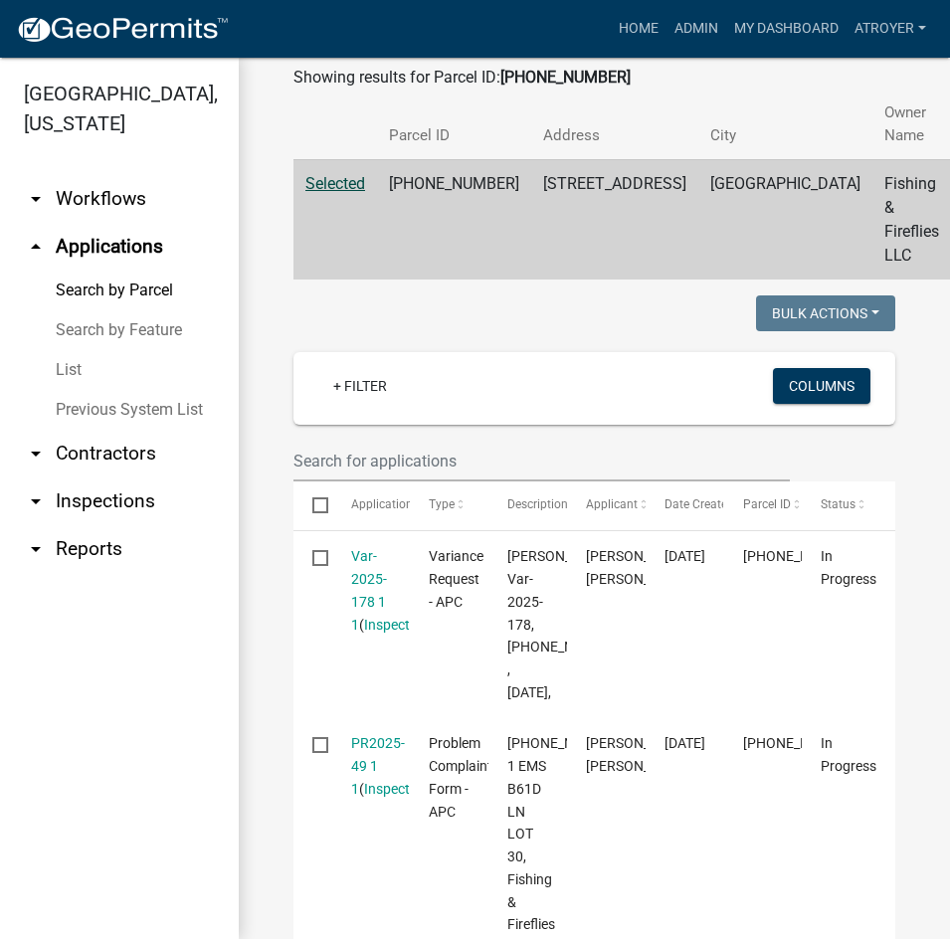
scroll to position [398, 0]
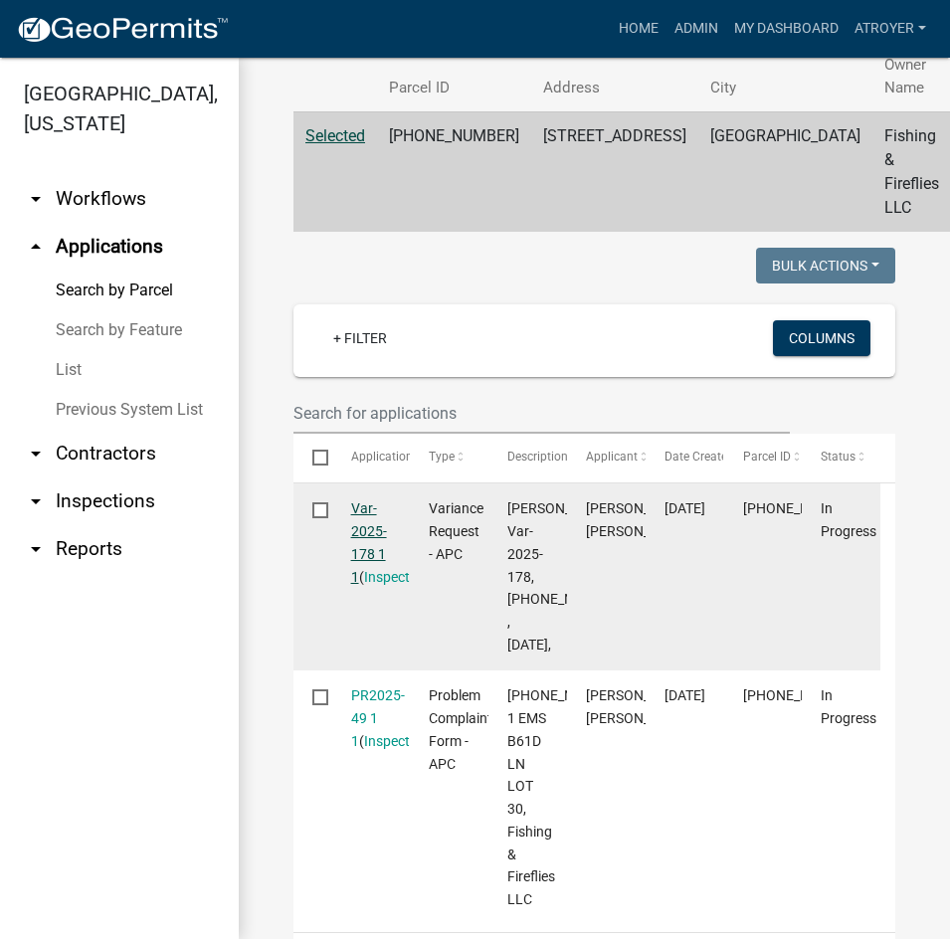
click at [363, 507] on link "Var-2025-178 1 1" at bounding box center [369, 542] width 36 height 84
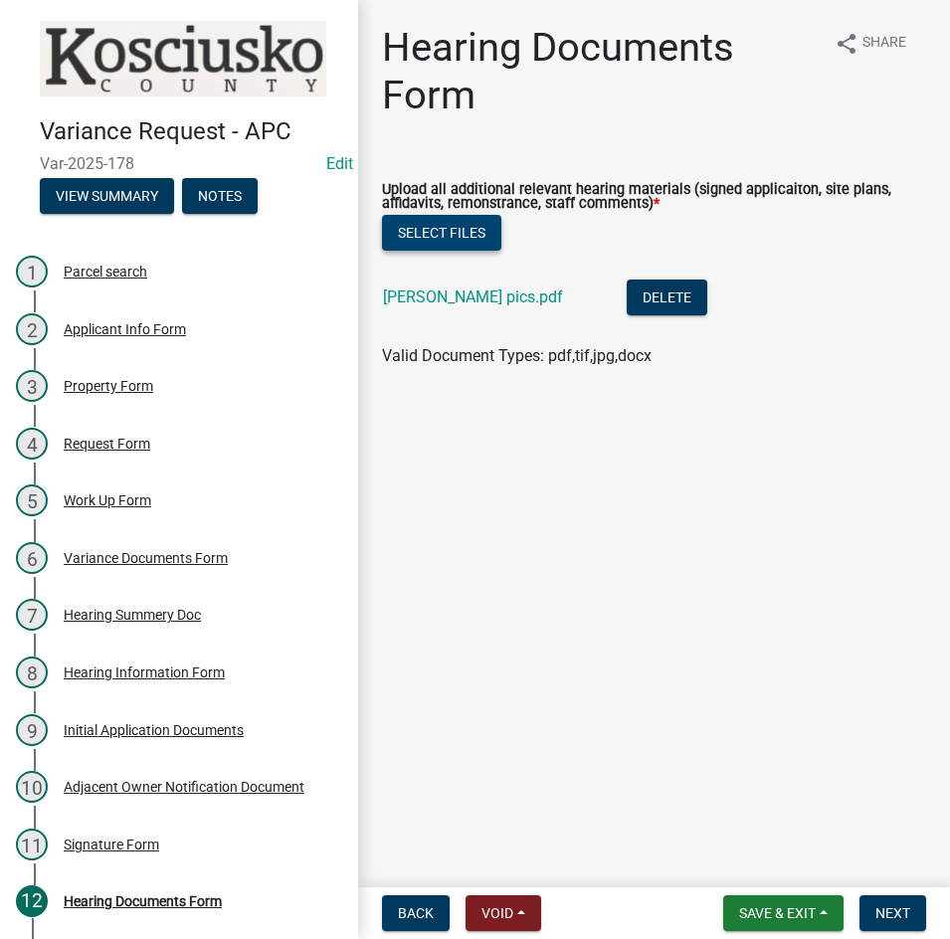
click at [421, 240] on button "Select files" at bounding box center [441, 233] width 119 height 36
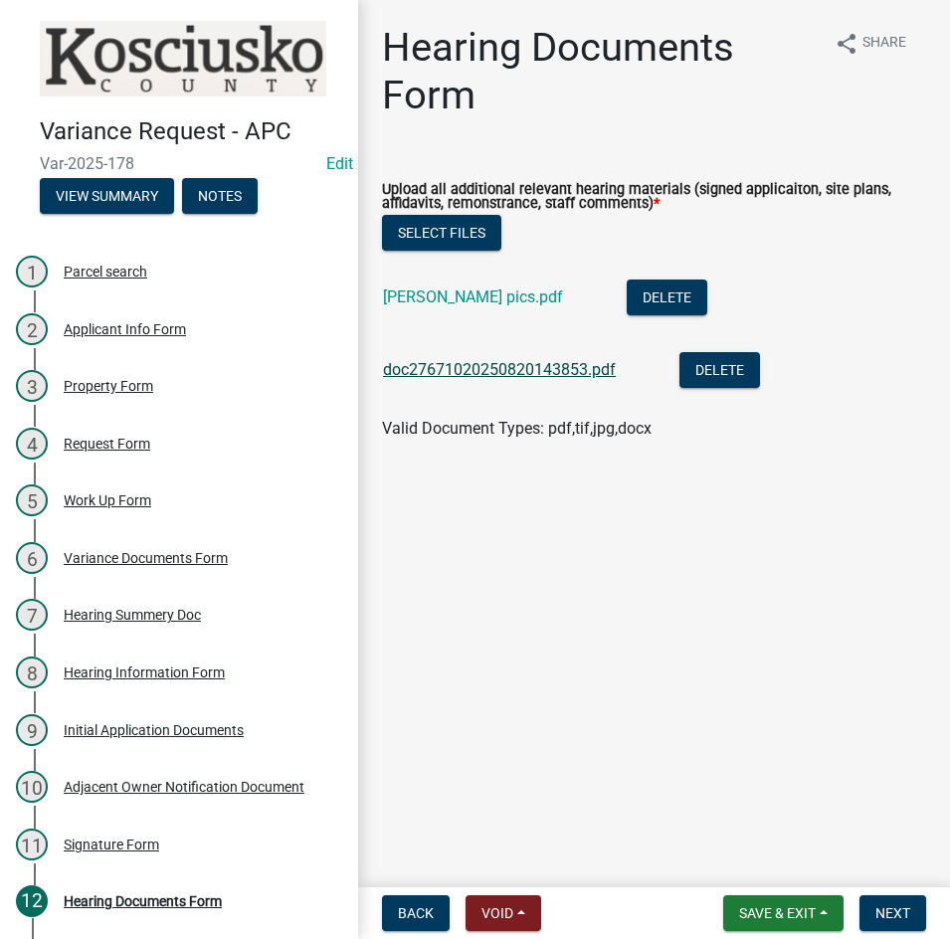
click at [497, 372] on link "doc27671020250820143853.pdf" at bounding box center [499, 369] width 233 height 19
click at [898, 912] on span "Next" at bounding box center [892, 913] width 35 height 16
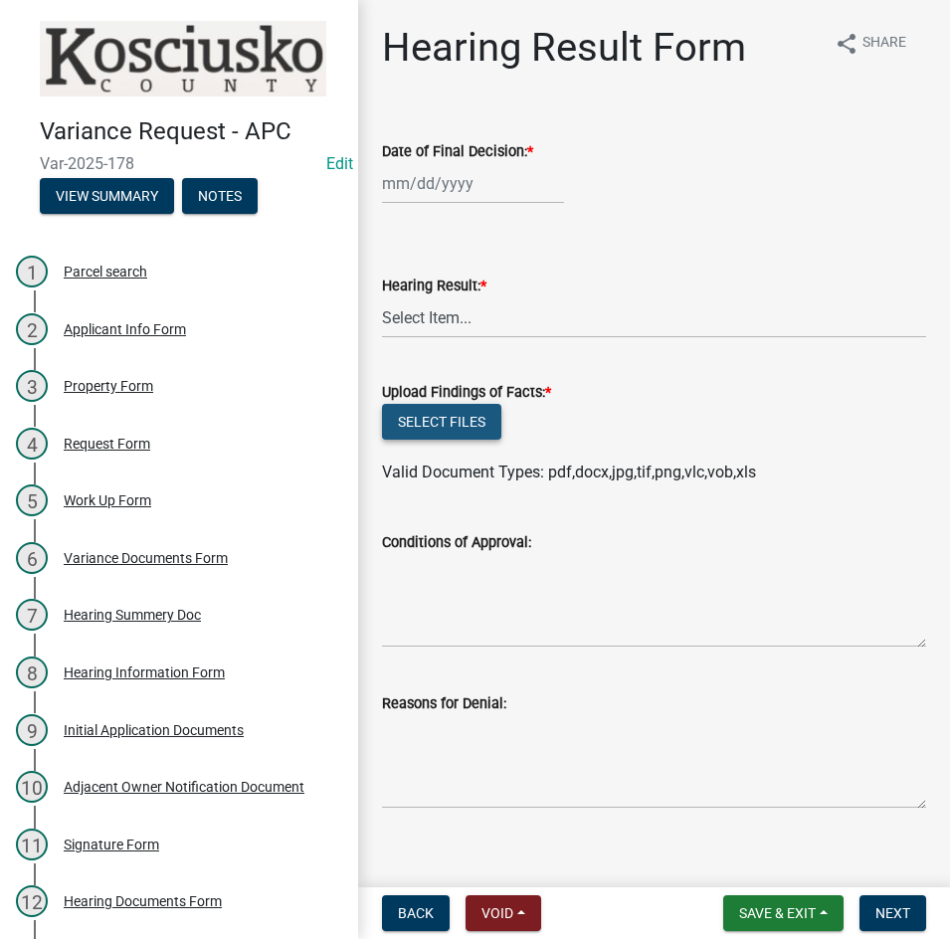
click at [450, 427] on button "Select files" at bounding box center [441, 422] width 119 height 36
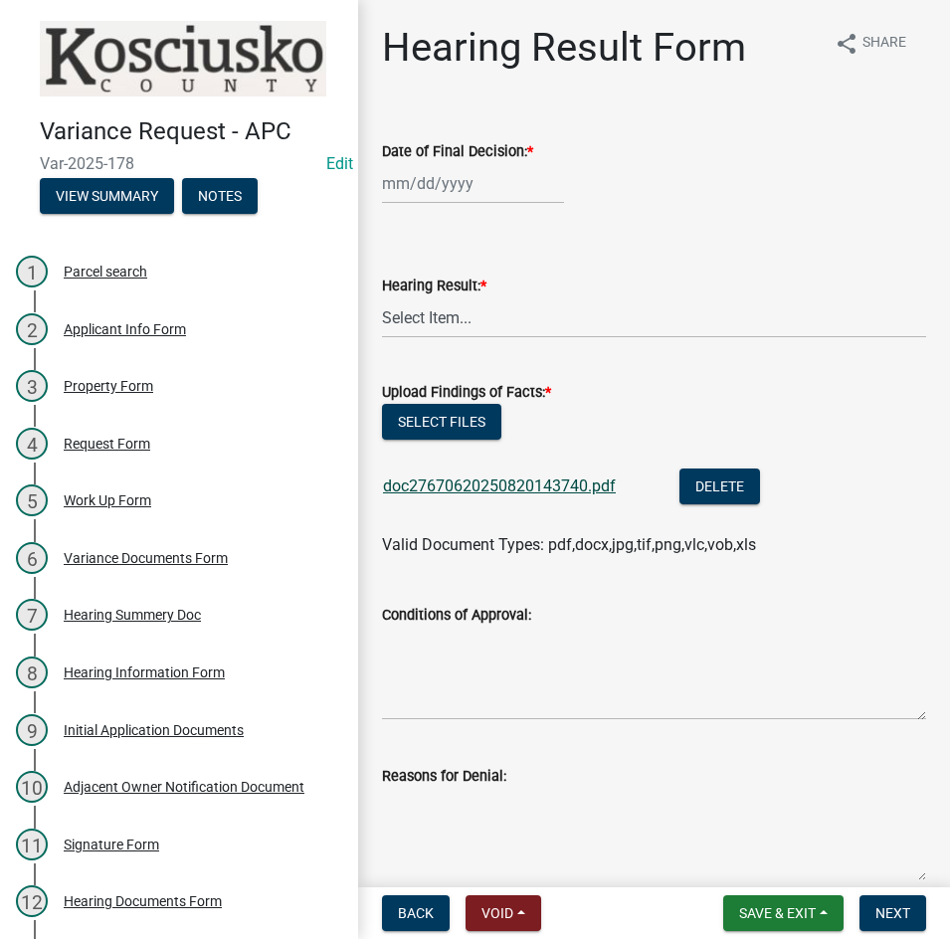
click at [461, 484] on link "doc27670620250820143740.pdf" at bounding box center [499, 485] width 233 height 19
click at [450, 422] on button "Select files" at bounding box center [441, 422] width 119 height 36
click at [506, 194] on div at bounding box center [473, 183] width 182 height 41
select select "8"
select select "2025"
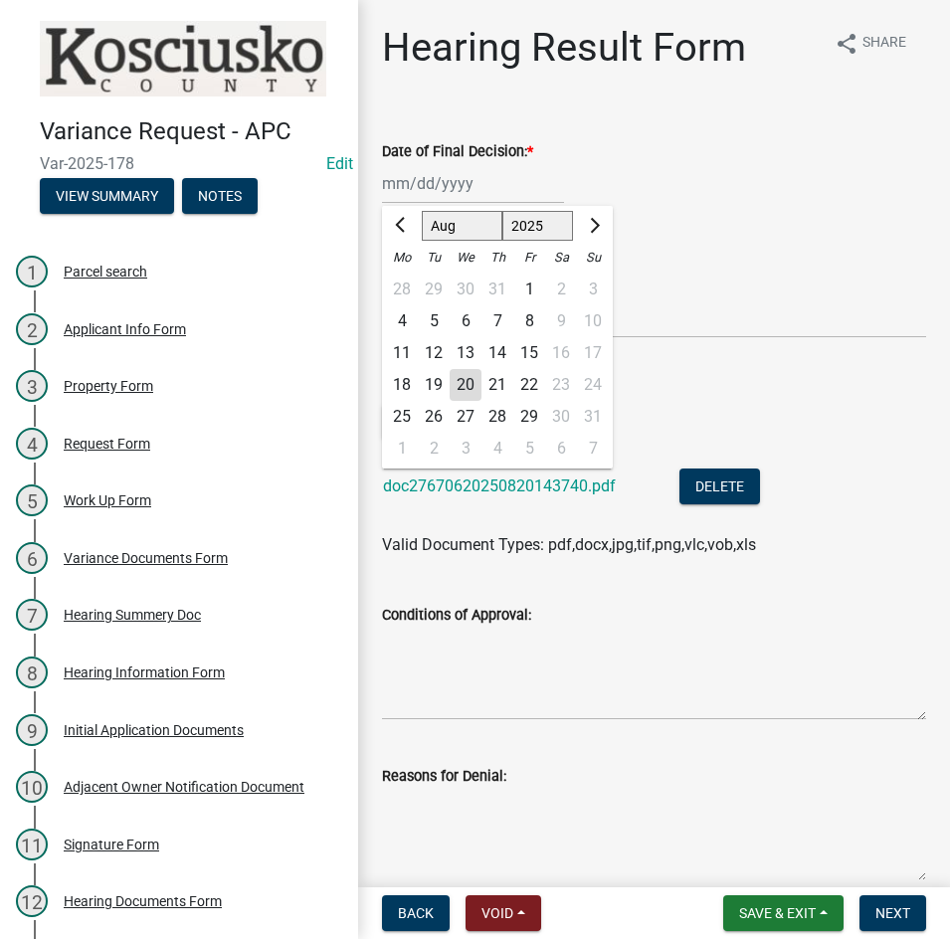
click at [406, 350] on div "11" at bounding box center [402, 353] width 32 height 32
type input "08/11/2025"
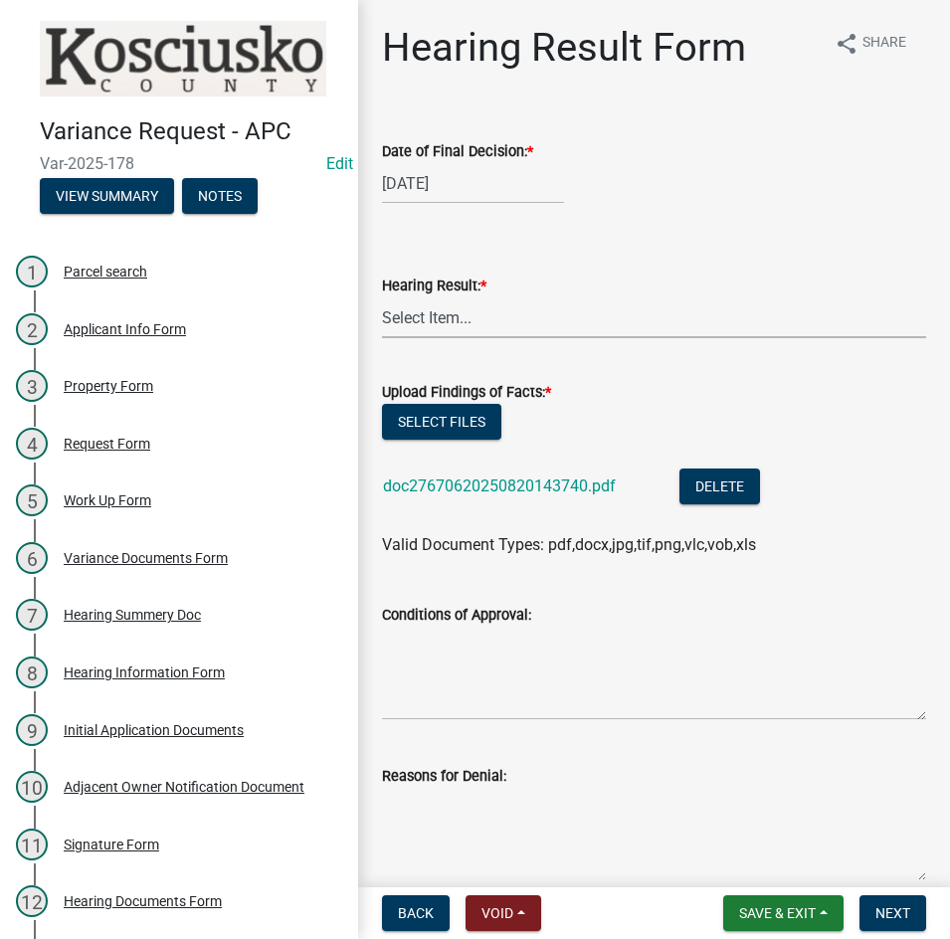
click at [477, 324] on select "Select Item... Approved Denied Withdrawn/Dropped" at bounding box center [654, 317] width 544 height 41
click at [382, 297] on select "Select Item... Approved Denied Withdrawn/Dropped" at bounding box center [654, 317] width 544 height 41
select select "808690c7-bf4f-4afa-b87c-7c10797e051c"
click at [456, 650] on textarea "Conditions of Approval:" at bounding box center [654, 672] width 544 height 93
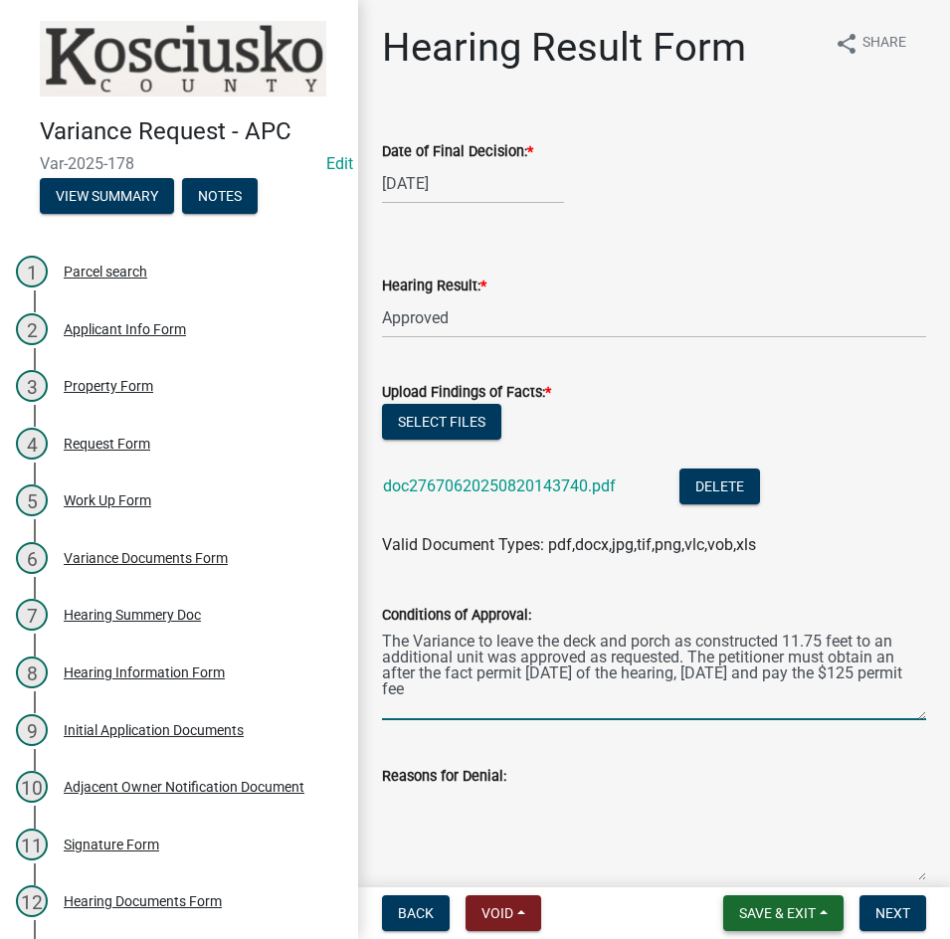
type textarea "The Variance to leave the deck and porch as constructed 11.75 feet to an additi…"
click at [748, 906] on span "Save & Exit" at bounding box center [777, 913] width 77 height 16
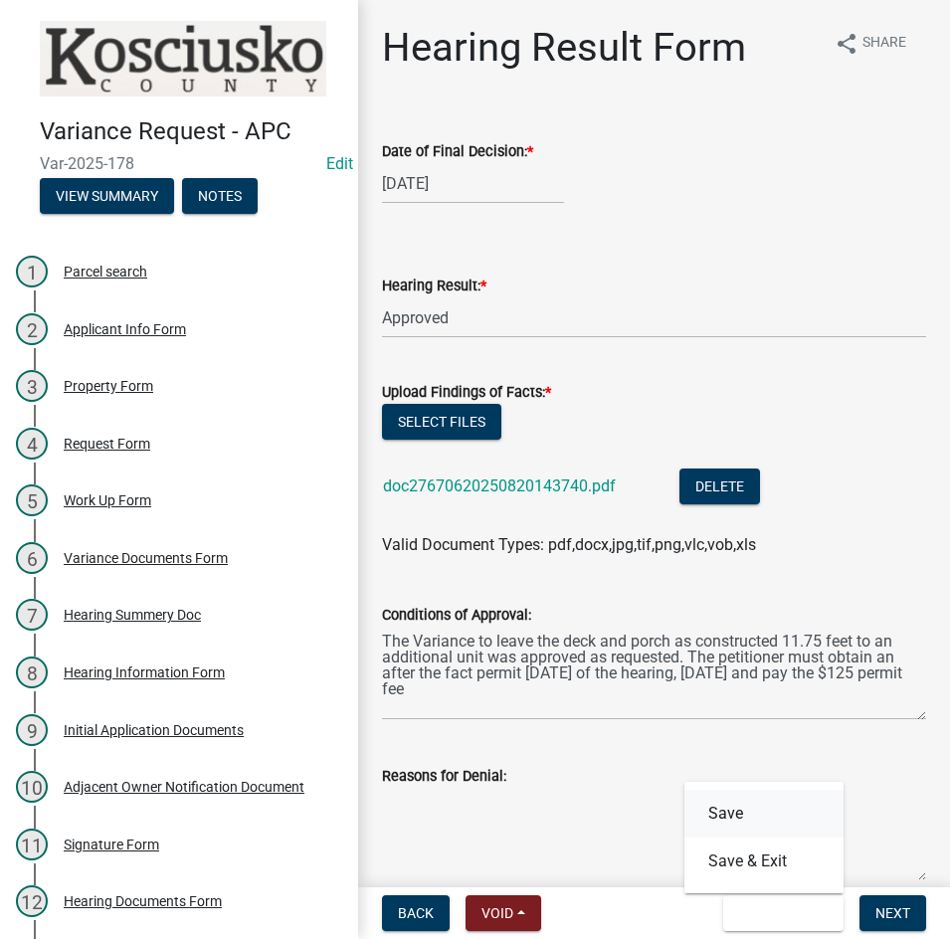
click at [727, 811] on button "Save" at bounding box center [763, 813] width 159 height 48
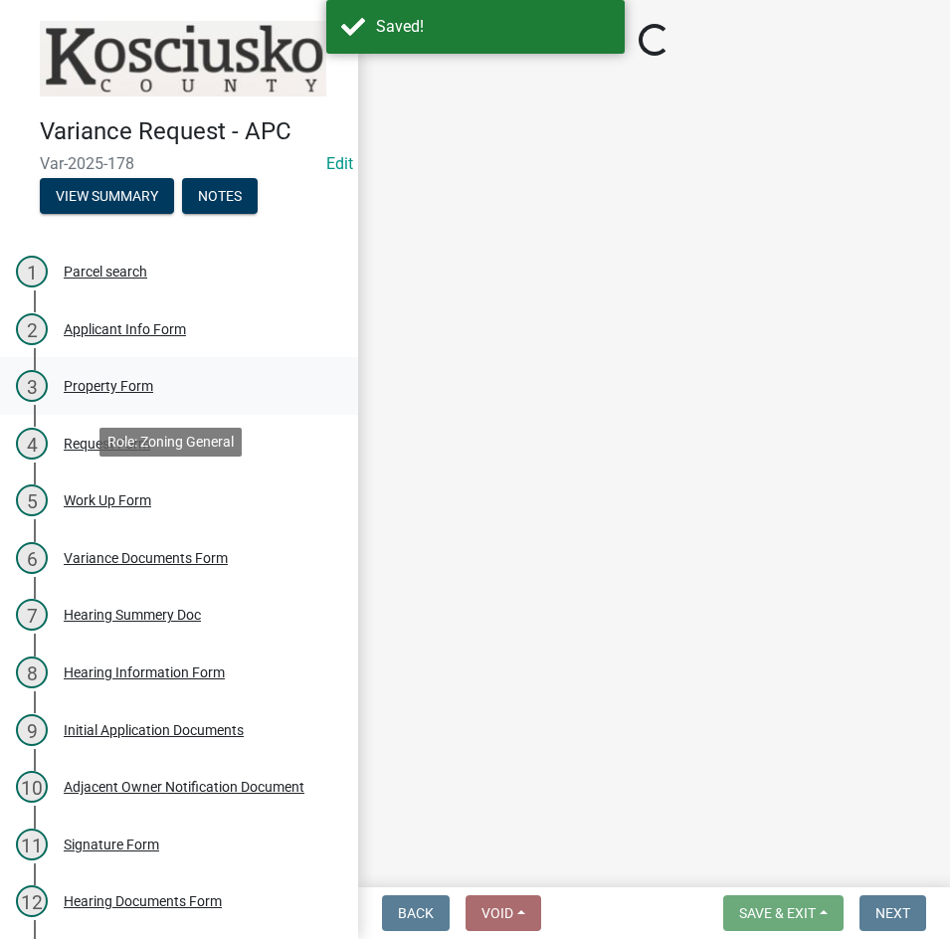
select select "808690c7-bf4f-4afa-b87c-7c10797e051c"
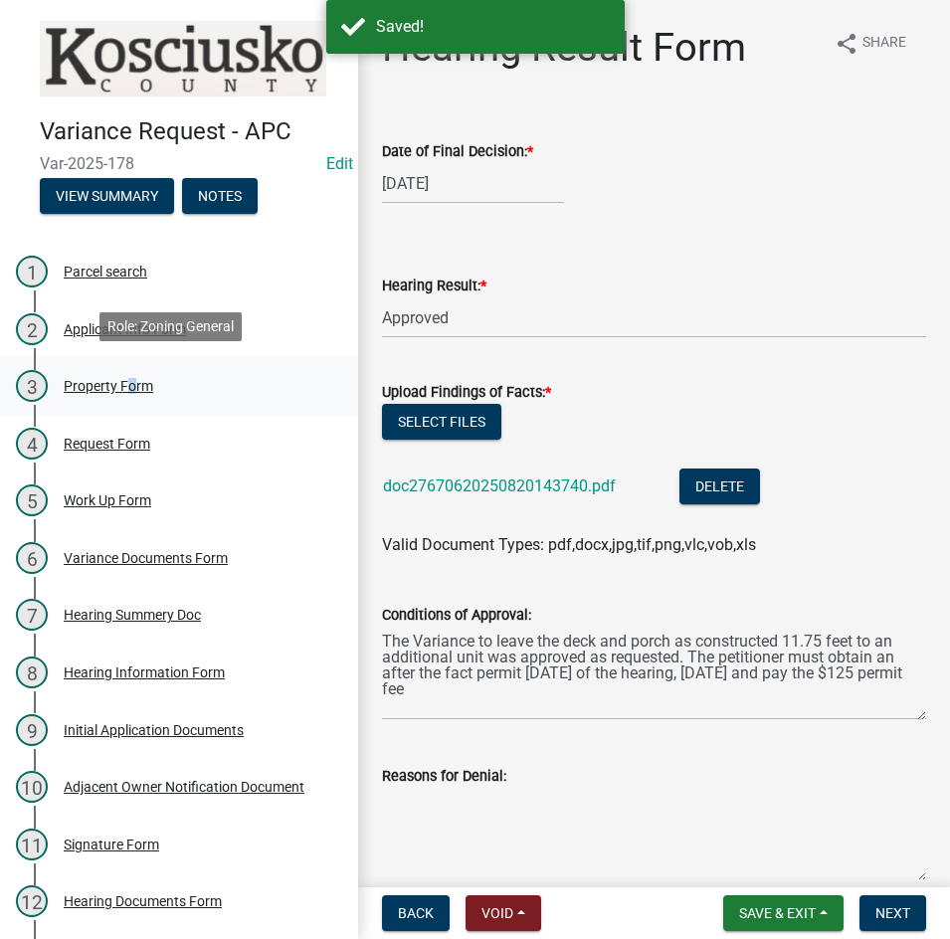
click at [130, 399] on link "3 Property Form" at bounding box center [179, 386] width 358 height 58
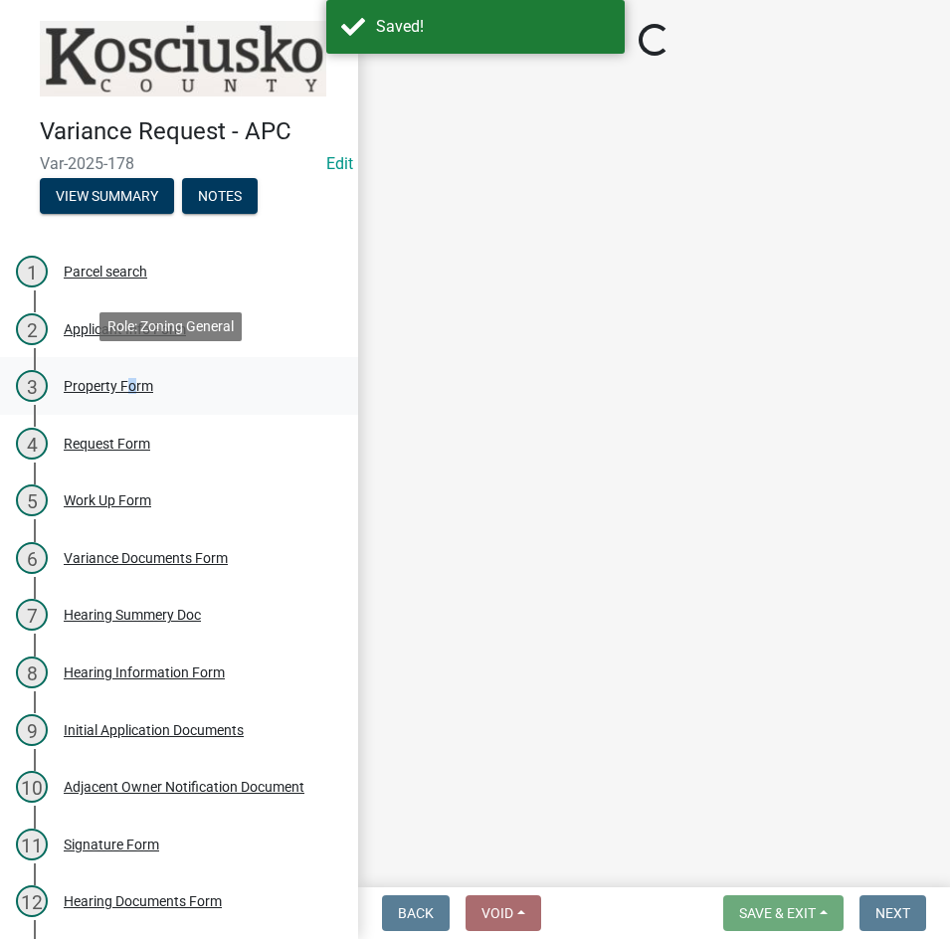
select select "1146270b-2111-4e23-bf7f-74ce85cf7041"
select select "8b1f3daa-bfc5-44b2-8a32-1c0ecfec0e82"
select select "8cbb09b3-732f-42e4-b98e-989b20dfd44f"
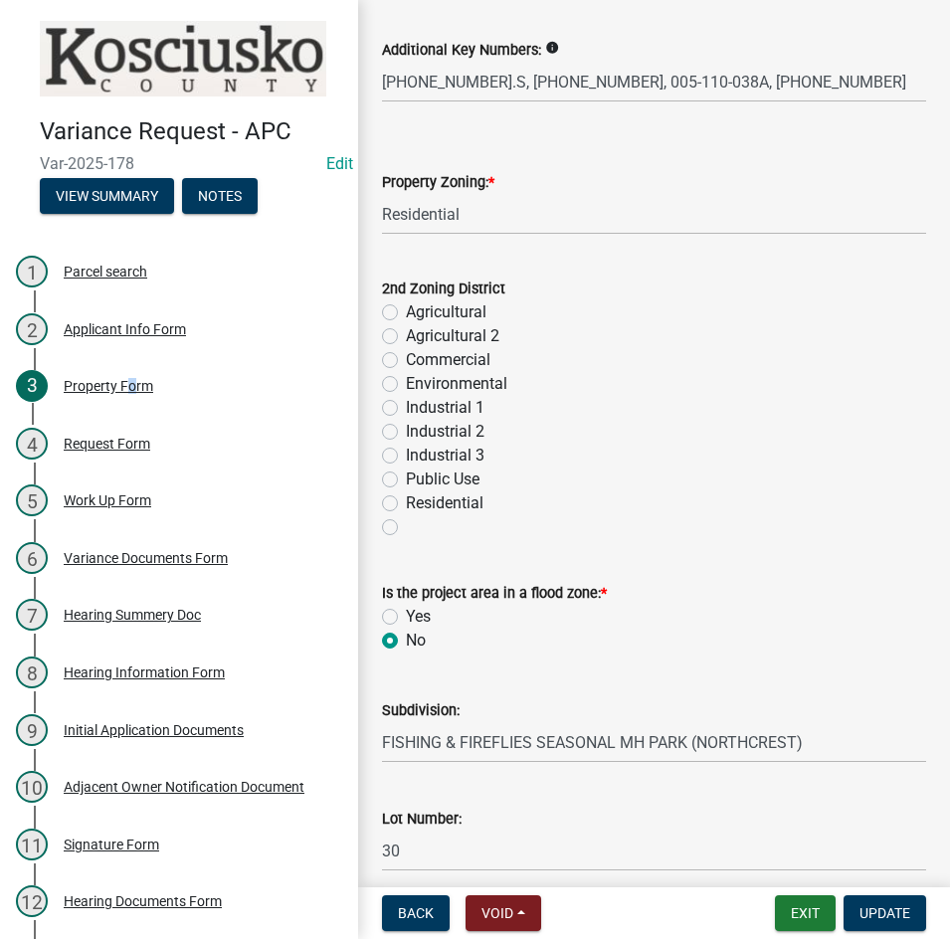
scroll to position [167, 0]
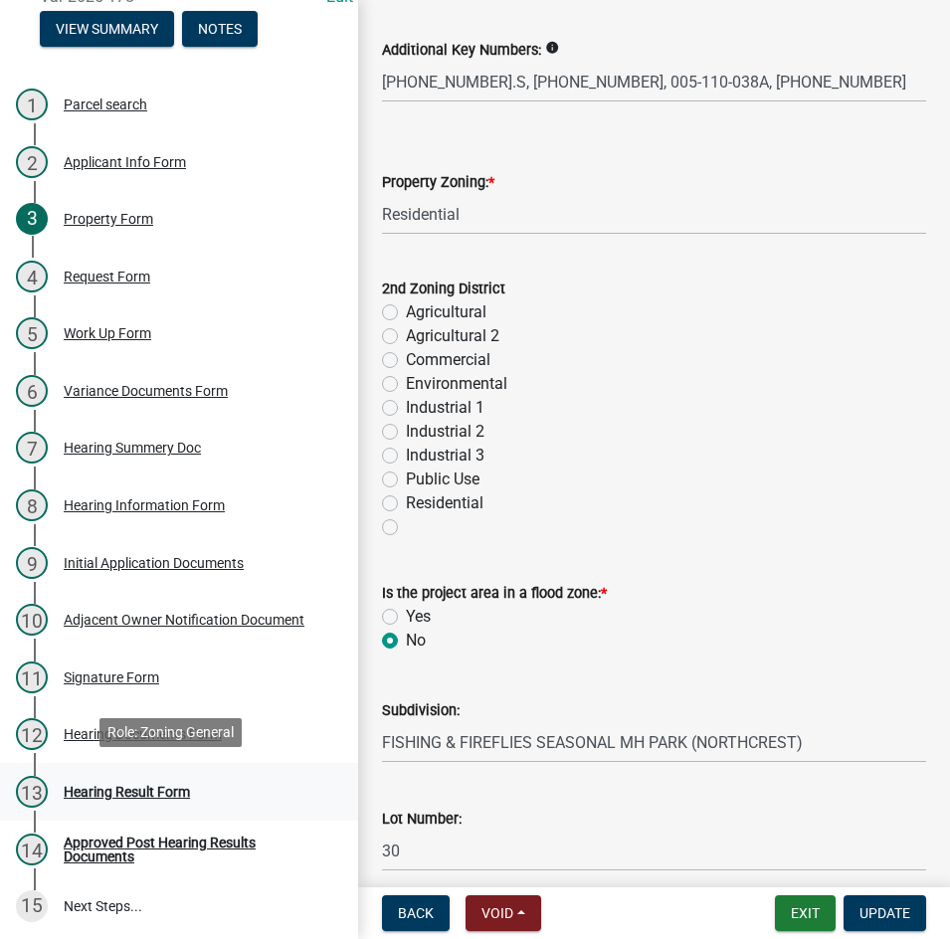
click at [129, 785] on div "Hearing Result Form" at bounding box center [127, 792] width 126 height 14
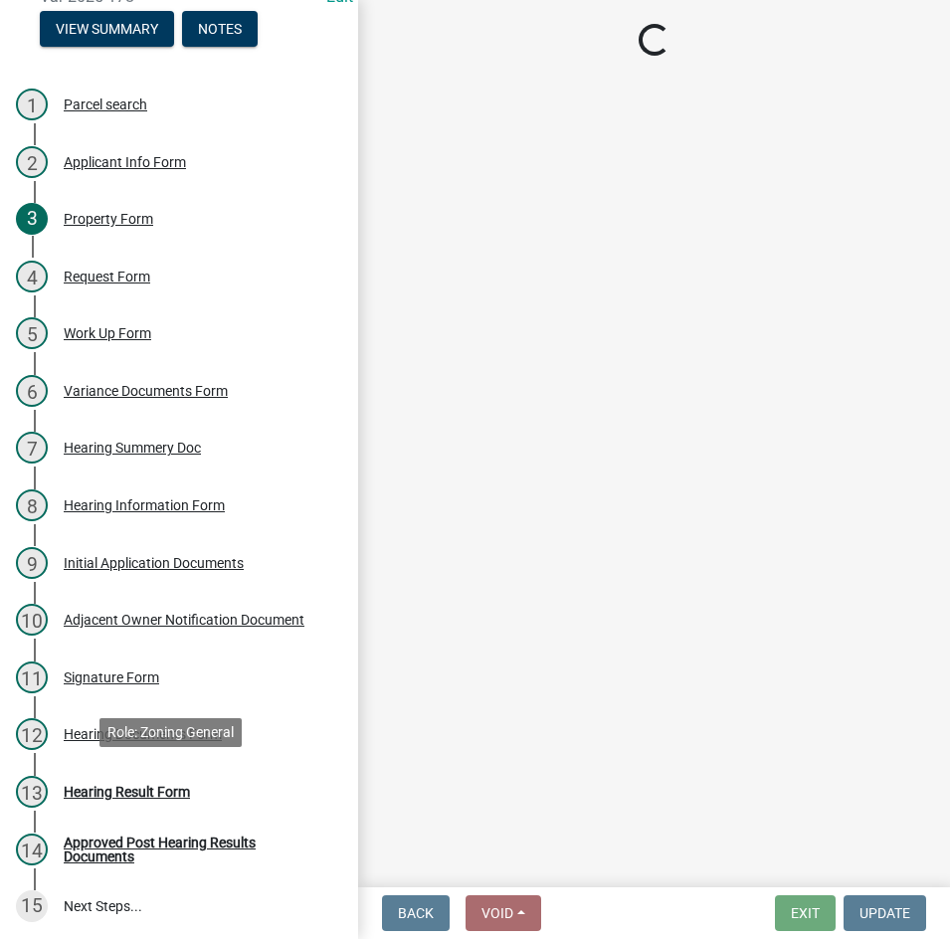
select select "808690c7-bf4f-4afa-b87c-7c10797e051c"
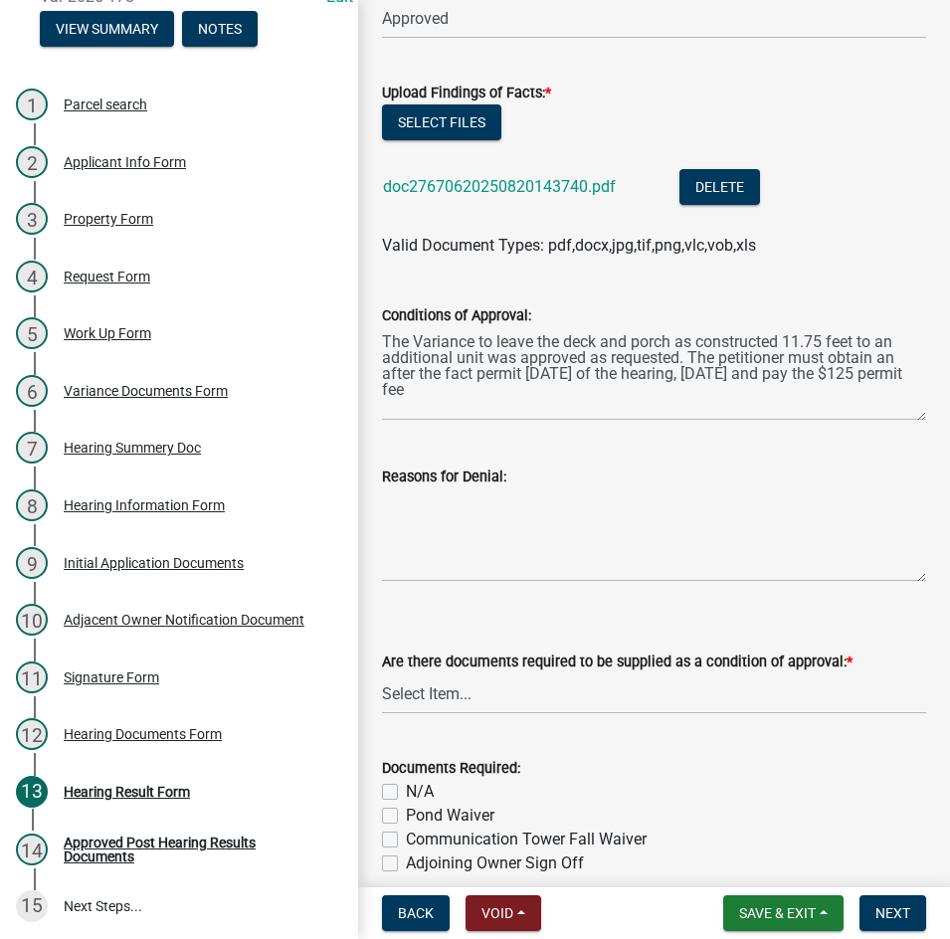
scroll to position [398, 0]
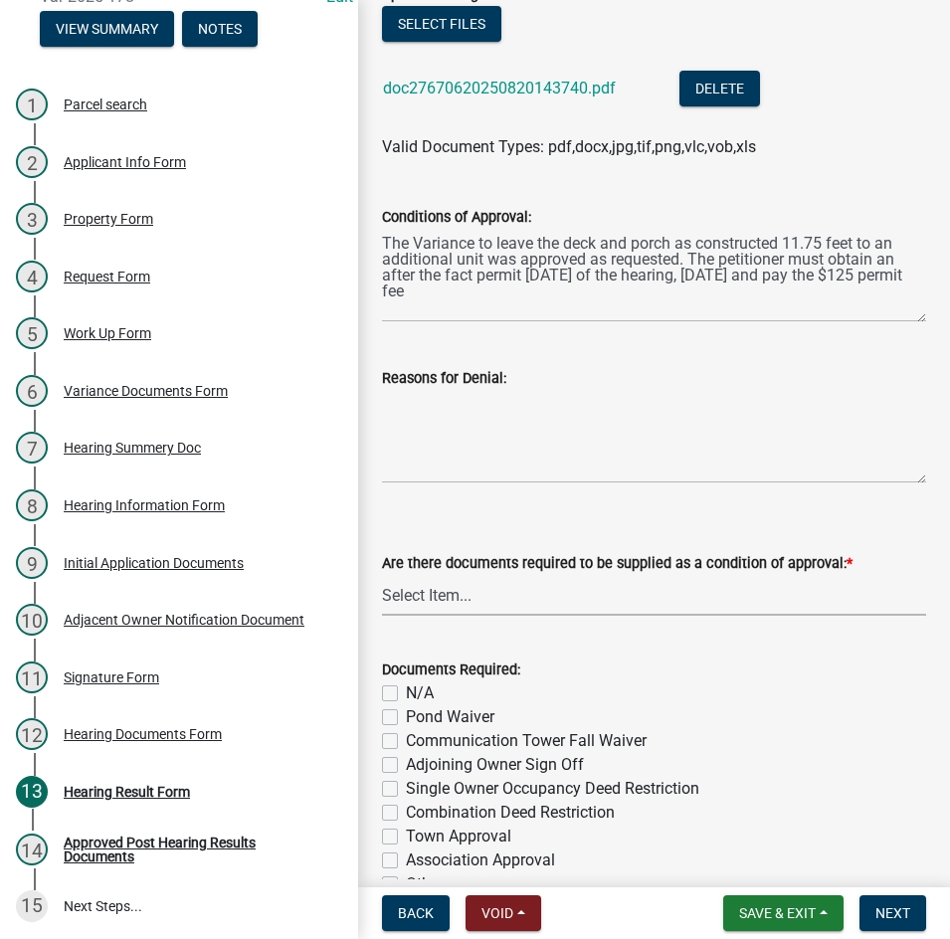
click at [484, 604] on select "Select Item... Yes No N/A" at bounding box center [654, 595] width 544 height 41
click at [382, 575] on select "Select Item... Yes No N/A" at bounding box center [654, 595] width 544 height 41
select select "3ebdabd2-24d2-4634-81b5-20525b4a7a54"
click at [406, 698] on label "N/A" at bounding box center [420, 693] width 28 height 24
click at [406, 694] on input "N/A" at bounding box center [412, 687] width 13 height 13
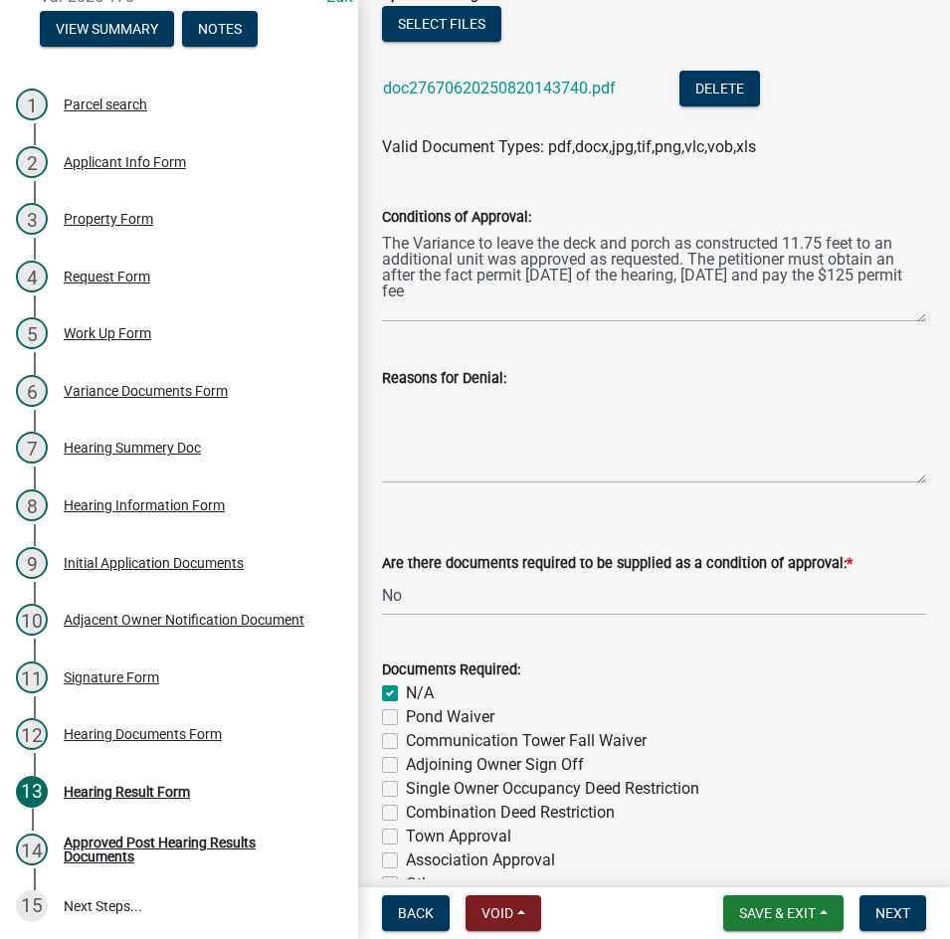
checkbox input "true"
checkbox input "false"
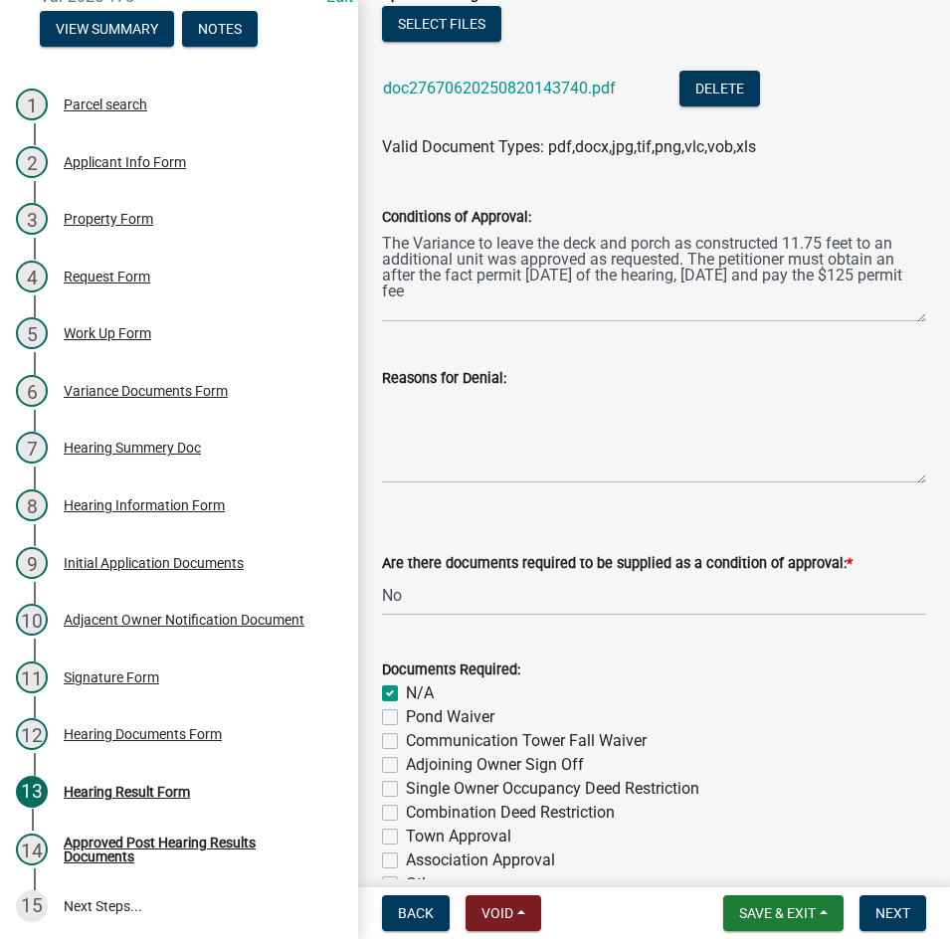
checkbox input "false"
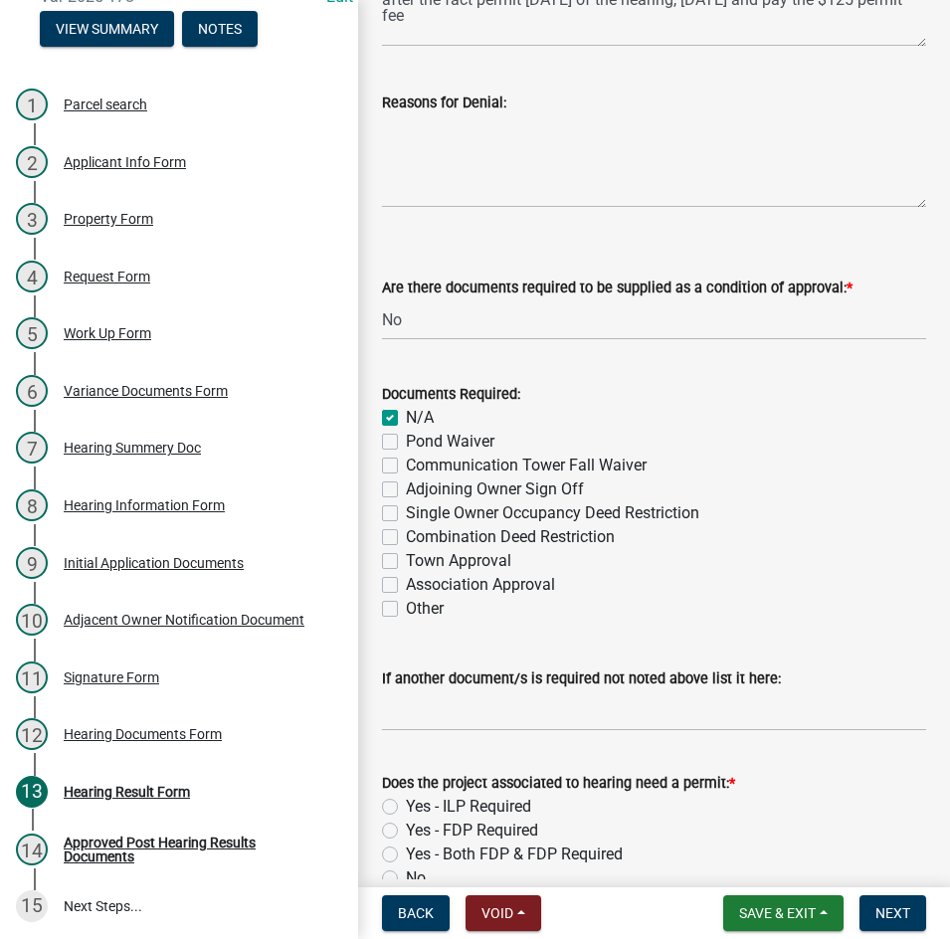
scroll to position [780, 0]
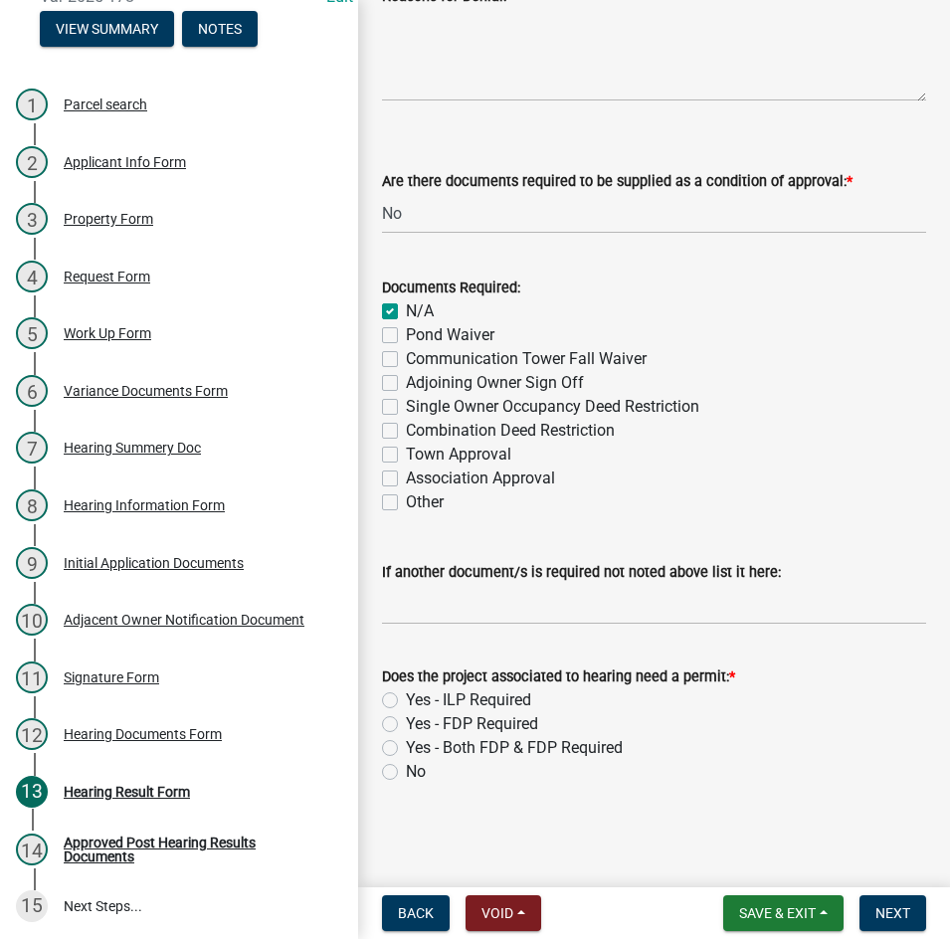
click at [406, 697] on label "Yes - ILP Required" at bounding box center [468, 700] width 125 height 24
click at [406, 697] on input "Yes - ILP Required" at bounding box center [412, 694] width 13 height 13
radio input "true"
click at [877, 912] on span "Next" at bounding box center [892, 913] width 35 height 16
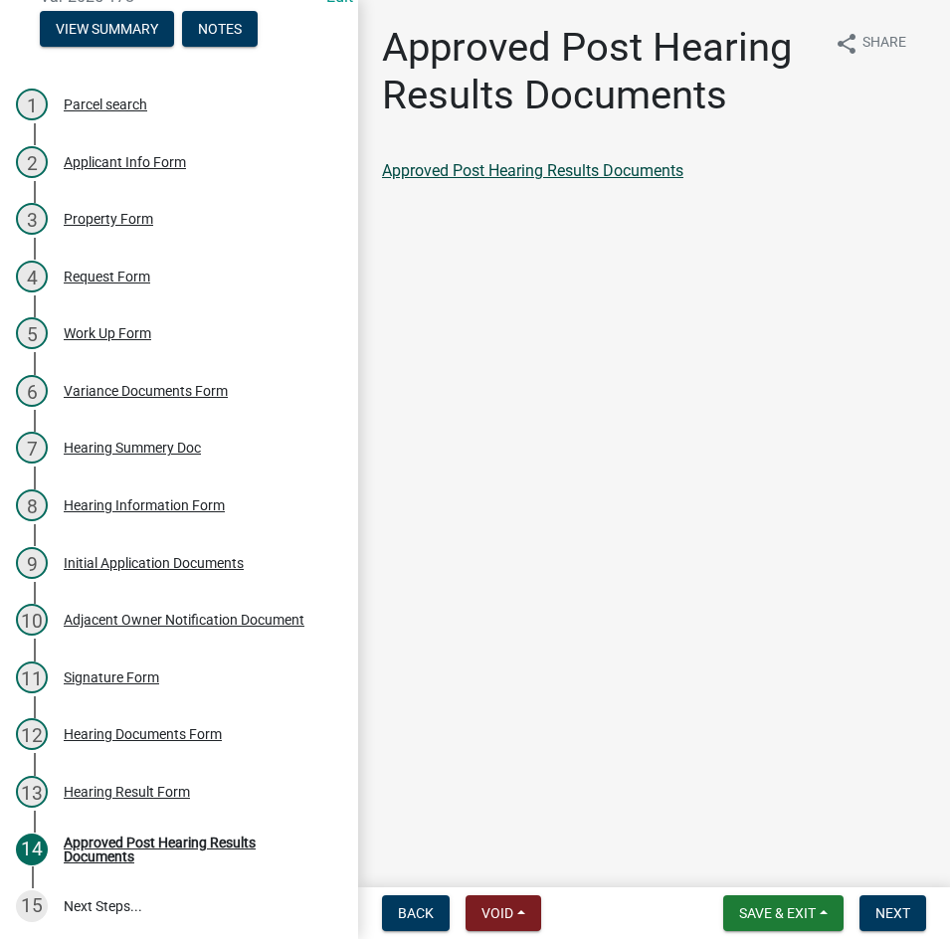
click at [543, 168] on link "Approved Post Hearing Results Documents" at bounding box center [532, 170] width 301 height 19
click at [883, 911] on span "Next" at bounding box center [892, 913] width 35 height 16
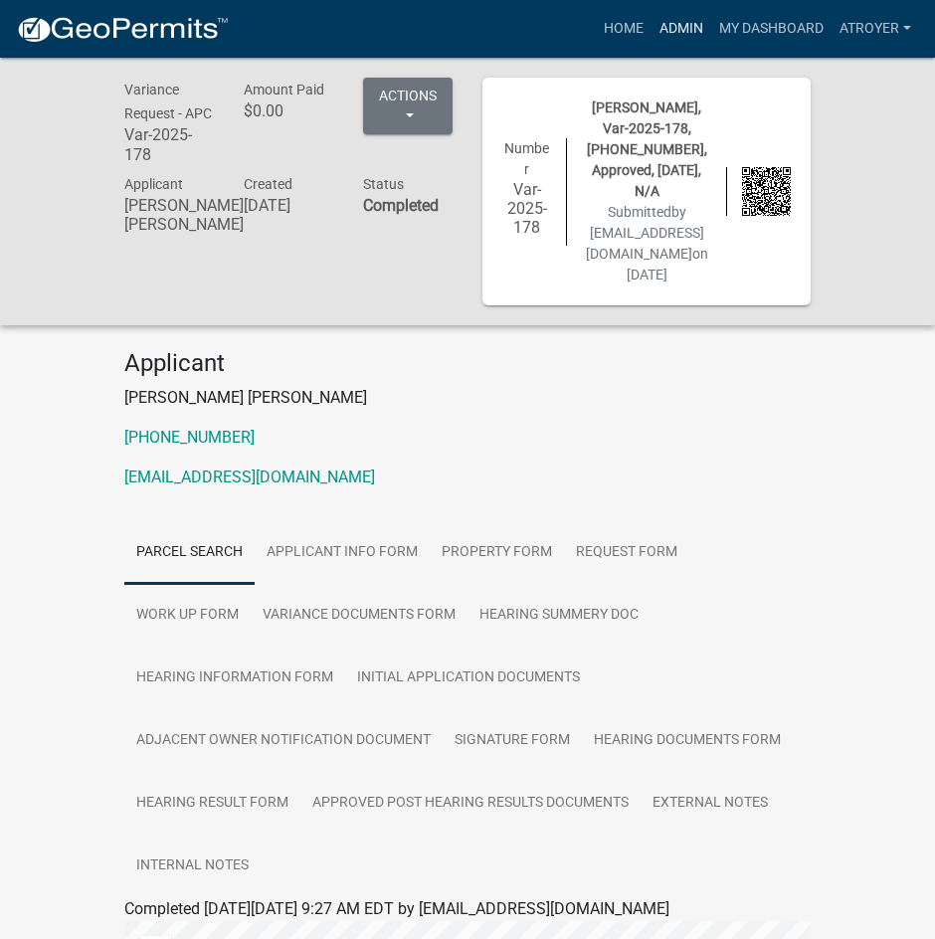
click at [671, 33] on link "Admin" at bounding box center [681, 29] width 60 height 38
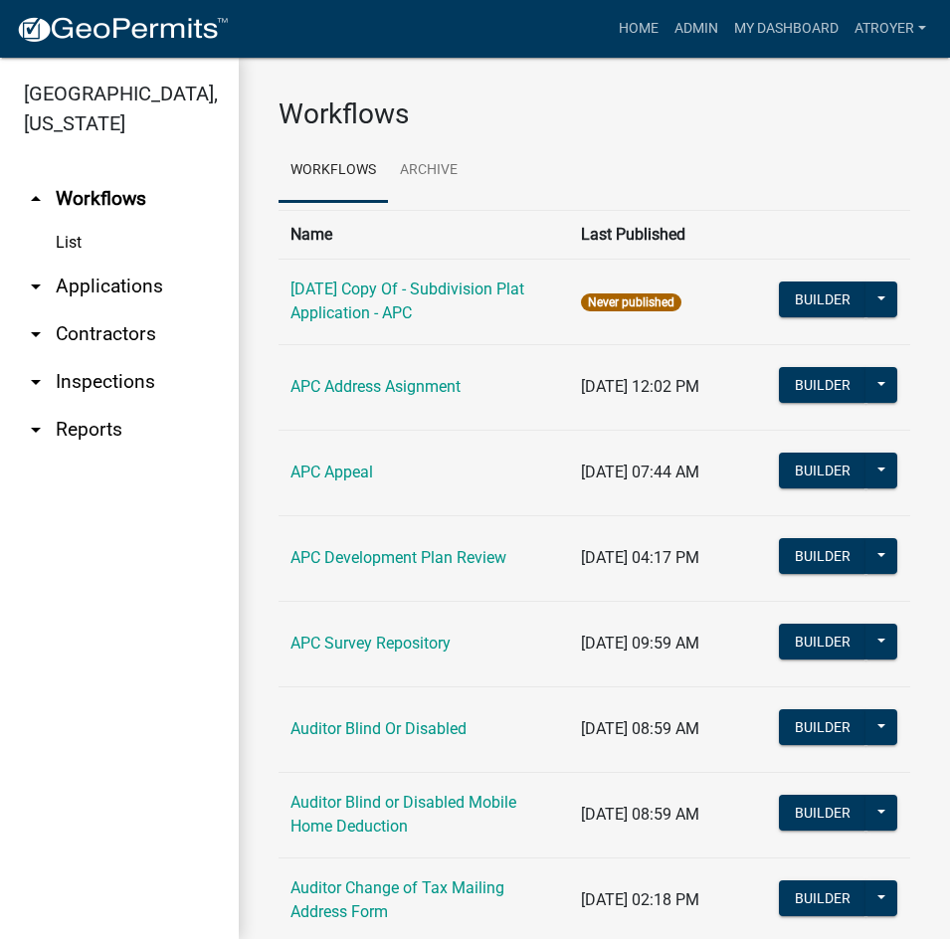
click at [115, 283] on link "arrow_drop_down Applications" at bounding box center [119, 286] width 239 height 48
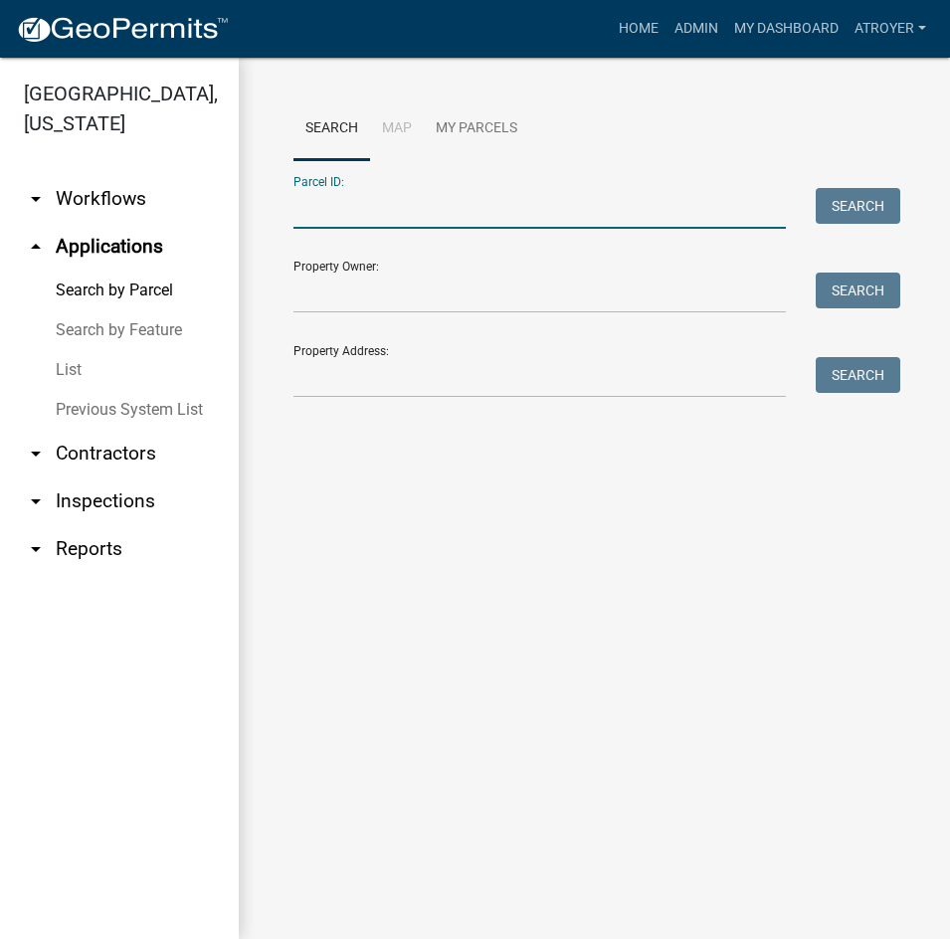
click at [493, 209] on input "Parcel ID:" at bounding box center [539, 208] width 492 height 41
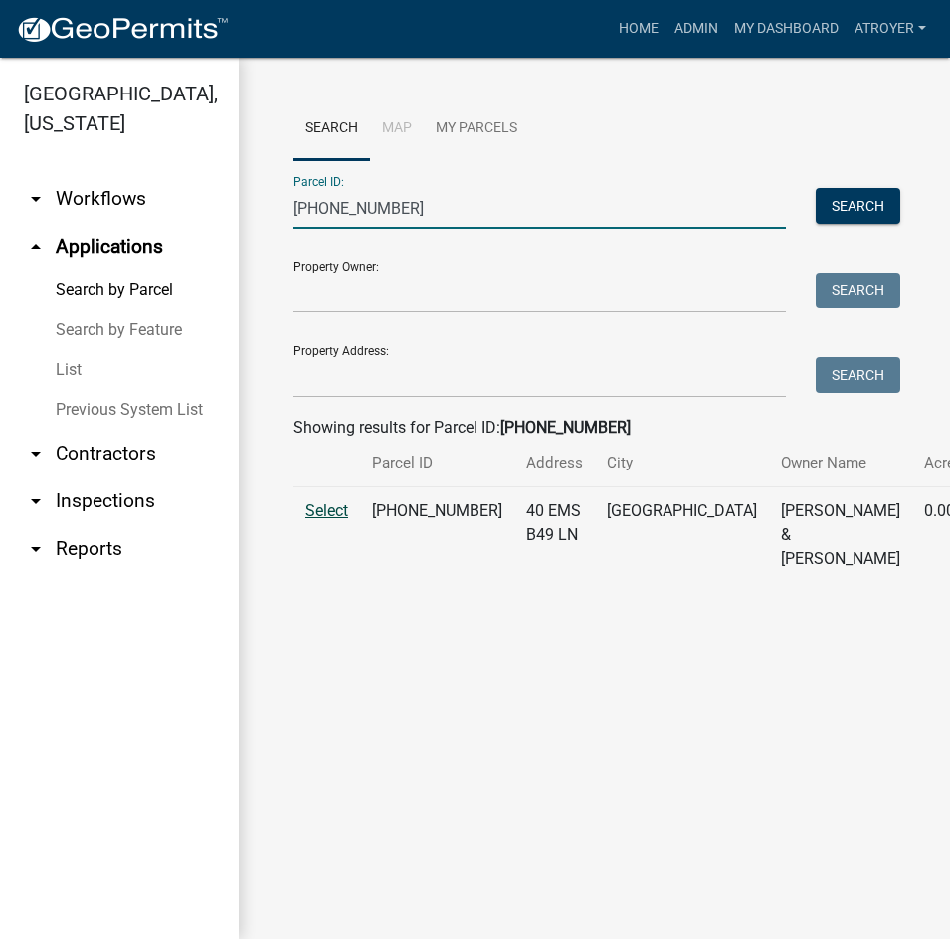
type input "005-109-025"
click at [314, 520] on span "Select" at bounding box center [326, 510] width 43 height 19
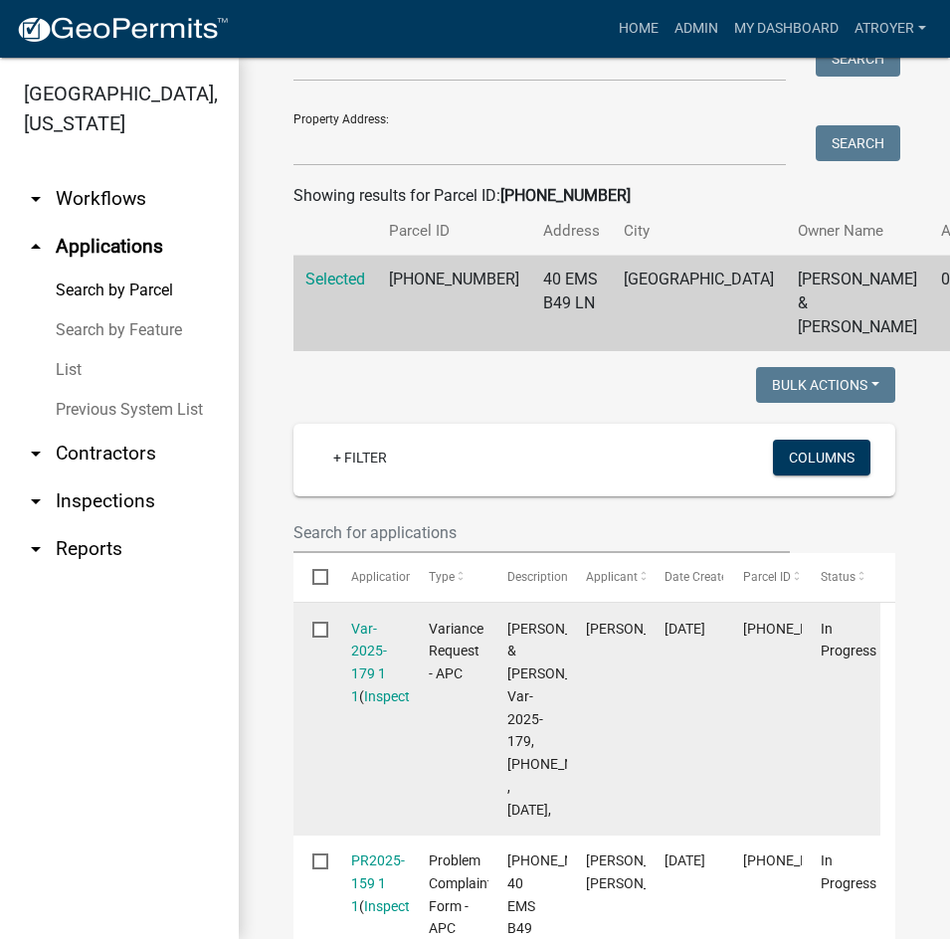
scroll to position [398, 0]
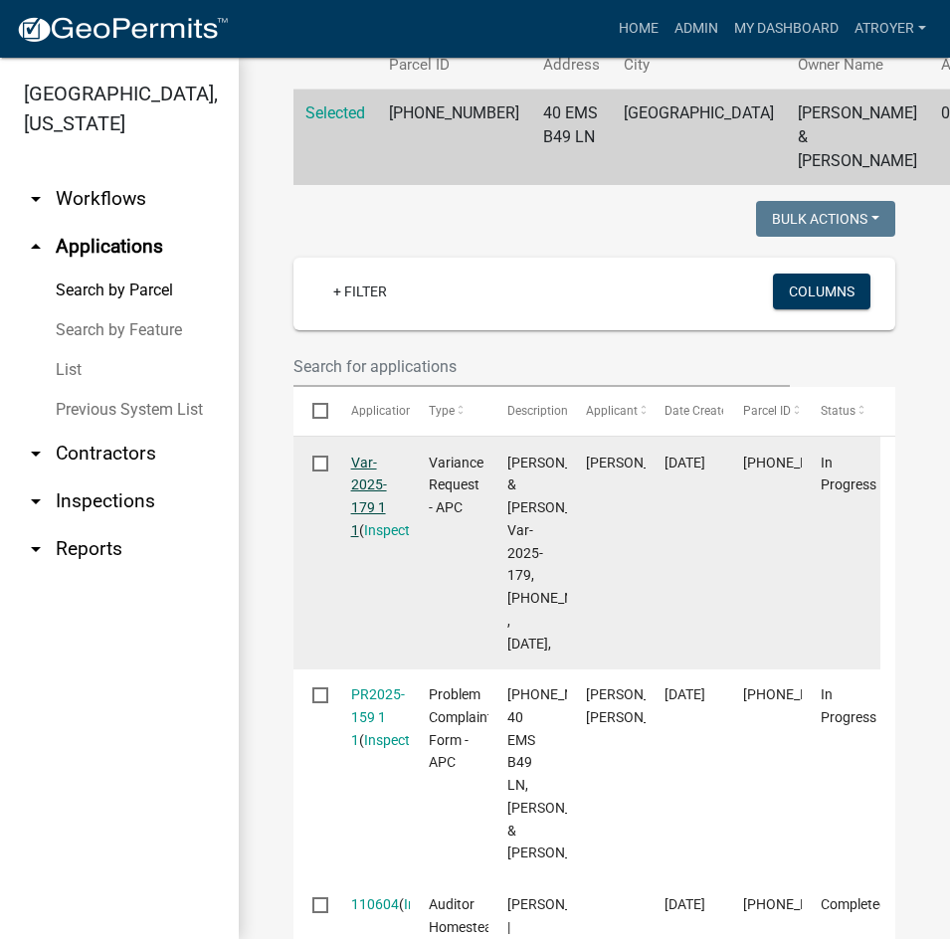
click at [356, 508] on link "Var-2025-179 1 1" at bounding box center [369, 496] width 36 height 84
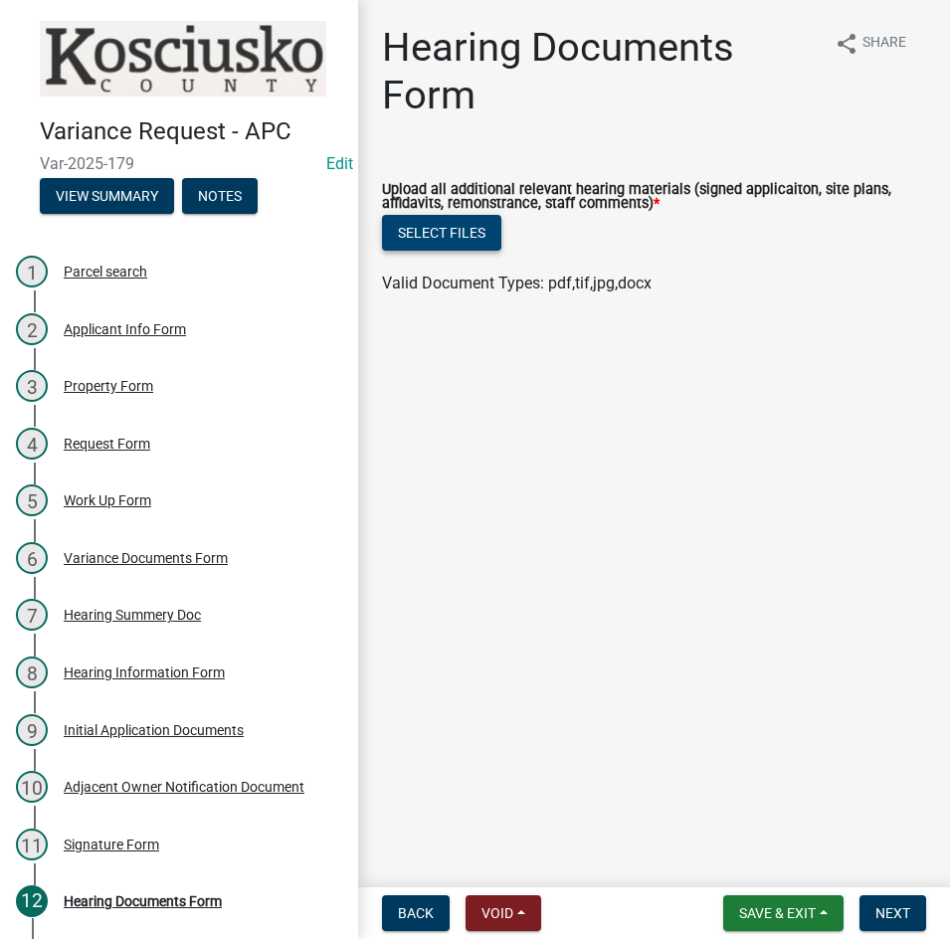
click at [445, 233] on button "Select files" at bounding box center [441, 233] width 119 height 36
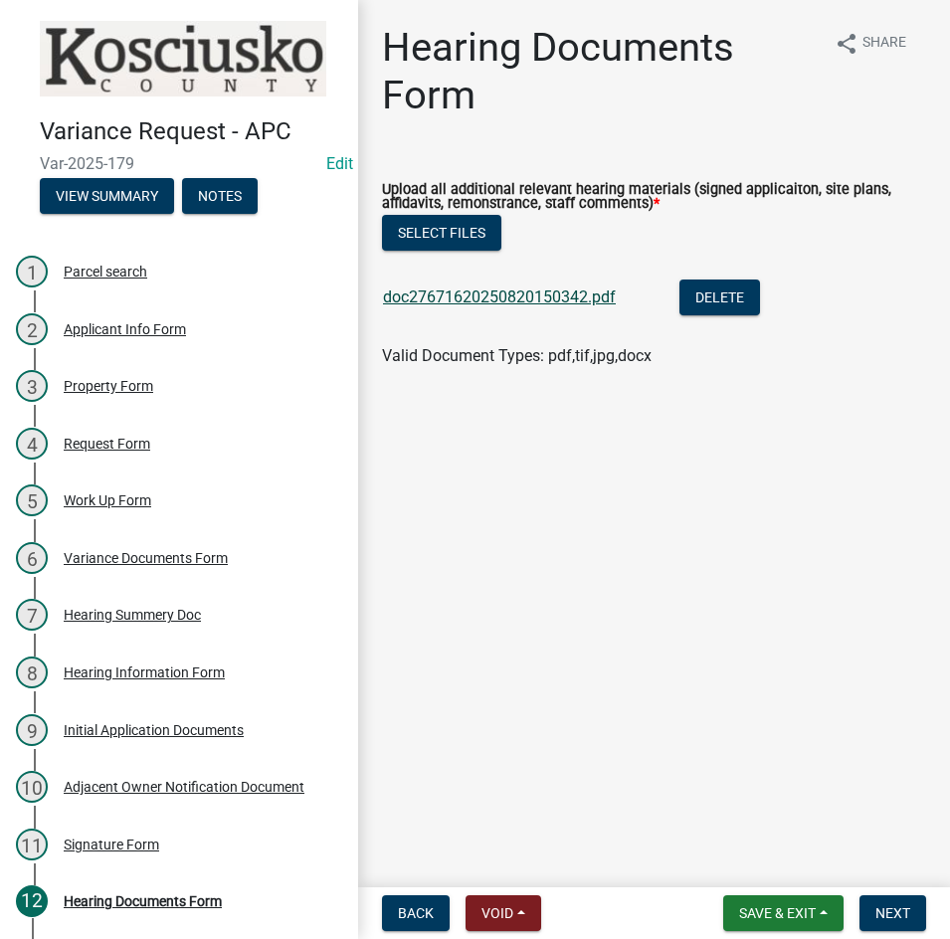
click at [483, 293] on link "doc27671620250820150342.pdf" at bounding box center [499, 296] width 233 height 19
click at [424, 231] on button "Select files" at bounding box center [441, 233] width 119 height 36
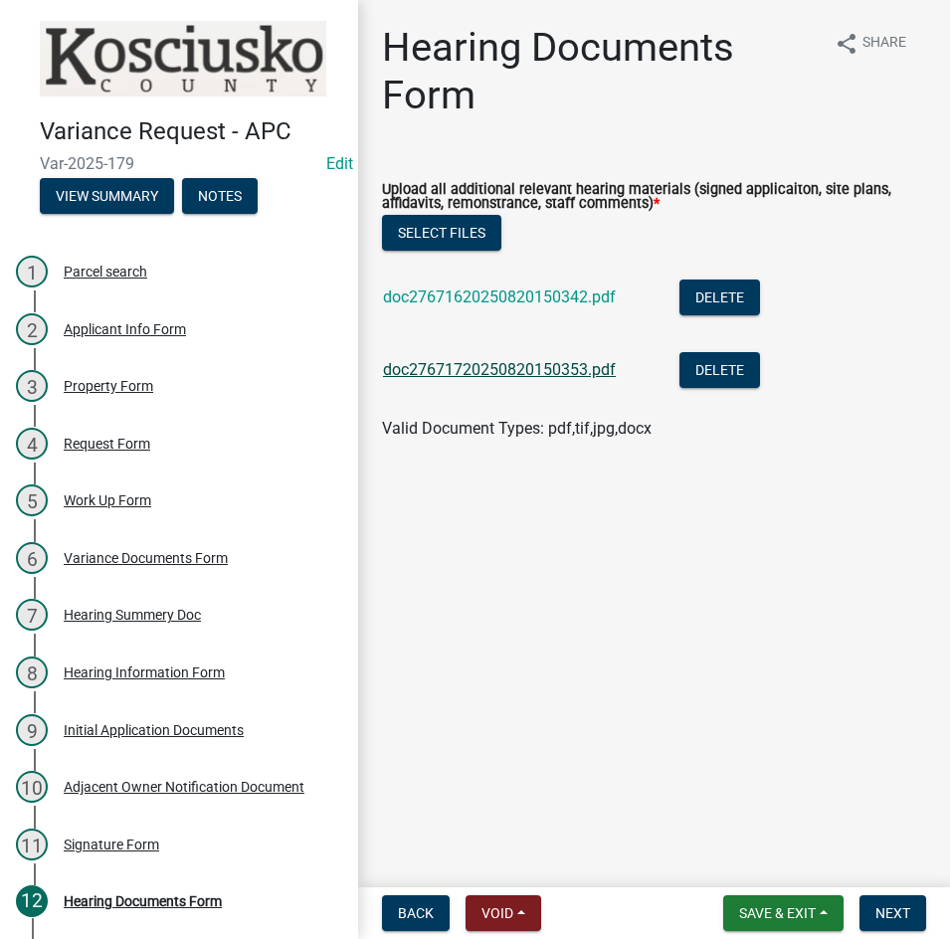
click at [522, 363] on link "doc27671720250820150353.pdf" at bounding box center [499, 369] width 233 height 19
click at [867, 907] on button "Next" at bounding box center [892, 913] width 67 height 36
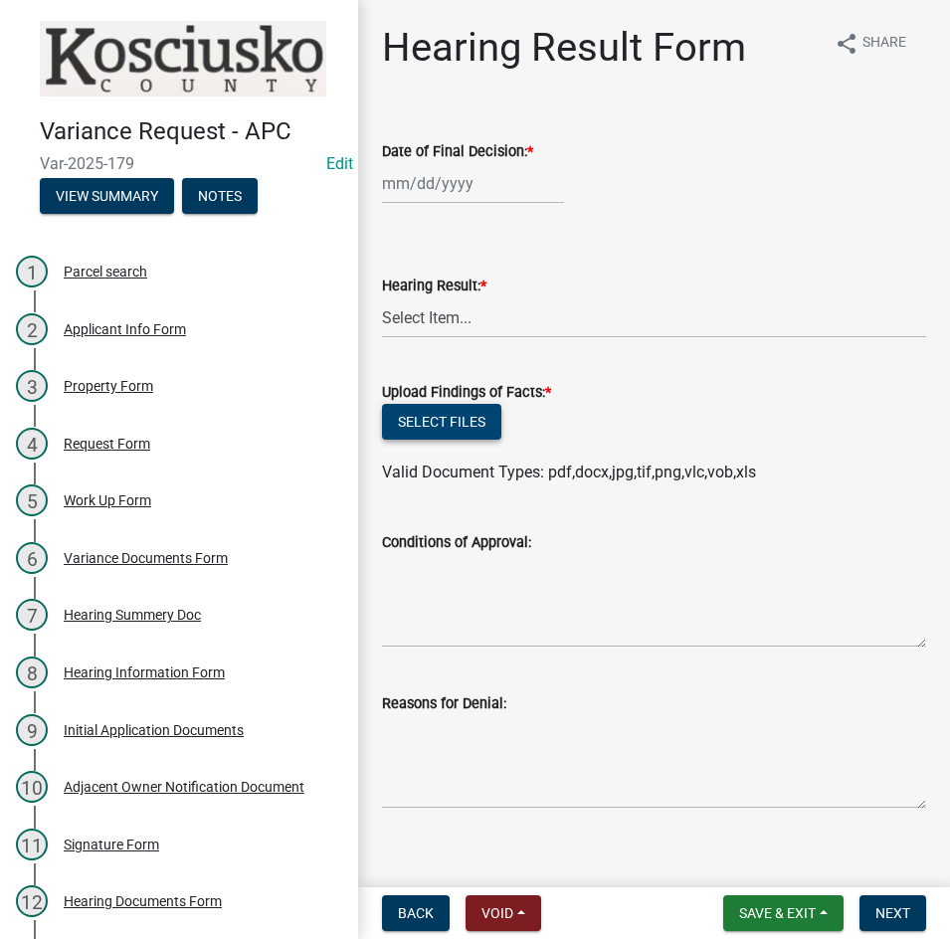
click at [448, 426] on button "Select files" at bounding box center [441, 422] width 119 height 36
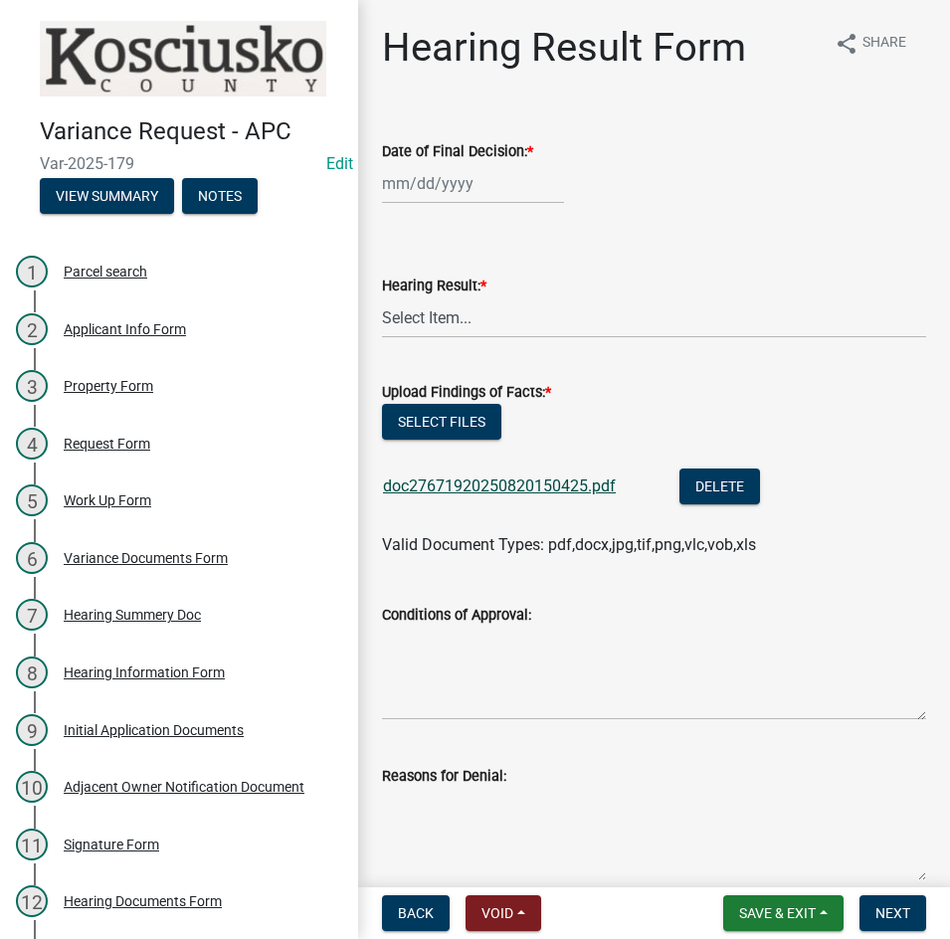
click at [559, 486] on link "doc27671920250820150425.pdf" at bounding box center [499, 485] width 233 height 19
click at [461, 410] on button "Select files" at bounding box center [441, 422] width 119 height 36
click at [486, 187] on div at bounding box center [473, 183] width 182 height 41
select select "8"
select select "2025"
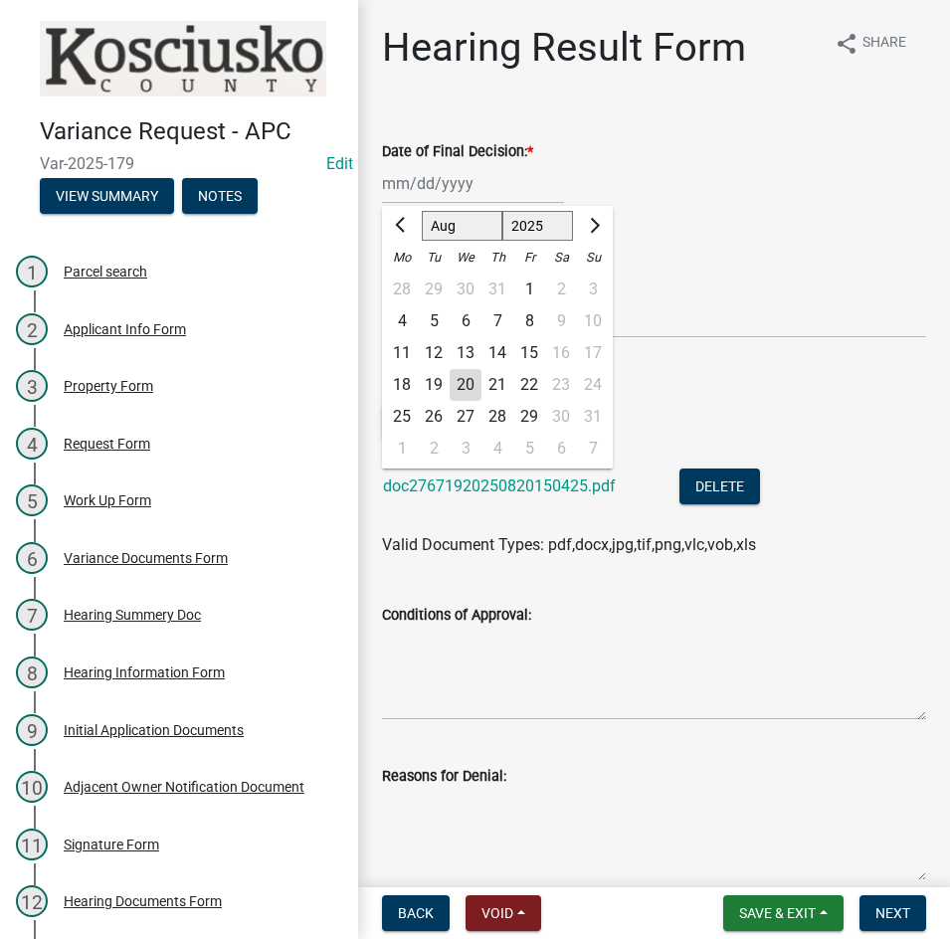
click at [405, 348] on div "11" at bounding box center [402, 353] width 32 height 32
type input "08/11/2025"
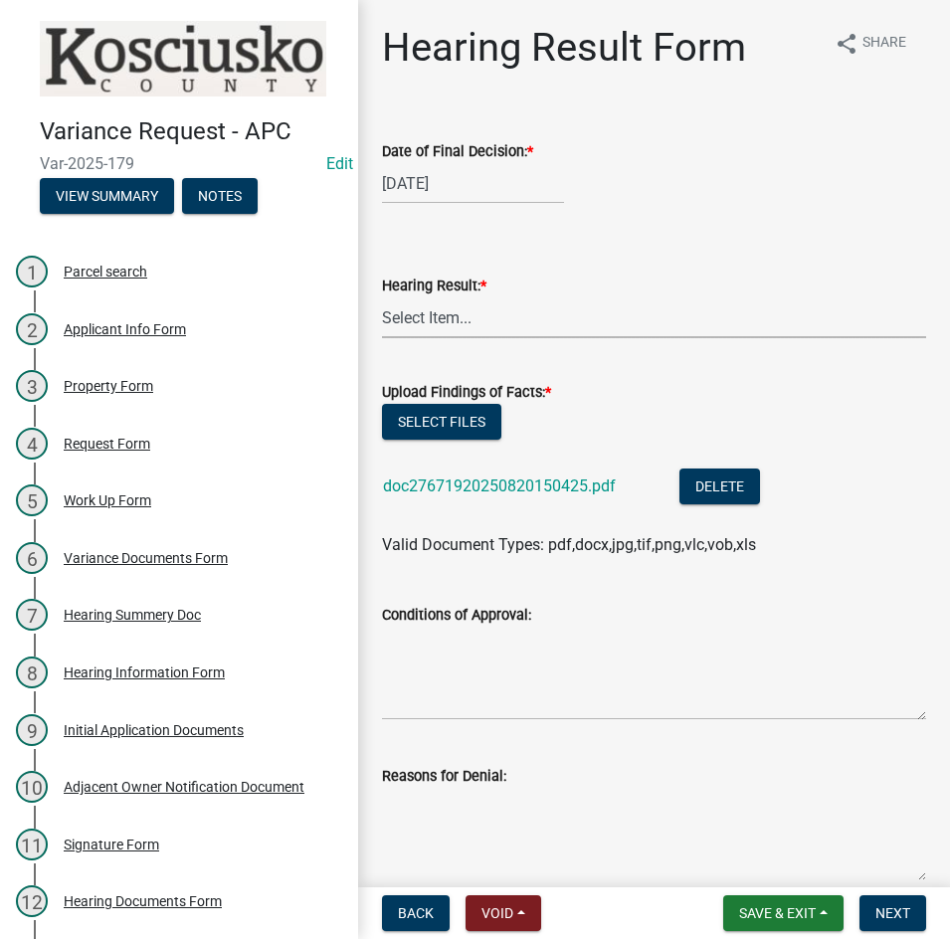
click at [460, 329] on select "Select Item... Approved Denied Withdrawn/Dropped" at bounding box center [654, 317] width 544 height 41
click at [382, 297] on select "Select Item... Approved Denied Withdrawn/Dropped" at bounding box center [654, 317] width 544 height 41
select select "808690c7-bf4f-4afa-b87c-7c10797e051c"
click at [498, 643] on textarea "Conditions of Approval:" at bounding box center [654, 672] width 544 height 93
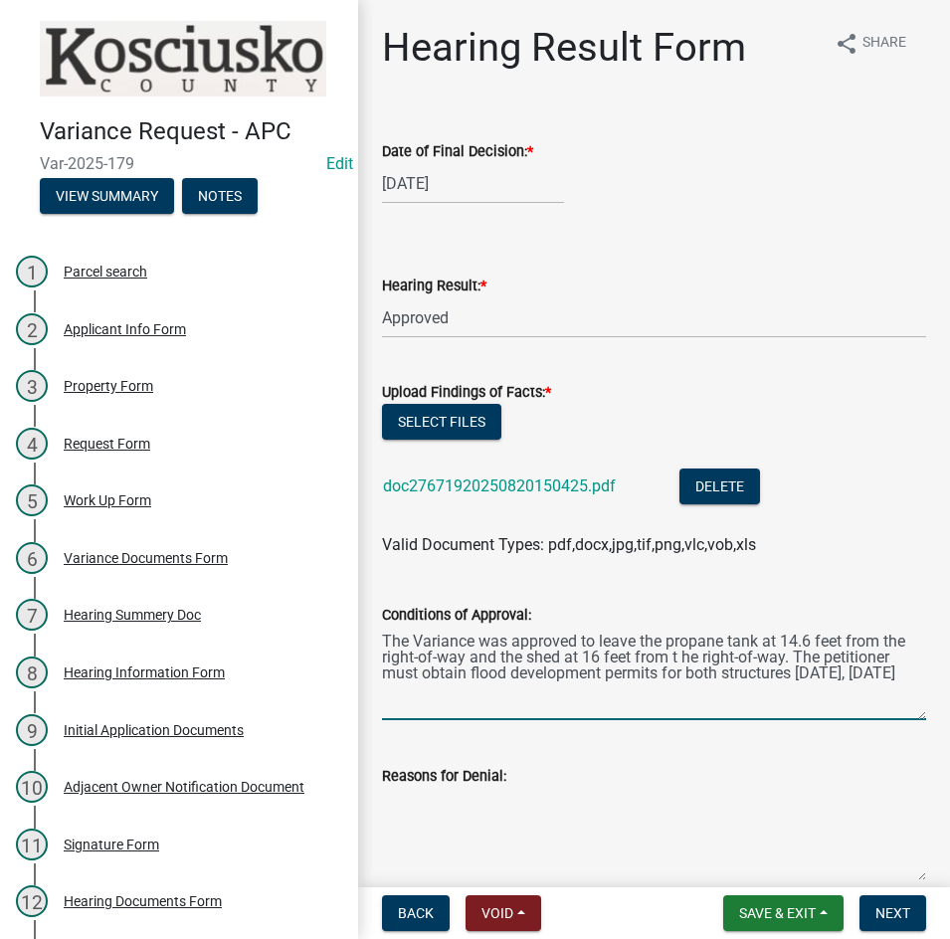
click at [681, 658] on textarea "The Variance was approved to leave the propane tank at 14.6 feet from the right…" at bounding box center [654, 672] width 544 height 93
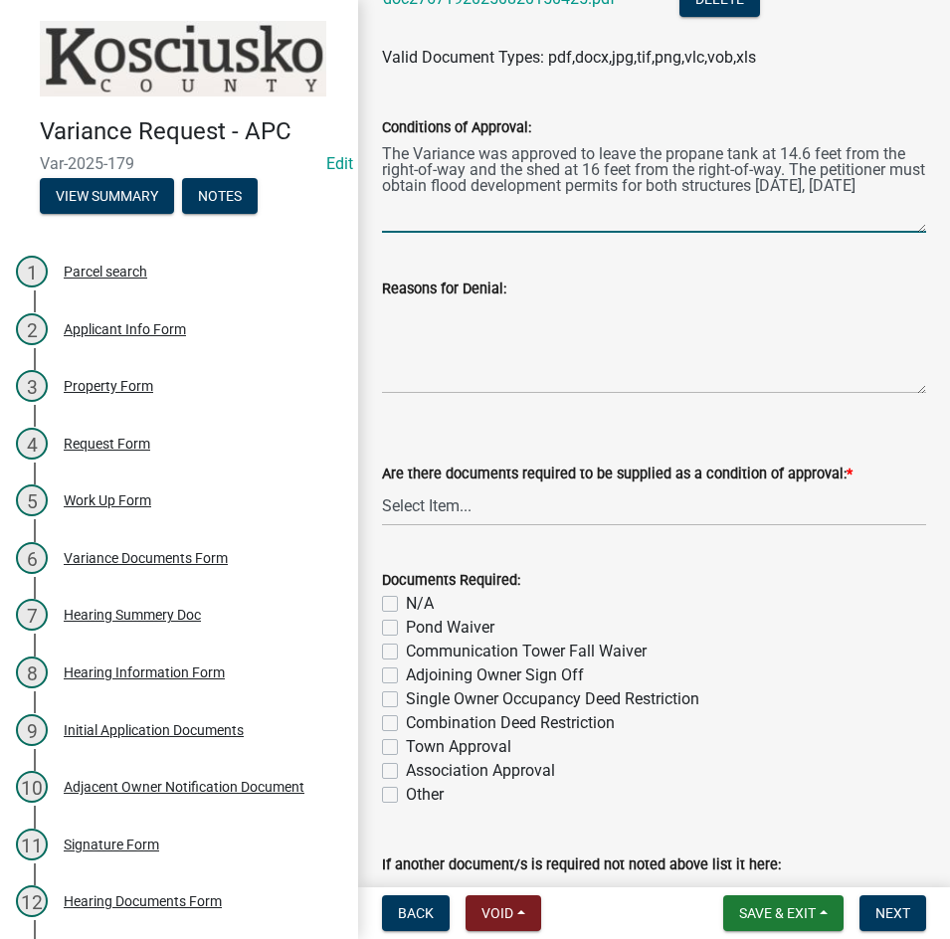
scroll to position [497, 0]
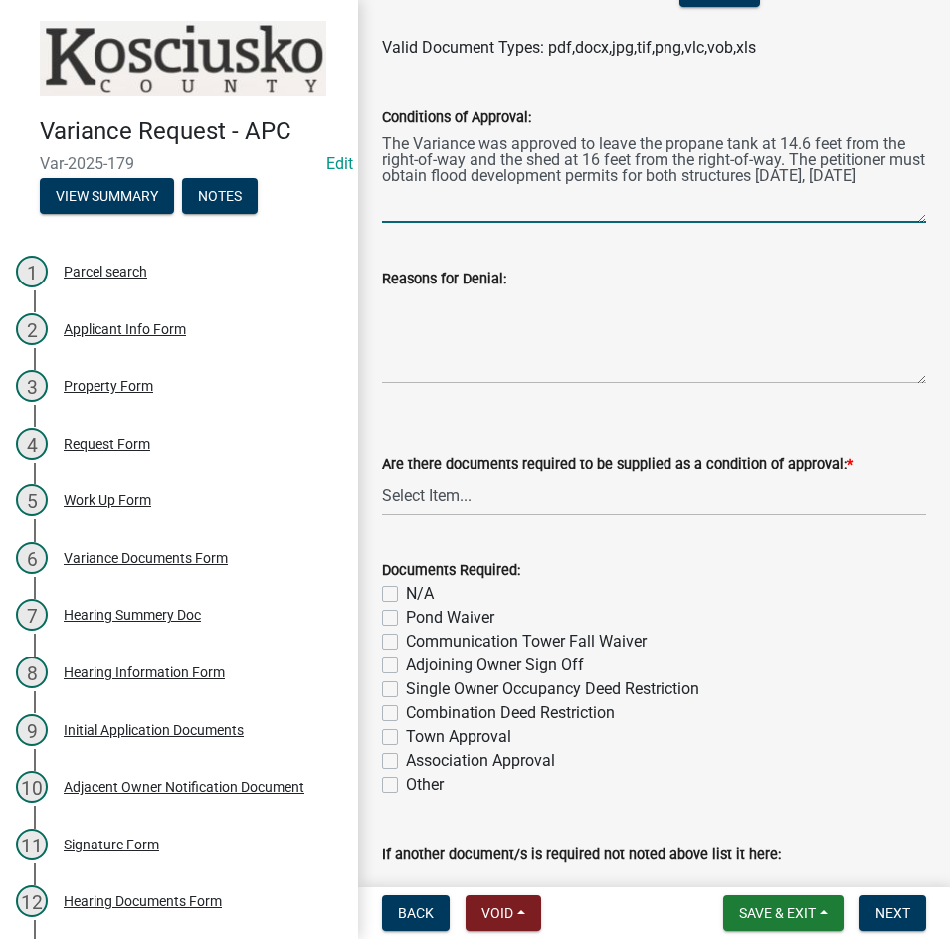
type textarea "The Variance was approved to leave the propane tank at 14.6 feet from the right…"
click at [532, 499] on select "Select Item... Yes No N/A" at bounding box center [654, 495] width 544 height 41
click at [382, 475] on select "Select Item... Yes No N/A" at bounding box center [654, 495] width 544 height 41
select select "3ebdabd2-24d2-4634-81b5-20525b4a7a54"
click at [391, 603] on div "N/A" at bounding box center [654, 594] width 544 height 24
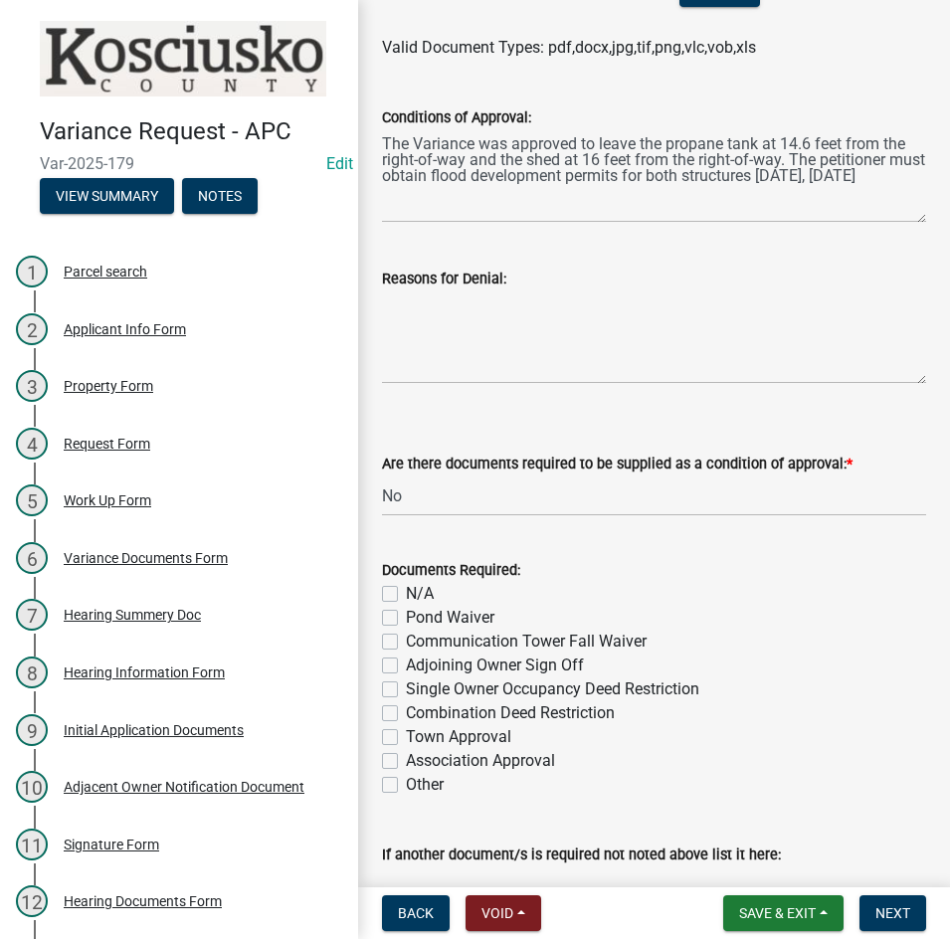
click at [406, 597] on label "N/A" at bounding box center [420, 594] width 28 height 24
click at [406, 595] on input "N/A" at bounding box center [412, 588] width 13 height 13
checkbox input "true"
checkbox input "false"
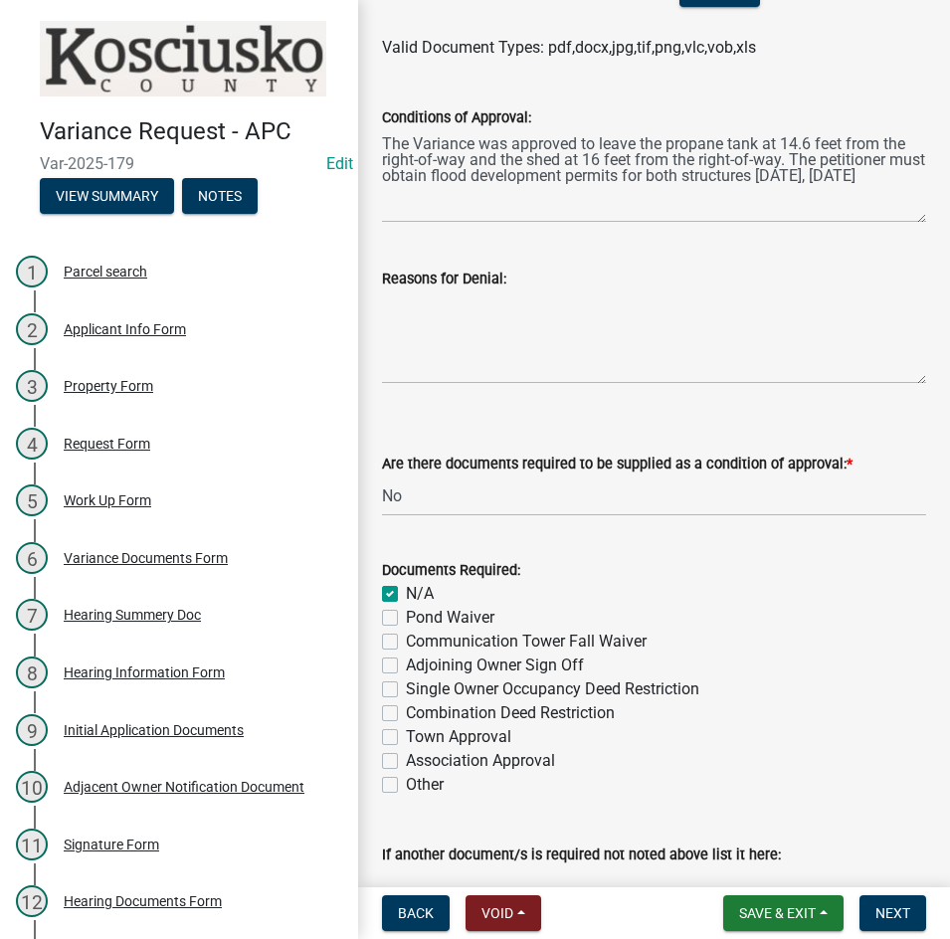
checkbox input "false"
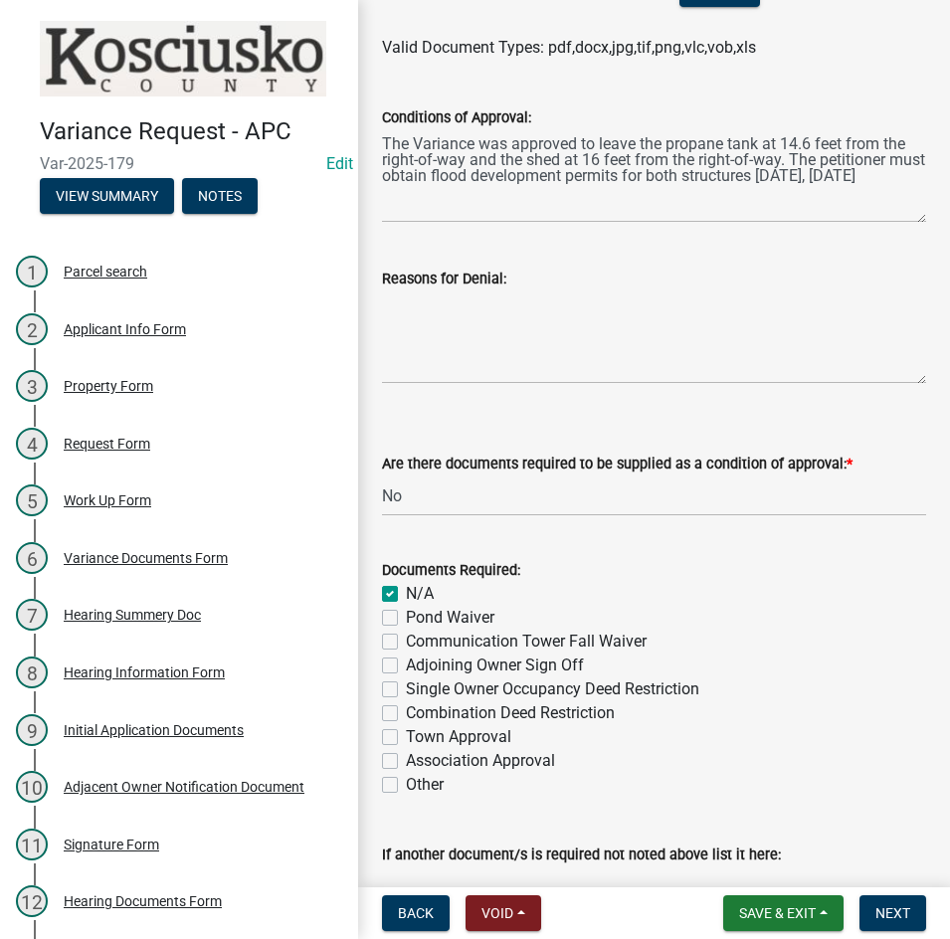
checkbox input "false"
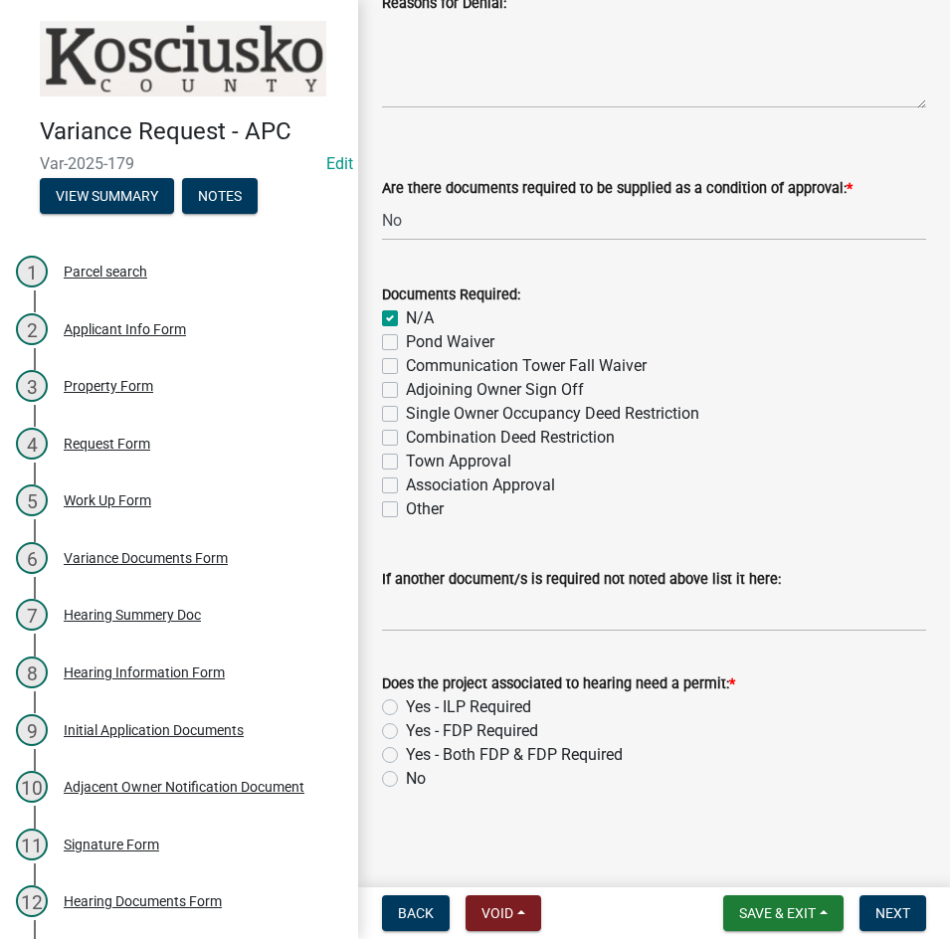
scroll to position [780, 0]
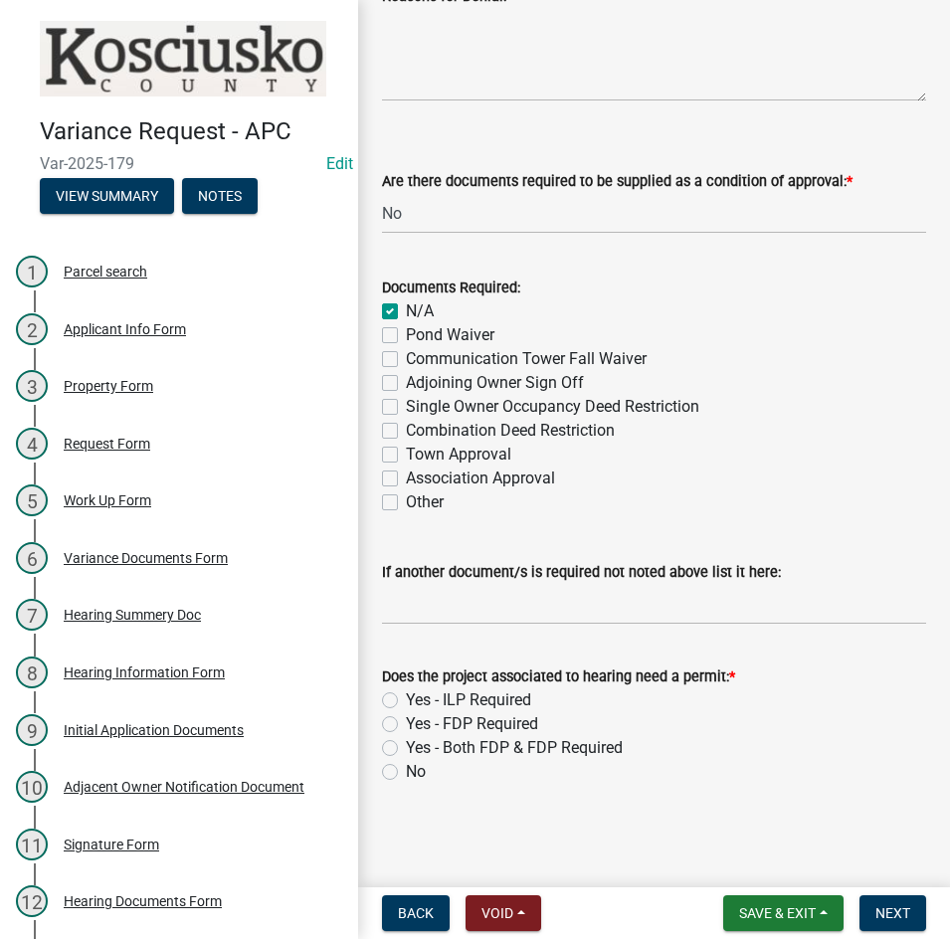
click at [406, 719] on label "Yes - FDP Required" at bounding box center [472, 724] width 132 height 24
click at [406, 719] on input "Yes - FDP Required" at bounding box center [412, 718] width 13 height 13
radio input "true"
click at [892, 913] on span "Next" at bounding box center [892, 913] width 35 height 16
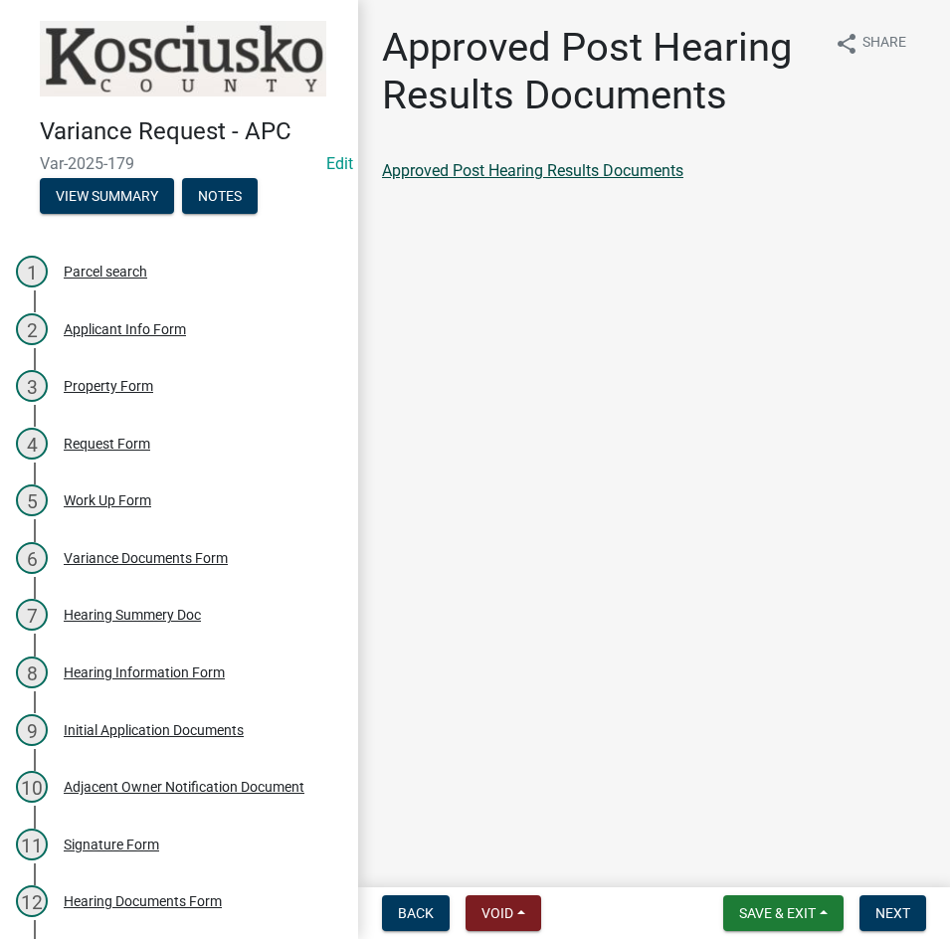
click at [531, 166] on link "Approved Post Hearing Results Documents" at bounding box center [532, 170] width 301 height 19
click at [770, 907] on span "Save & Exit" at bounding box center [777, 913] width 77 height 16
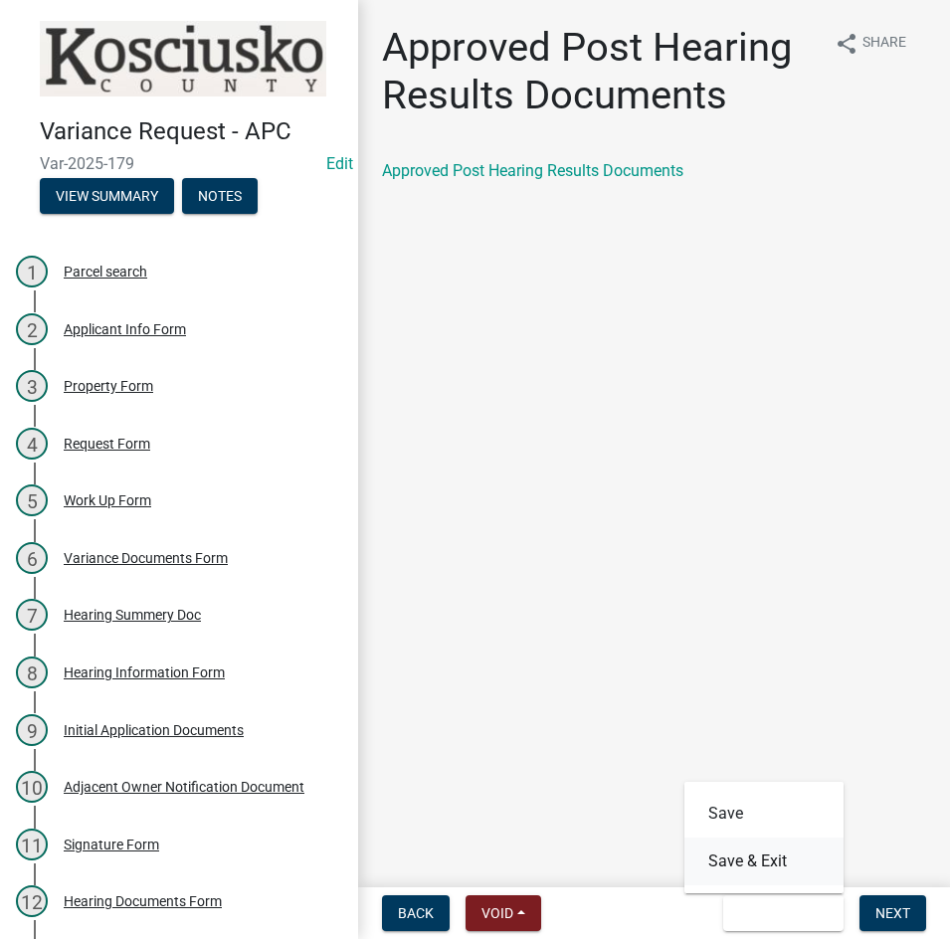
click at [734, 853] on button "Save & Exit" at bounding box center [763, 861] width 159 height 48
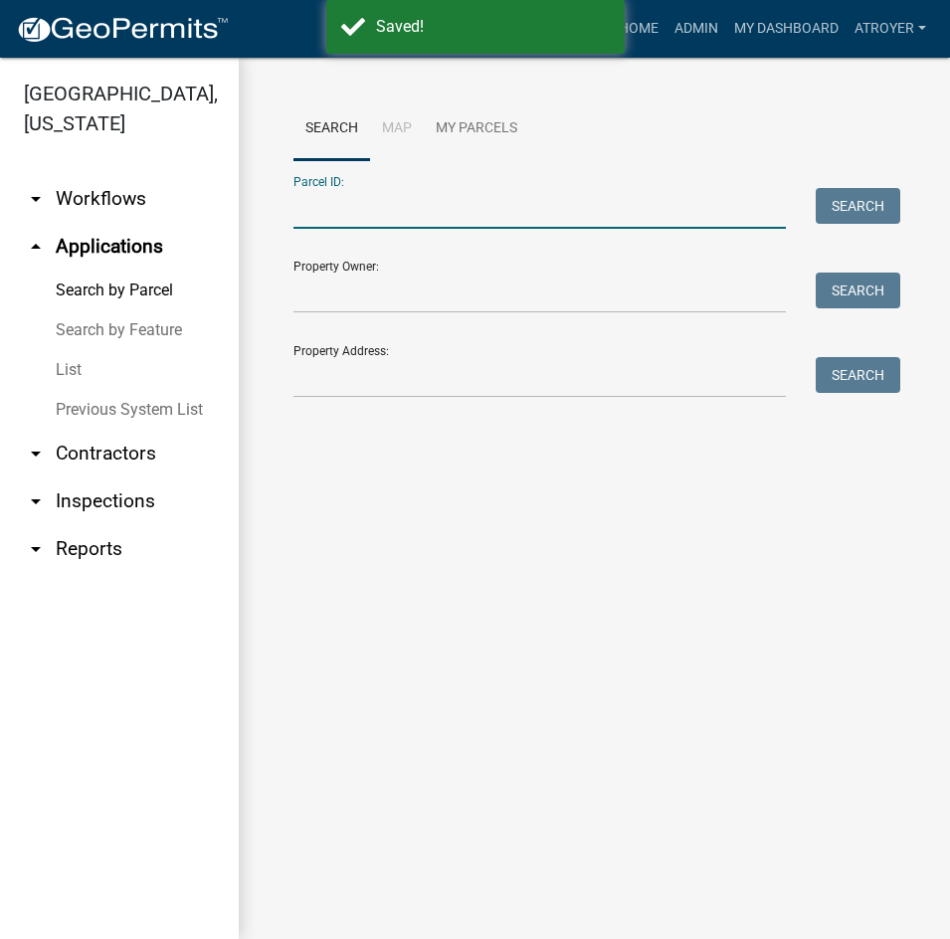
click at [508, 208] on input "Parcel ID:" at bounding box center [539, 208] width 492 height 41
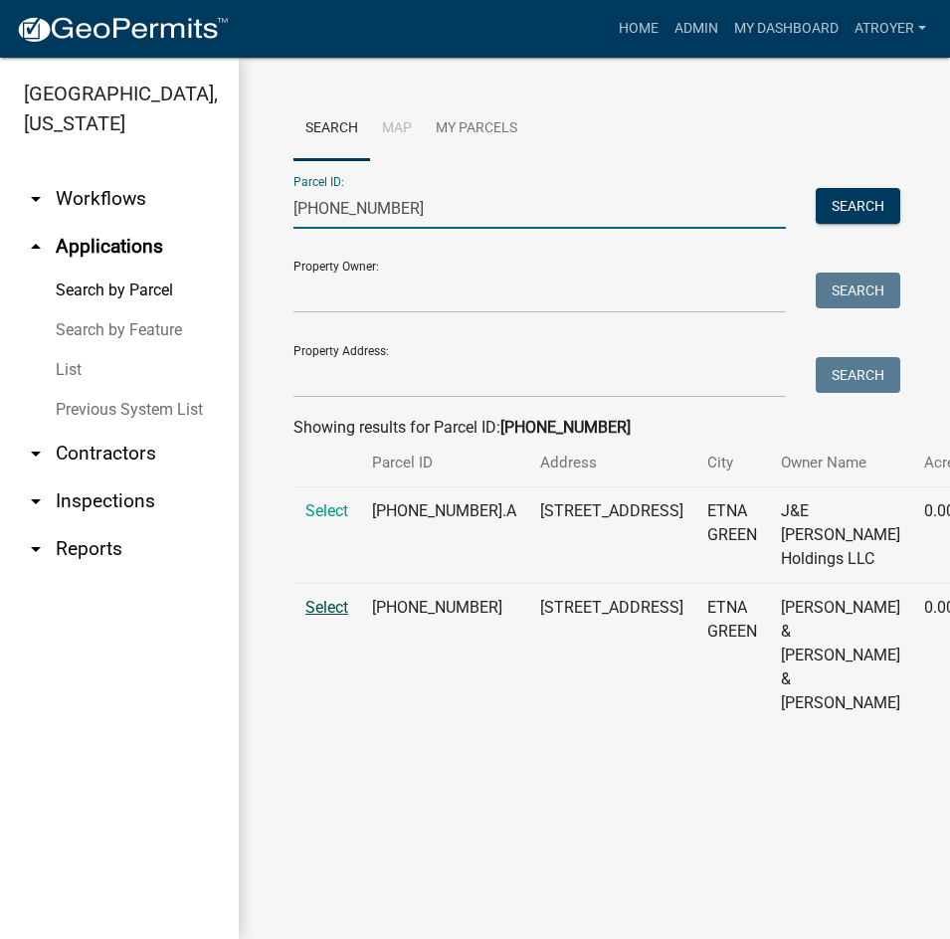
type input "012-059-052"
click at [338, 616] on span "Select" at bounding box center [326, 607] width 43 height 19
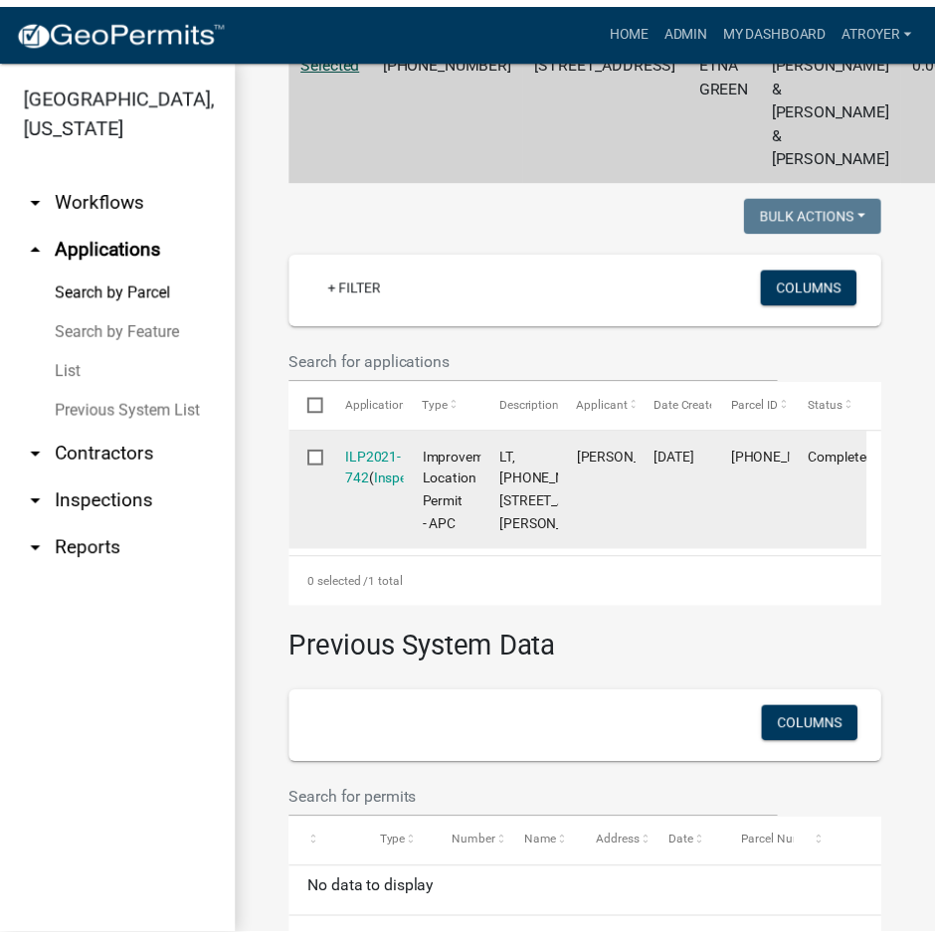
scroll to position [497, 0]
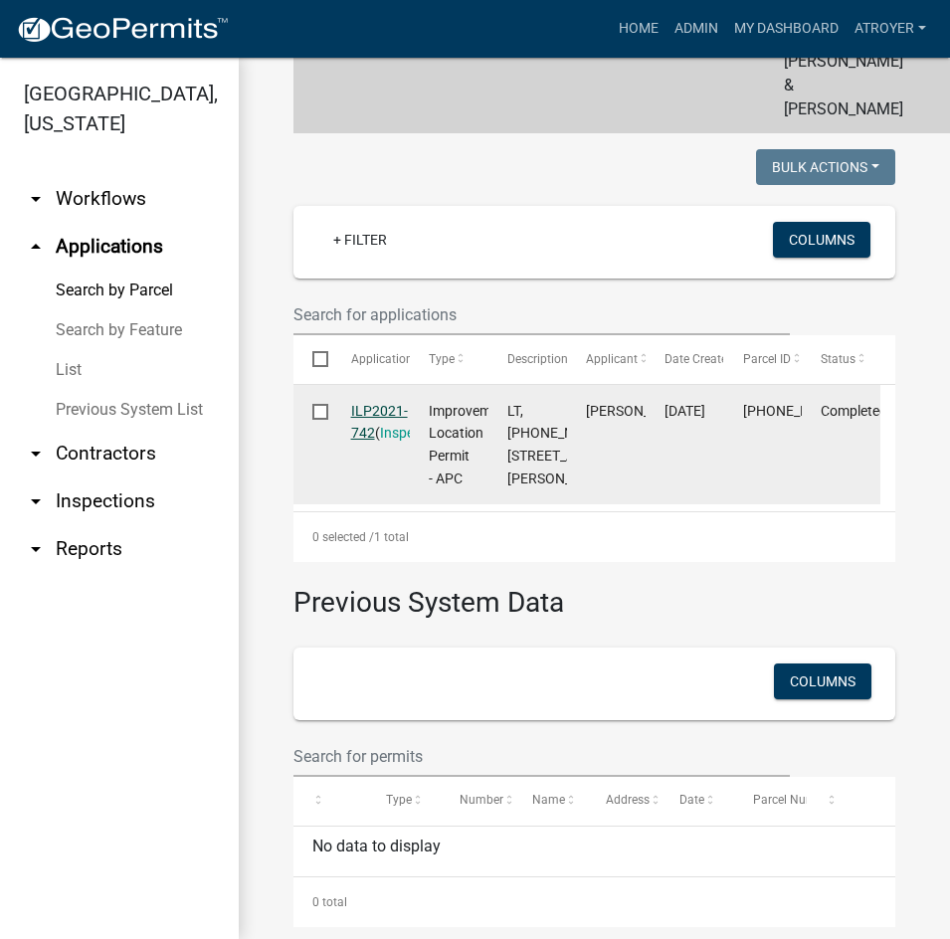
click at [377, 441] on link "ILP2021-742" at bounding box center [379, 422] width 57 height 39
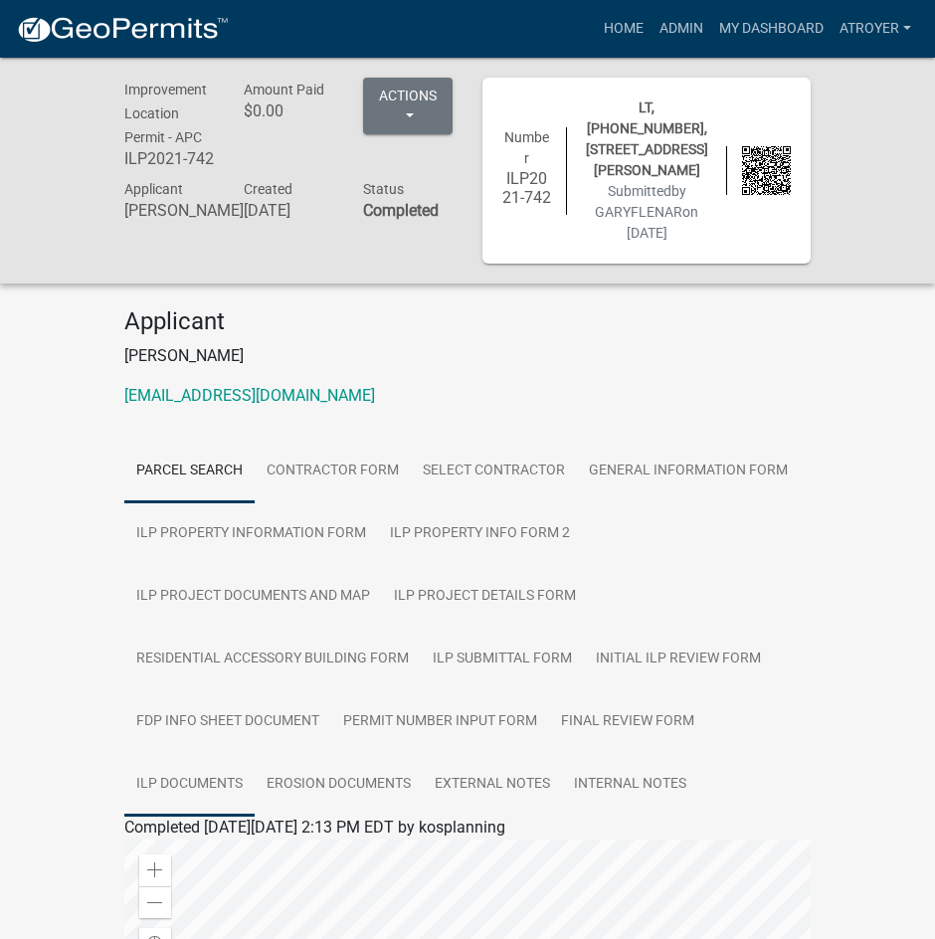
click at [203, 785] on link "ILP Documents" at bounding box center [189, 785] width 130 height 64
click at [209, 851] on link "ILP Documents" at bounding box center [177, 850] width 107 height 19
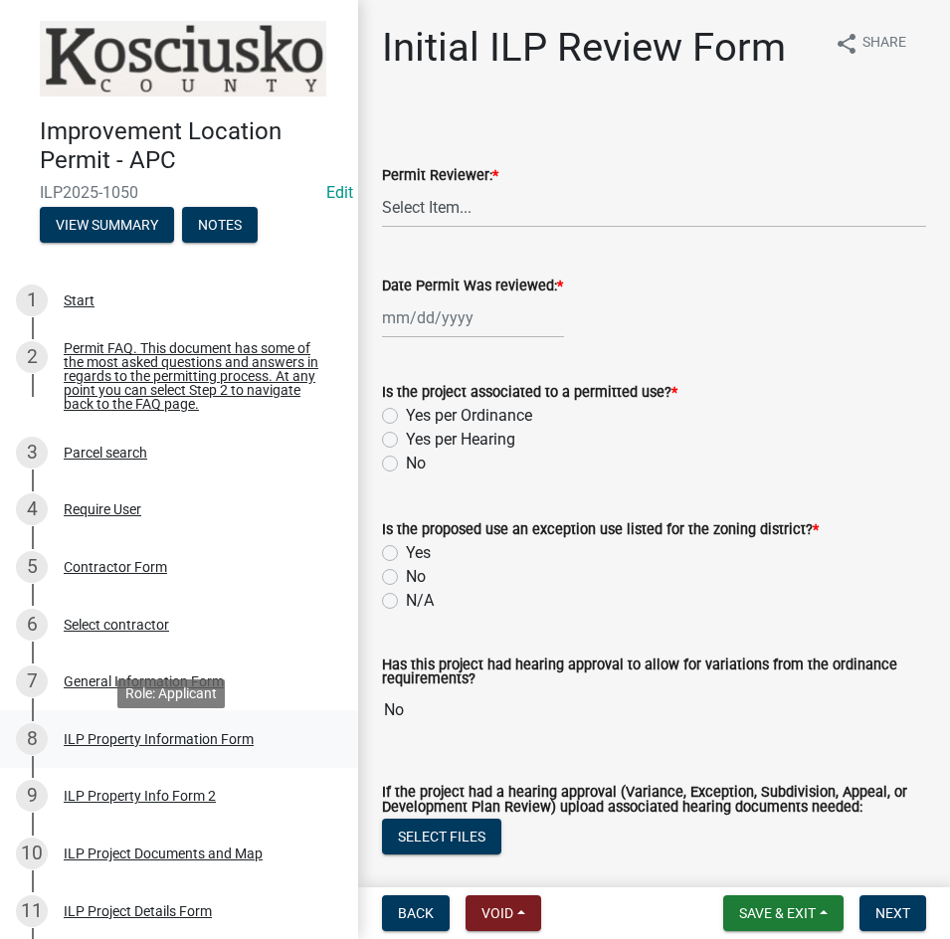
click at [128, 746] on div "ILP Property Information Form" at bounding box center [159, 739] width 190 height 14
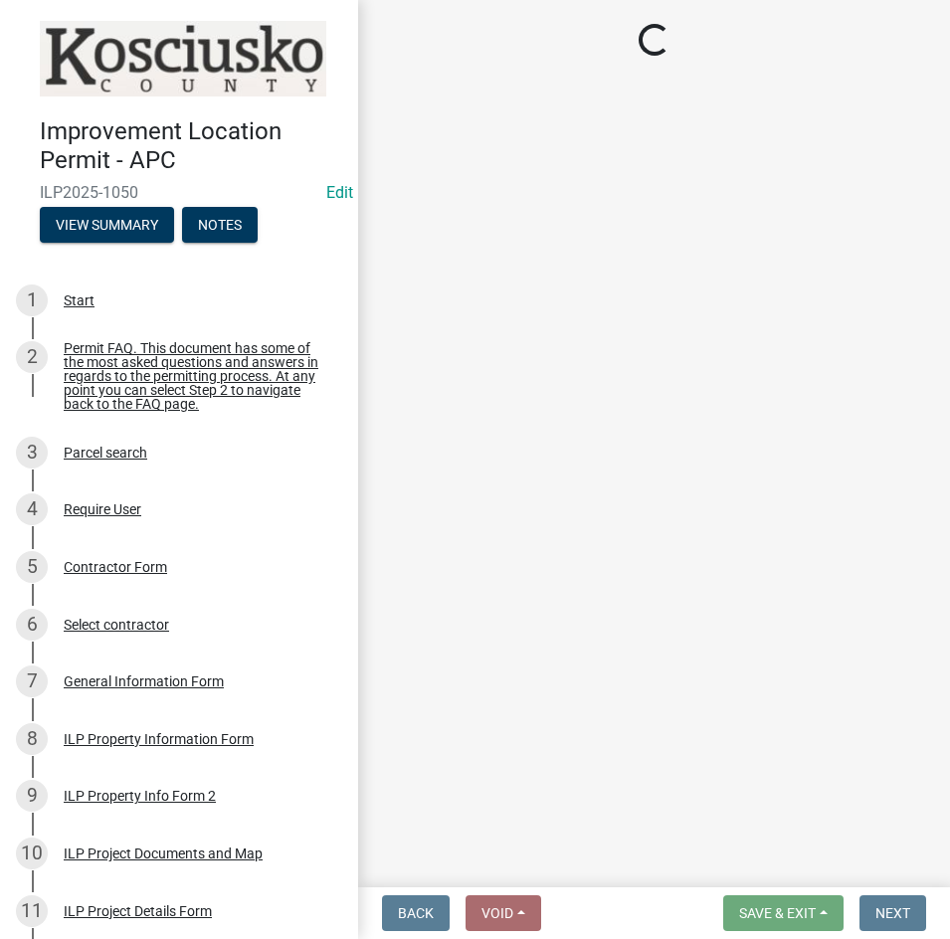
select select "8aeb2c27-db4f-4f65-83dd-c512a3678cb2"
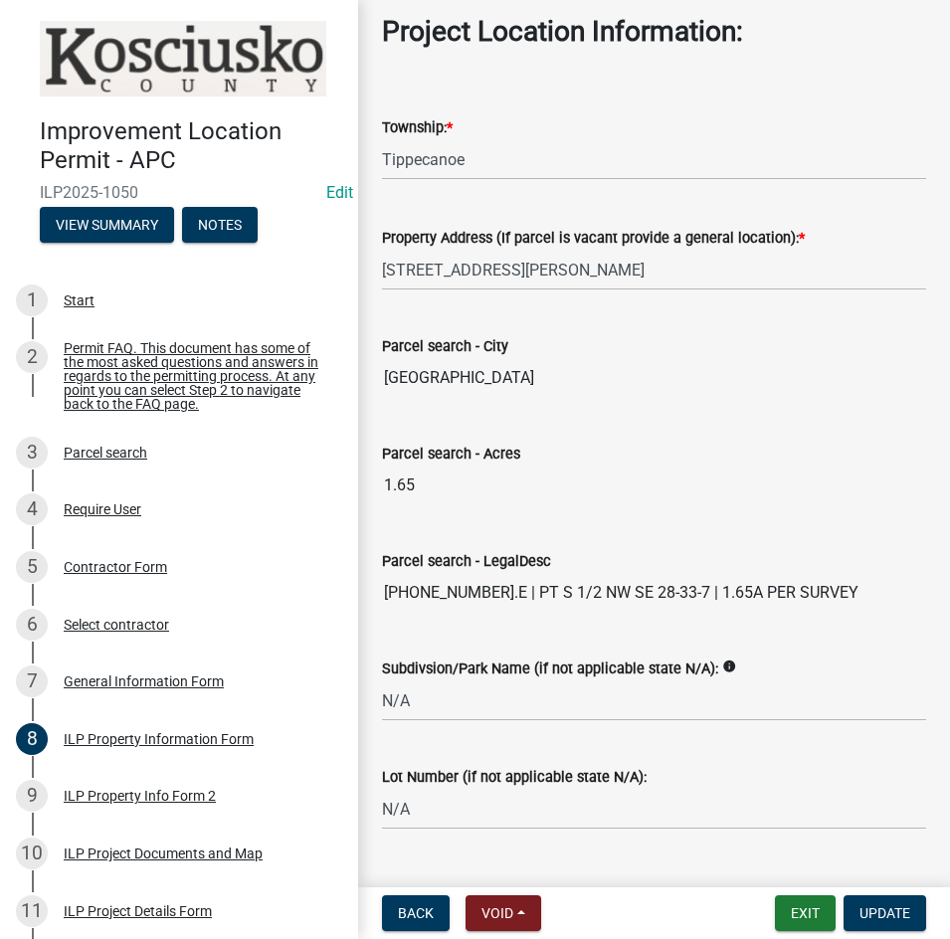
scroll to position [1533, 0]
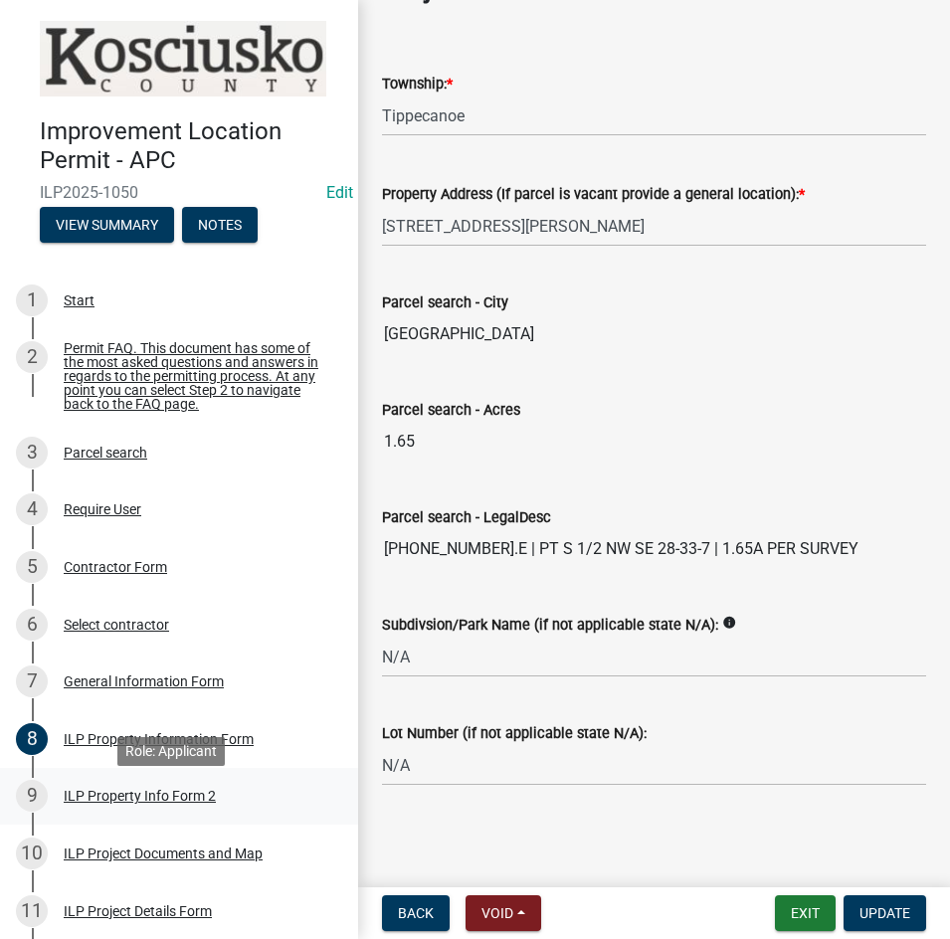
click at [95, 802] on div "ILP Property Info Form 2" at bounding box center [140, 795] width 152 height 14
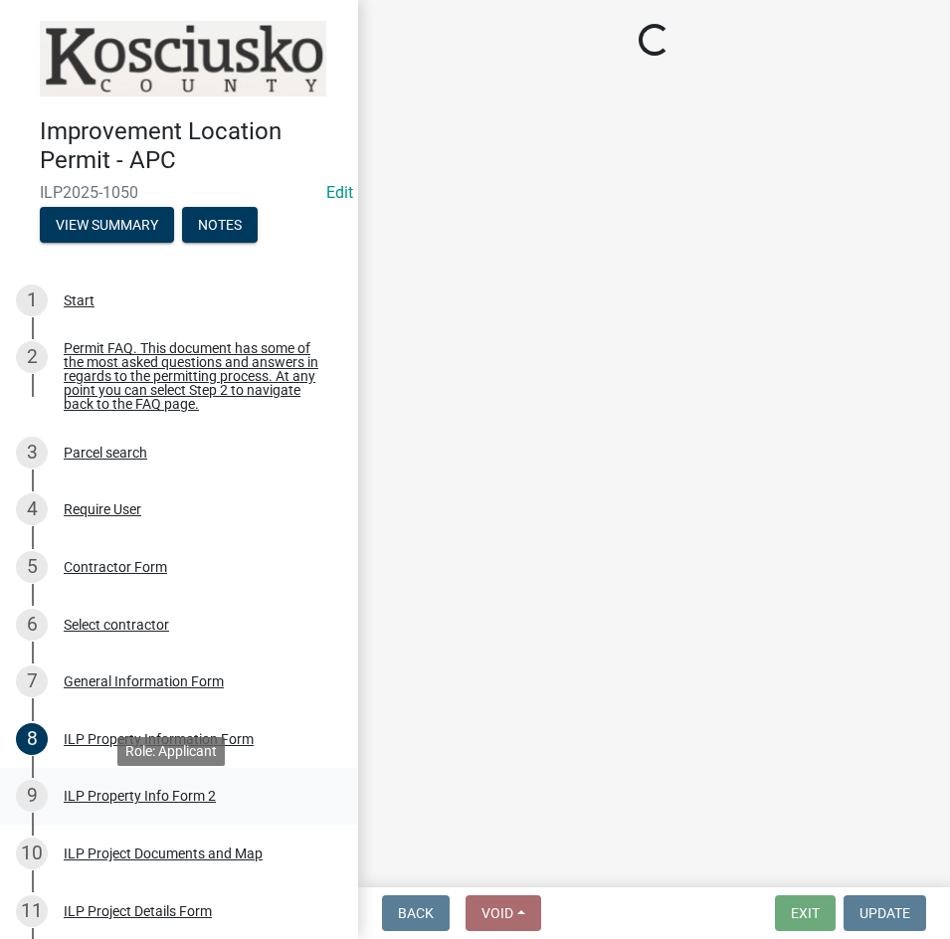
scroll to position [0, 0]
select select "5d8d9a6f-68f4-4910-b8ad-905844ed2da1"
select select "1146270b-2111-4e23-bf7f-74ce85cf7041"
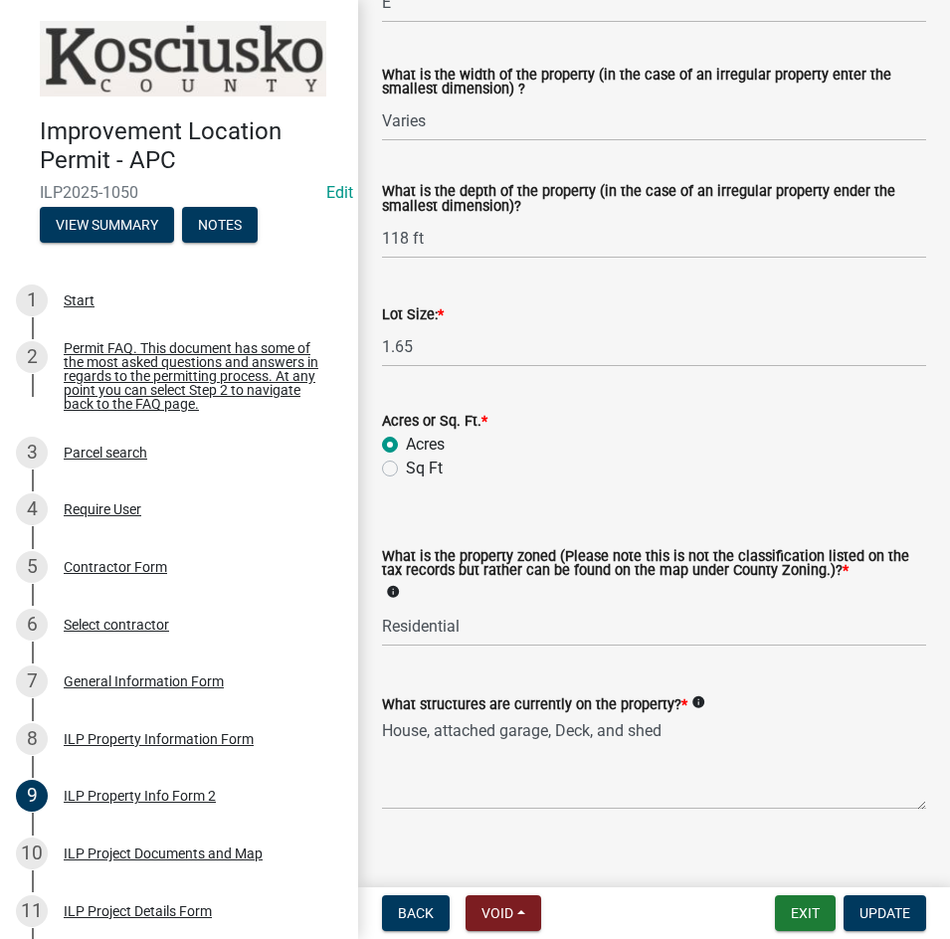
scroll to position [822, 0]
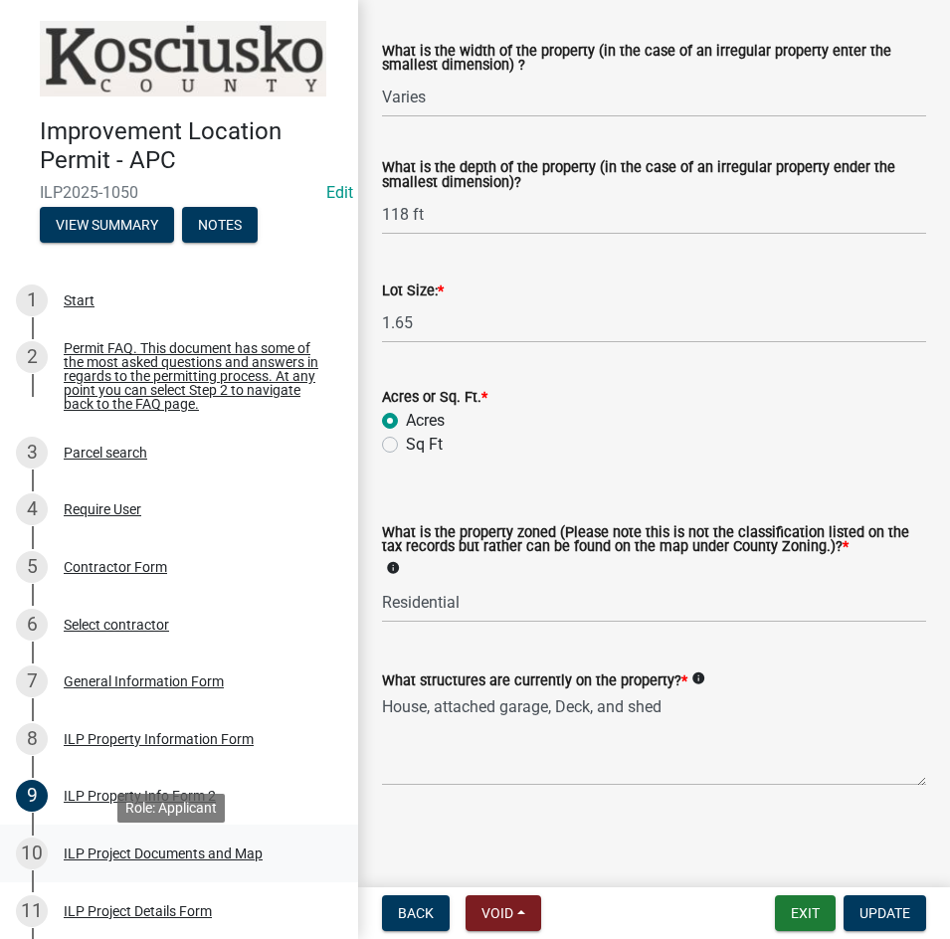
click at [213, 860] on div "ILP Project Documents and Map" at bounding box center [163, 853] width 199 height 14
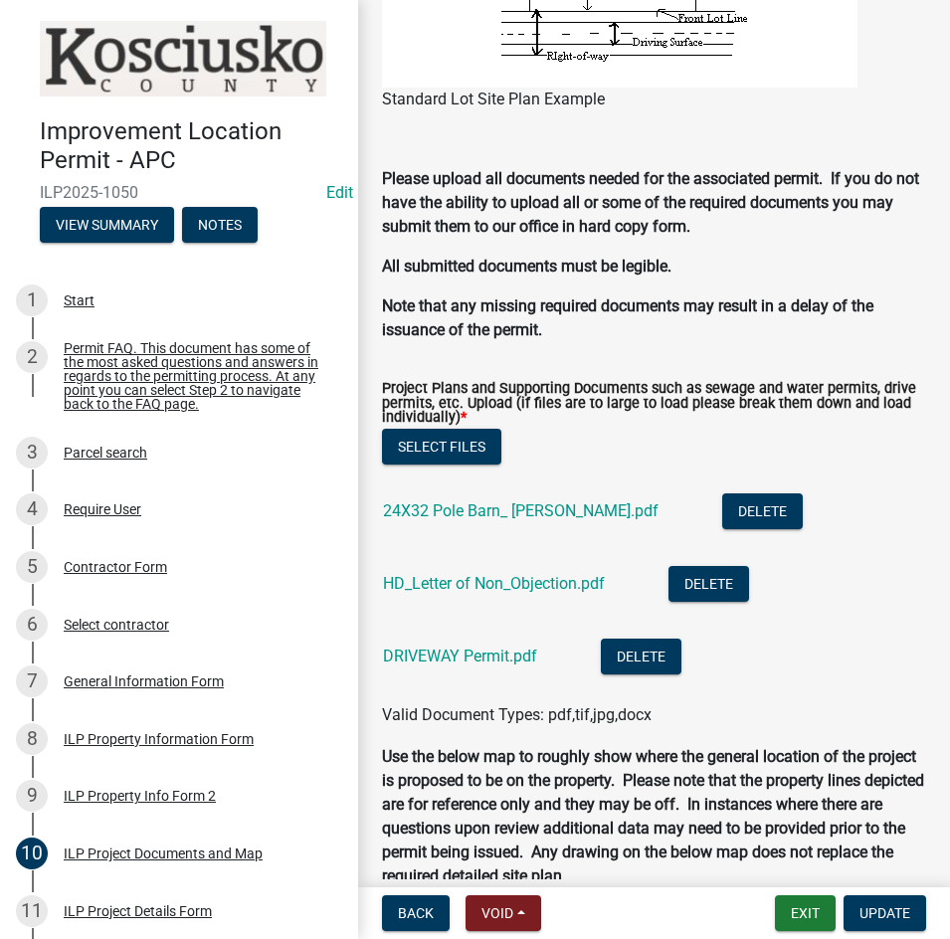
scroll to position [2088, 0]
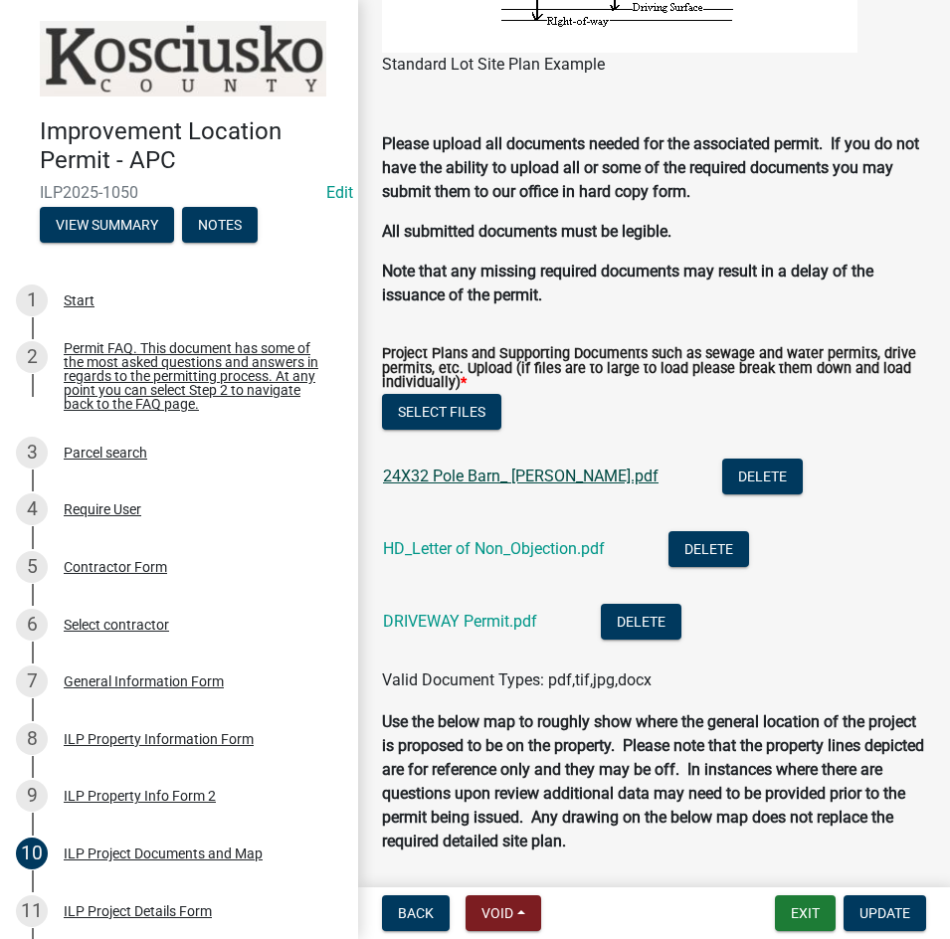
click at [497, 479] on link "24X32 Pole Barn_ [PERSON_NAME].pdf" at bounding box center [520, 475] width 275 height 19
click at [481, 543] on link "HD_Letter of Non_Objection.pdf" at bounding box center [494, 548] width 222 height 19
click at [436, 618] on link "DRIVEWAY Permit.pdf" at bounding box center [460, 620] width 154 height 19
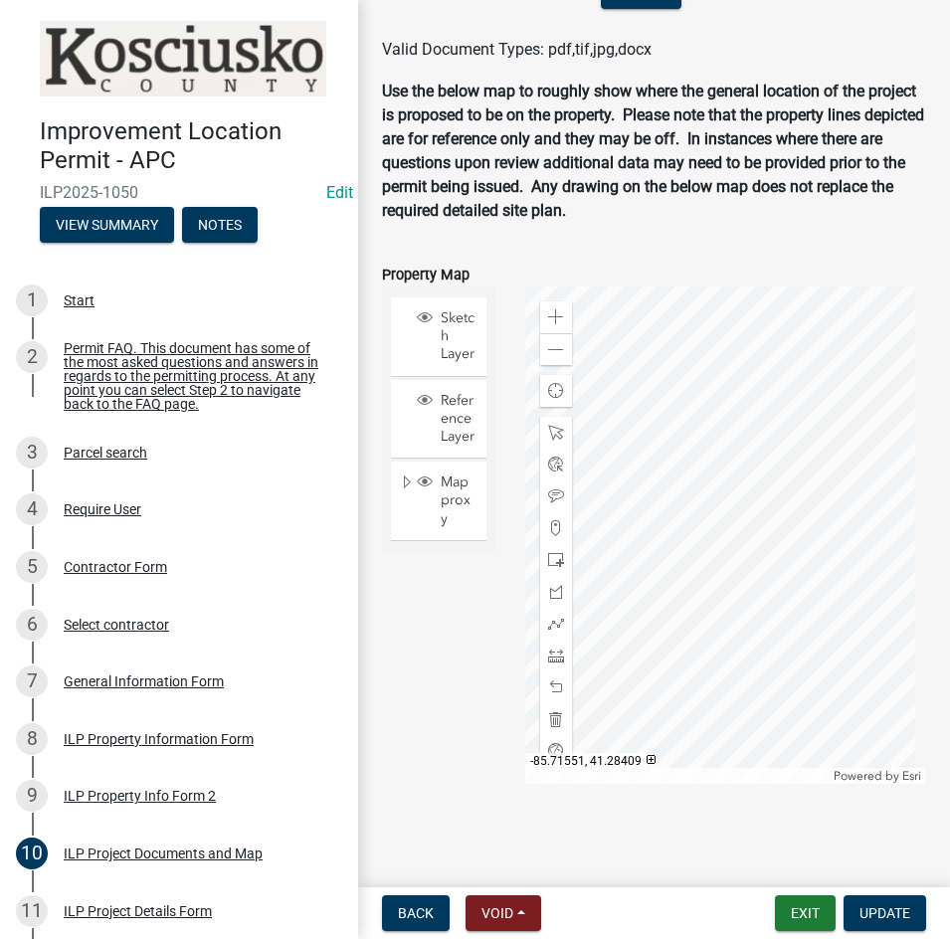
scroll to position [609, 0]
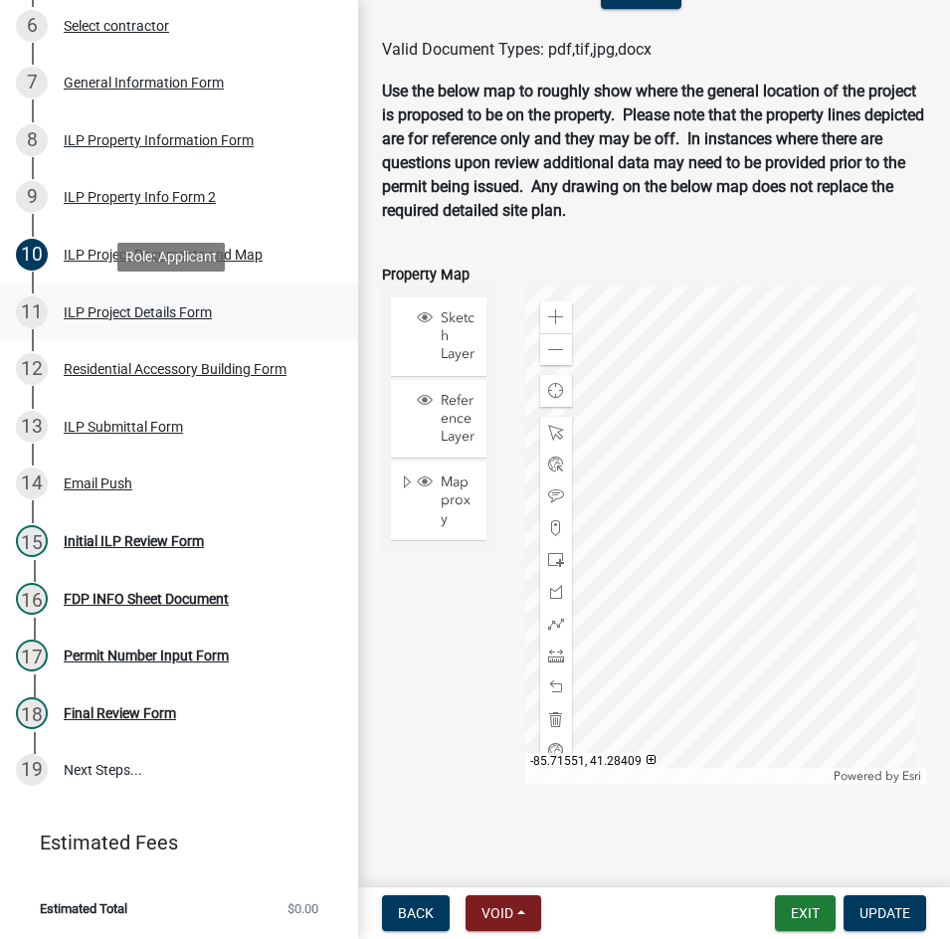
click at [120, 312] on div "ILP Project Details Form" at bounding box center [138, 312] width 148 height 14
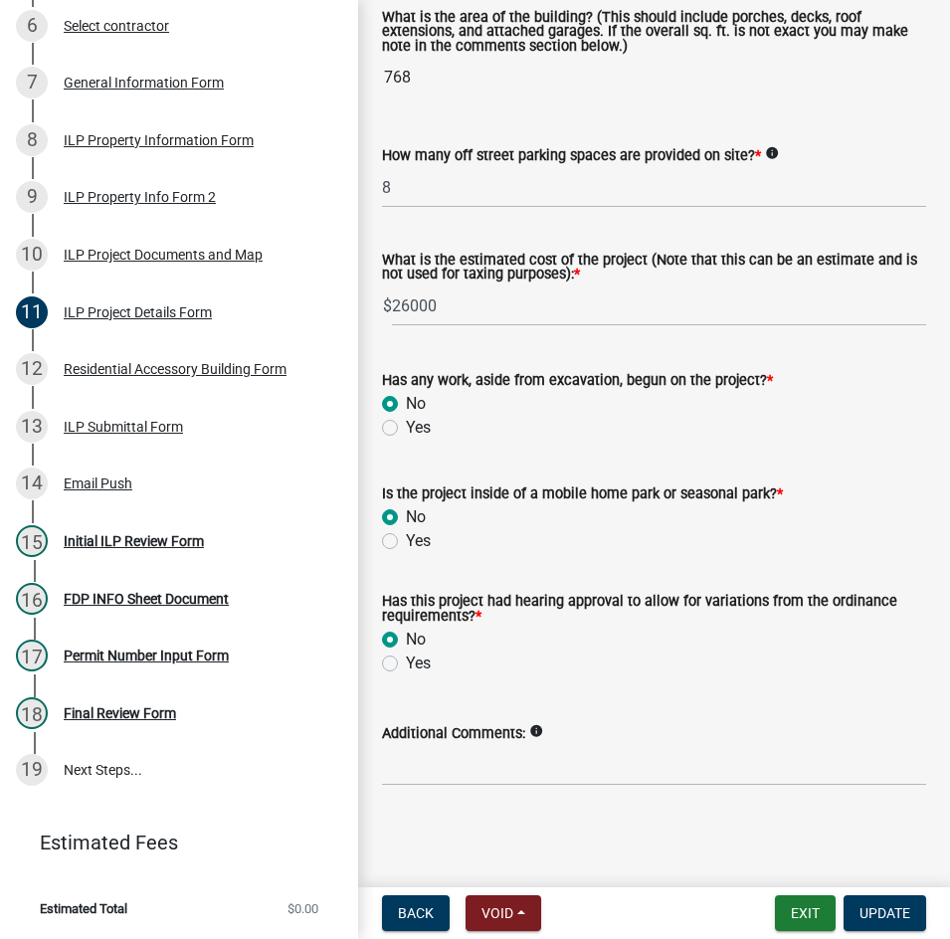
scroll to position [1522, 0]
click at [180, 370] on div "Residential Accessory Building Form" at bounding box center [175, 369] width 223 height 14
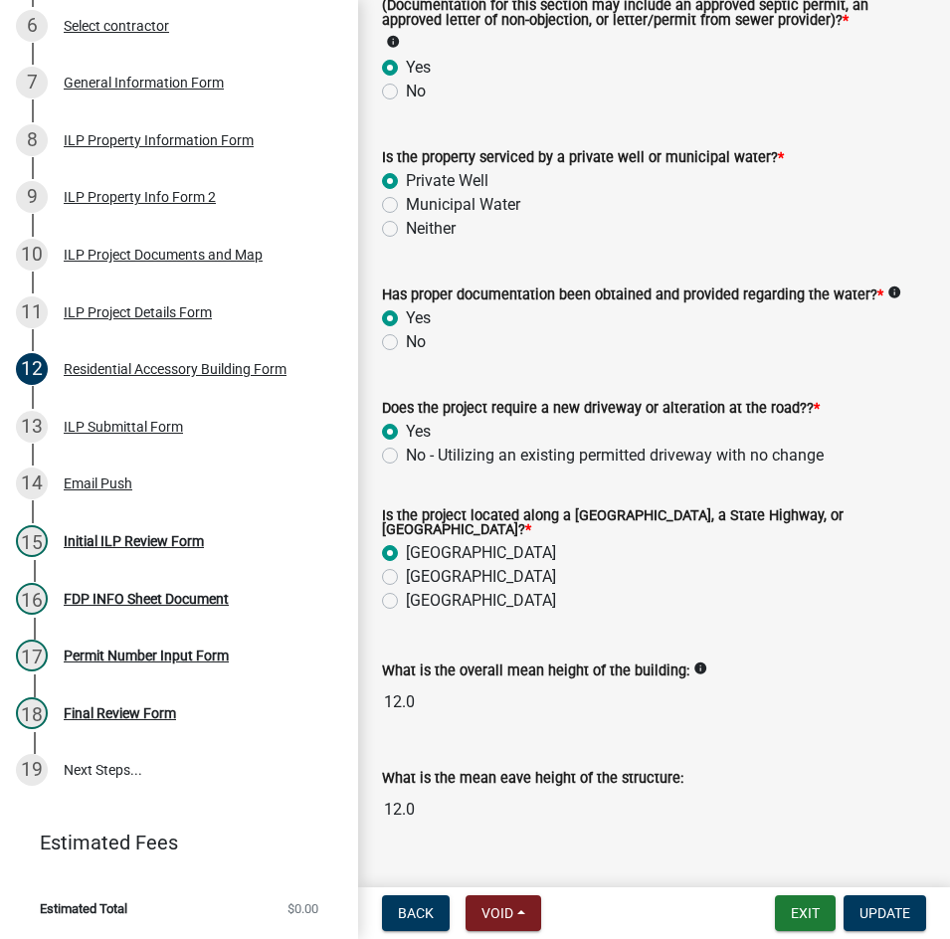
scroll to position [599, 0]
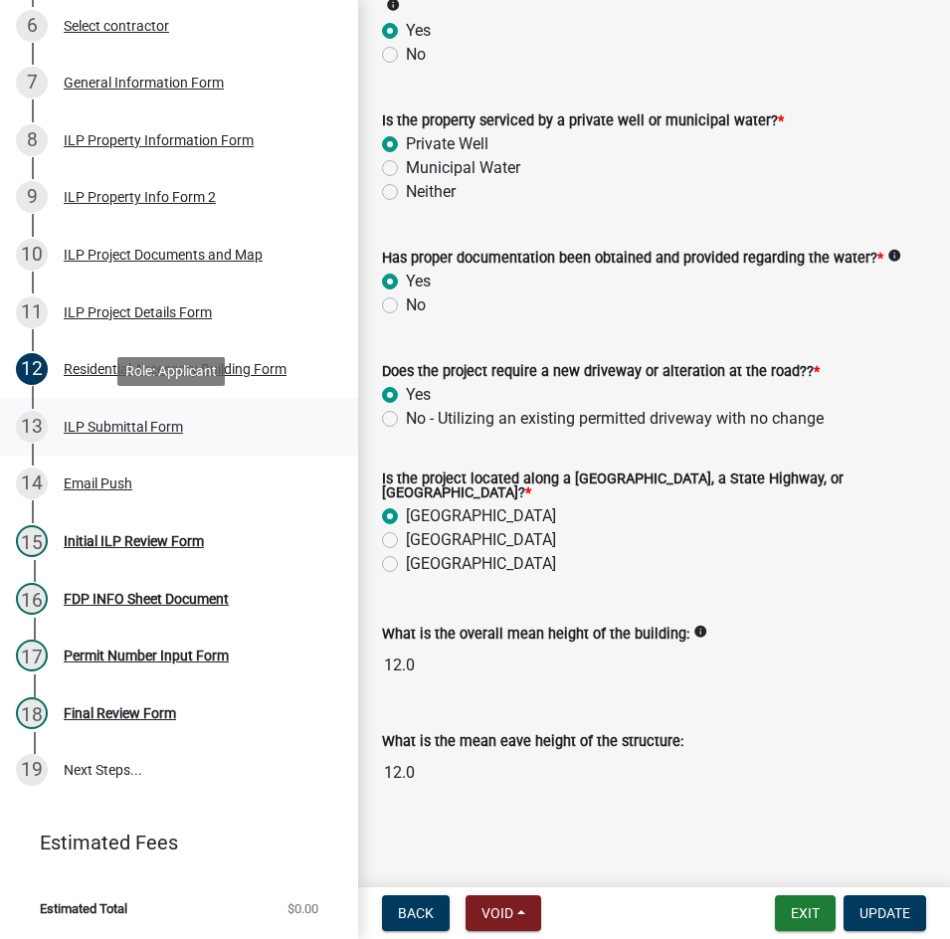
click at [117, 432] on div "ILP Submittal Form" at bounding box center [123, 427] width 119 height 14
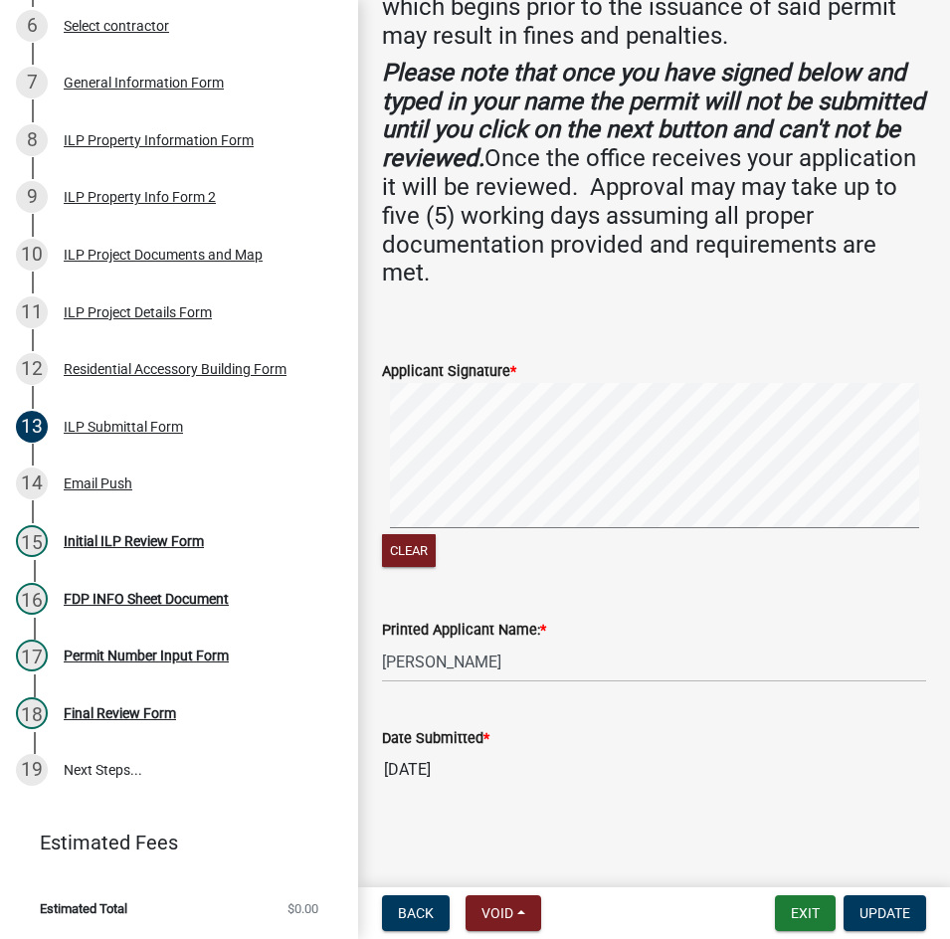
scroll to position [698, 0]
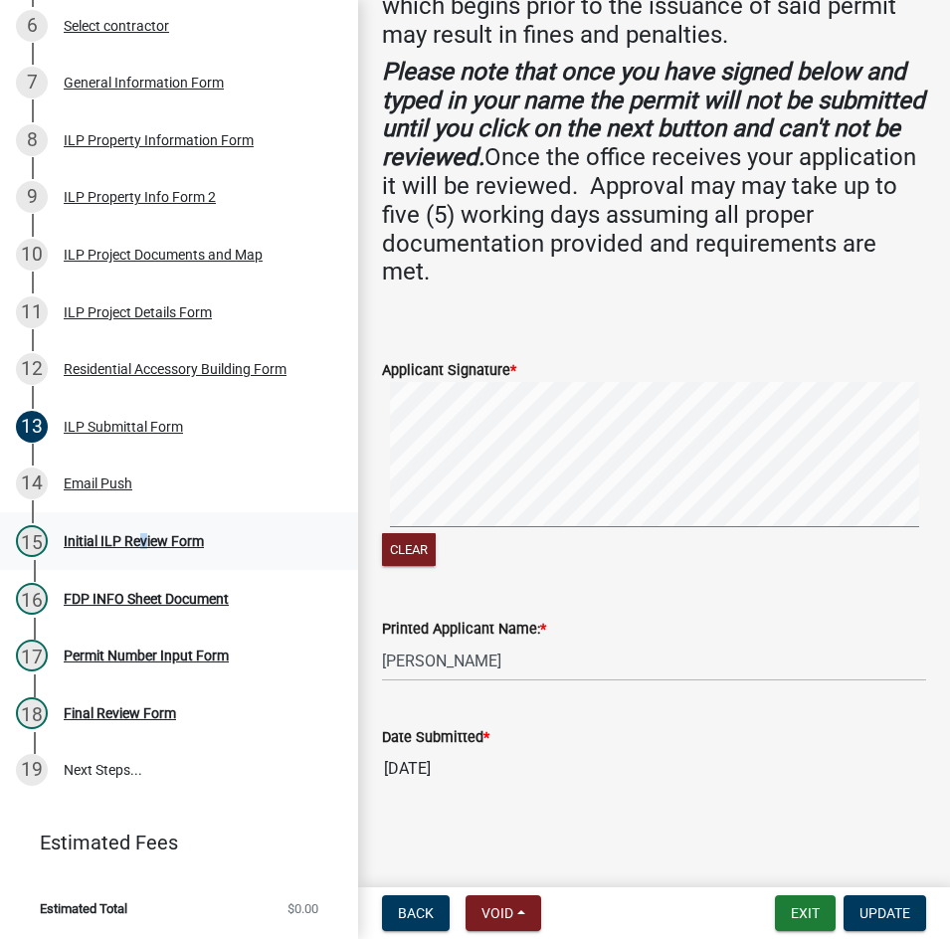
click at [137, 537] on div "Initial ILP Review Form" at bounding box center [134, 541] width 140 height 14
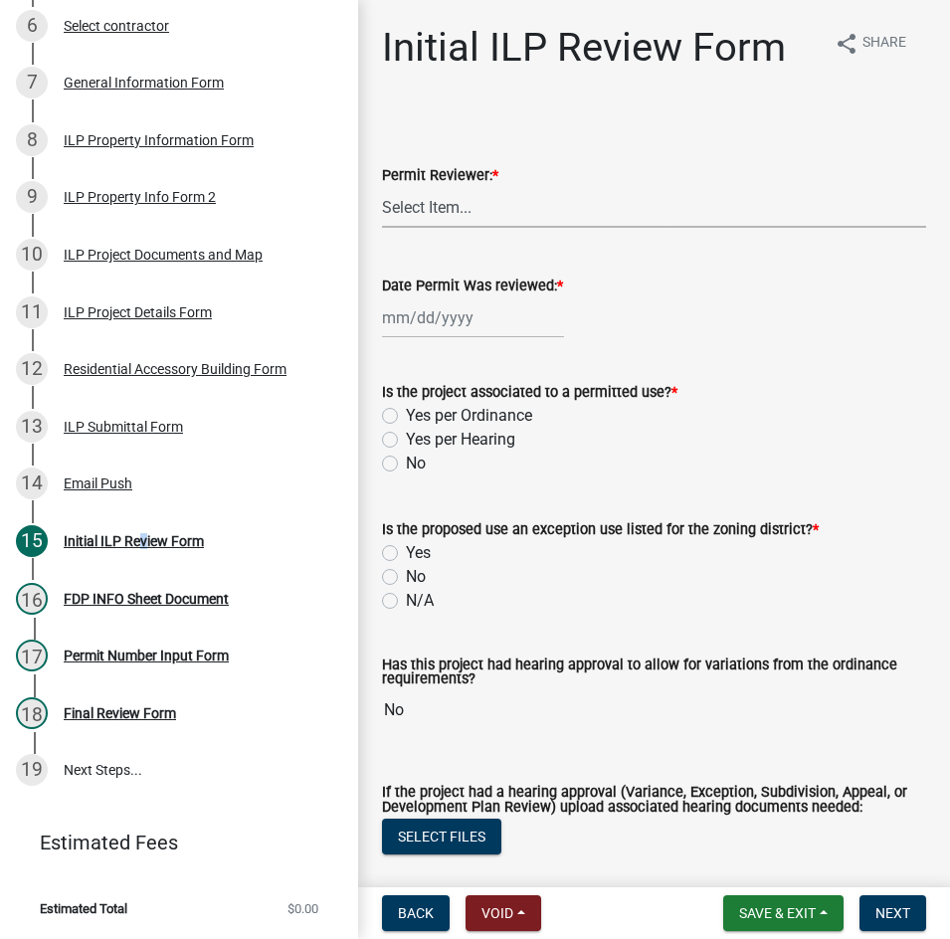
drag, startPoint x: 421, startPoint y: 202, endPoint x: 409, endPoint y: 202, distance: 11.9
click at [420, 201] on select "Select Item... MMS LT AT CS [PERSON_NAME]" at bounding box center [654, 207] width 544 height 41
click at [382, 187] on select "Select Item... MMS LT AT CS [PERSON_NAME]" at bounding box center [654, 207] width 544 height 41
select select "d95389f4-ab5a-4603-9826-29cf73316391"
select select "8"
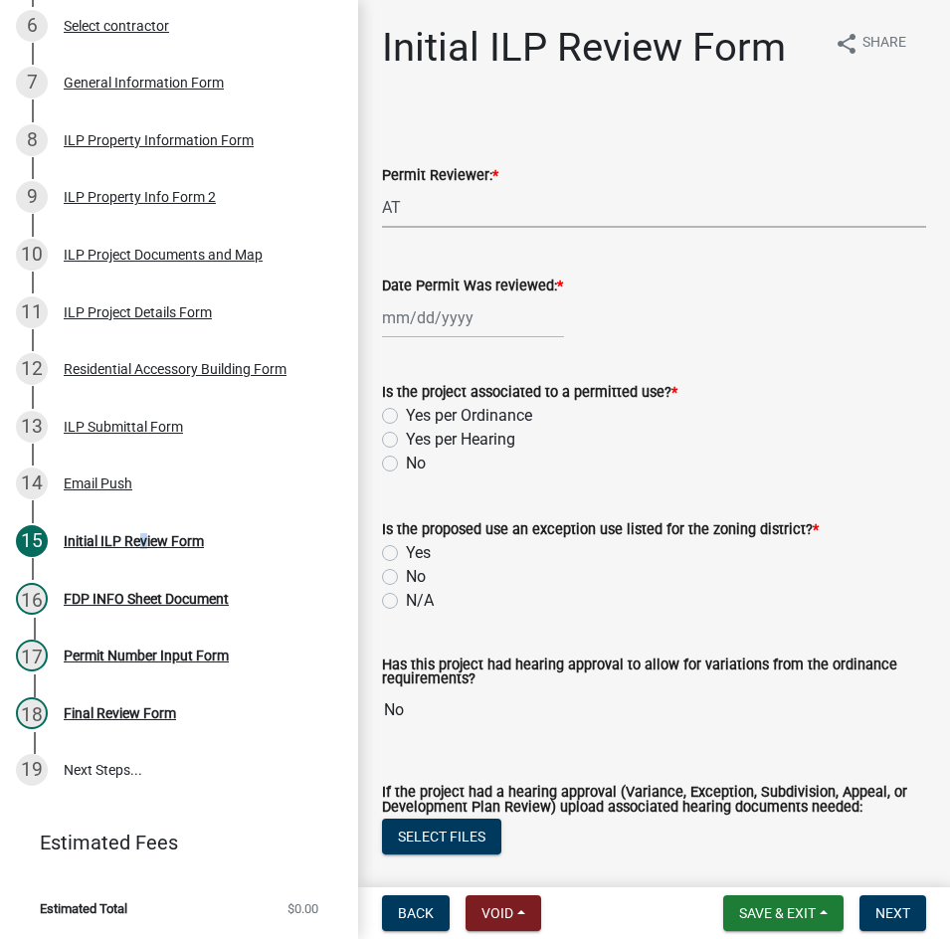
select select "2025"
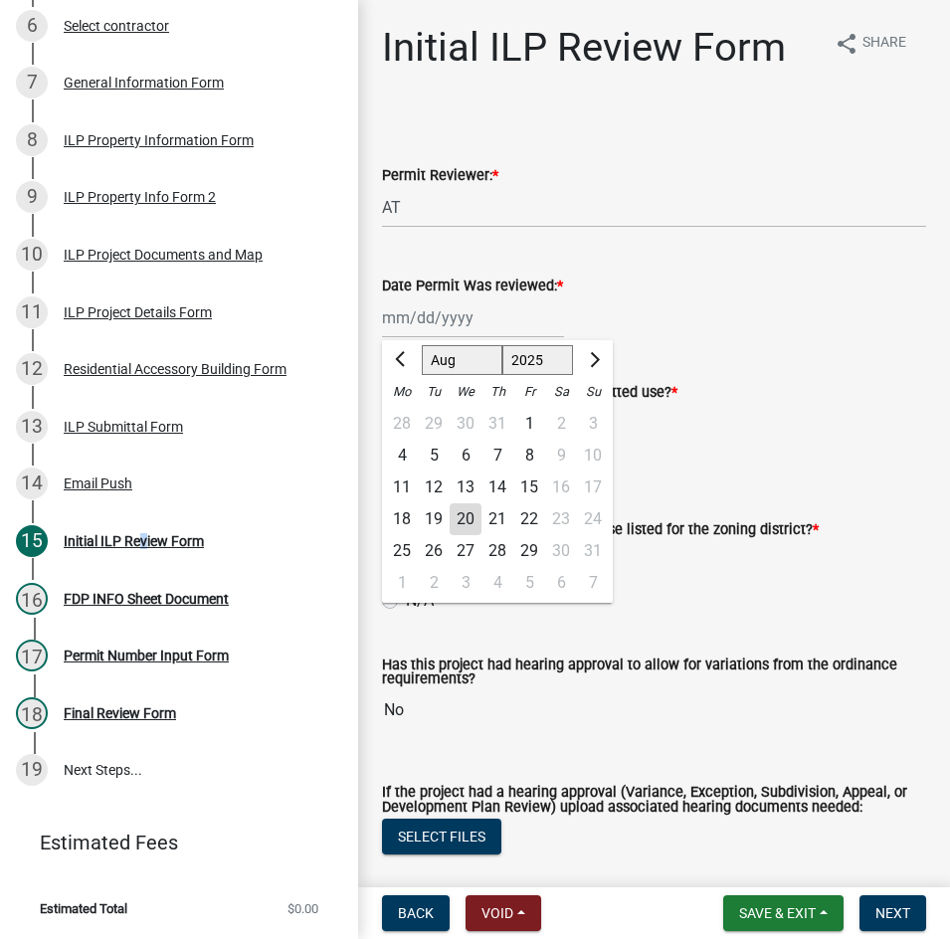
click at [391, 327] on div "[PERSON_NAME] Feb Mar Apr [PERSON_NAME][DATE] Oct Nov [DATE] 1526 1527 1528 152…" at bounding box center [473, 317] width 182 height 41
click at [468, 523] on div "20" at bounding box center [465, 519] width 32 height 32
type input "[DATE]"
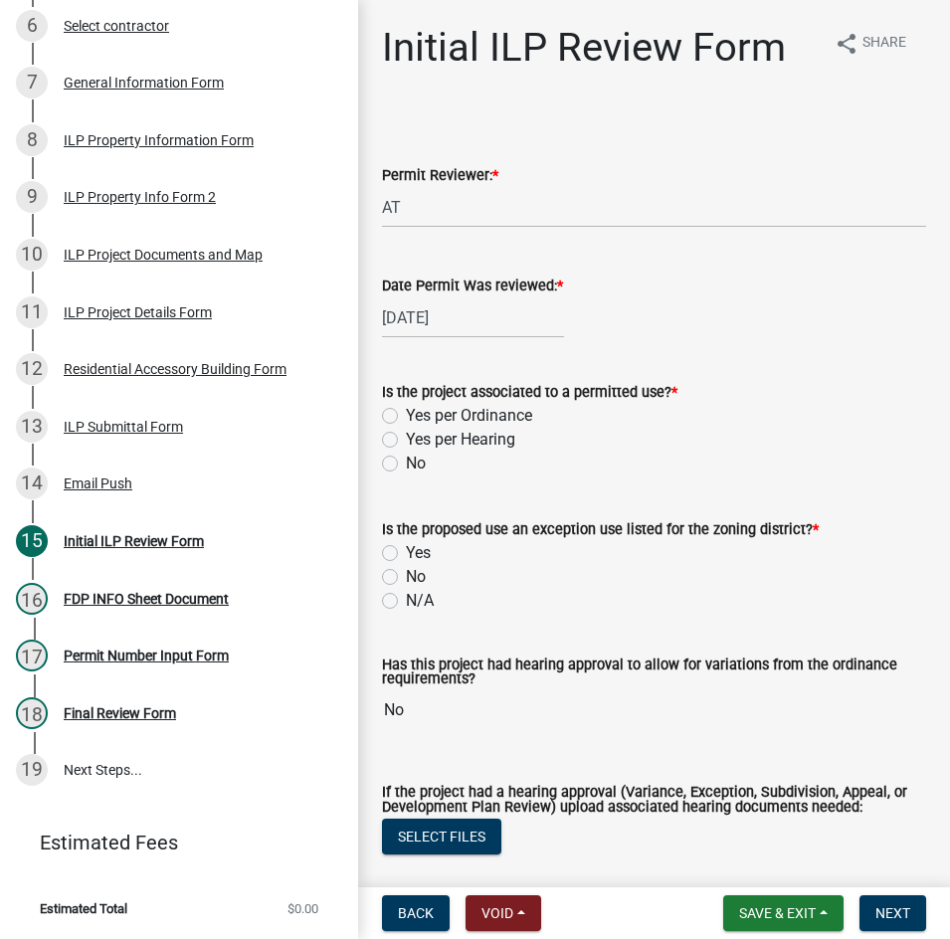
click at [406, 414] on label "Yes per Ordinance" at bounding box center [469, 416] width 126 height 24
click at [406, 414] on input "Yes per Ordinance" at bounding box center [412, 410] width 13 height 13
radio input "true"
click at [406, 601] on label "N/A" at bounding box center [420, 601] width 28 height 24
click at [406, 601] on input "N/A" at bounding box center [412, 595] width 13 height 13
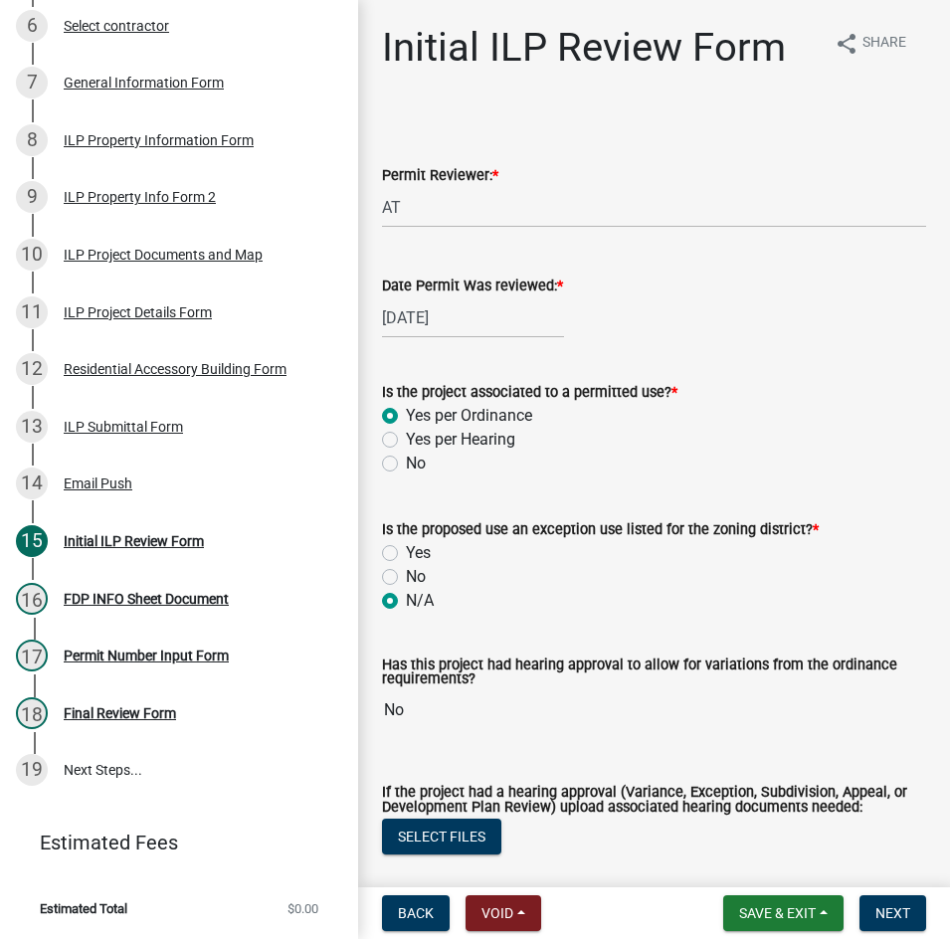
radio input "true"
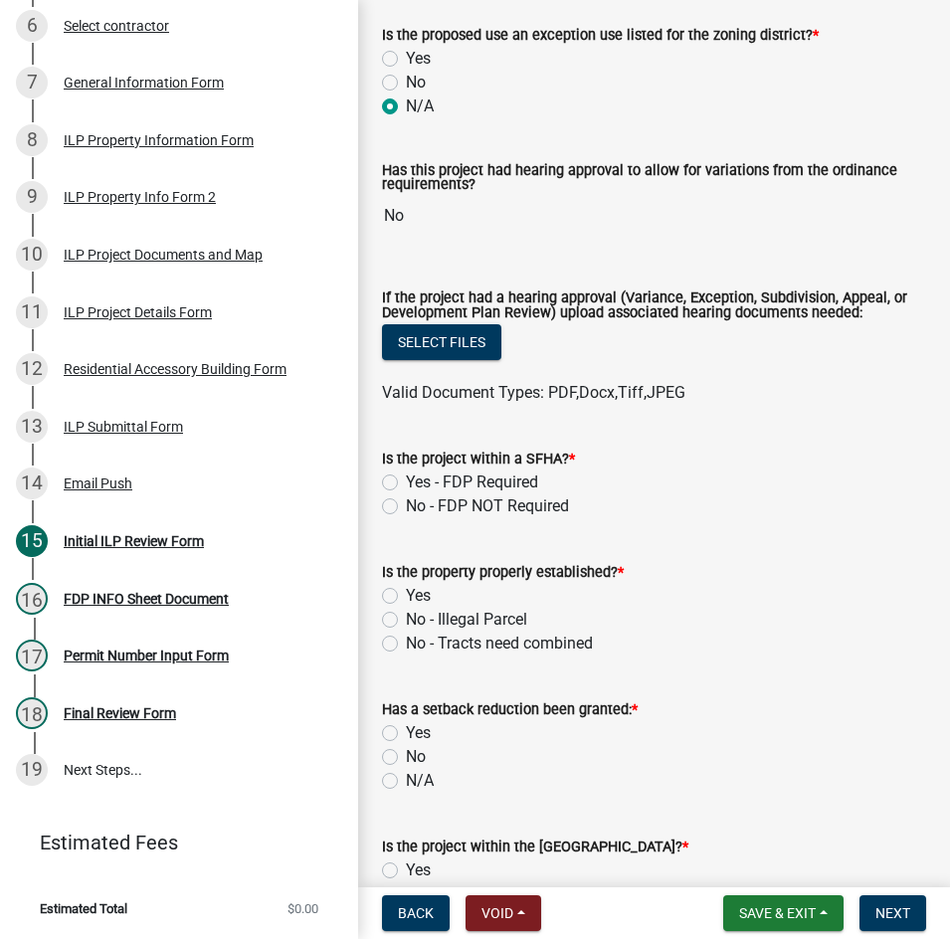
scroll to position [497, 0]
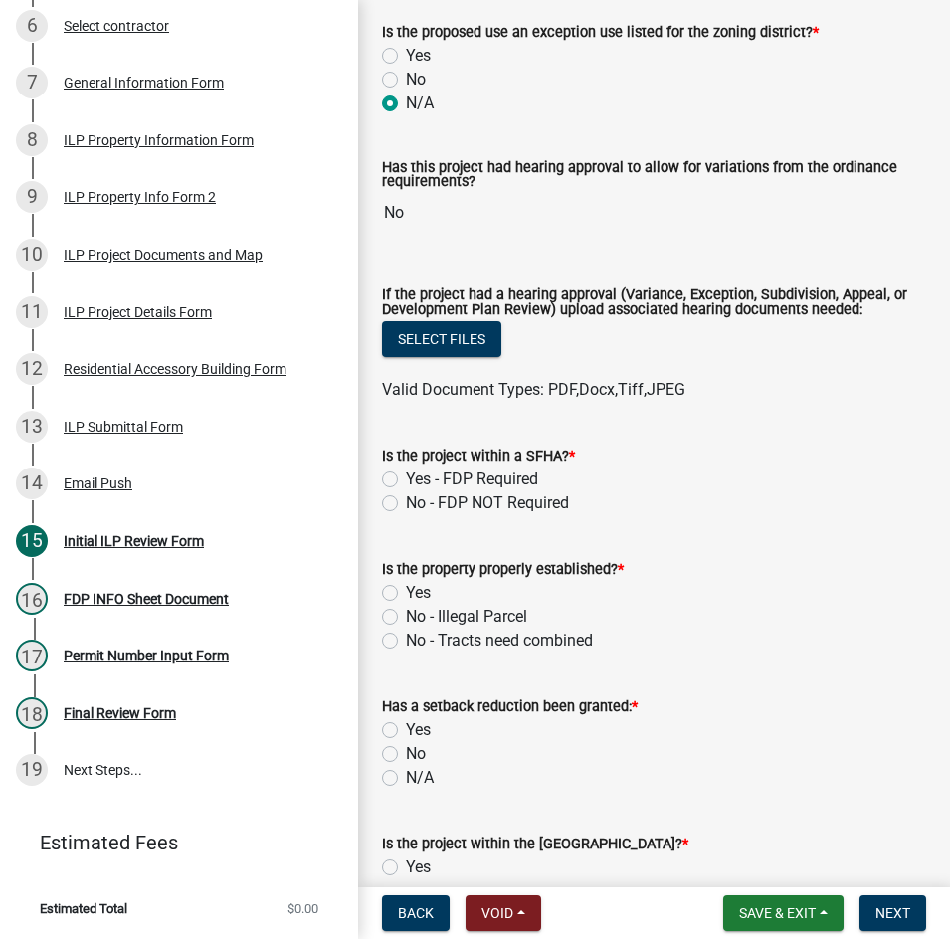
click at [406, 510] on label "No - FDP NOT Required" at bounding box center [487, 503] width 163 height 24
click at [406, 504] on input "No - FDP NOT Required" at bounding box center [412, 497] width 13 height 13
radio input "true"
click at [406, 599] on label "Yes" at bounding box center [418, 593] width 25 height 24
click at [406, 594] on input "Yes" at bounding box center [412, 587] width 13 height 13
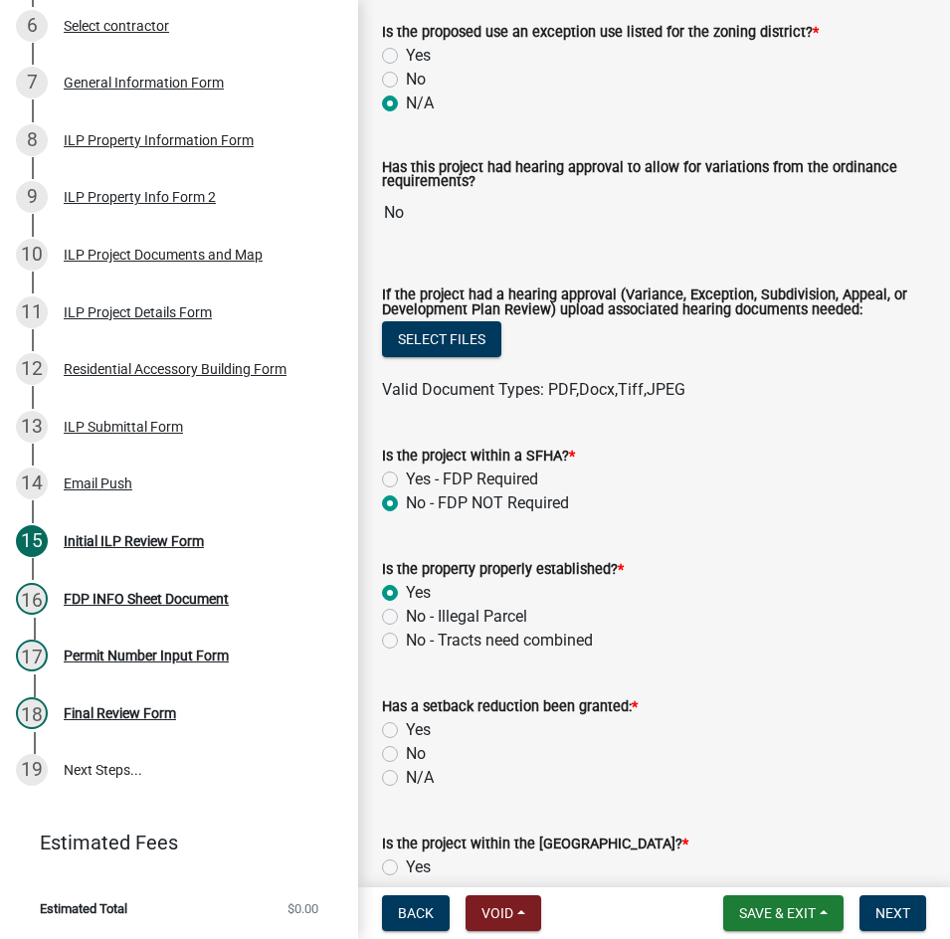
radio input "true"
click at [406, 758] on label "No" at bounding box center [416, 754] width 20 height 24
click at [406, 755] on input "No" at bounding box center [412, 748] width 13 height 13
radio input "true"
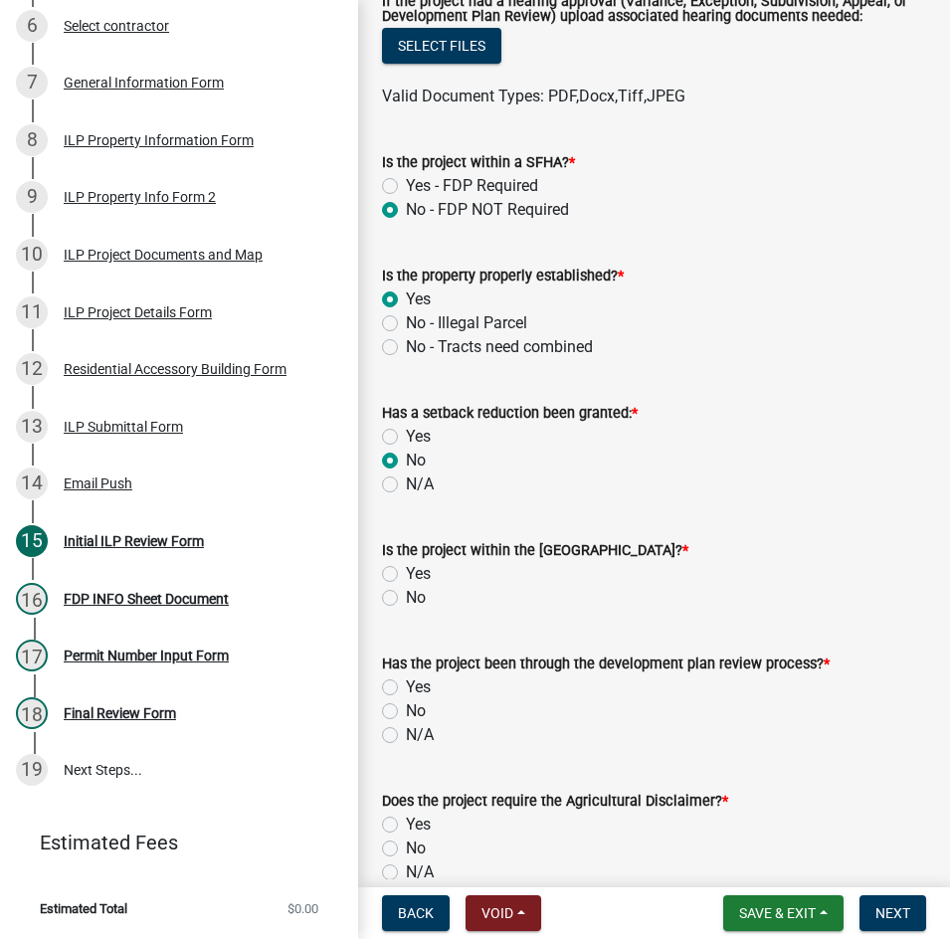
scroll to position [795, 0]
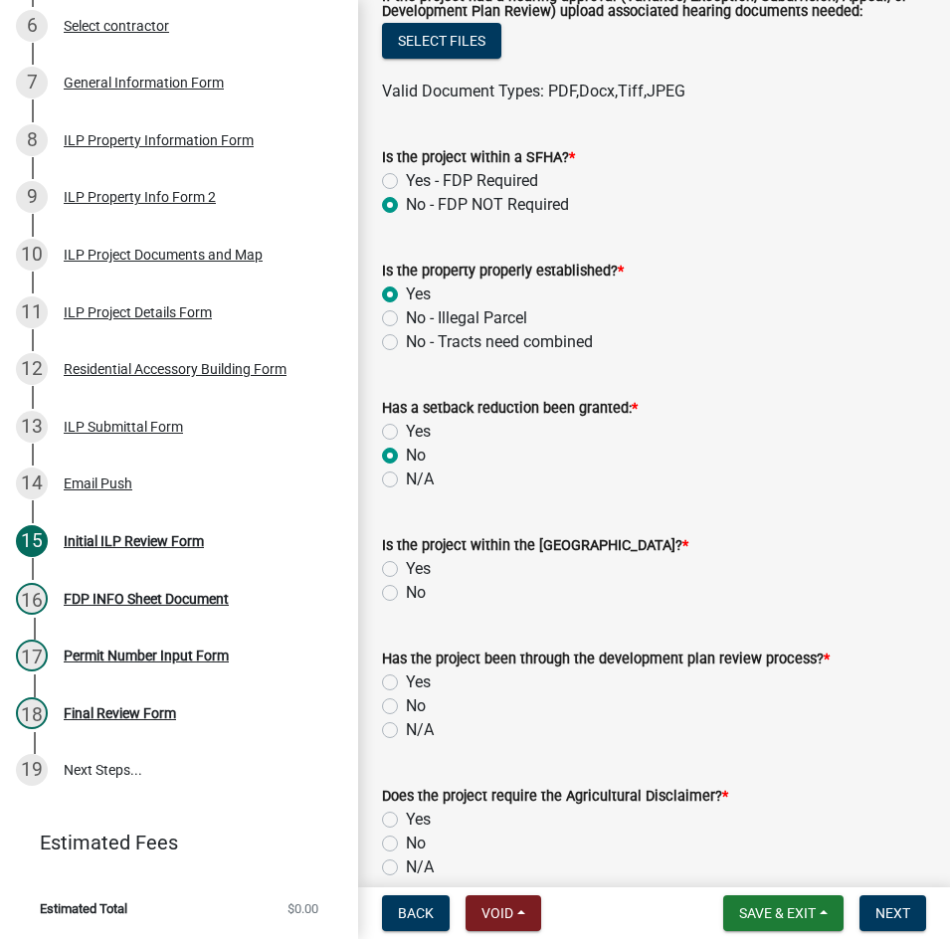
click at [406, 594] on label "No" at bounding box center [416, 593] width 20 height 24
click at [406, 594] on input "No" at bounding box center [412, 587] width 13 height 13
radio input "true"
click at [406, 731] on label "N/A" at bounding box center [420, 730] width 28 height 24
click at [406, 731] on input "N/A" at bounding box center [412, 724] width 13 height 13
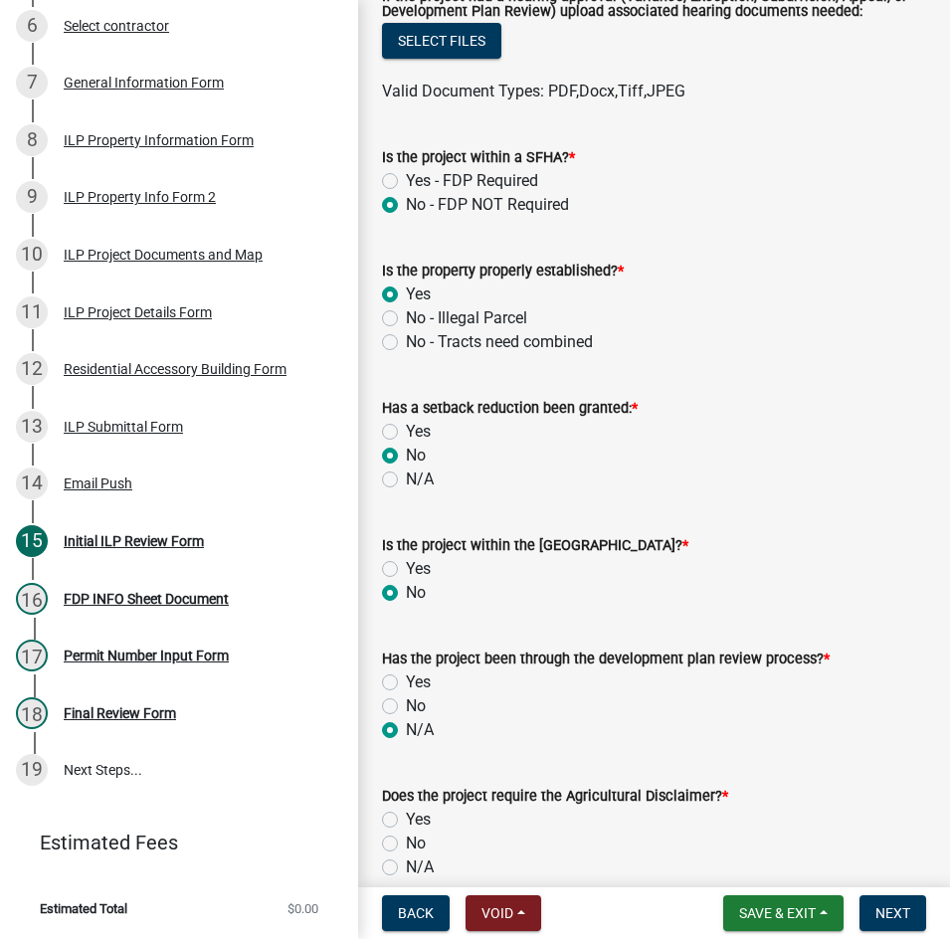
radio input "true"
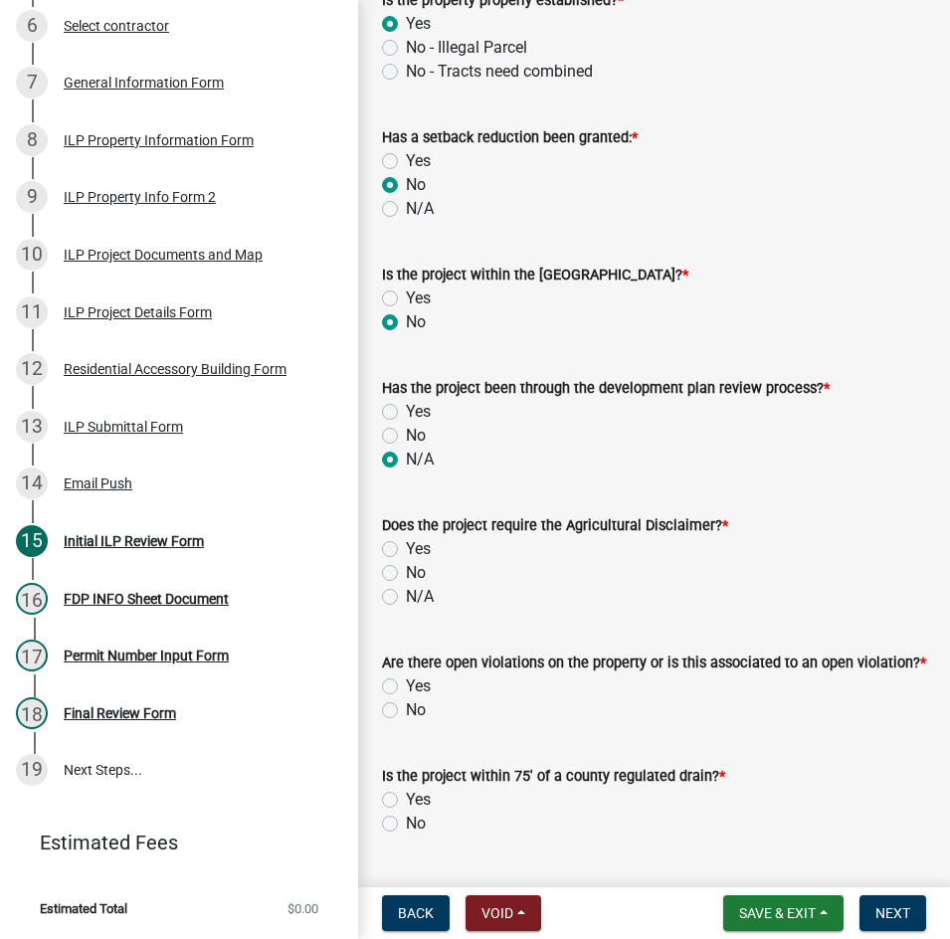
scroll to position [1094, 0]
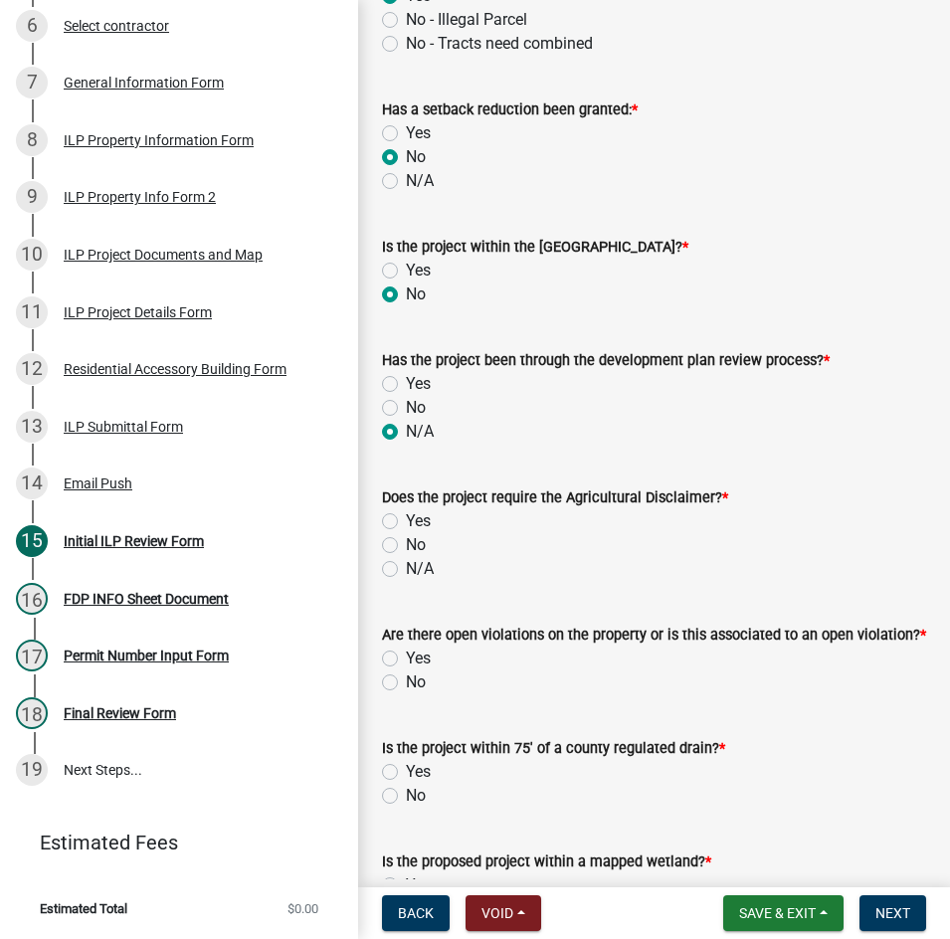
click at [406, 549] on label "No" at bounding box center [416, 545] width 20 height 24
click at [406, 546] on input "No" at bounding box center [412, 539] width 13 height 13
radio input "true"
click at [406, 694] on label "No" at bounding box center [416, 682] width 20 height 24
click at [406, 683] on input "No" at bounding box center [412, 676] width 13 height 13
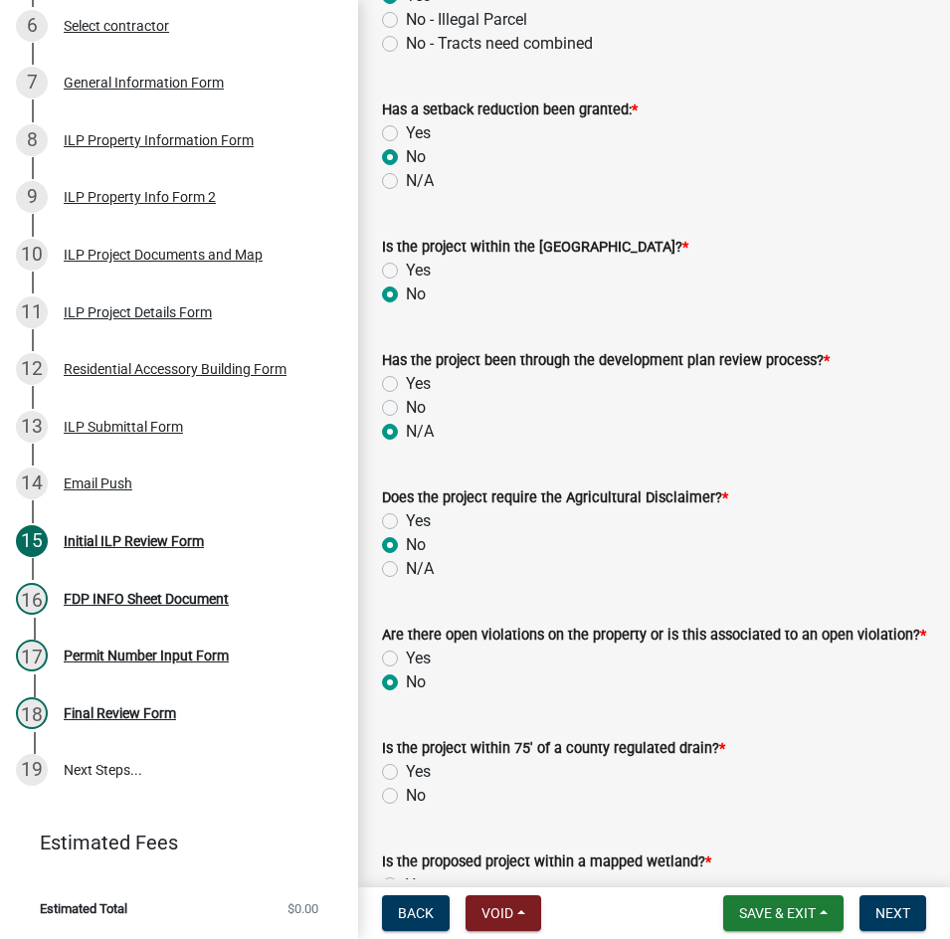
radio input "true"
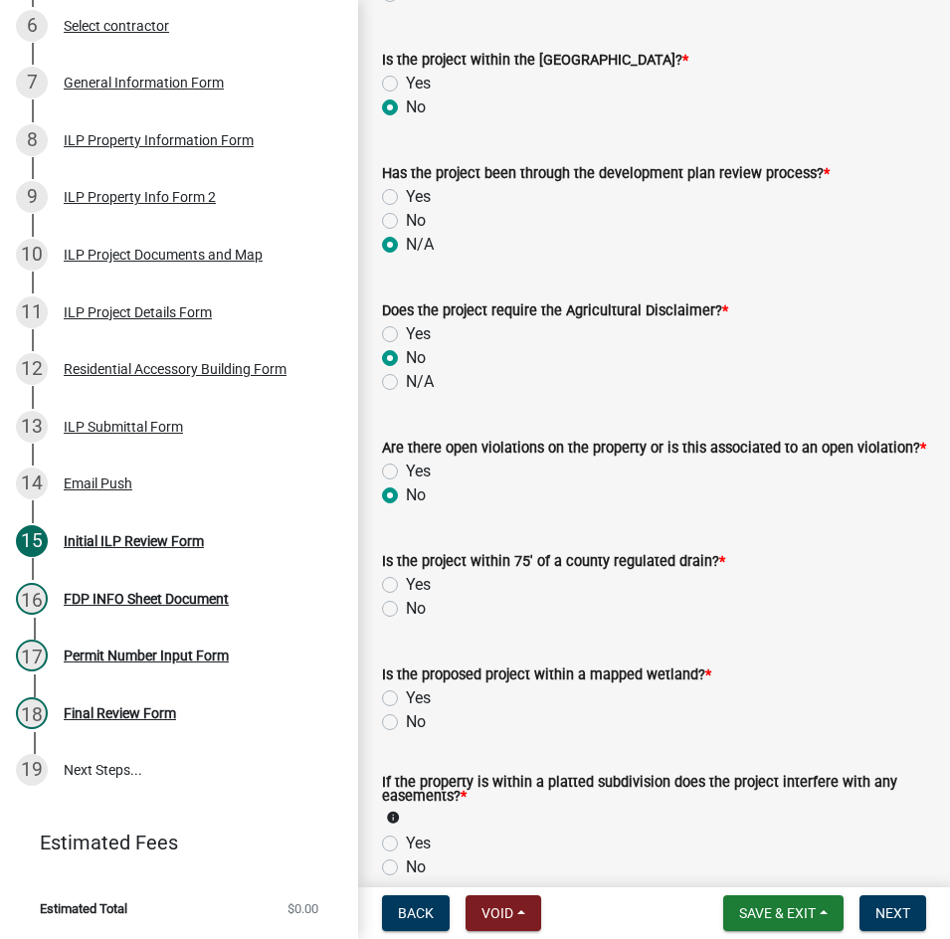
scroll to position [1293, 0]
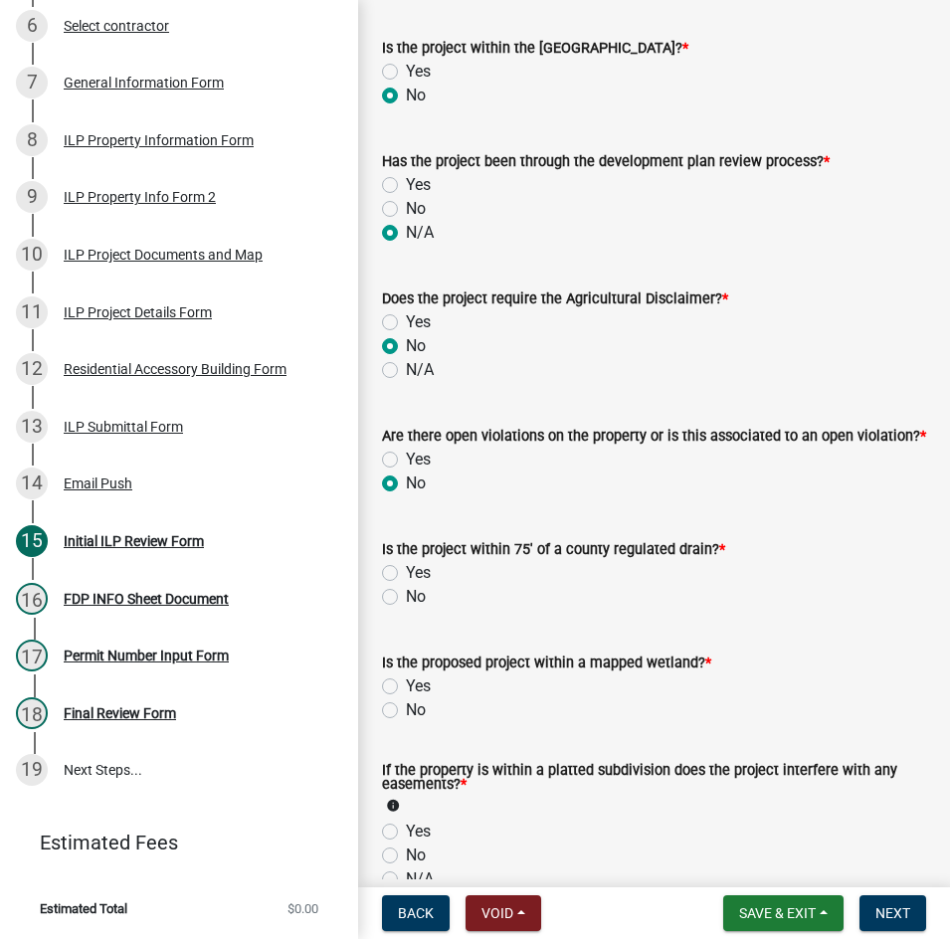
click at [406, 609] on label "No" at bounding box center [416, 597] width 20 height 24
click at [406, 598] on input "No" at bounding box center [412, 591] width 13 height 13
radio input "true"
click at [406, 722] on label "No" at bounding box center [416, 710] width 20 height 24
click at [406, 711] on input "No" at bounding box center [412, 704] width 13 height 13
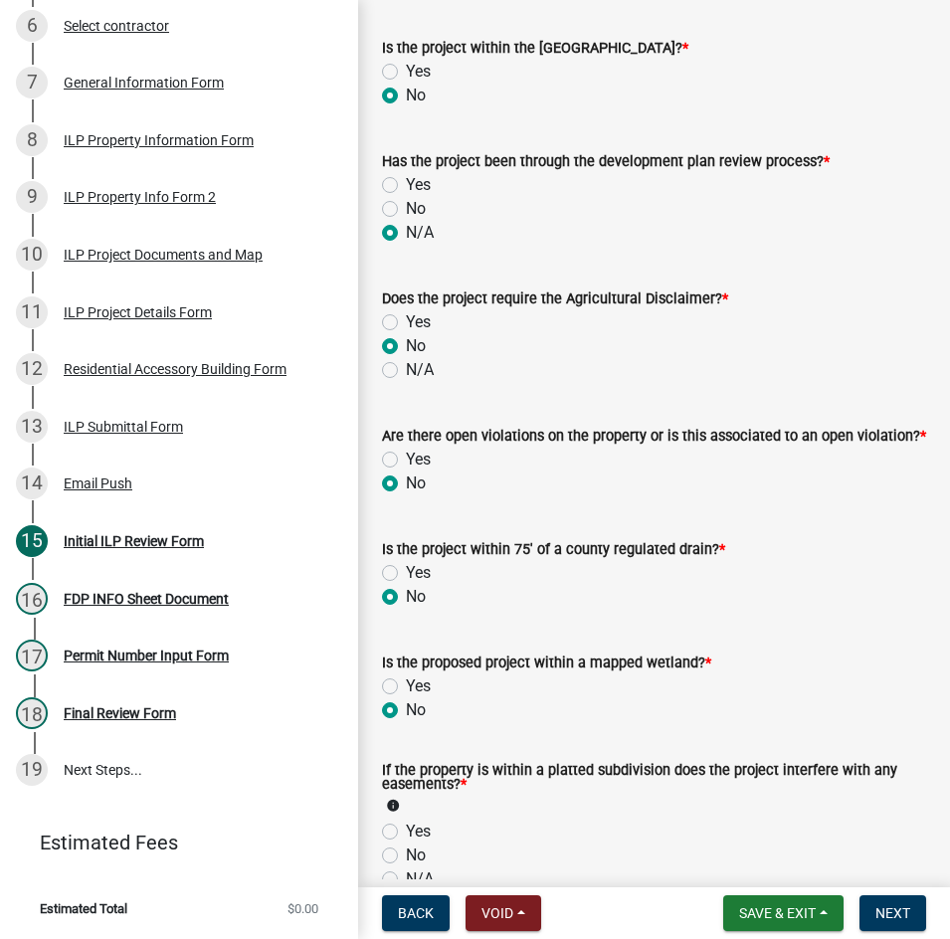
radio input "true"
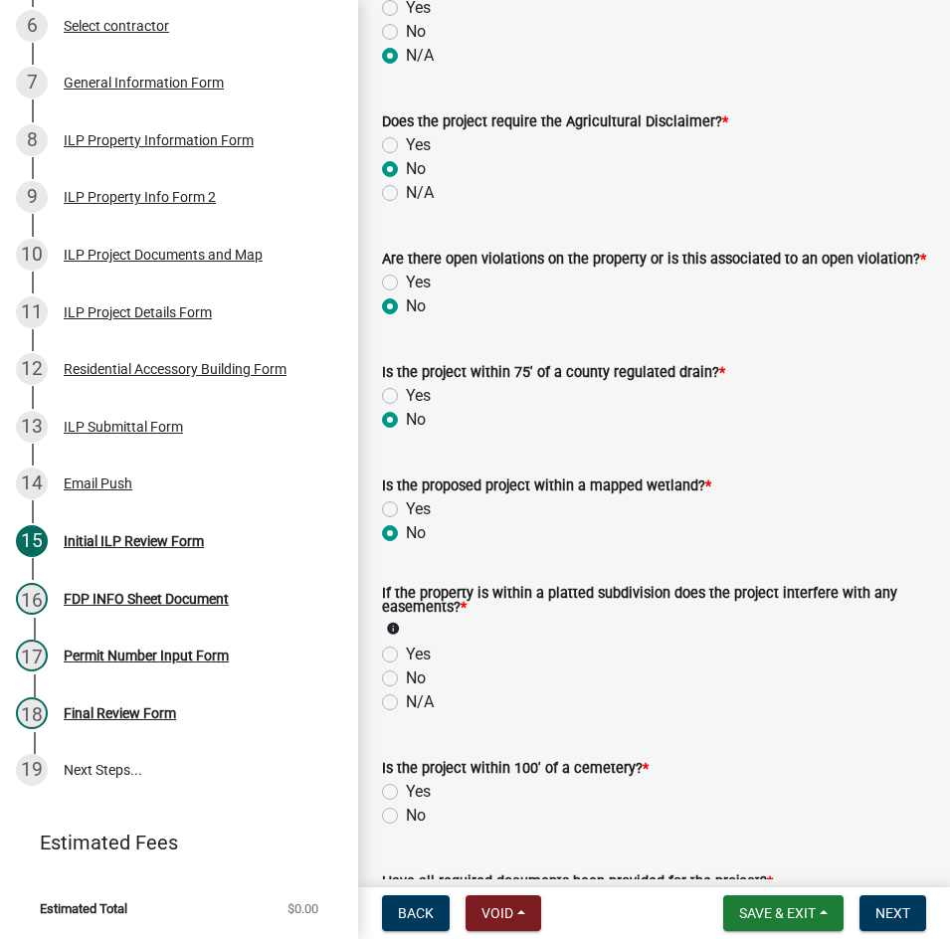
scroll to position [1491, 0]
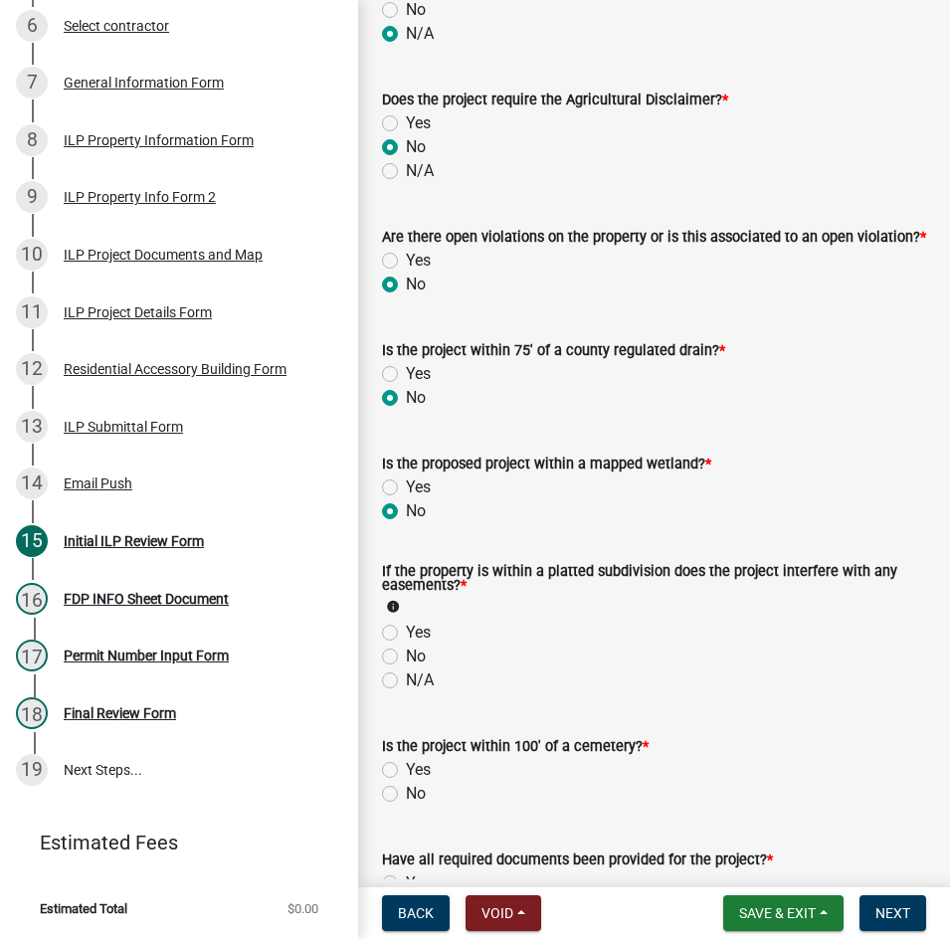
click at [406, 692] on label "N/A" at bounding box center [420, 680] width 28 height 24
click at [406, 681] on input "N/A" at bounding box center [412, 674] width 13 height 13
radio input "true"
click at [406, 805] on label "No" at bounding box center [416, 794] width 20 height 24
click at [406, 794] on input "No" at bounding box center [412, 788] width 13 height 13
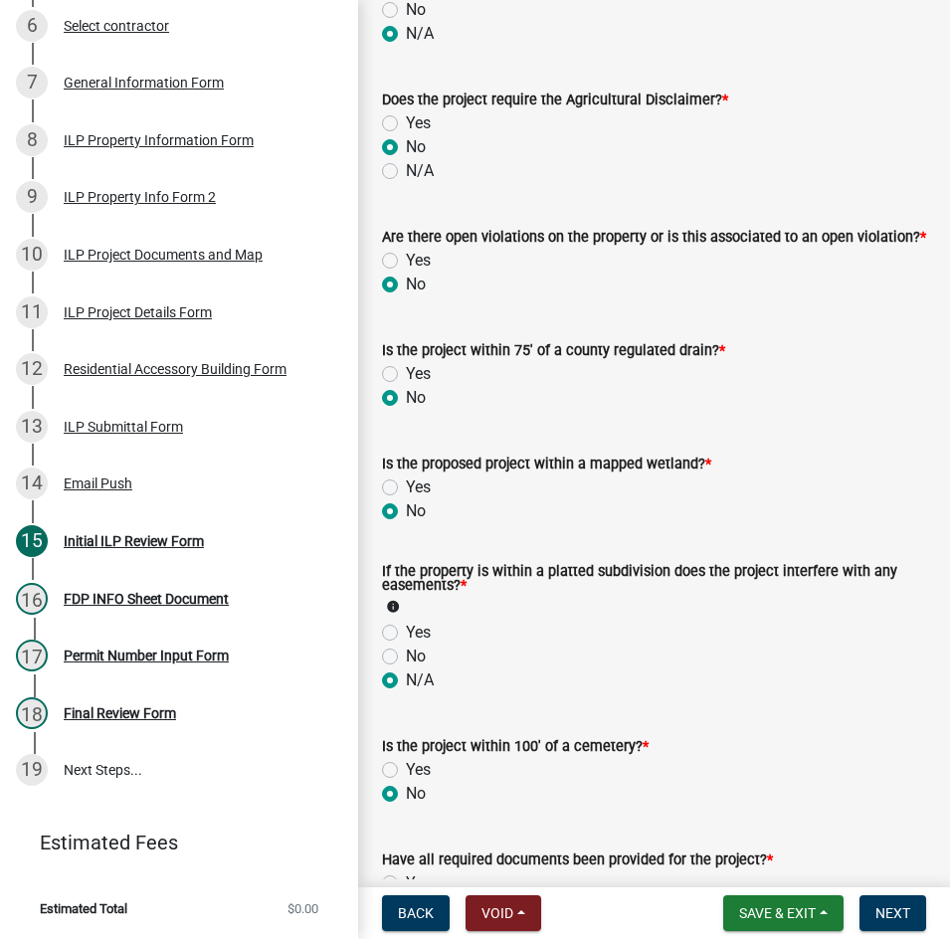
radio input "true"
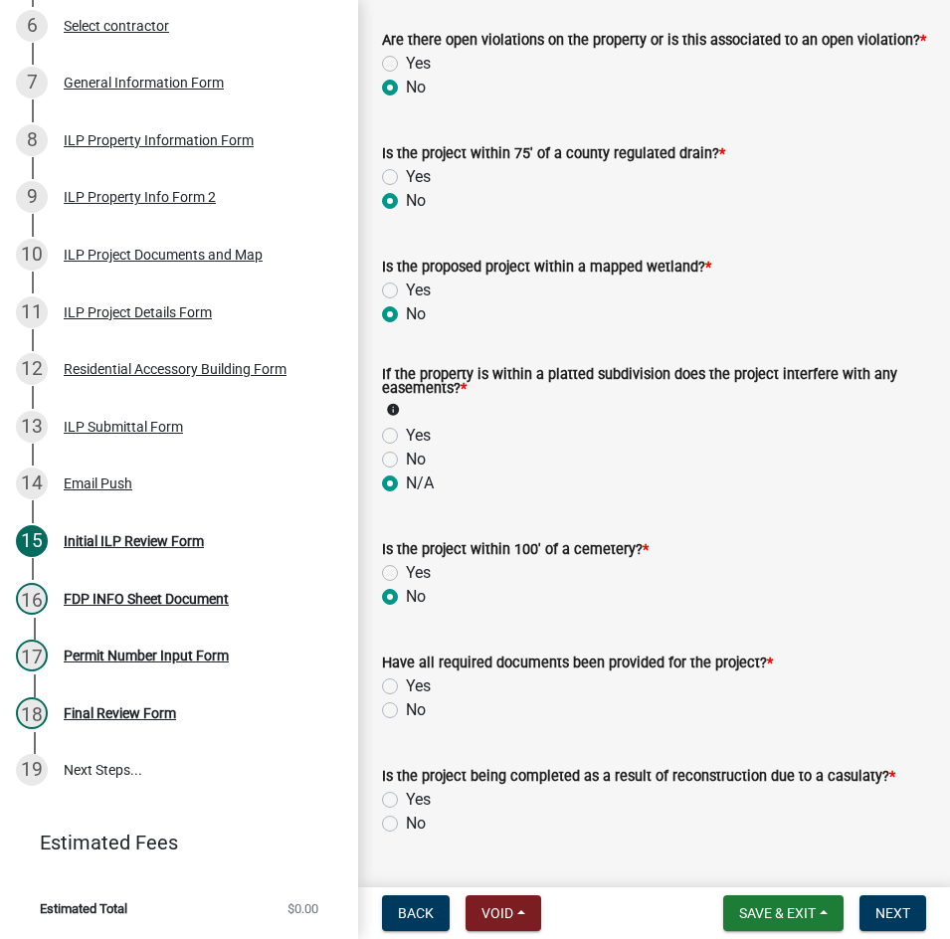
scroll to position [1690, 0]
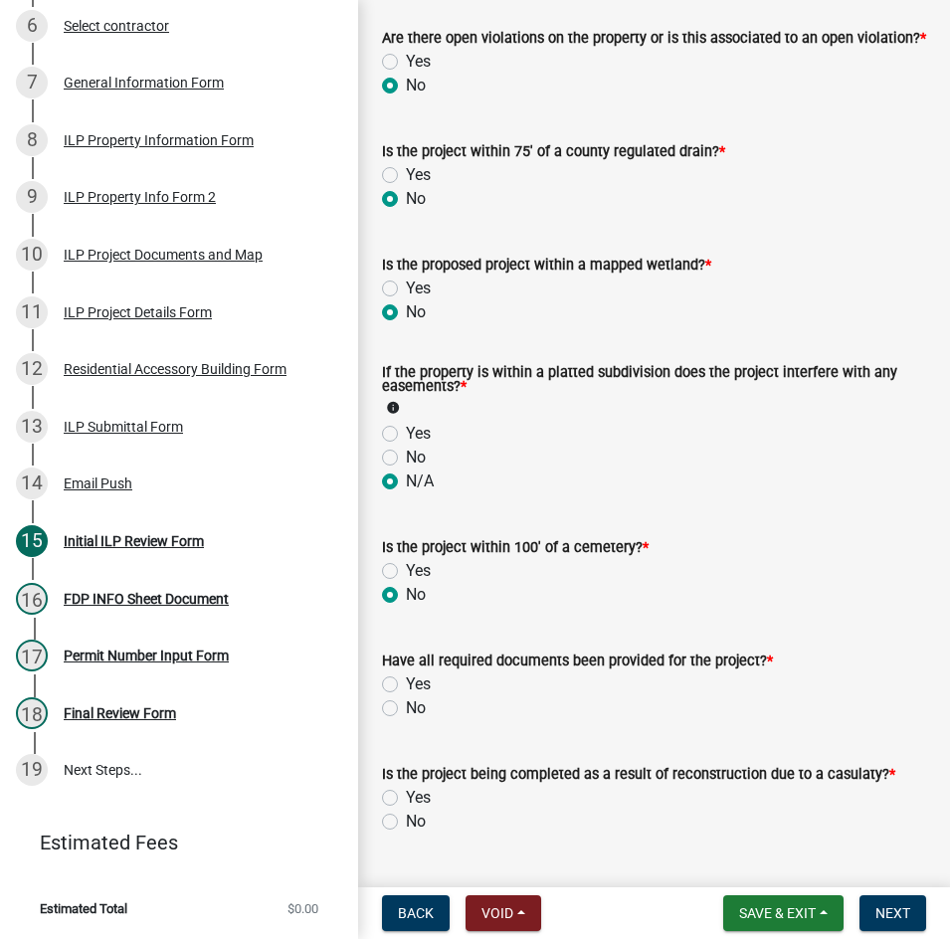
click at [406, 696] on label "Yes" at bounding box center [418, 684] width 25 height 24
click at [406, 685] on input "Yes" at bounding box center [412, 678] width 13 height 13
radio input "true"
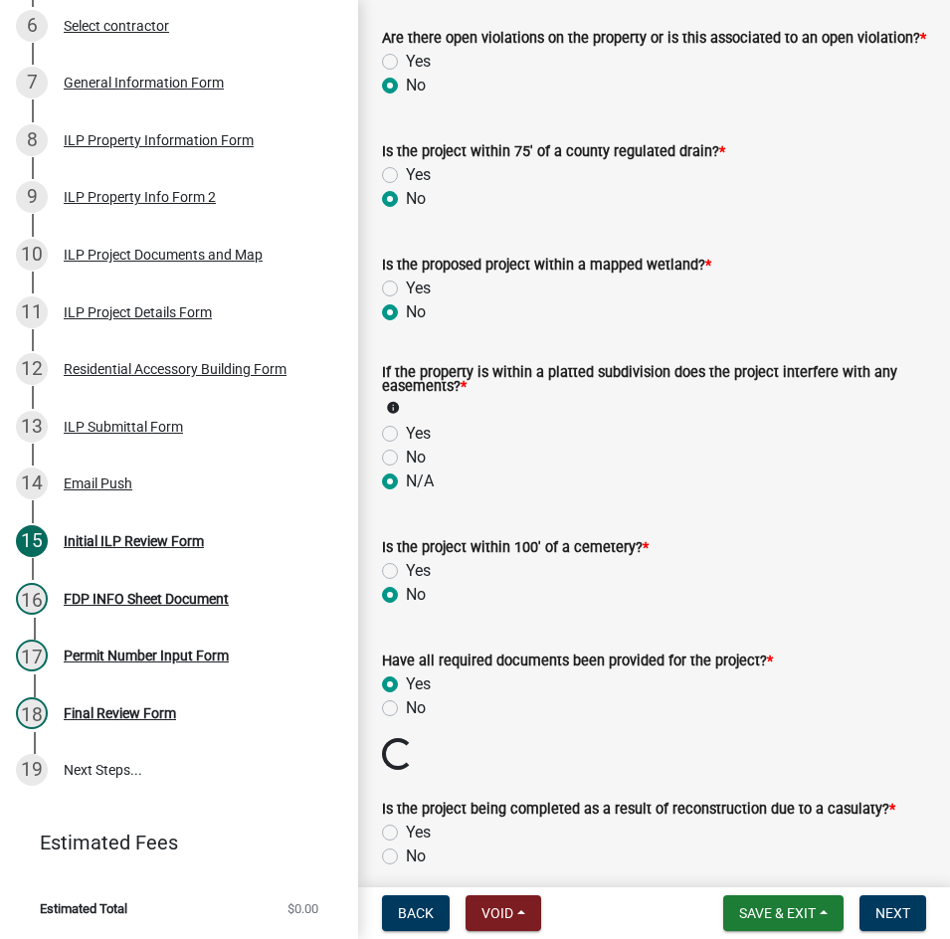
scroll to position [1790, 0]
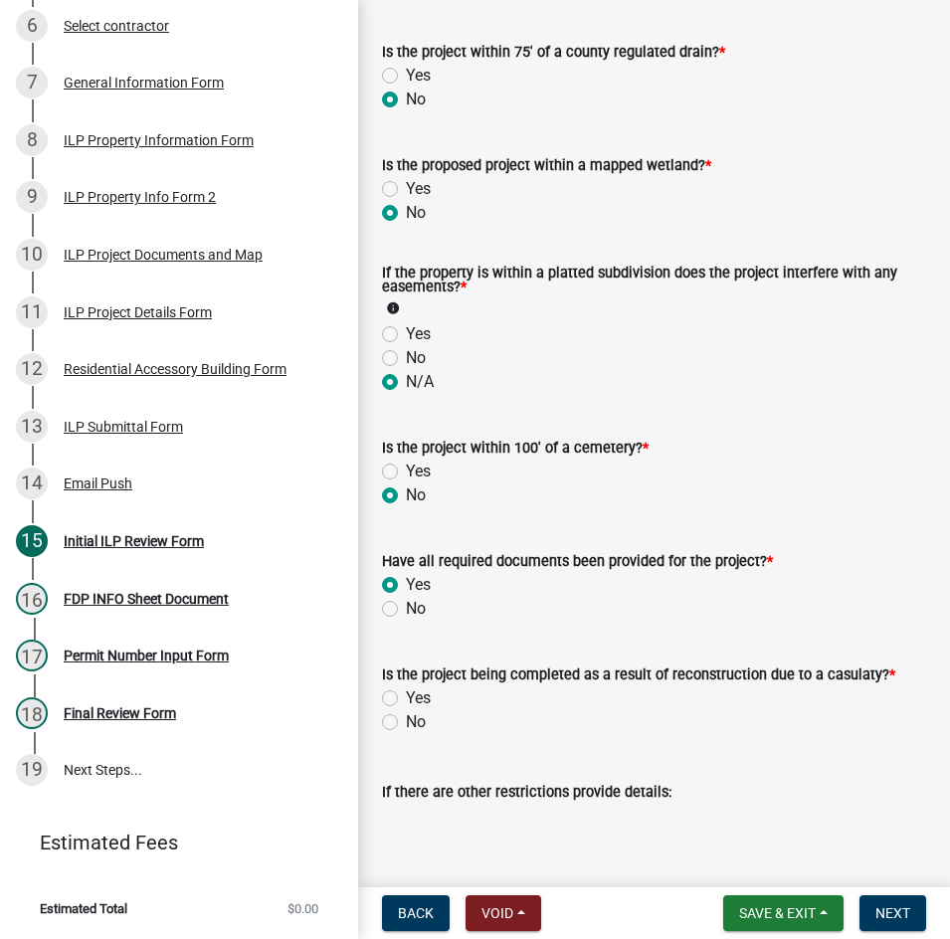
click at [406, 734] on label "No" at bounding box center [416, 722] width 20 height 24
click at [406, 723] on input "No" at bounding box center [412, 716] width 13 height 13
radio input "true"
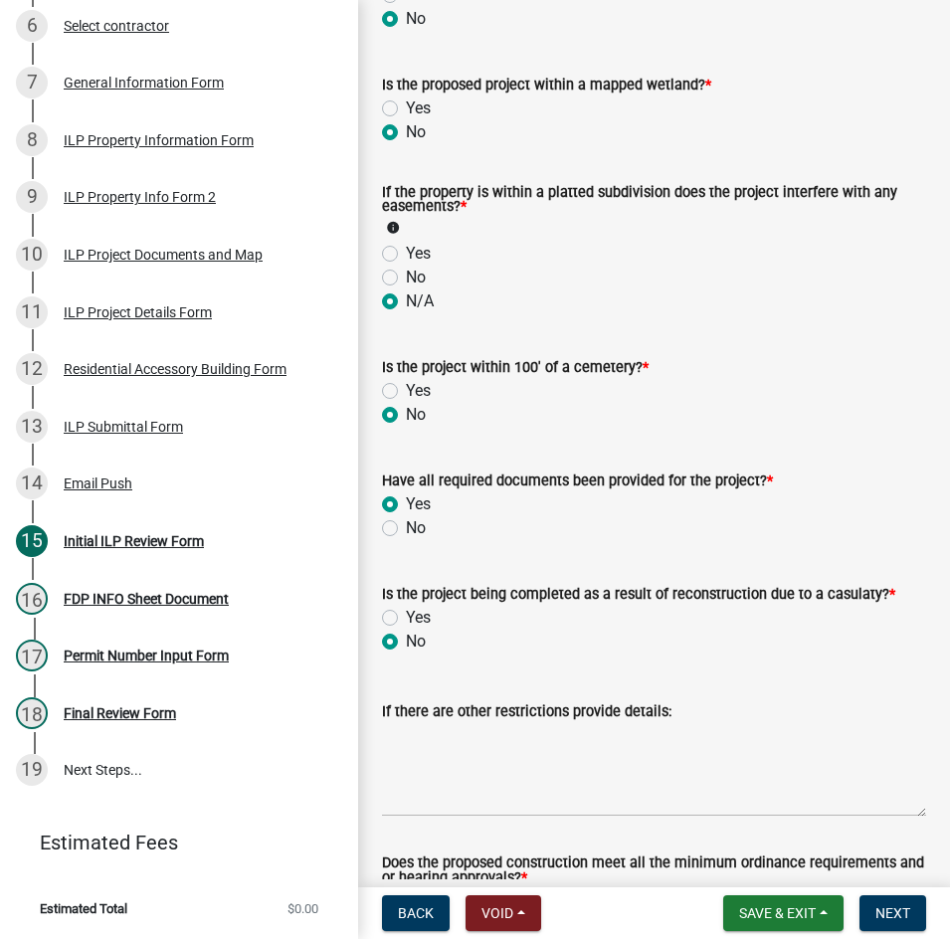
scroll to position [2036, 0]
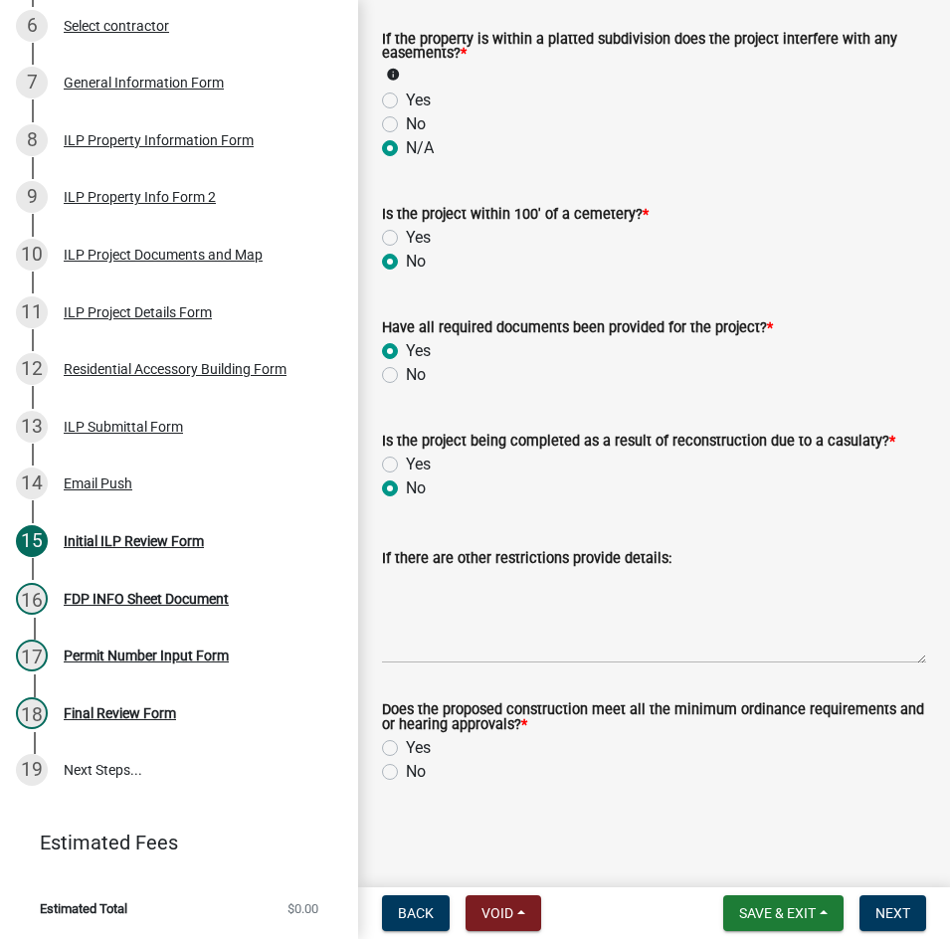
click at [406, 748] on label "Yes" at bounding box center [418, 748] width 25 height 24
click at [406, 748] on input "Yes" at bounding box center [412, 742] width 13 height 13
radio input "true"
click at [753, 911] on span "Save & Exit" at bounding box center [777, 913] width 77 height 16
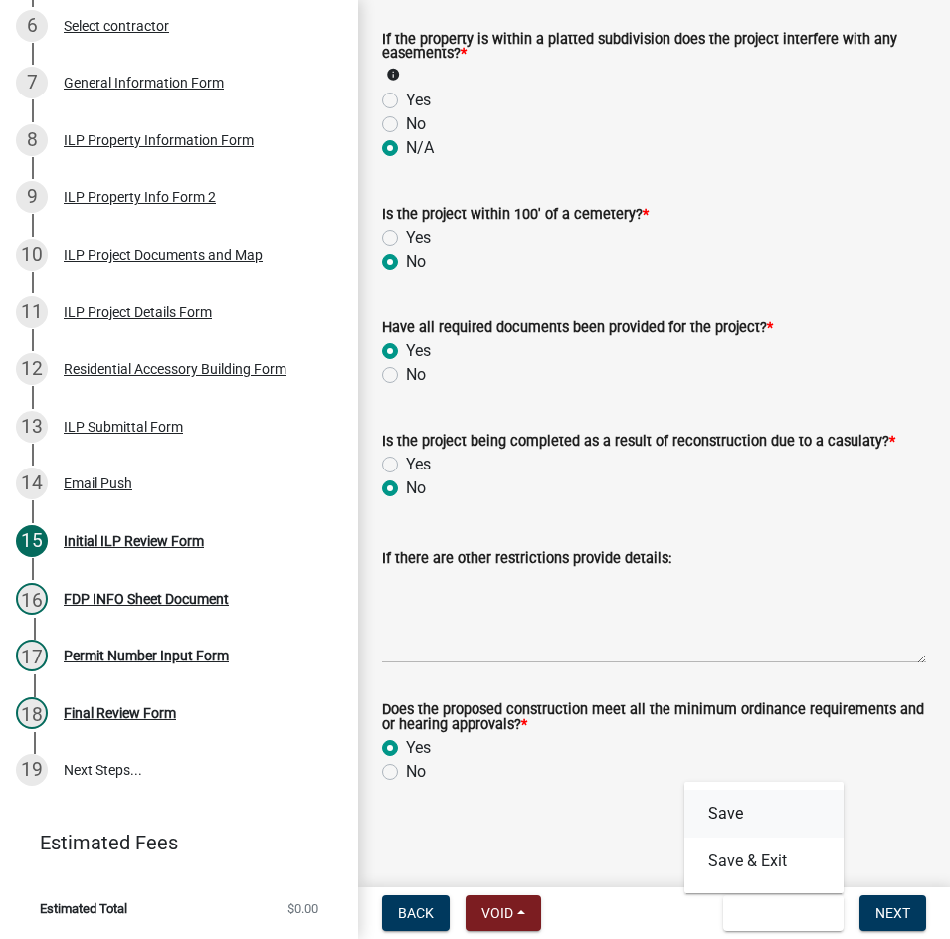
click at [732, 806] on button "Save" at bounding box center [763, 813] width 159 height 48
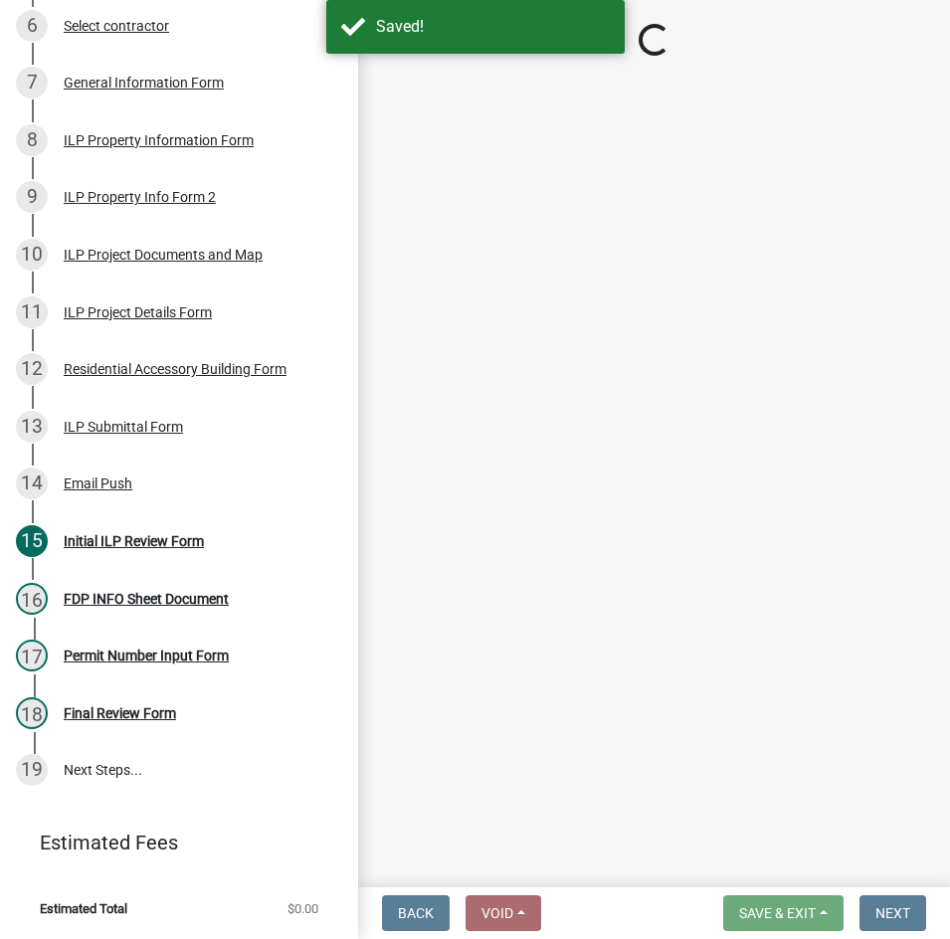
select select "d95389f4-ab5a-4603-9826-29cf73316391"
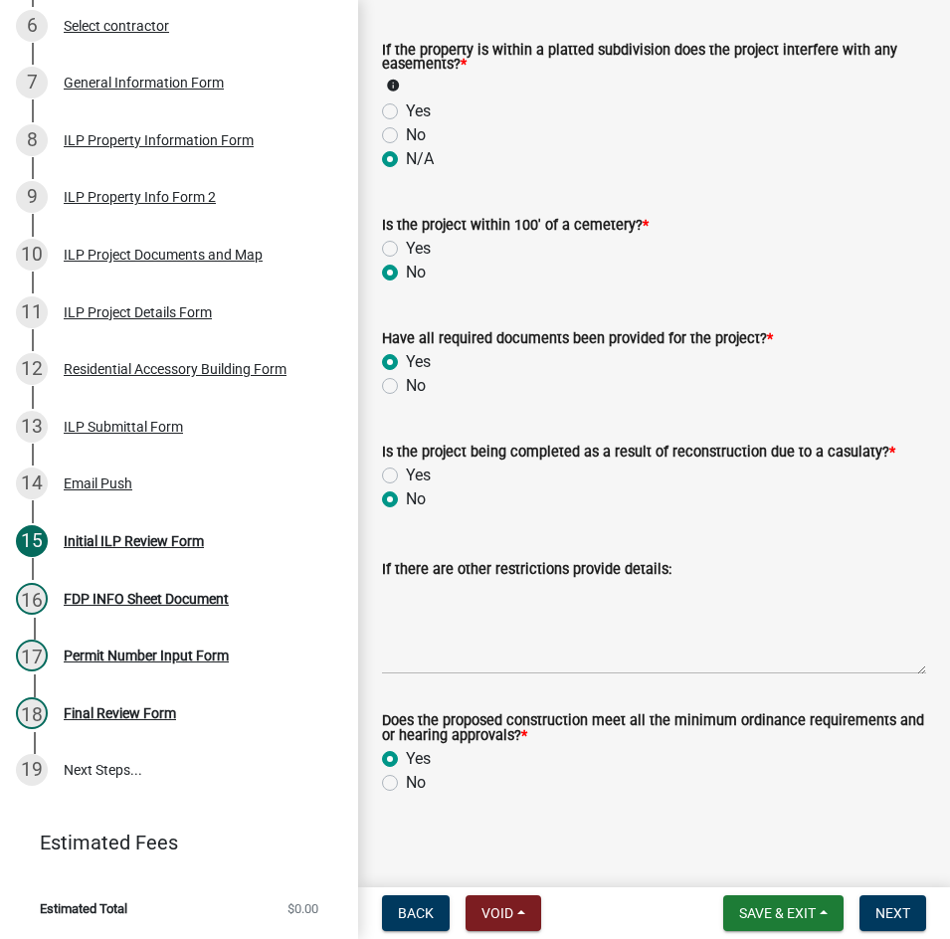
scroll to position [2036, 0]
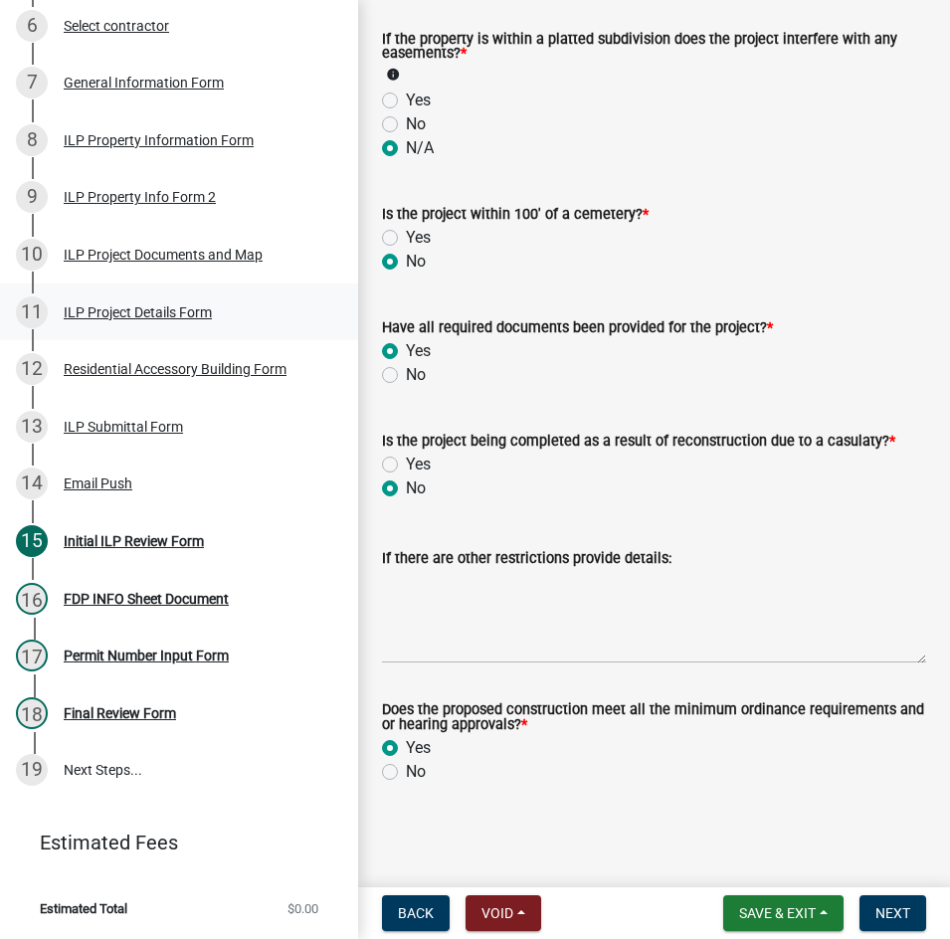
click at [147, 313] on div "ILP Project Details Form" at bounding box center [138, 312] width 148 height 14
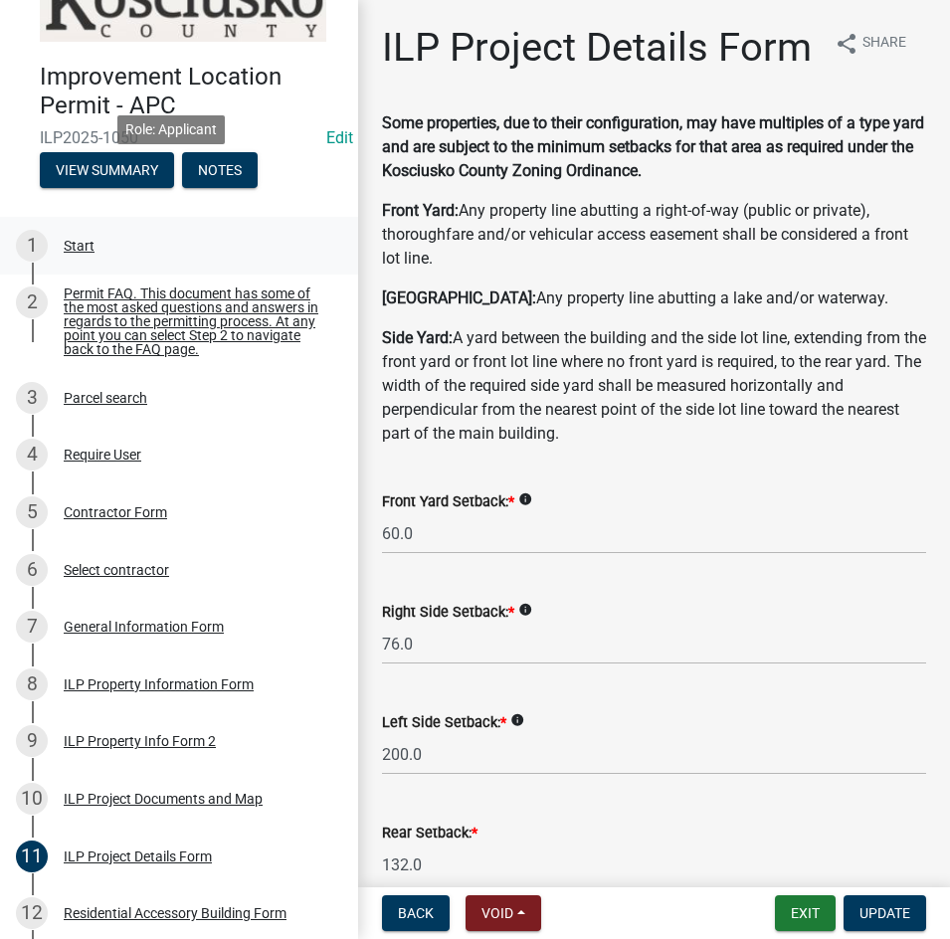
scroll to position [0, 0]
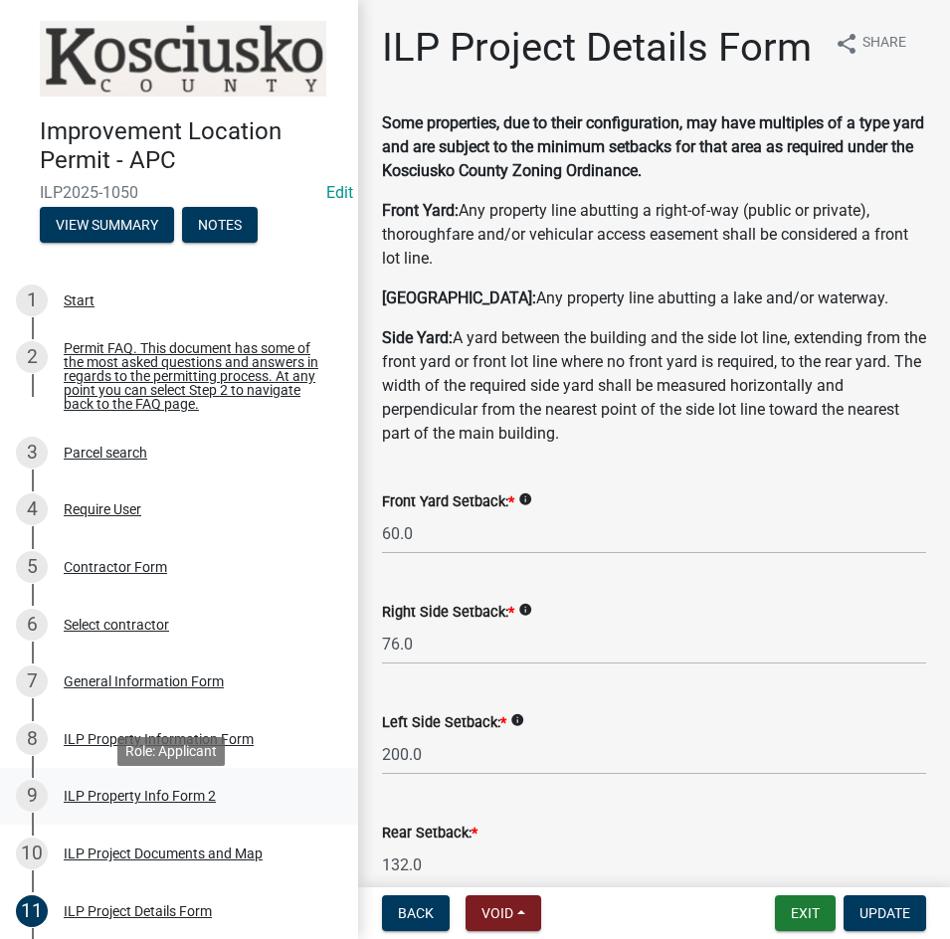
click at [152, 800] on div "ILP Property Info Form 2" at bounding box center [140, 795] width 152 height 14
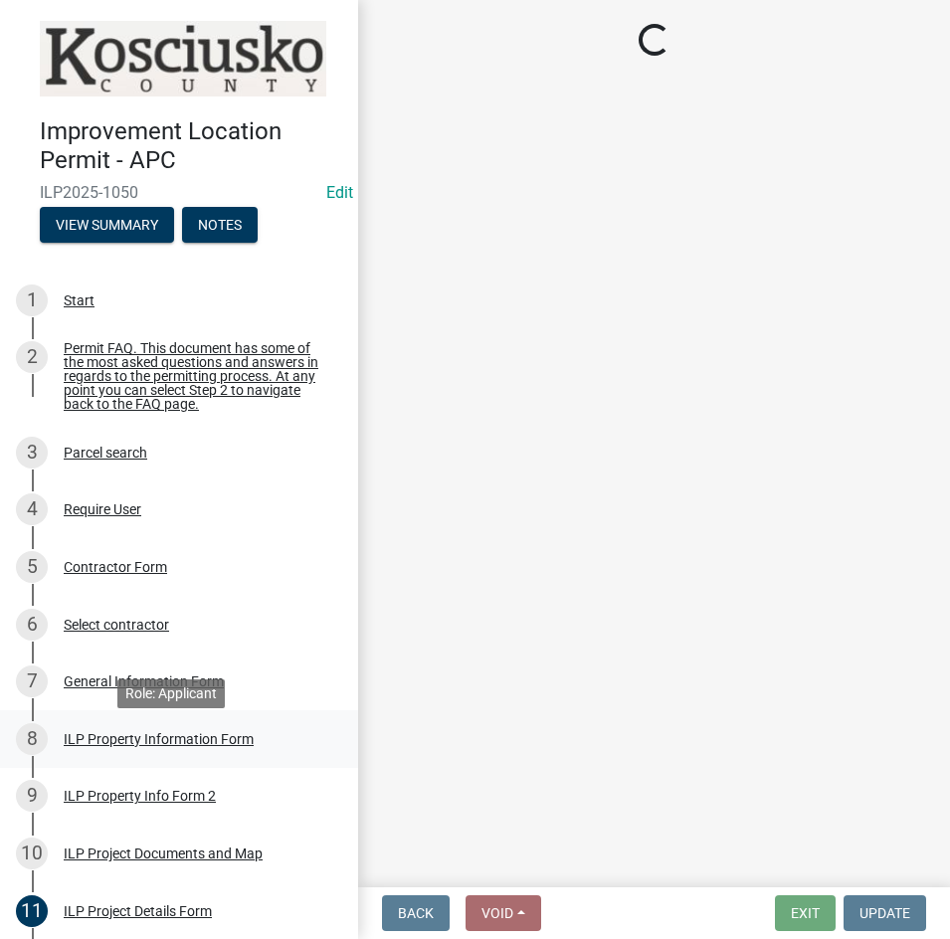
select select "5d8d9a6f-68f4-4910-b8ad-905844ed2da1"
select select "1146270b-2111-4e23-bf7f-74ce85cf7041"
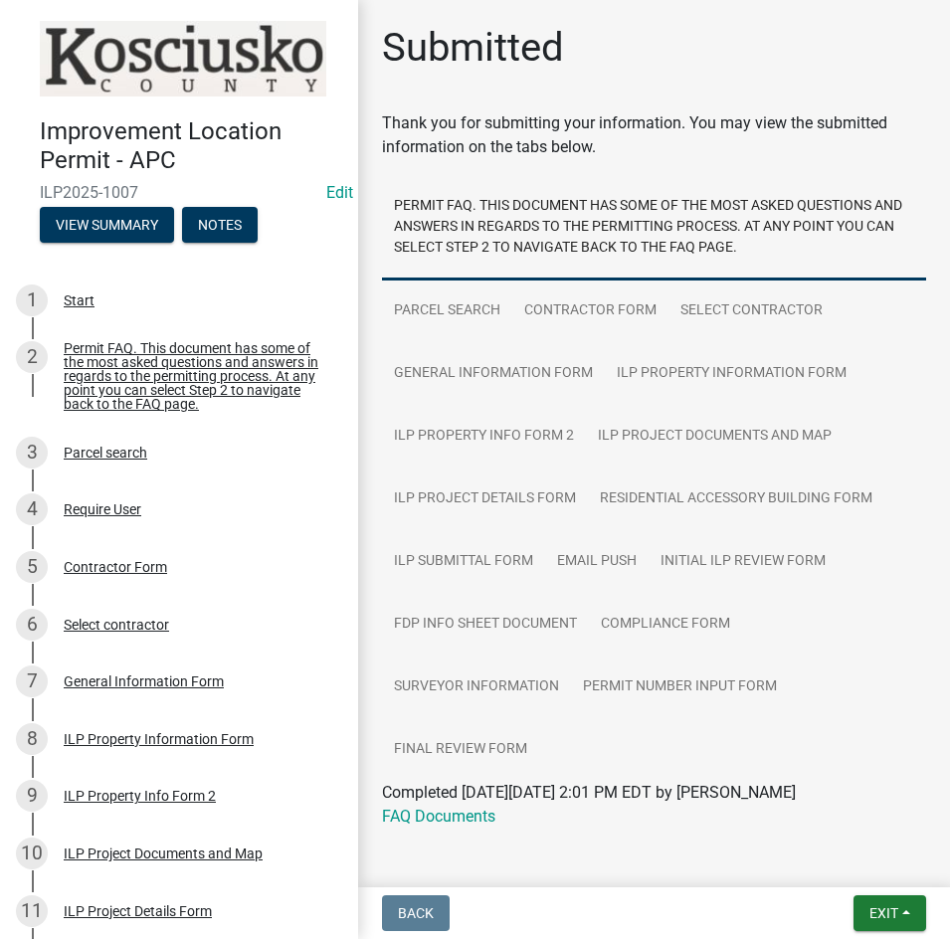
scroll to position [821, 0]
